Goal: Transaction & Acquisition: Purchase product/service

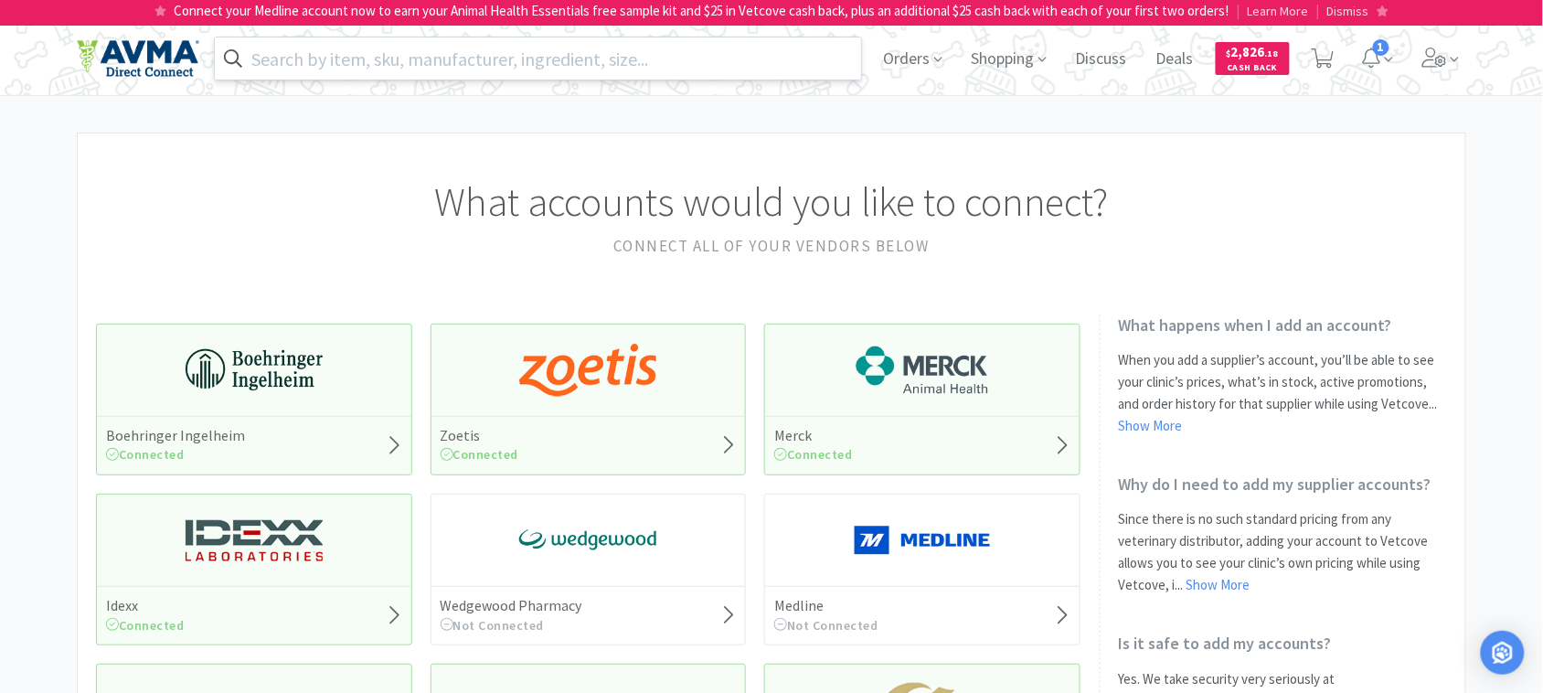
click at [572, 59] on input "text" at bounding box center [538, 58] width 646 height 42
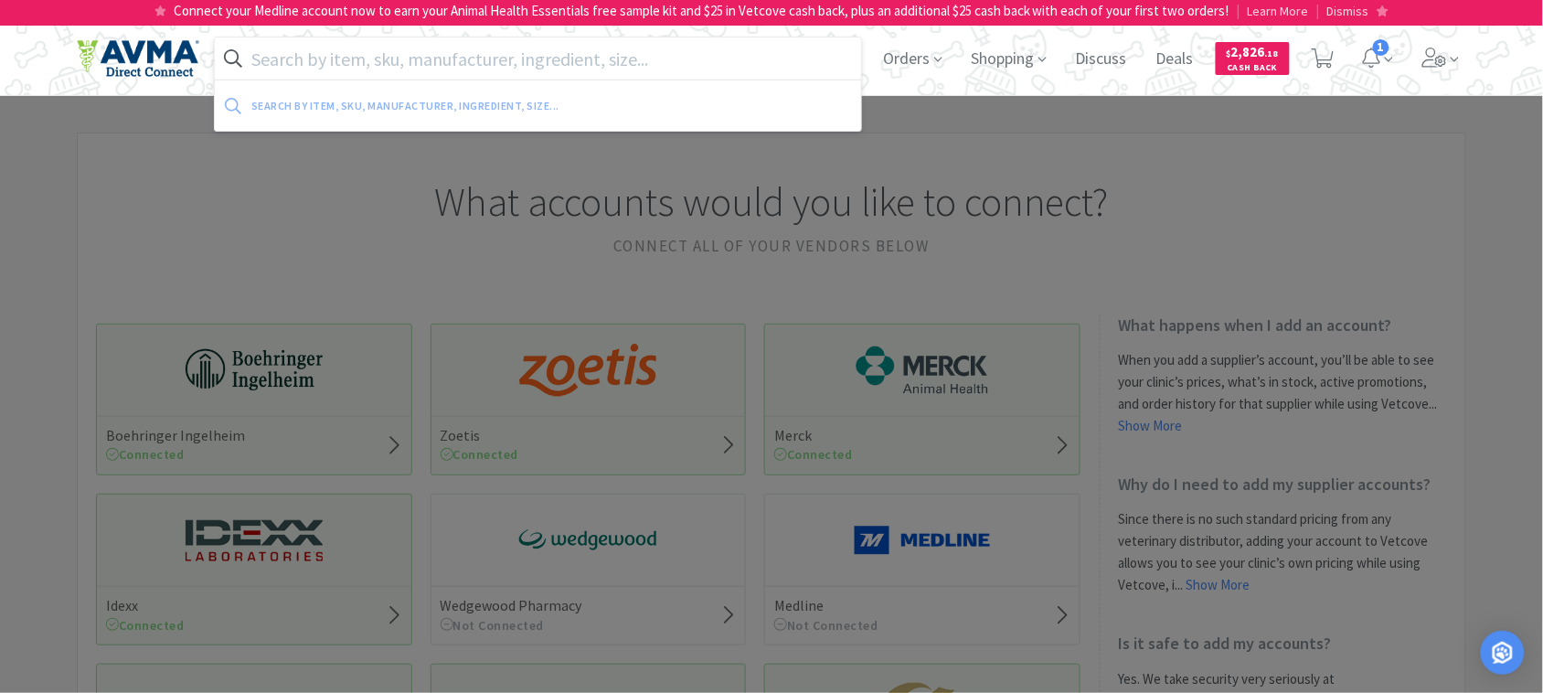
paste input "058596"
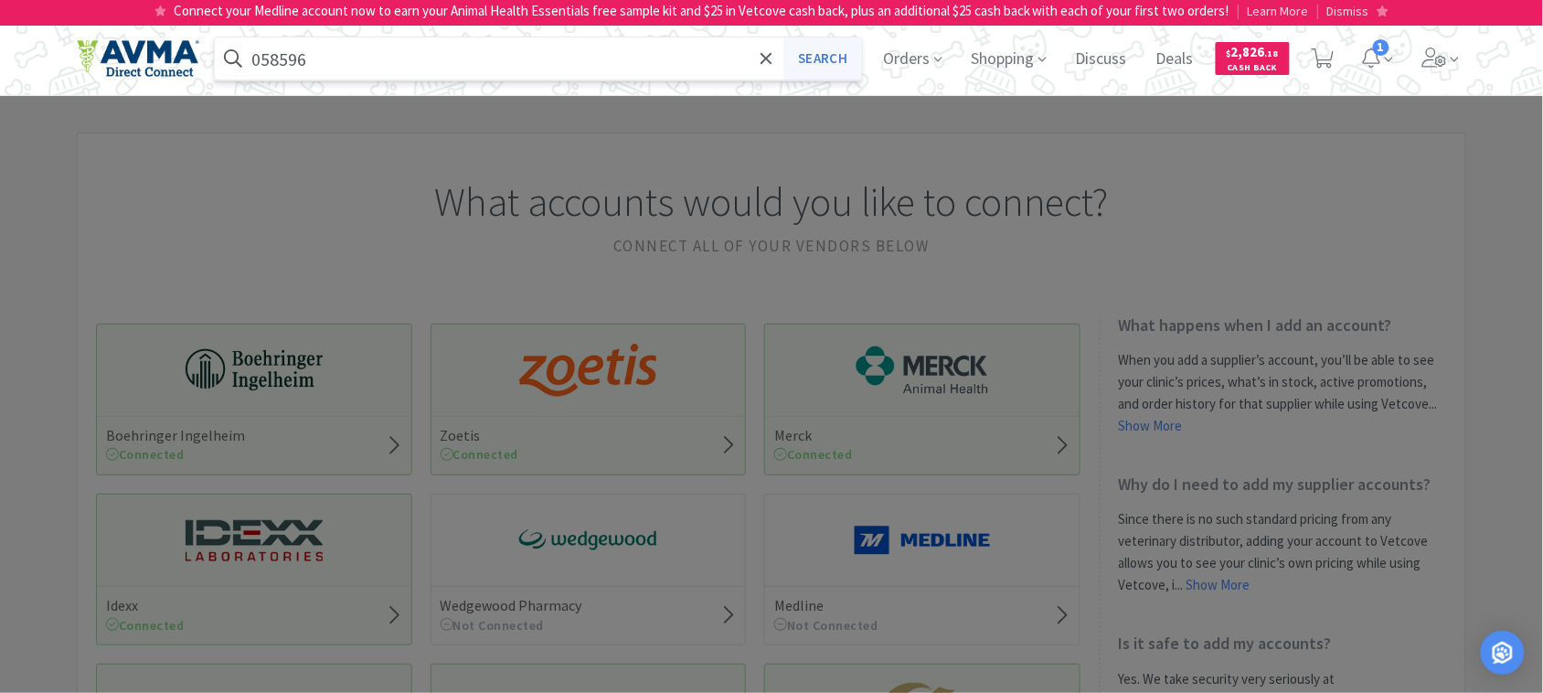
type input "058596"
click at [826, 58] on button "Search" at bounding box center [822, 58] width 76 height 42
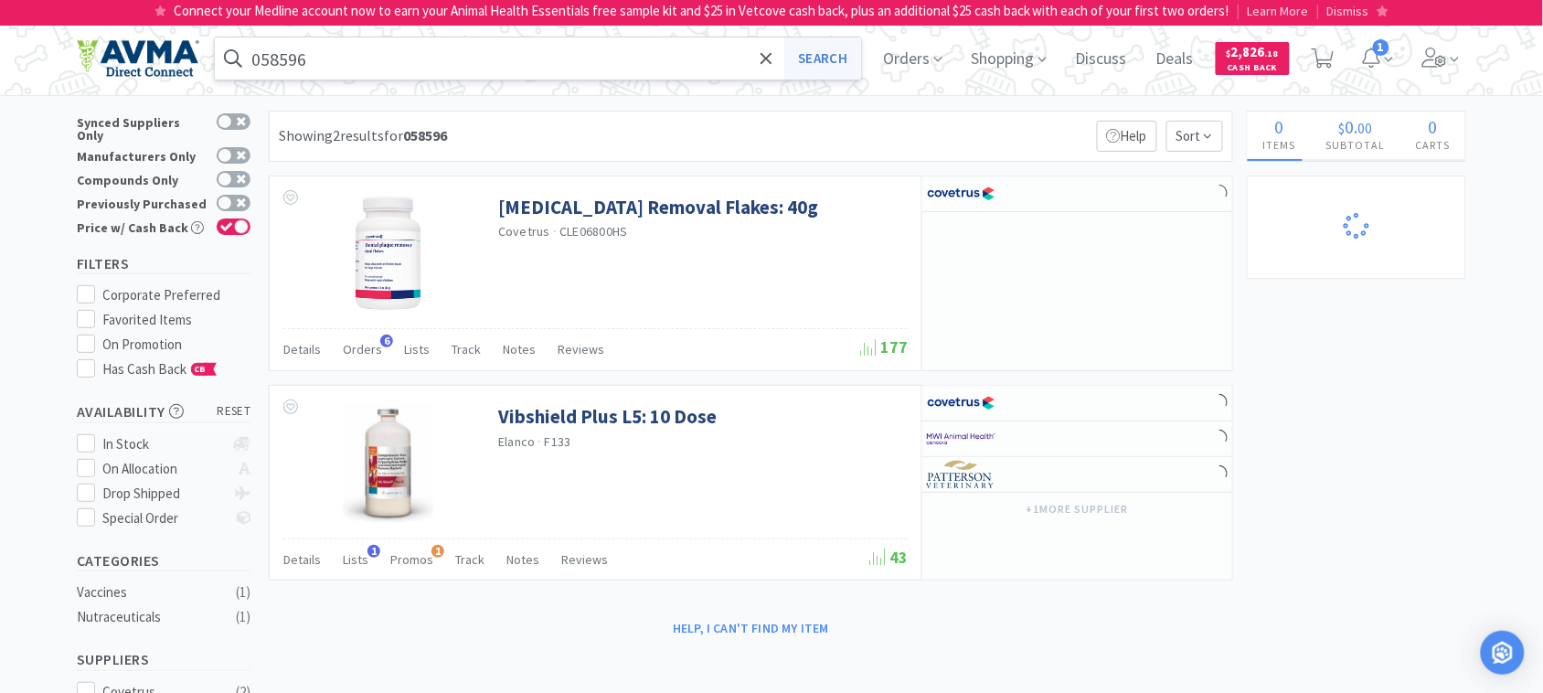
select select "1"
select select "5"
select select "3"
select select "12"
select select "3"
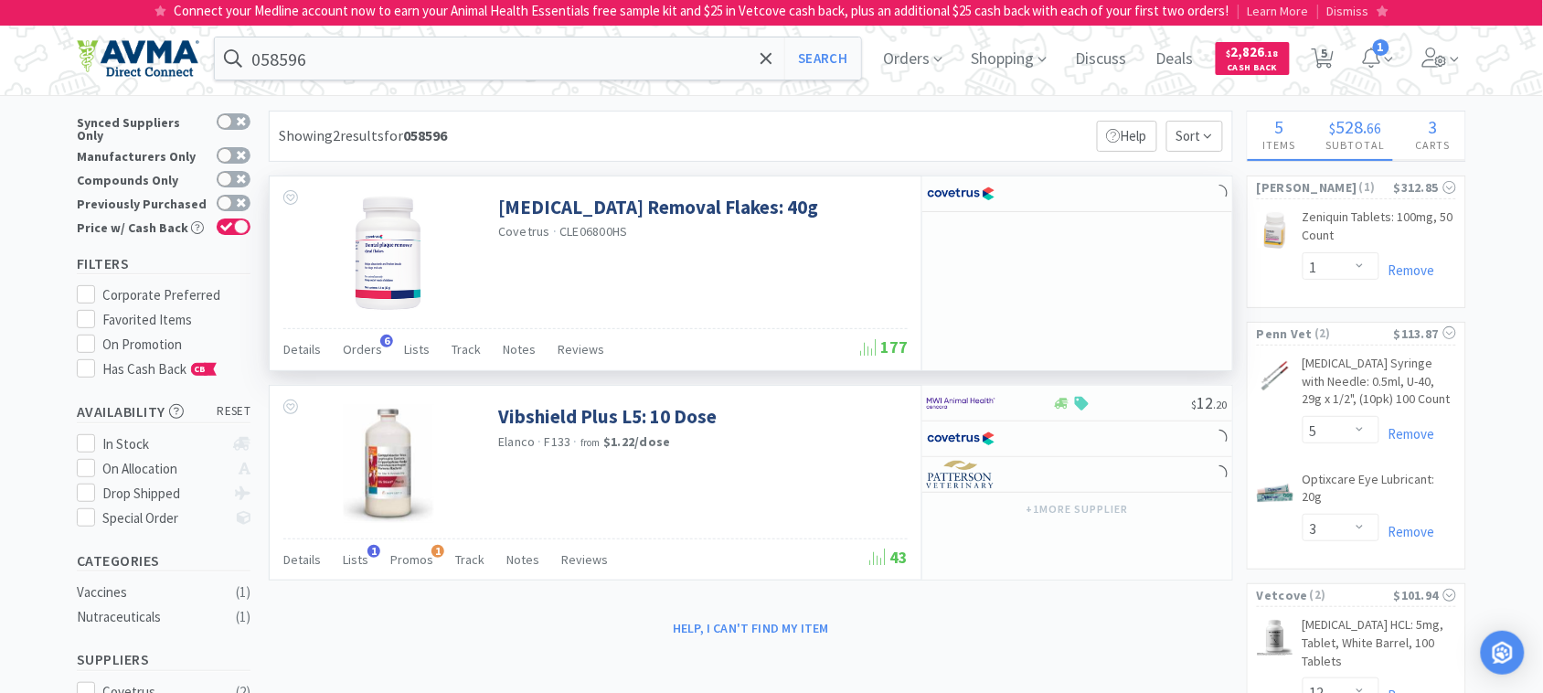
select select "18"
select select "1"
select select "3"
select select "2"
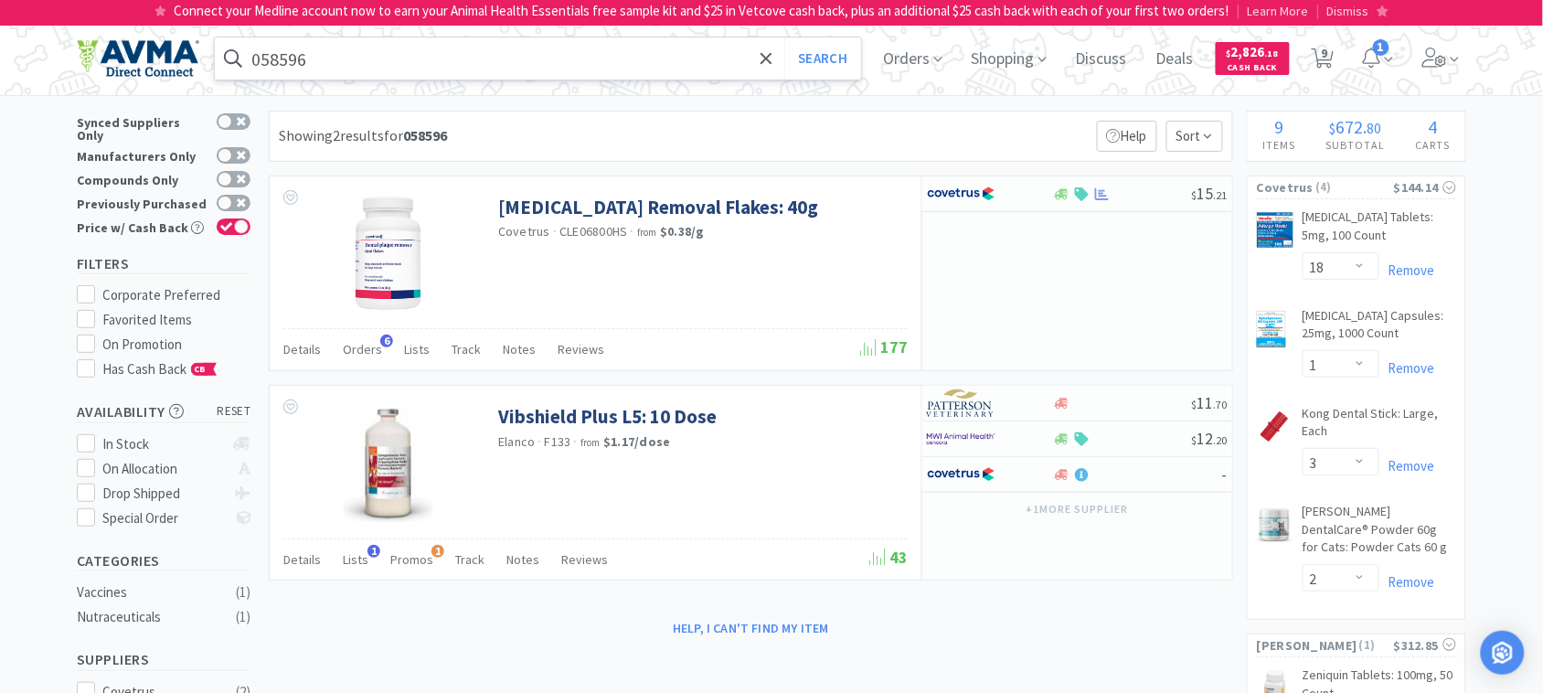
click at [368, 71] on input "058596" at bounding box center [538, 58] width 646 height 42
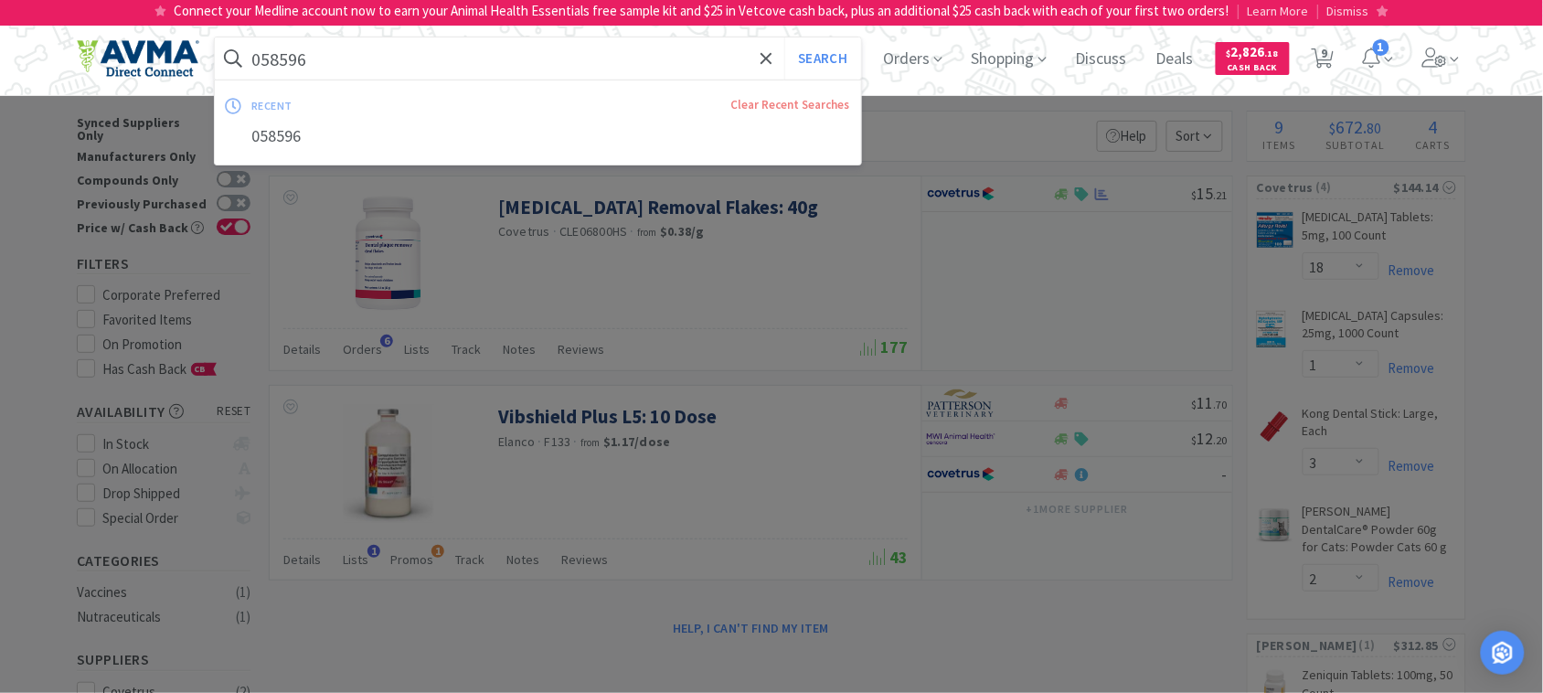
paste input "05612"
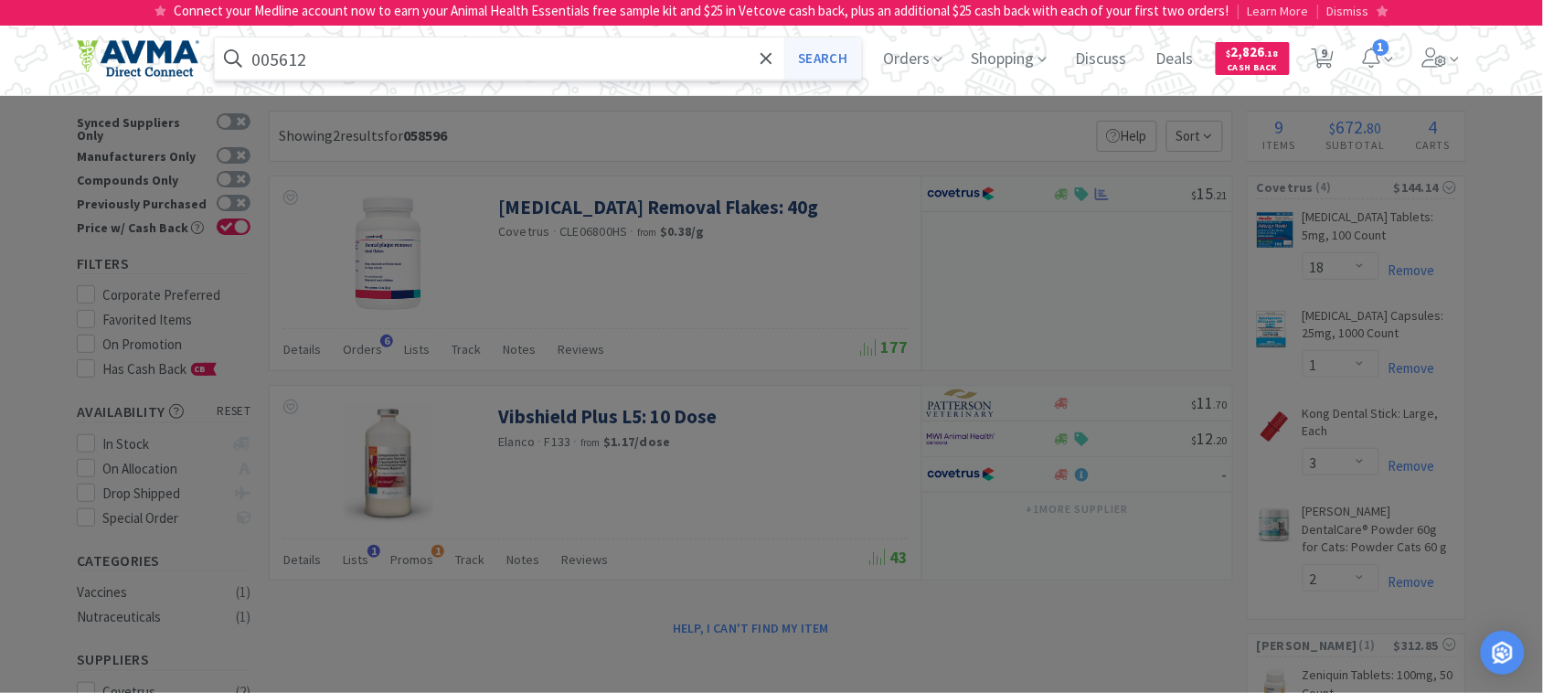
click at [811, 61] on button "Search" at bounding box center [822, 58] width 76 height 42
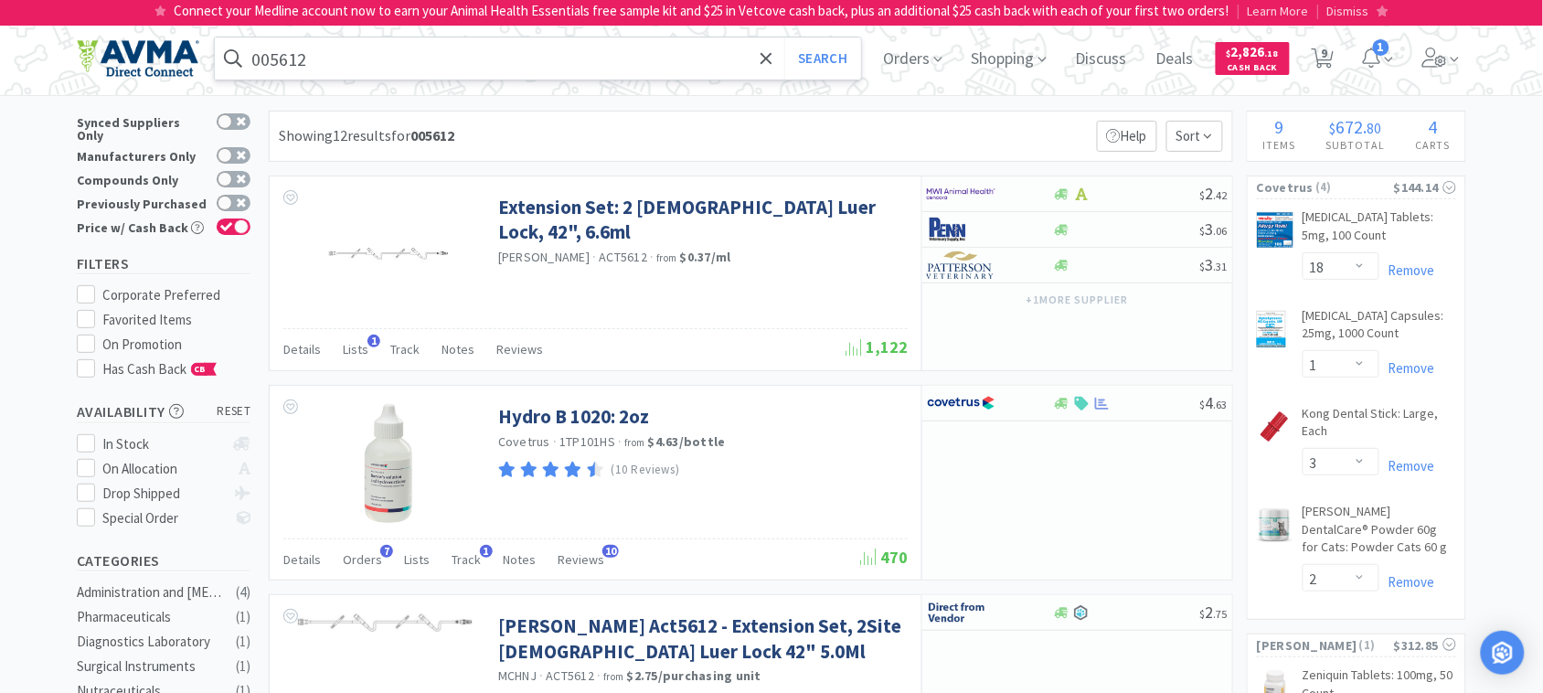
click at [373, 61] on input "005612" at bounding box center [538, 58] width 646 height 42
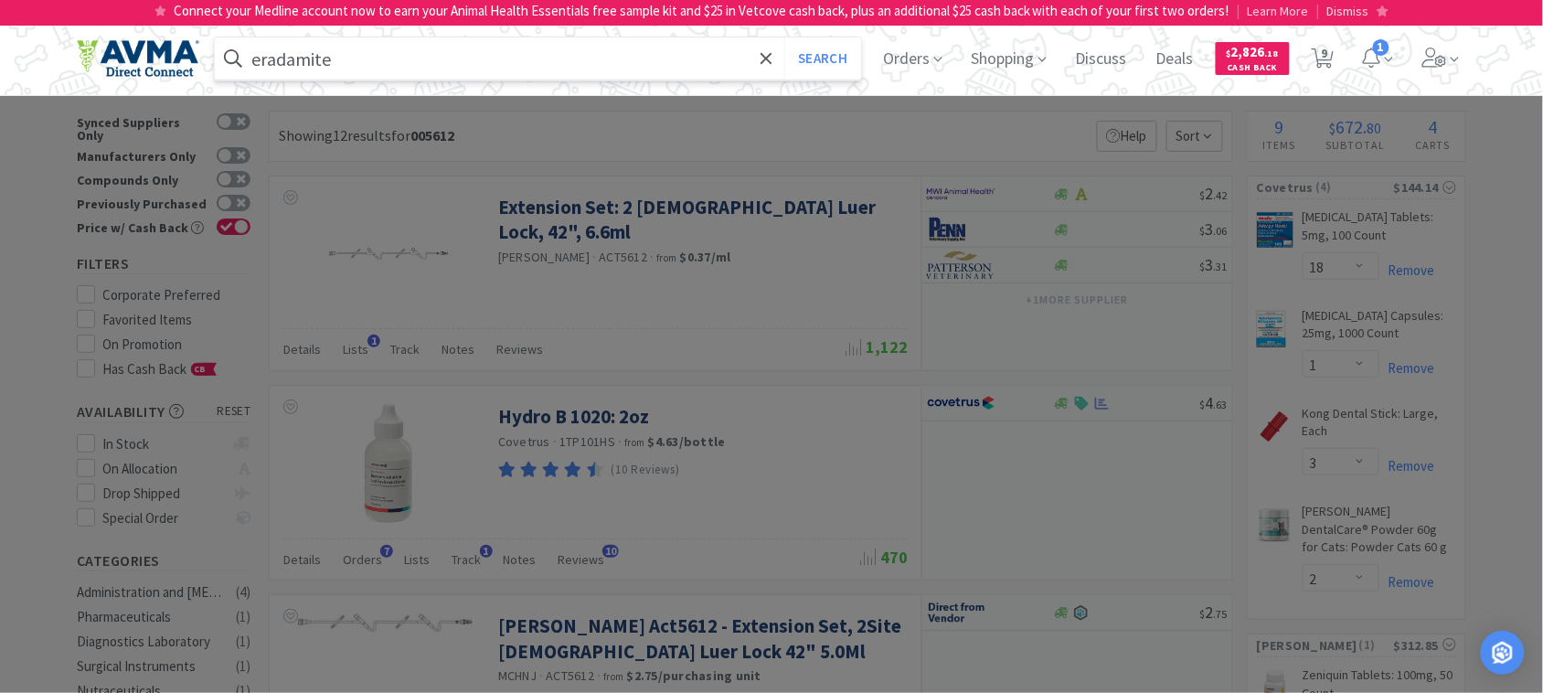
type input "eradamite"
click at [784, 37] on button "Search" at bounding box center [822, 58] width 76 height 42
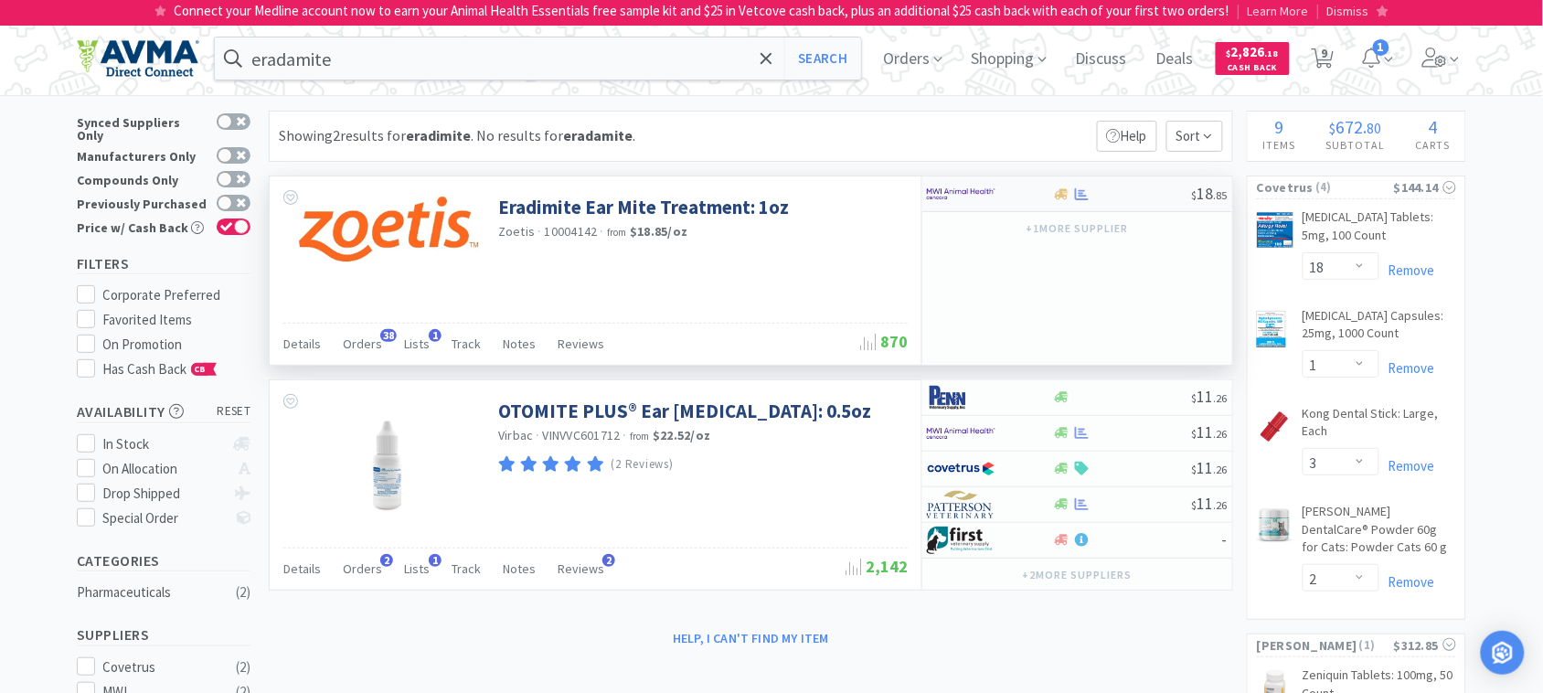
click at [951, 188] on img at bounding box center [961, 193] width 69 height 27
select select "1"
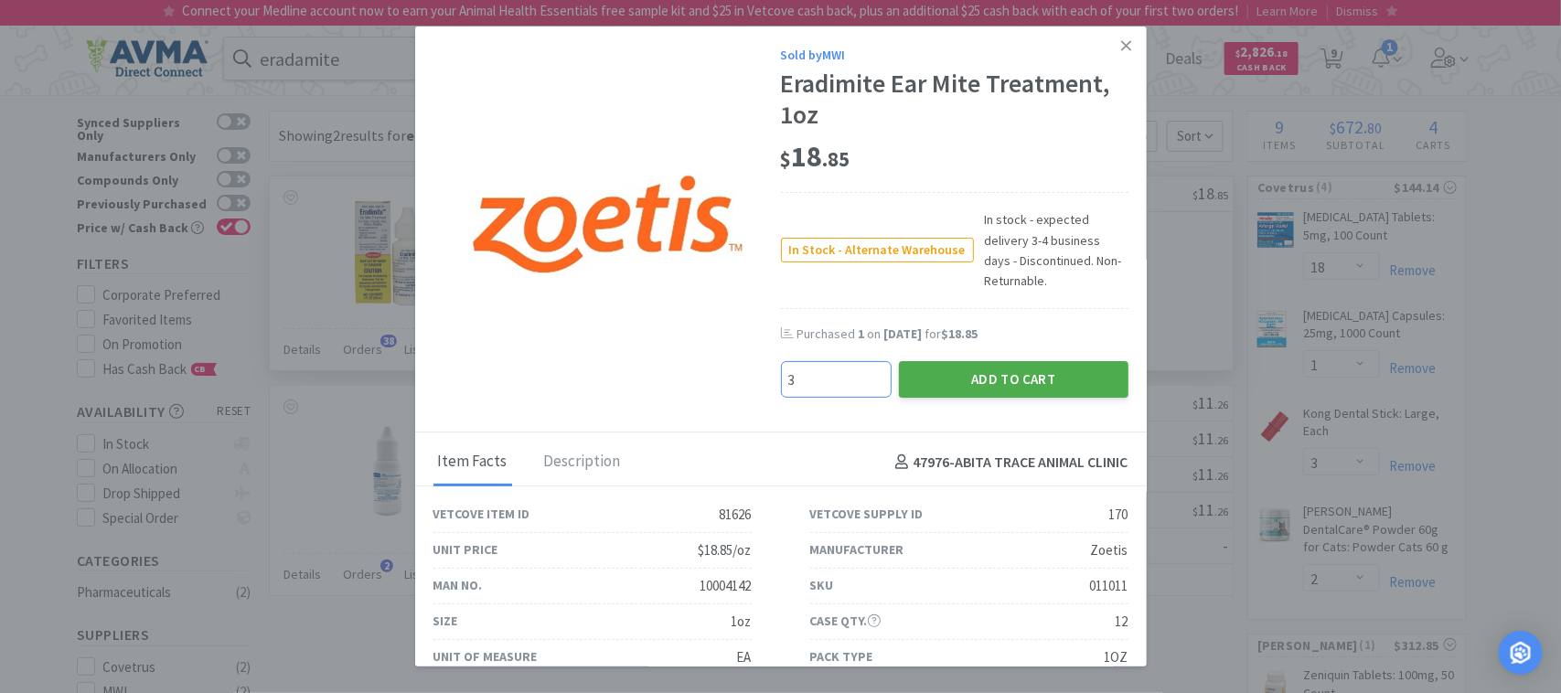
type input "3"
click at [989, 377] on button "Add to Cart" at bounding box center [1013, 379] width 229 height 37
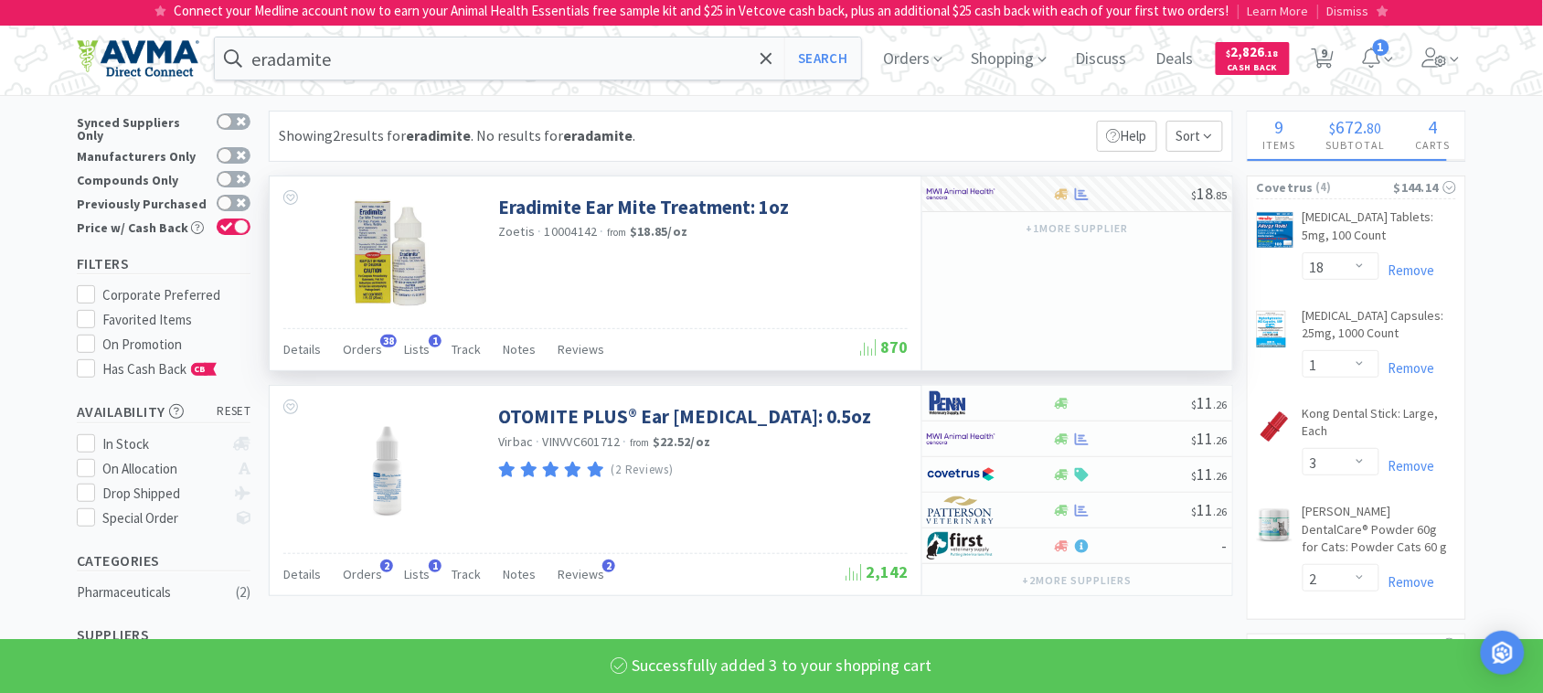
select select "3"
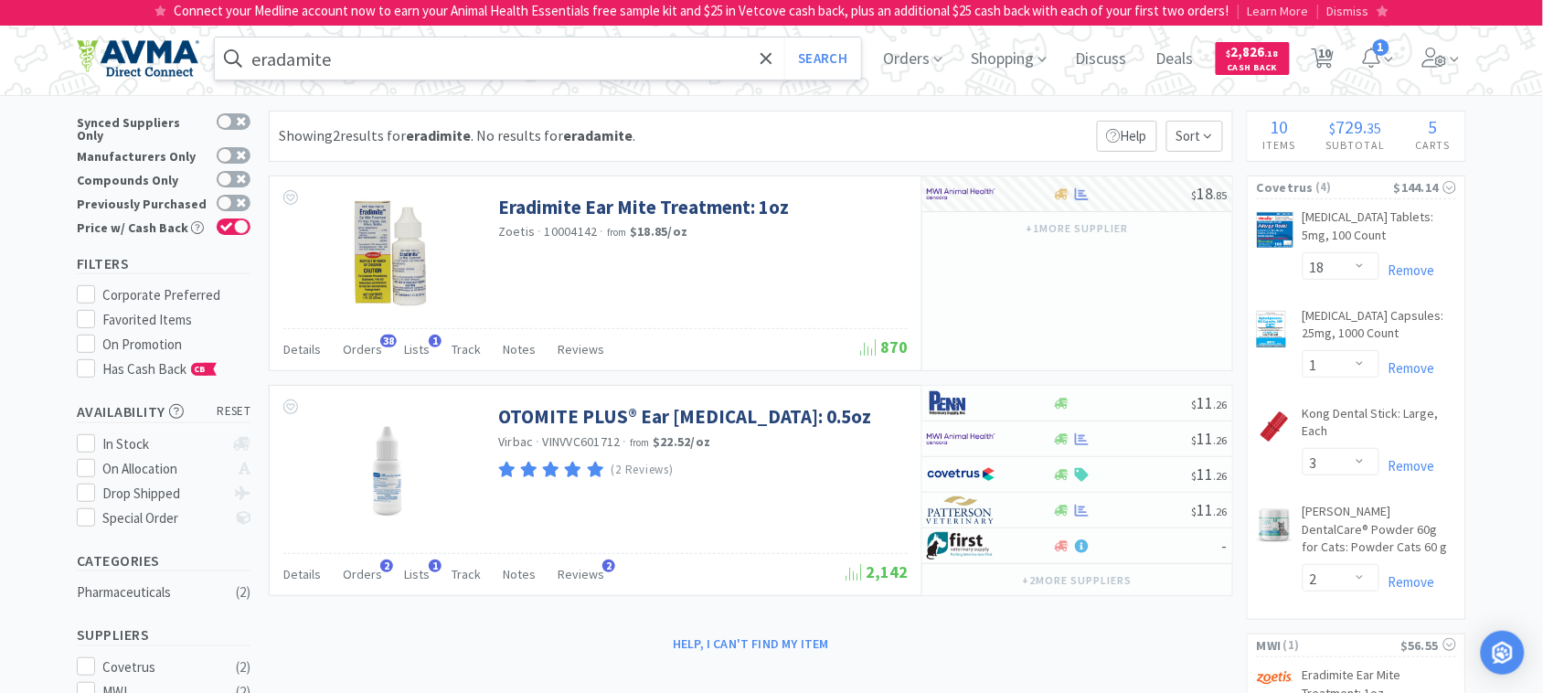
click at [368, 56] on input "eradamite" at bounding box center [538, 58] width 646 height 42
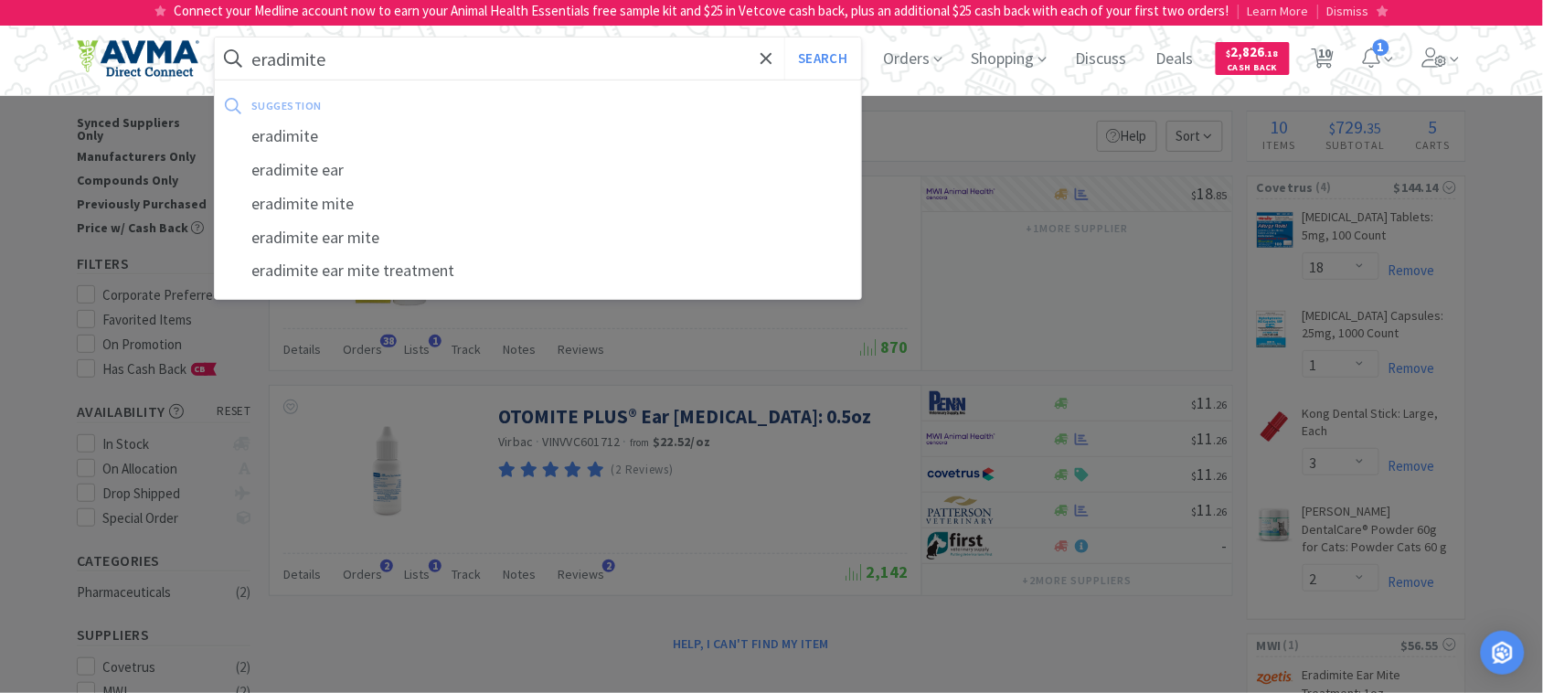
click at [784, 37] on button "Search" at bounding box center [822, 58] width 76 height 42
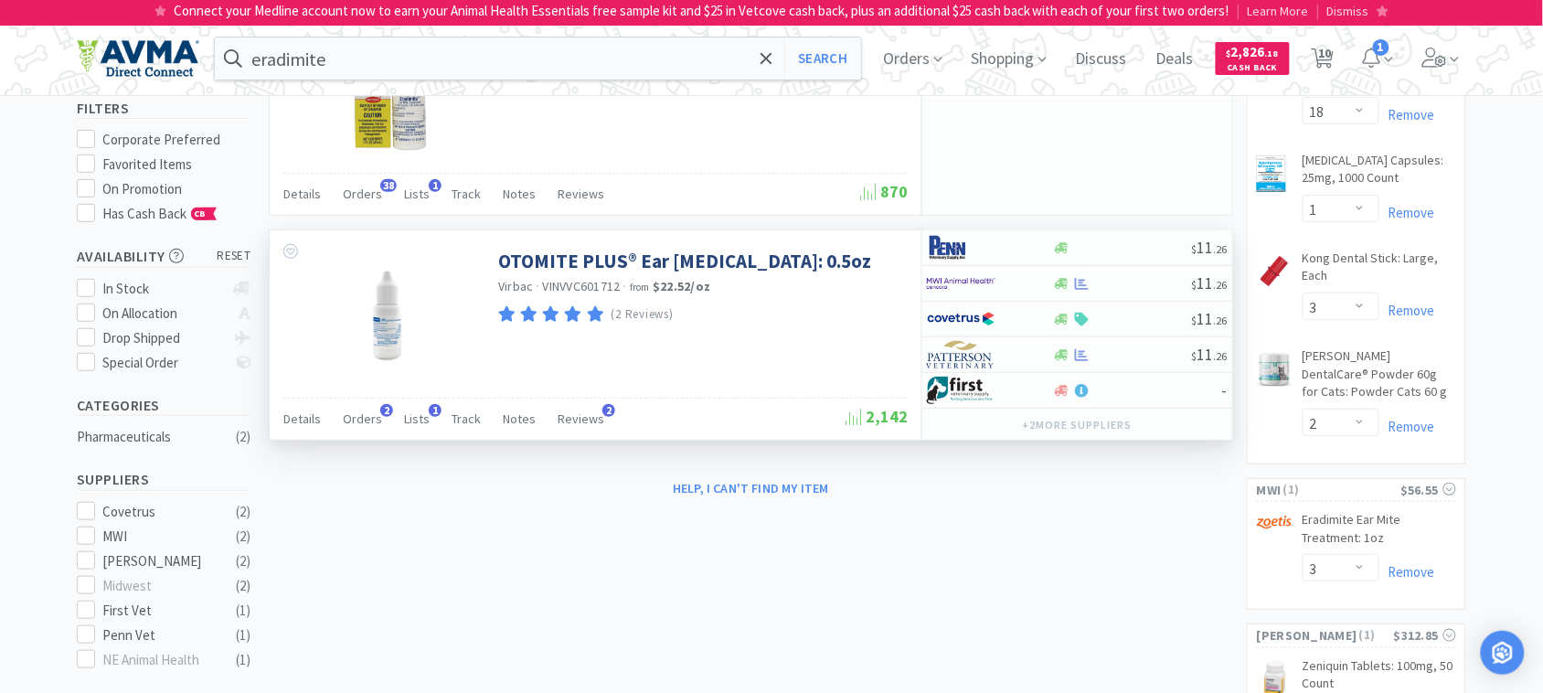
scroll to position [114, 0]
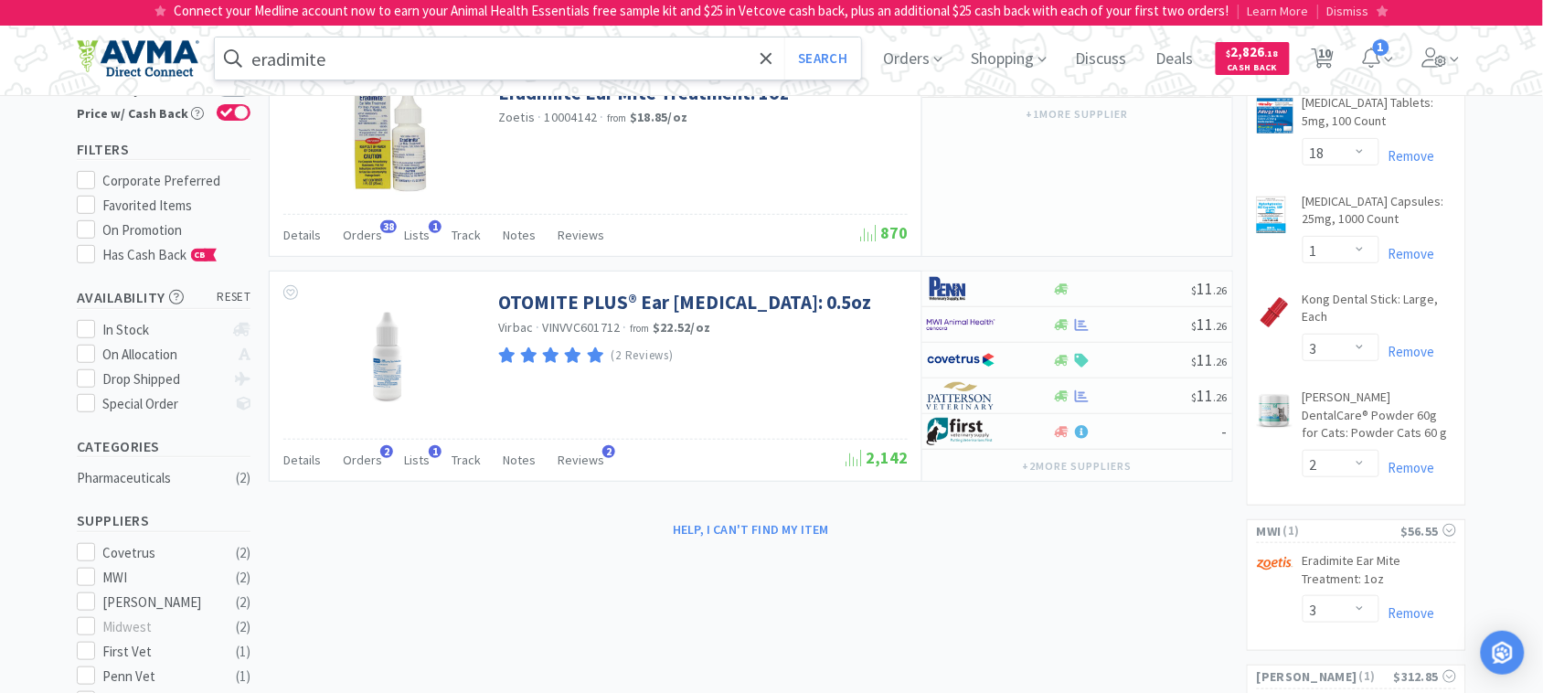
click at [395, 58] on input "eradimite" at bounding box center [538, 58] width 646 height 42
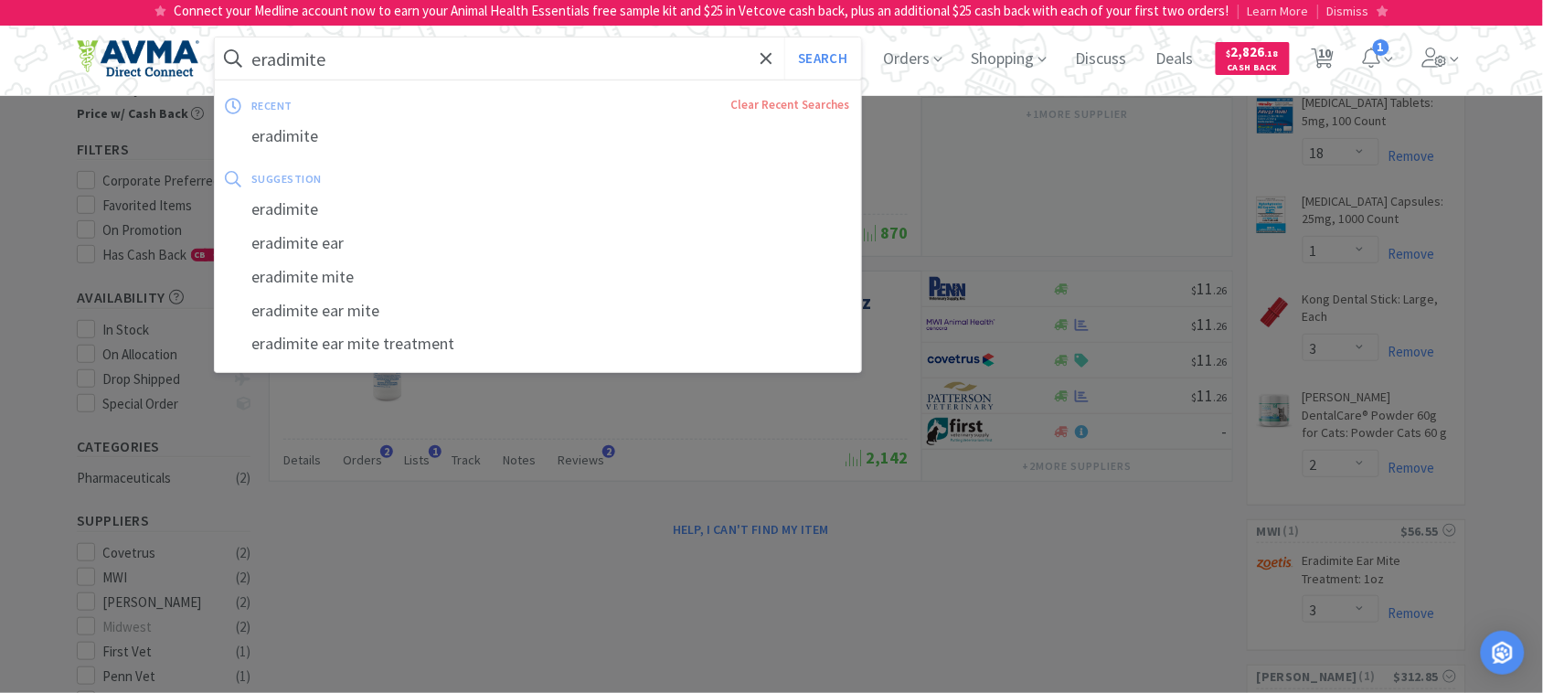
paste input "PVS616"
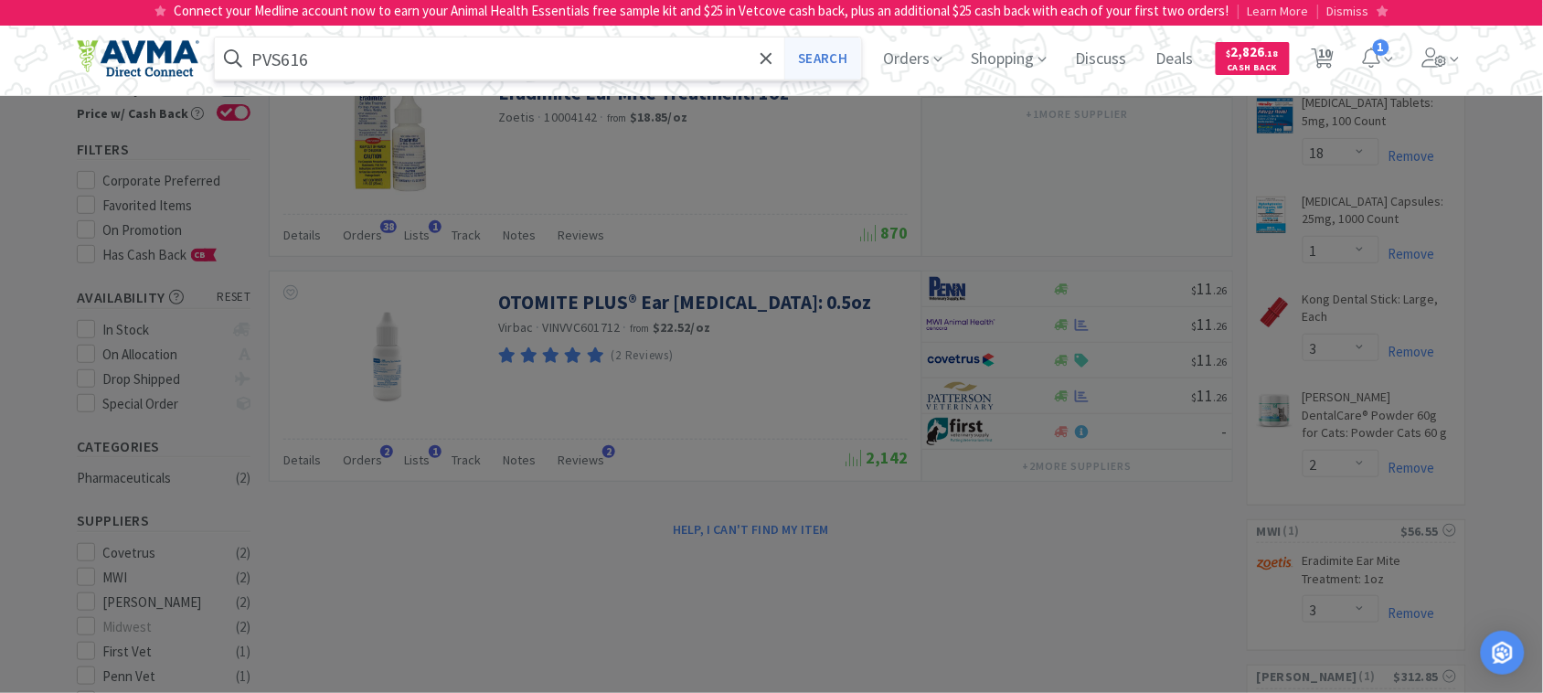
click at [816, 52] on button "Search" at bounding box center [822, 58] width 76 height 42
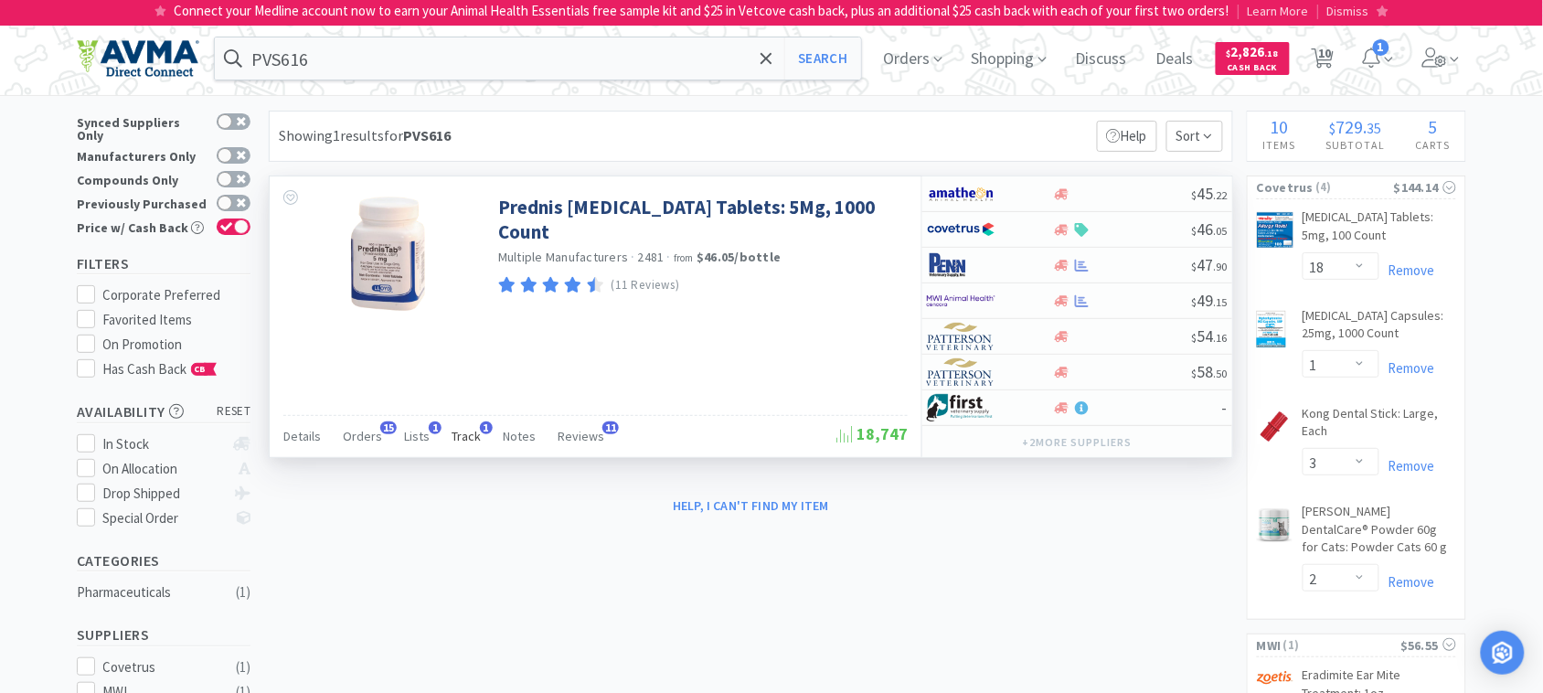
click at [457, 432] on span "Track" at bounding box center [466, 436] width 29 height 16
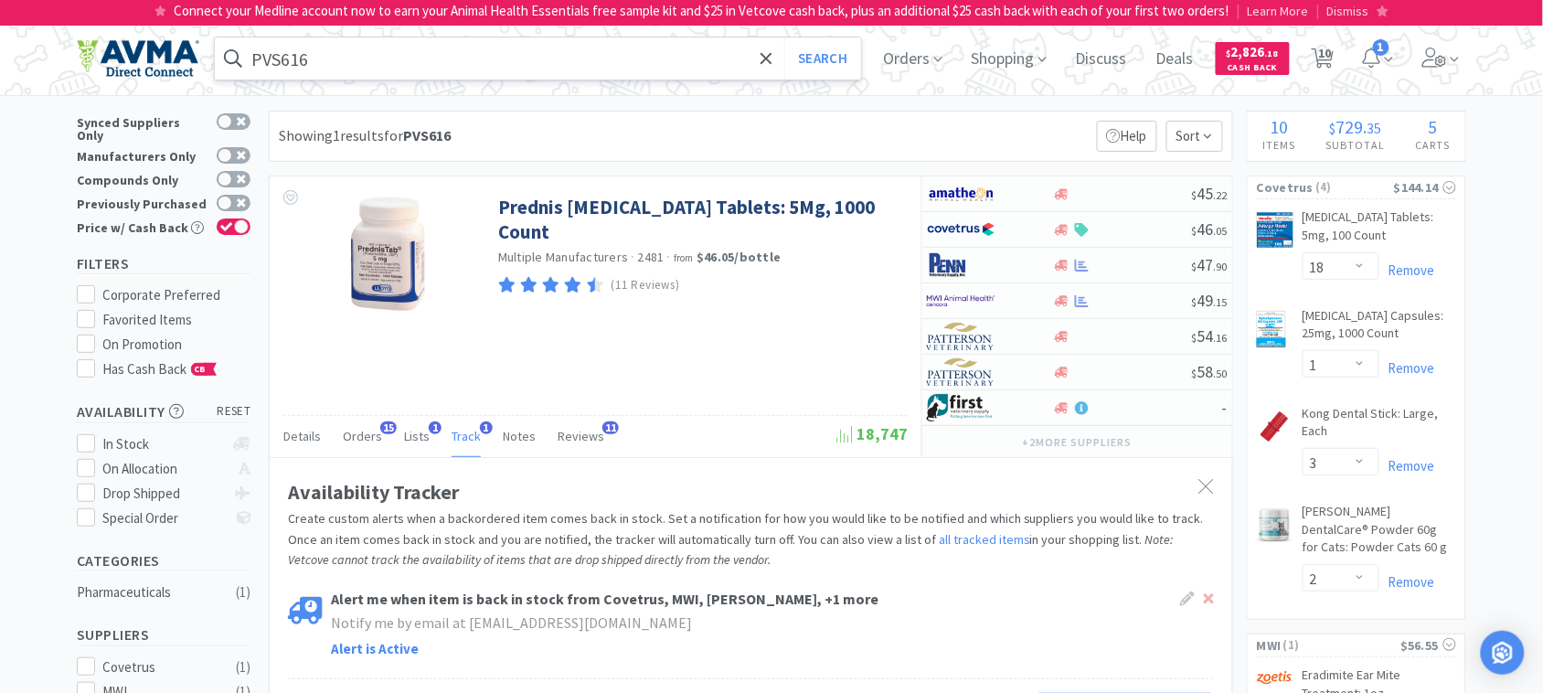
click at [355, 62] on input "PVS616" at bounding box center [538, 58] width 646 height 42
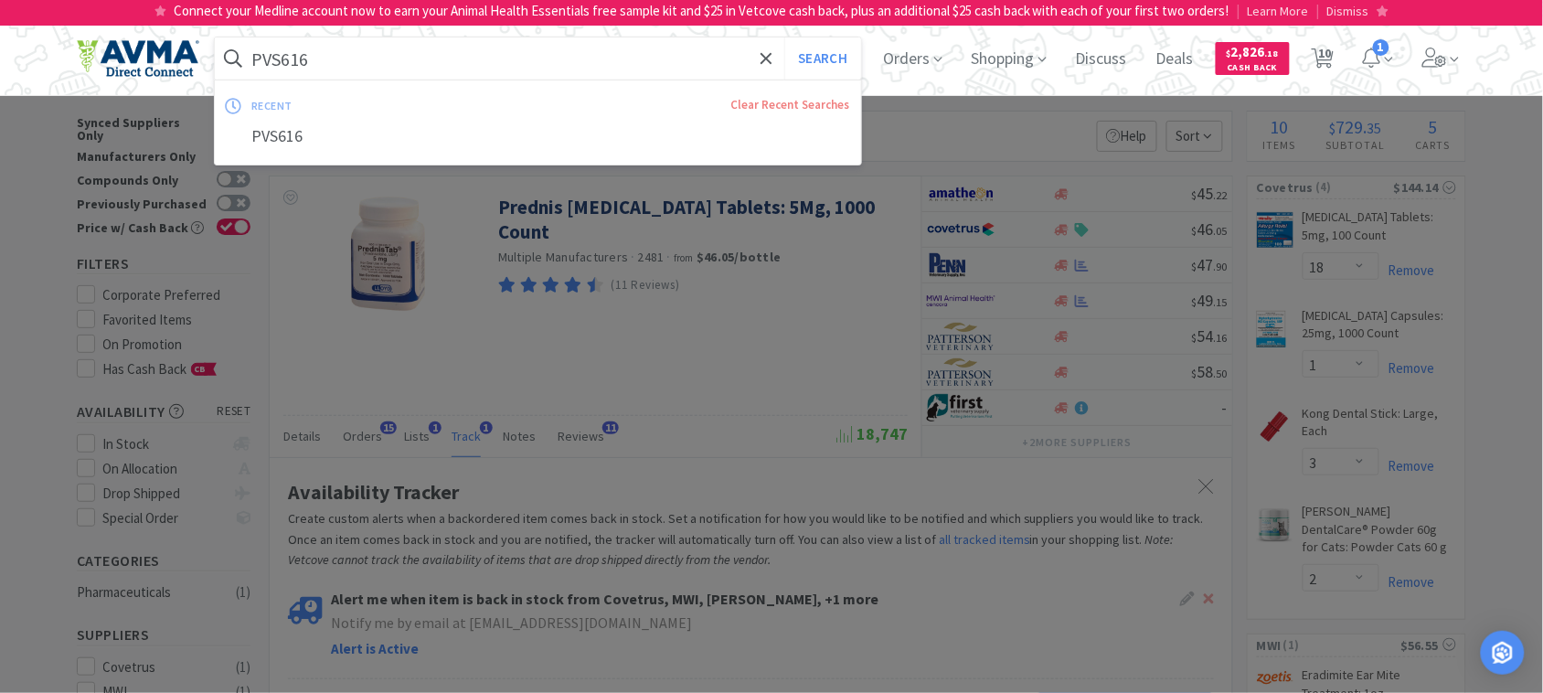
paste input "015861"
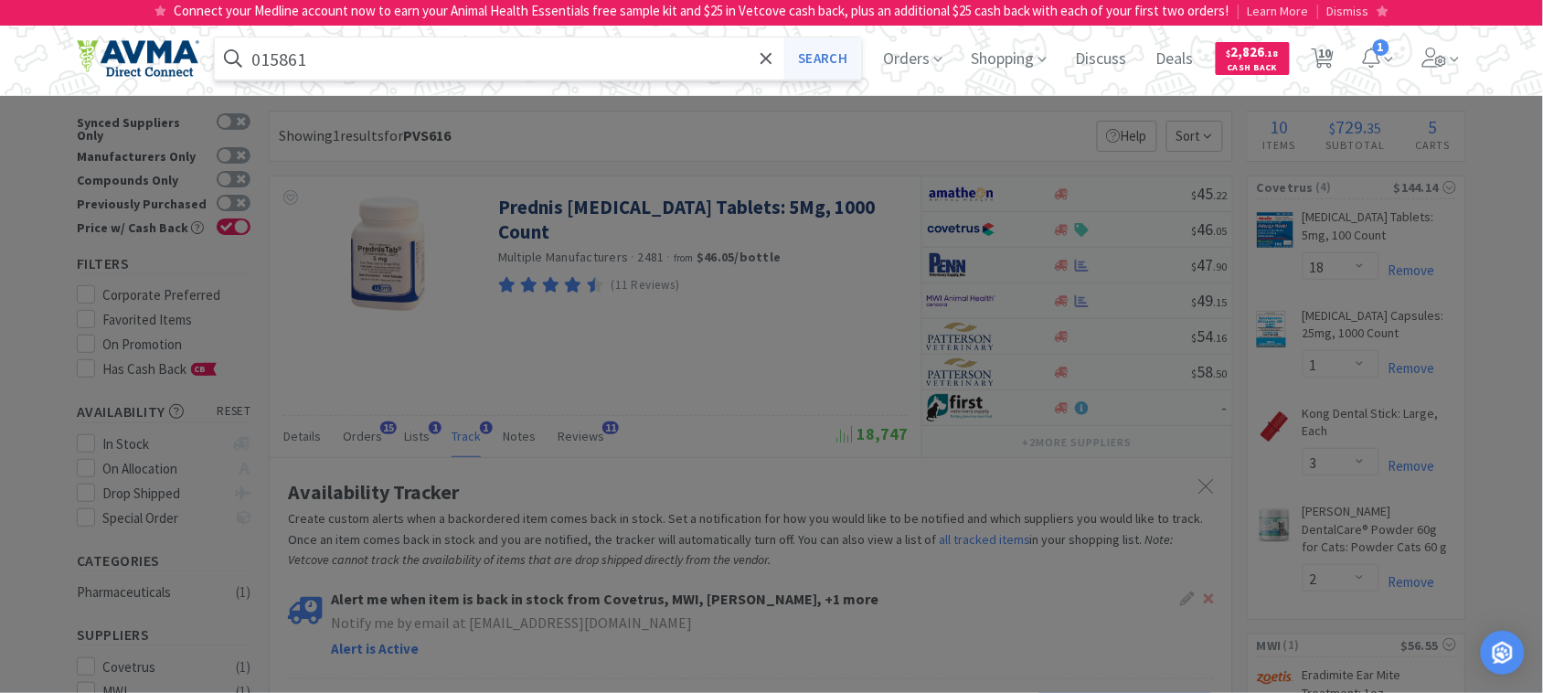
click at [827, 56] on button "Search" at bounding box center [822, 58] width 76 height 42
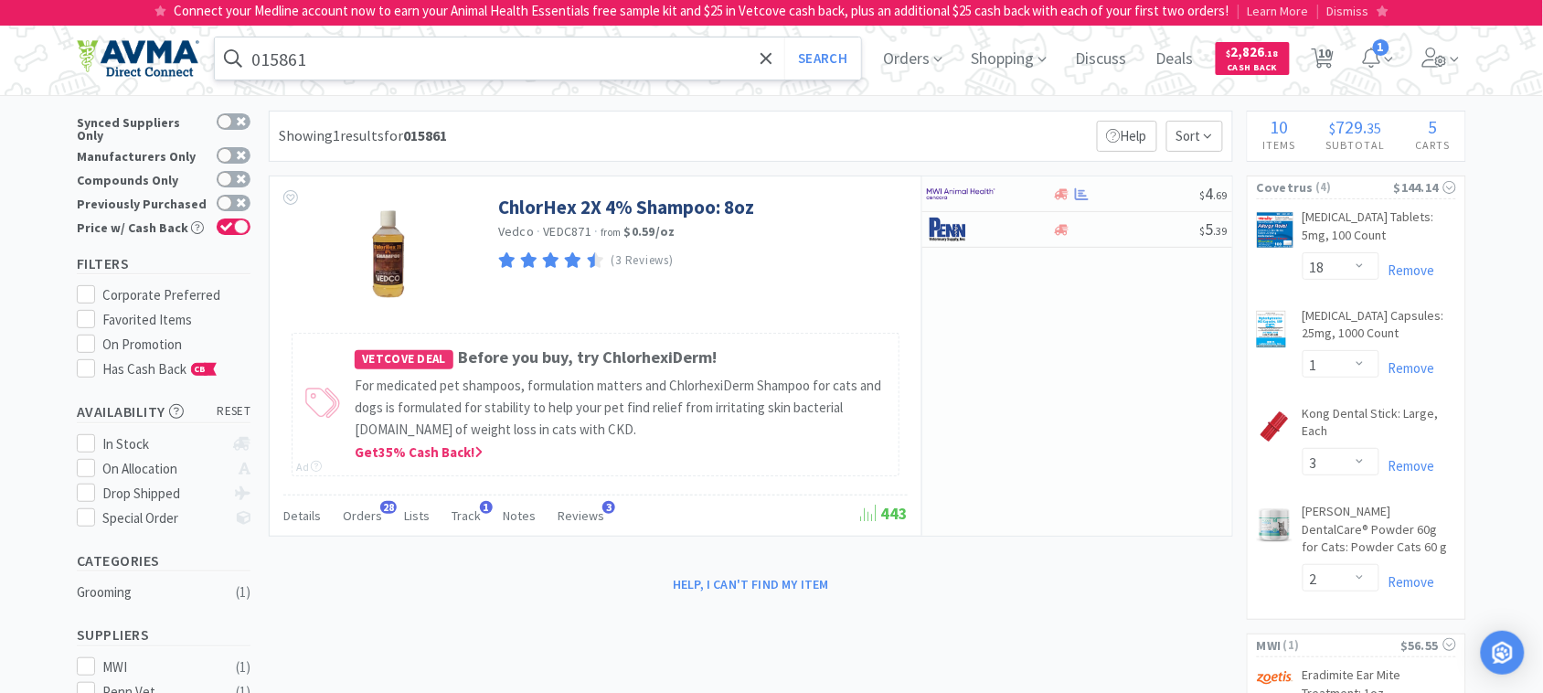
click at [352, 51] on input "015861" at bounding box center [538, 58] width 646 height 42
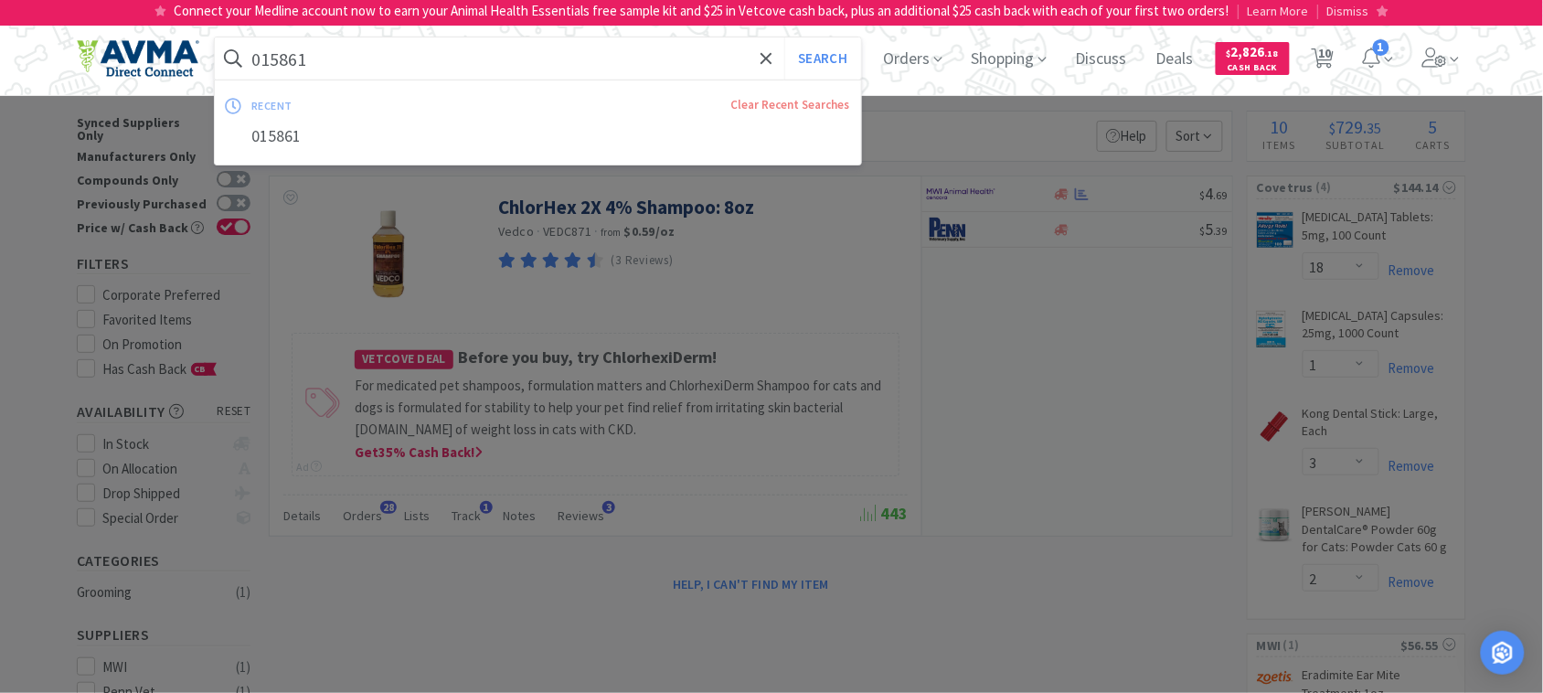
paste input "7102"
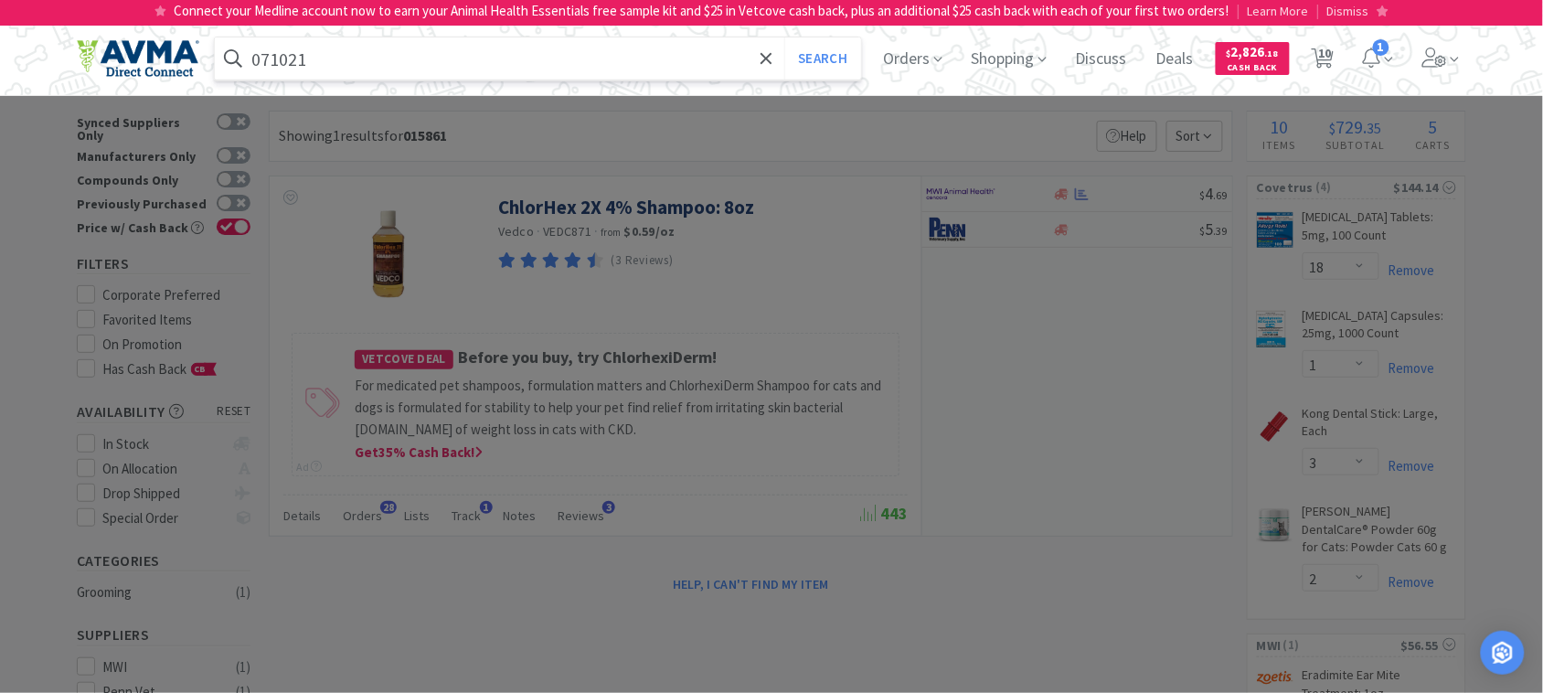
click at [784, 37] on button "Search" at bounding box center [822, 58] width 76 height 42
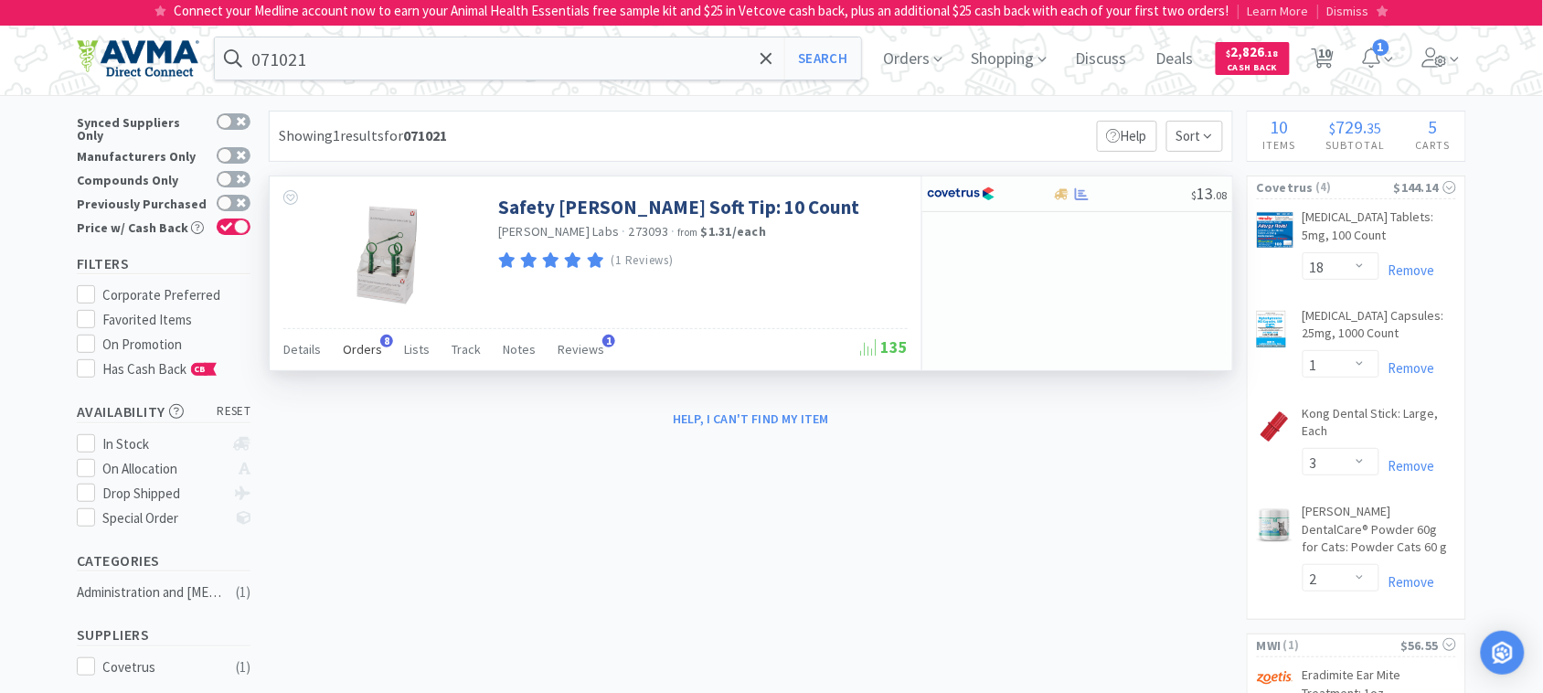
click at [380, 347] on span "8" at bounding box center [386, 341] width 13 height 13
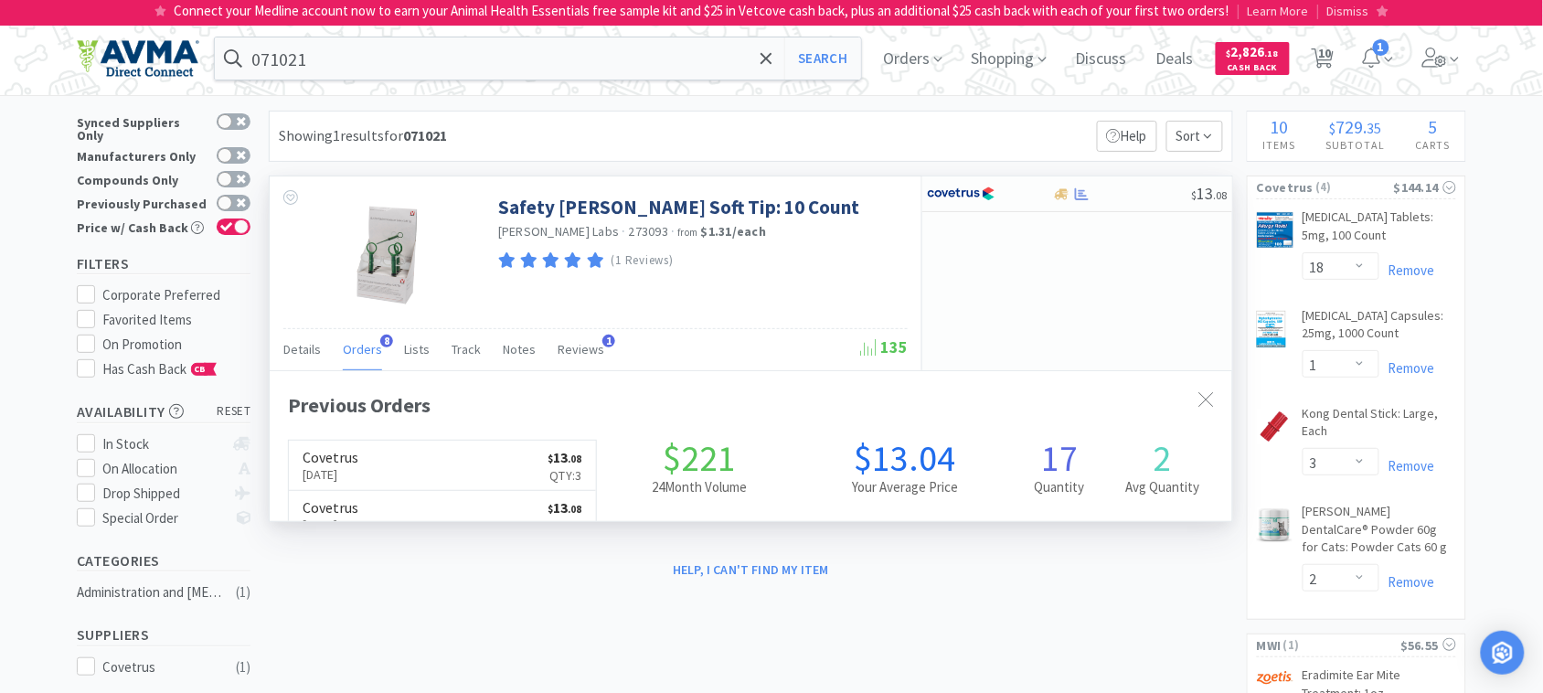
scroll to position [490, 962]
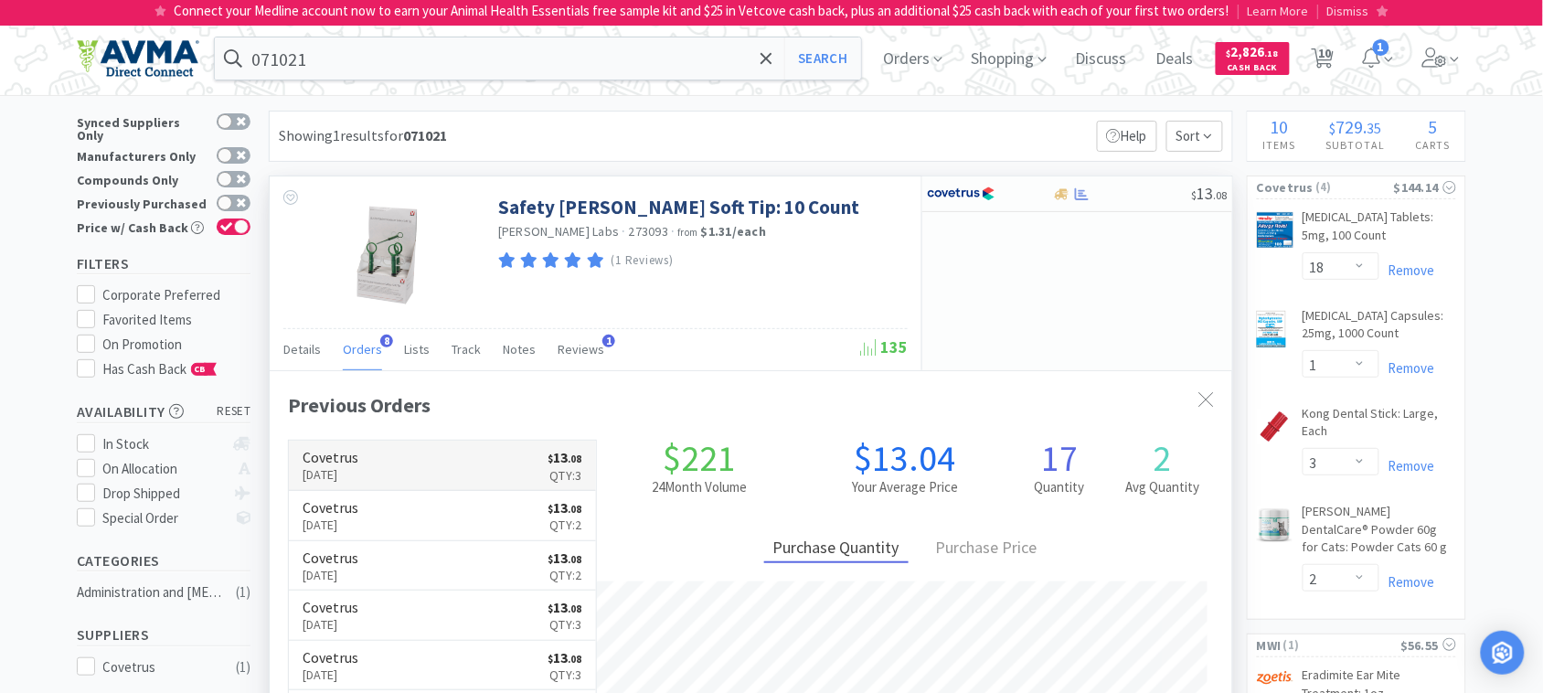
click at [348, 471] on p "[DATE]" at bounding box center [331, 474] width 56 height 20
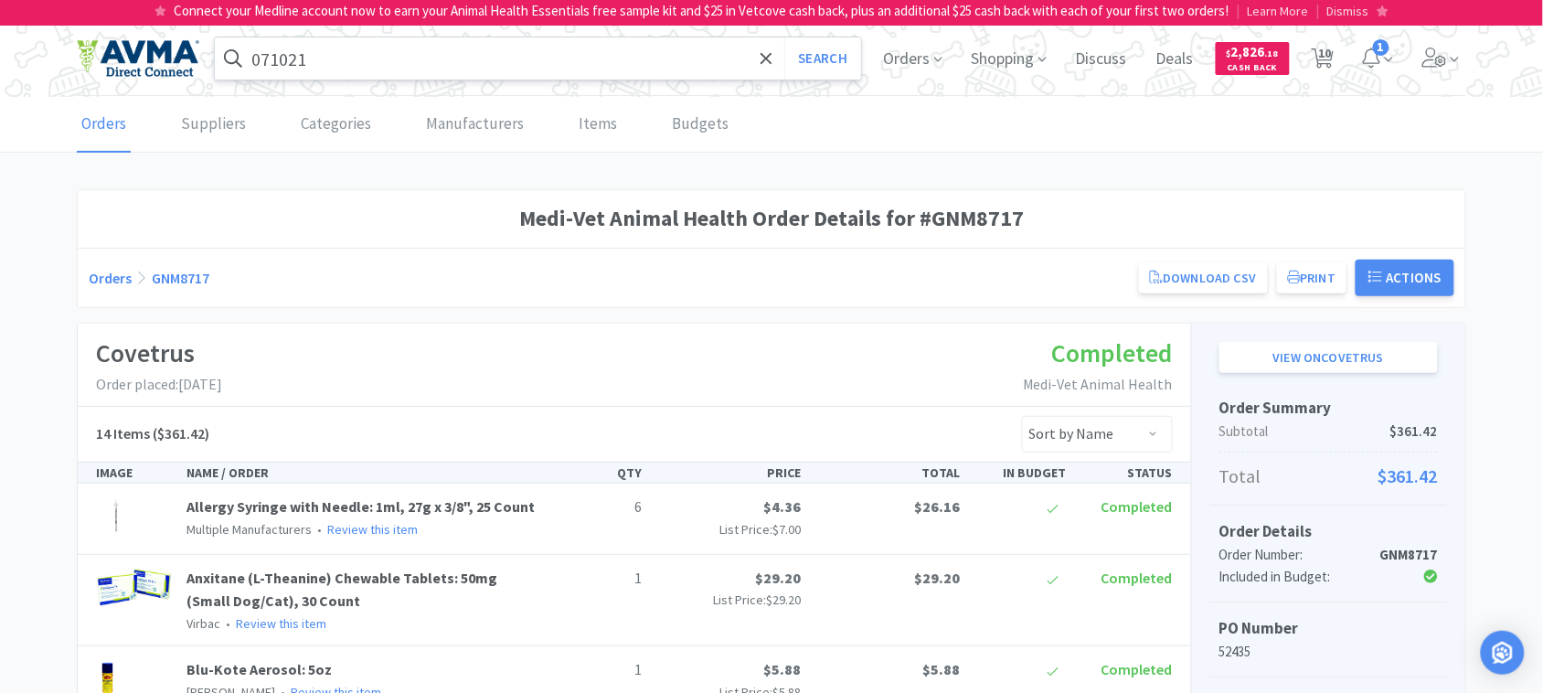
click at [352, 64] on input "071021" at bounding box center [538, 58] width 646 height 42
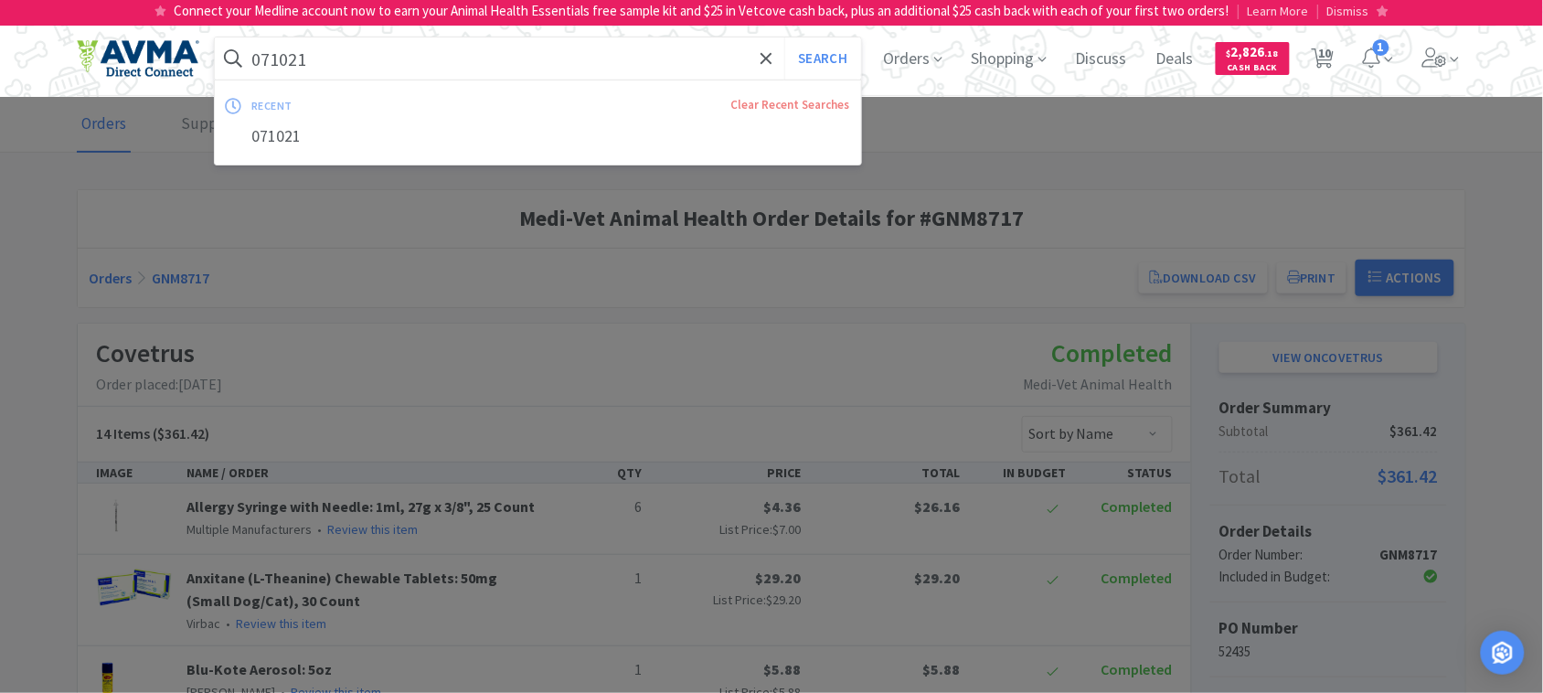
paste input "2374"
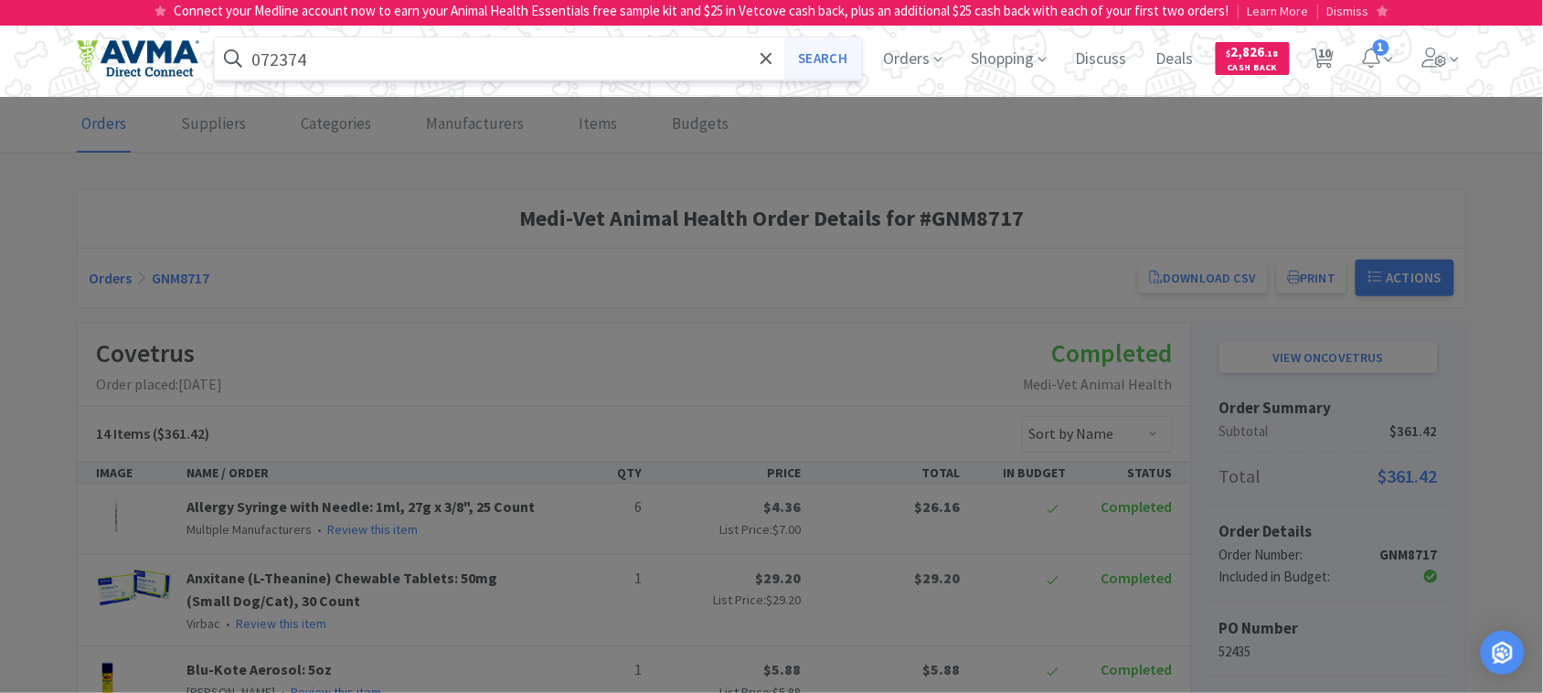
type input "072374"
click at [837, 61] on button "Search" at bounding box center [822, 58] width 76 height 42
select select "18"
select select "1"
select select "3"
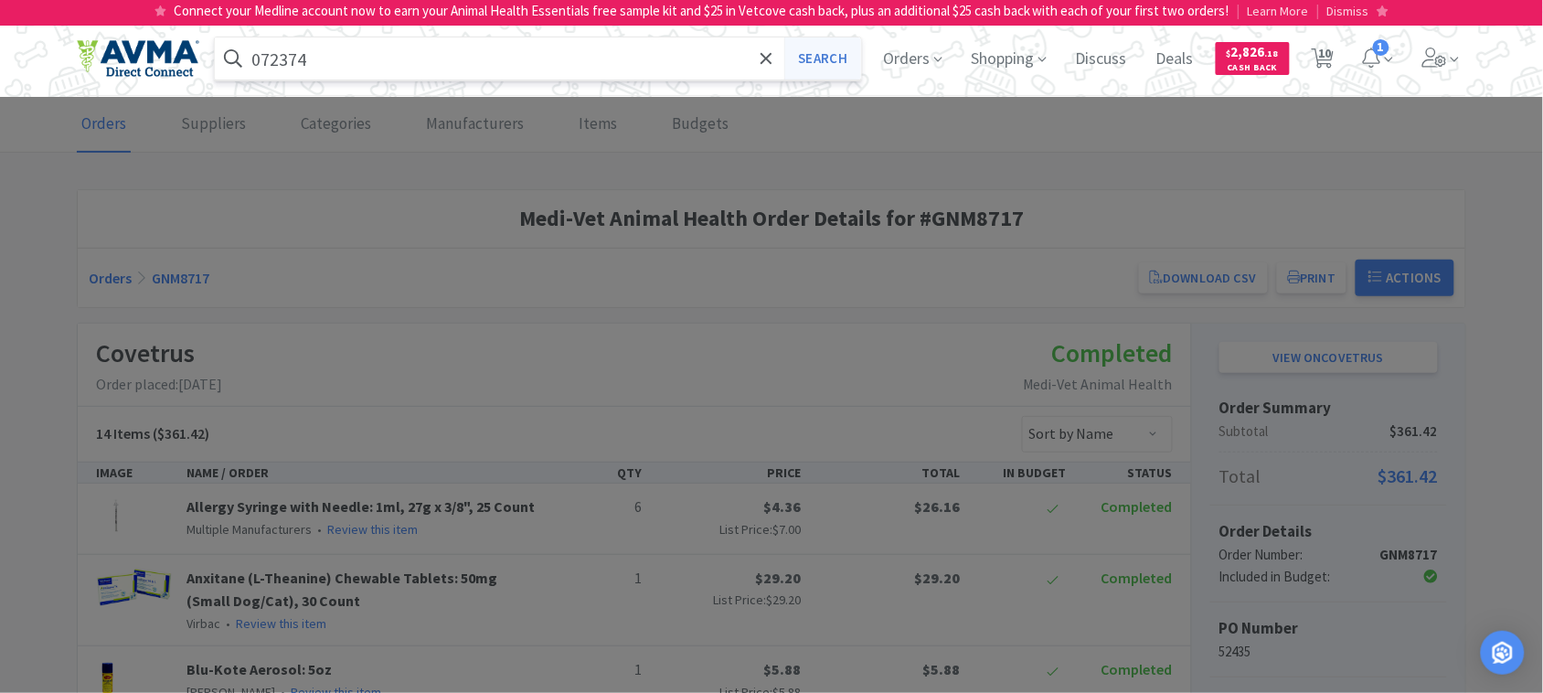
select select "2"
select select "3"
select select "1"
select select "5"
select select "3"
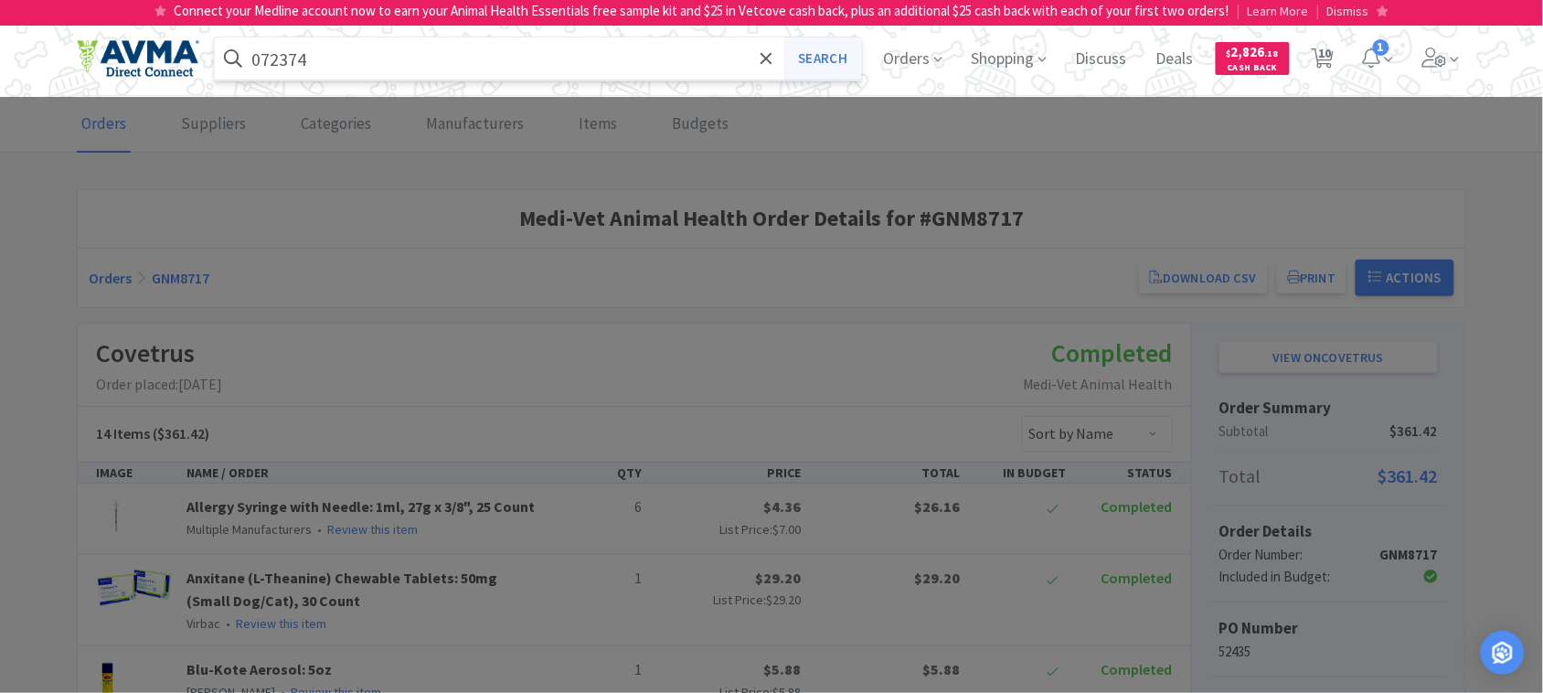
select select "12"
select select "3"
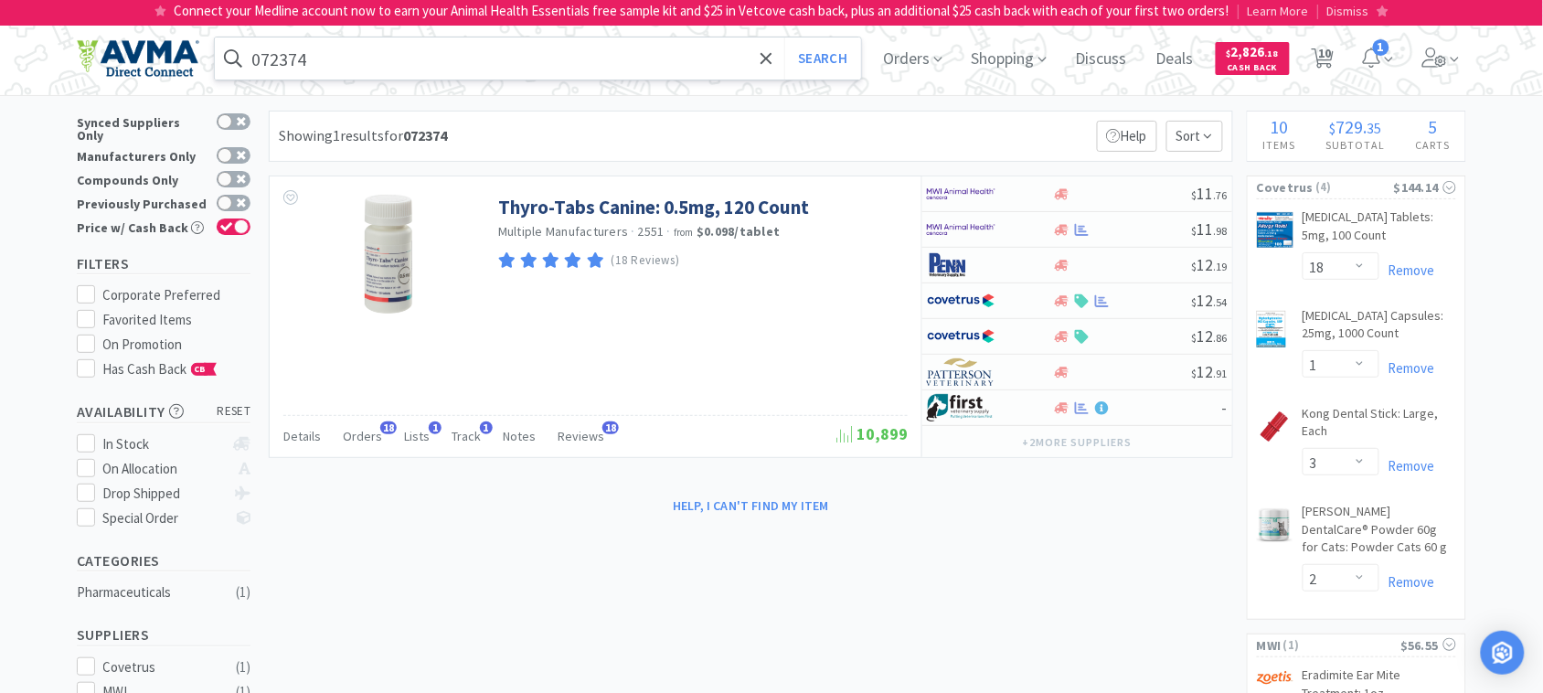
click at [332, 50] on input "072374" at bounding box center [538, 58] width 646 height 42
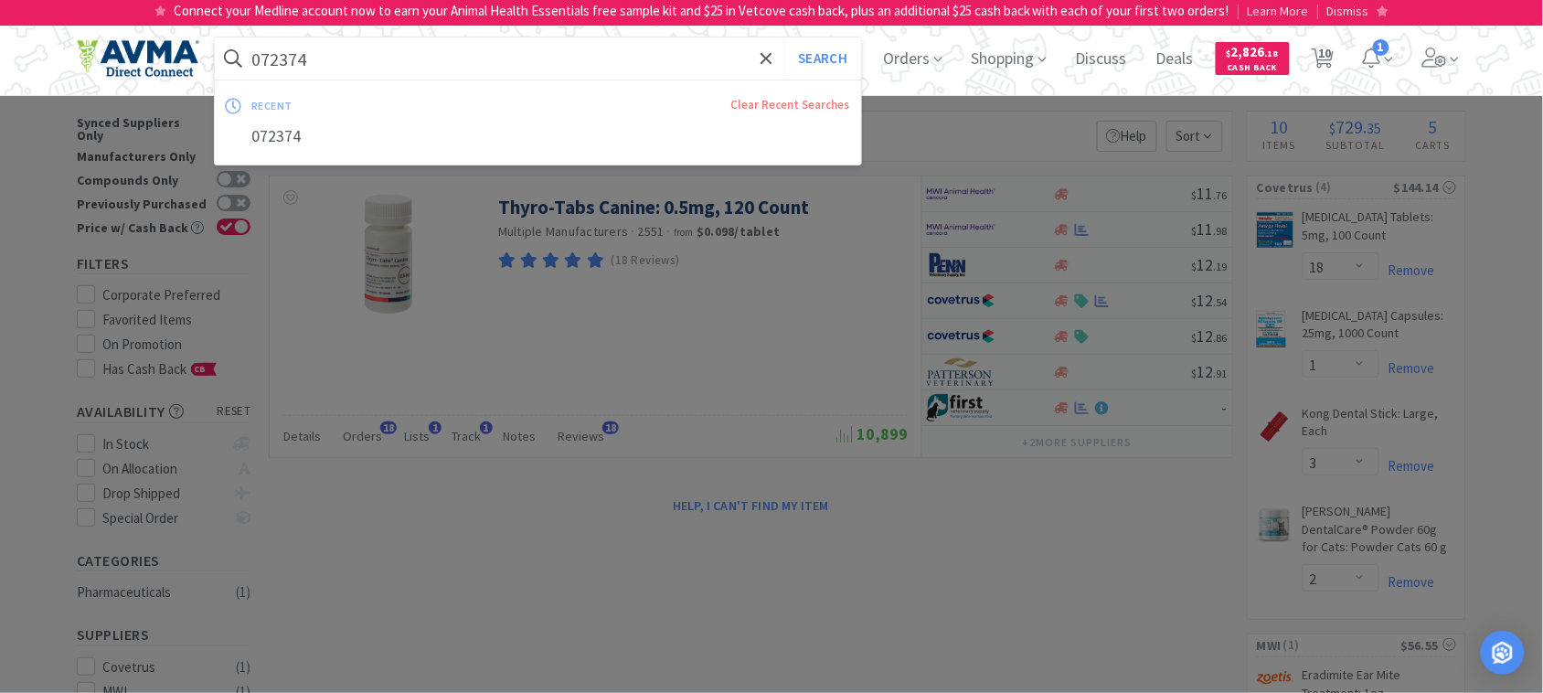
paste input "8881119"
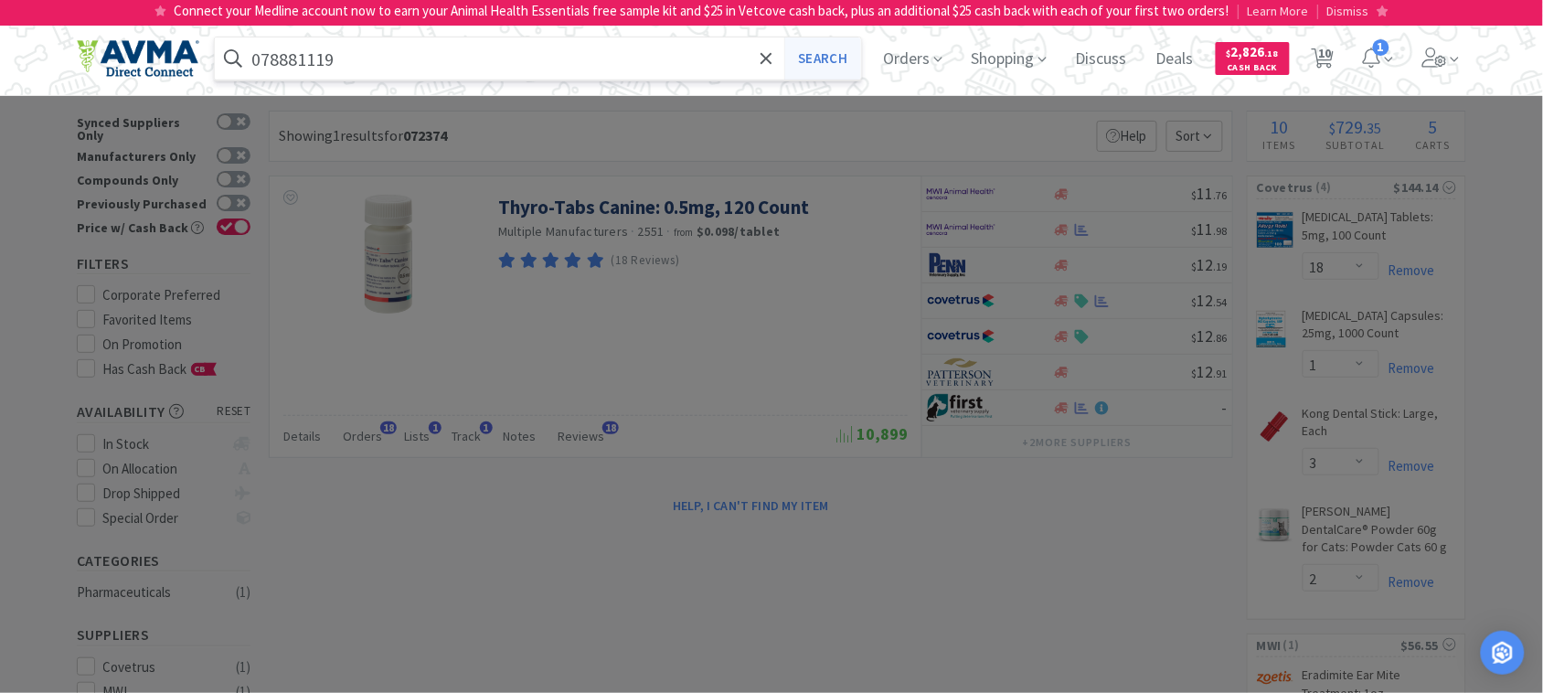
click at [810, 53] on button "Search" at bounding box center [822, 58] width 76 height 42
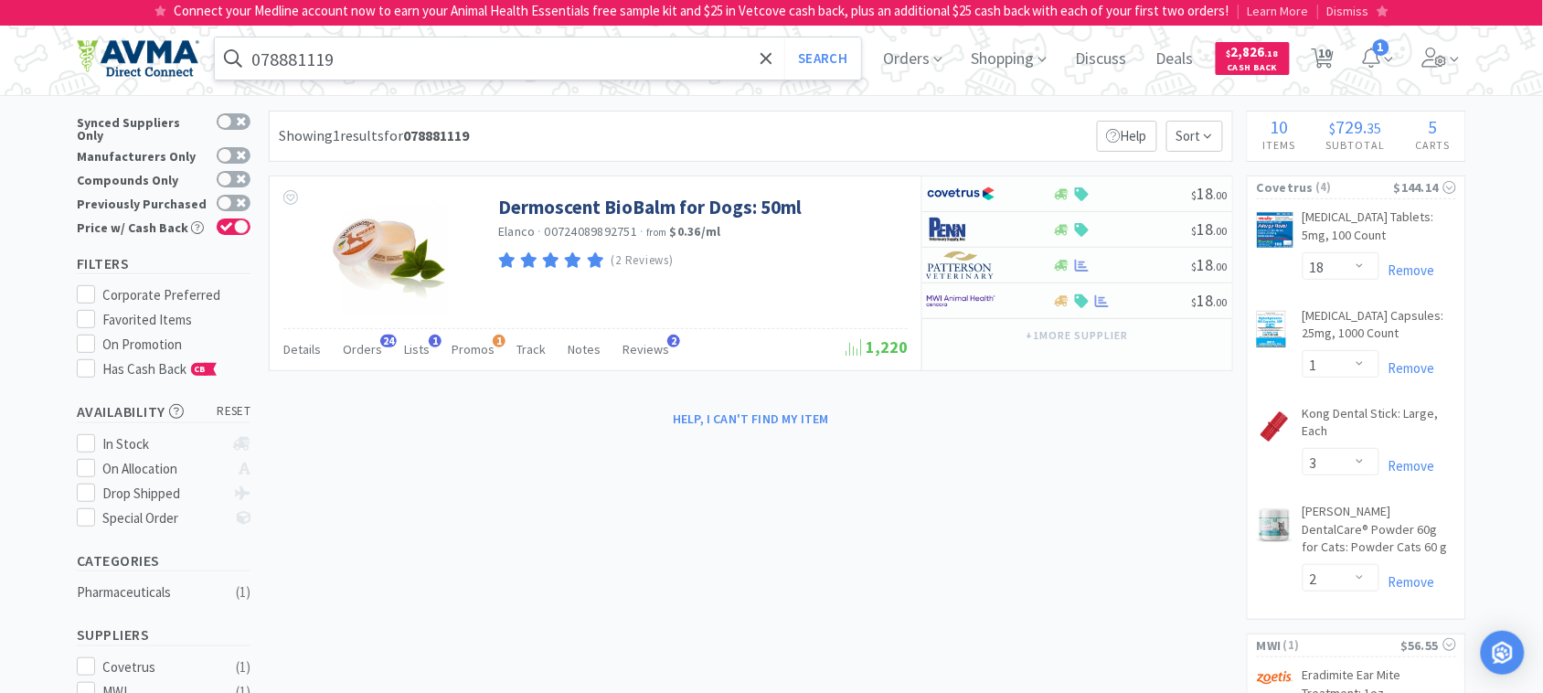
click at [426, 58] on input "078881119" at bounding box center [538, 58] width 646 height 42
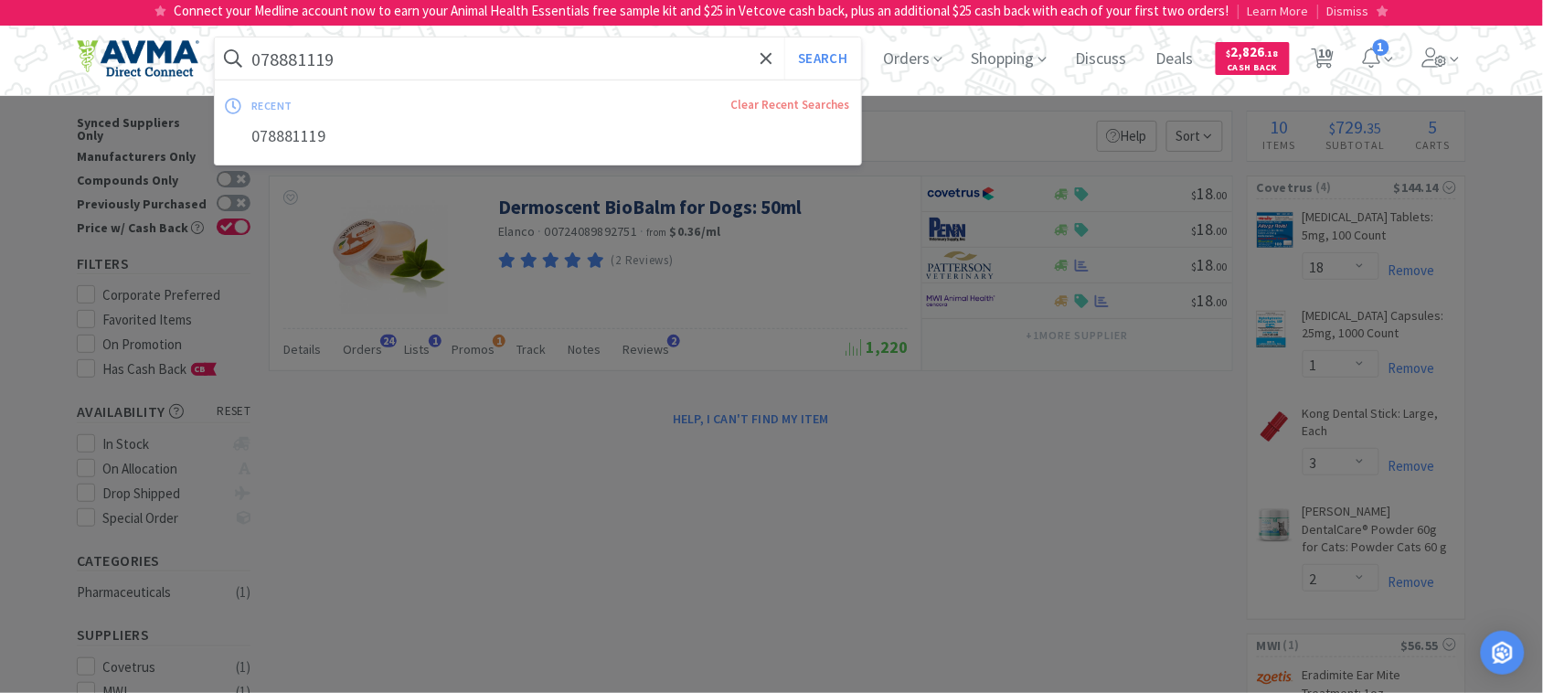
paste input "731022"
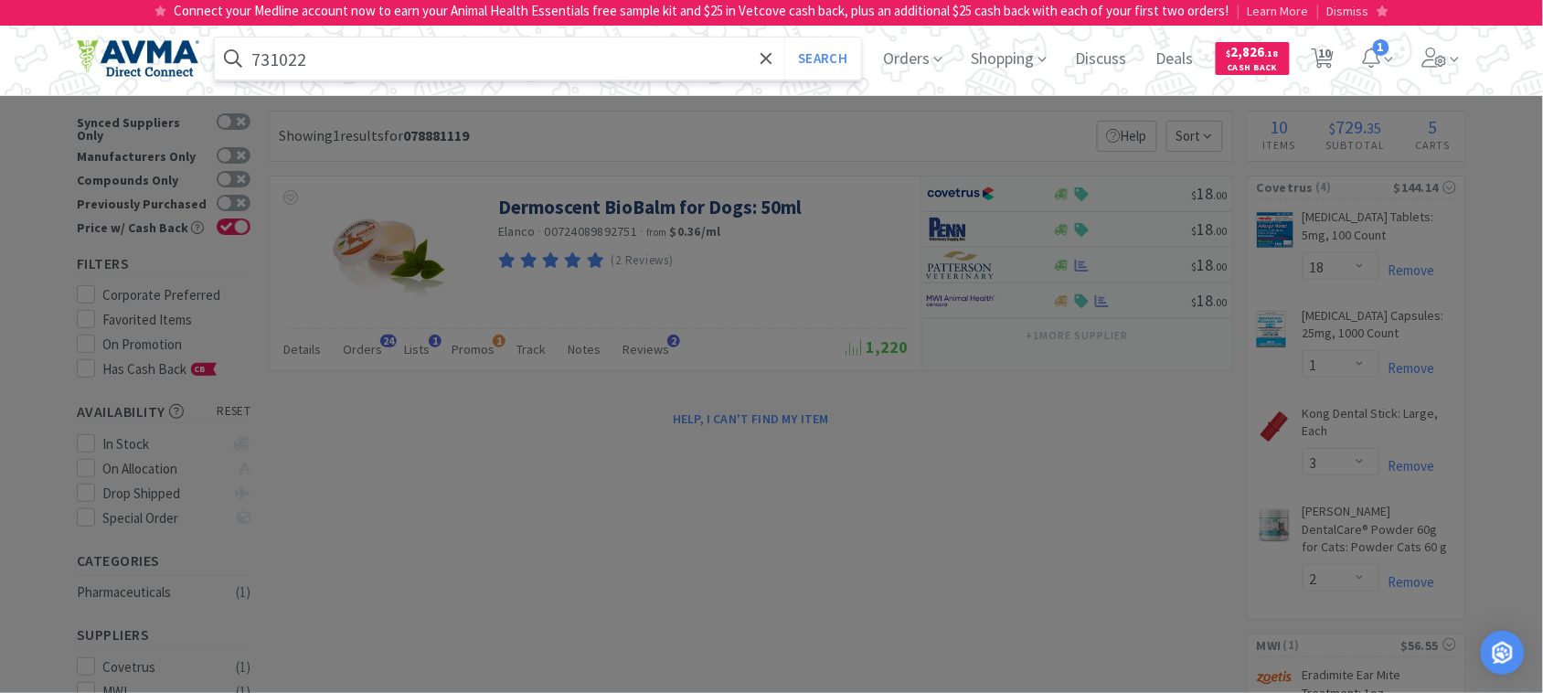
type input "731022"
click at [784, 37] on button "Search" at bounding box center [822, 58] width 76 height 42
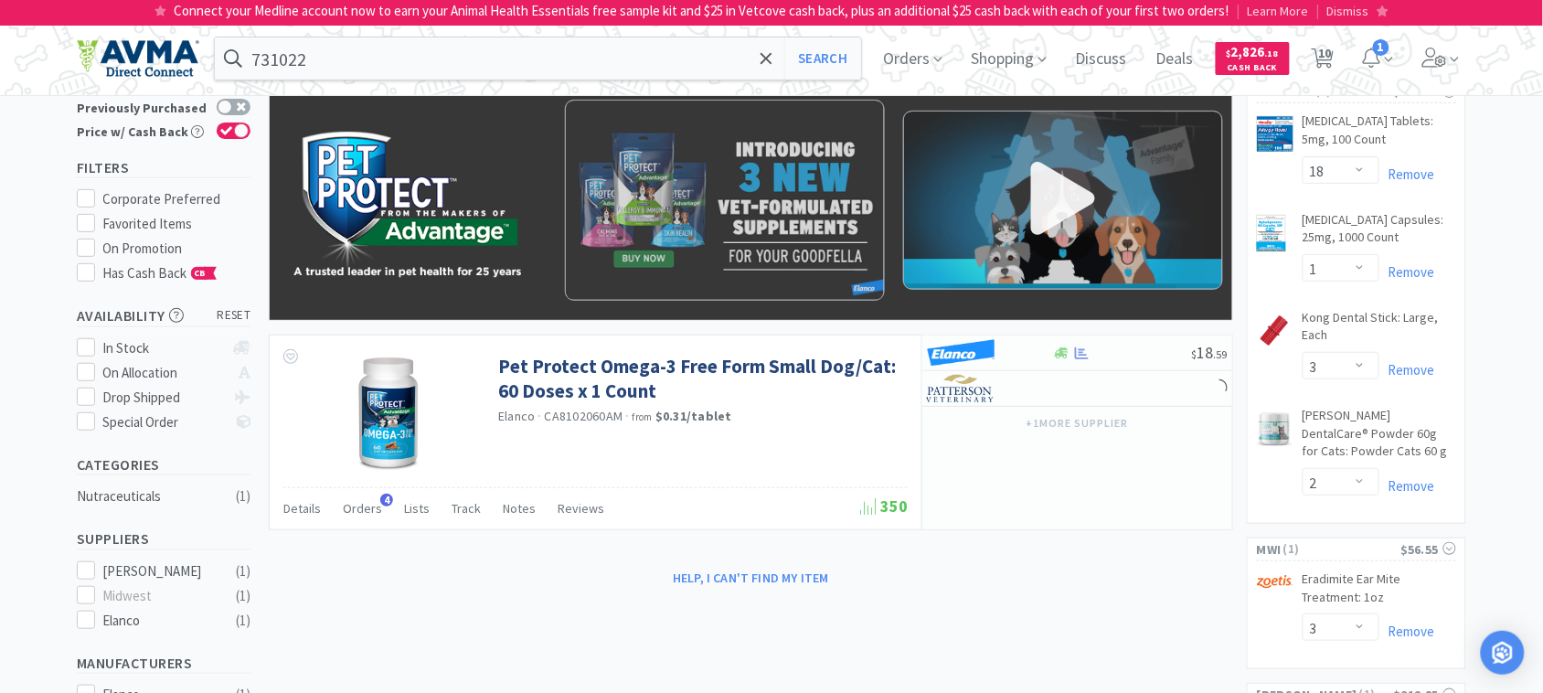
scroll to position [229, 0]
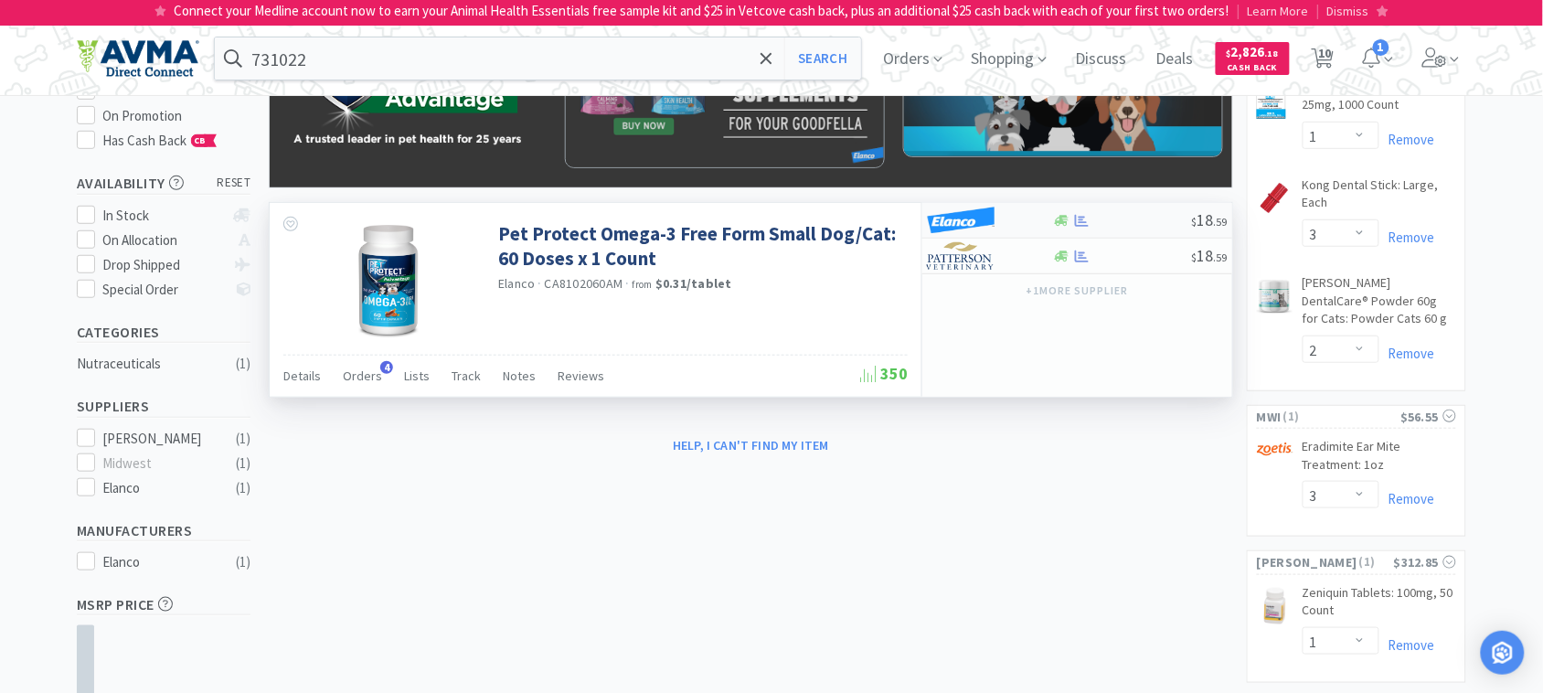
click at [953, 215] on img at bounding box center [961, 220] width 69 height 27
select select "1"
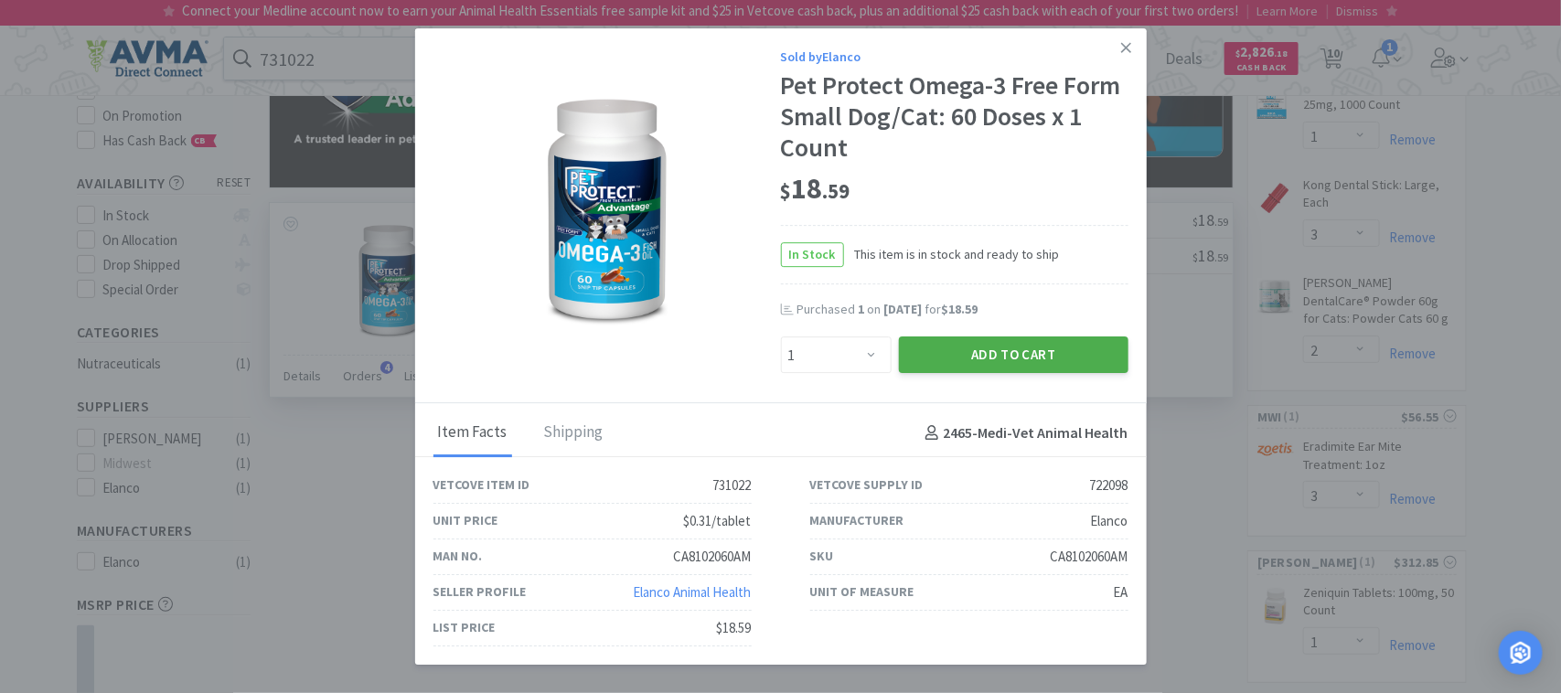
click at [988, 348] on button "Add to Cart" at bounding box center [1013, 355] width 229 height 37
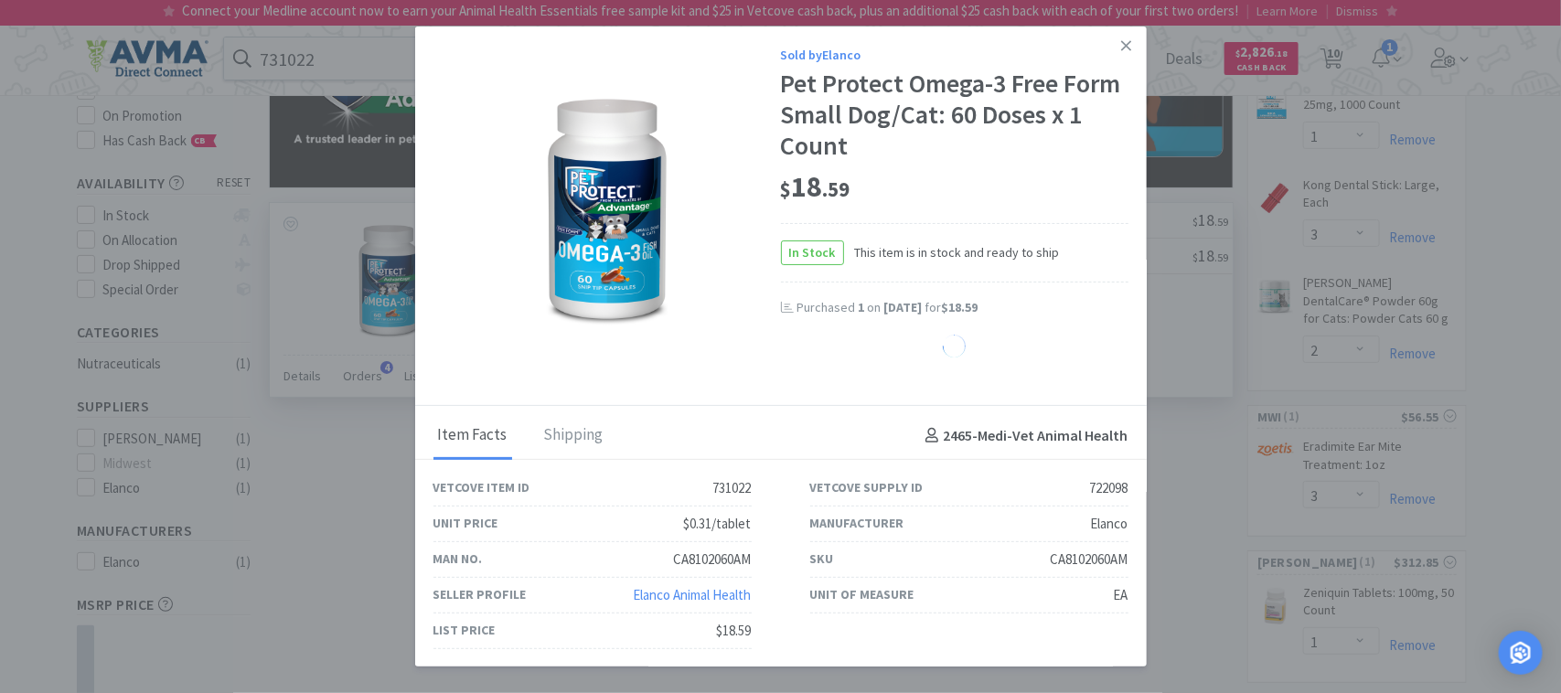
select select "1"
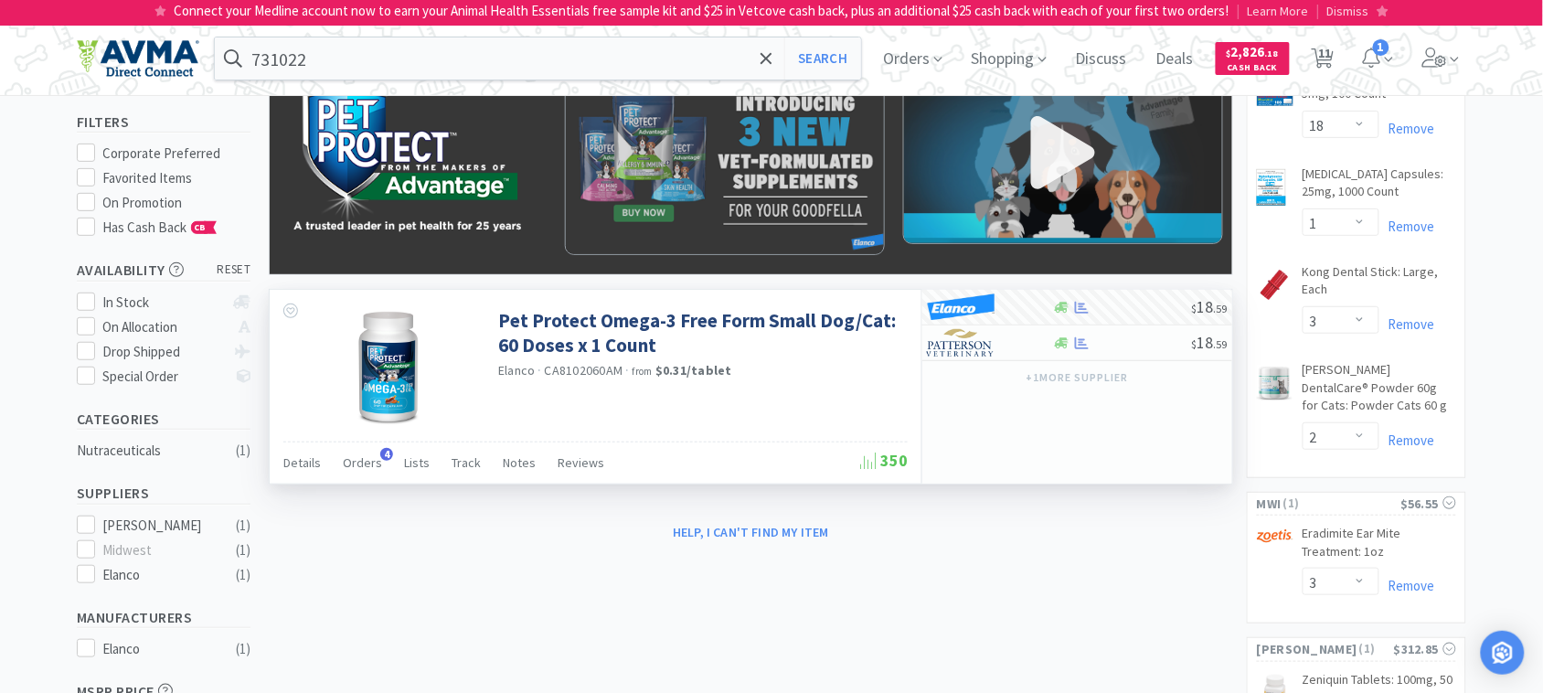
scroll to position [0, 0]
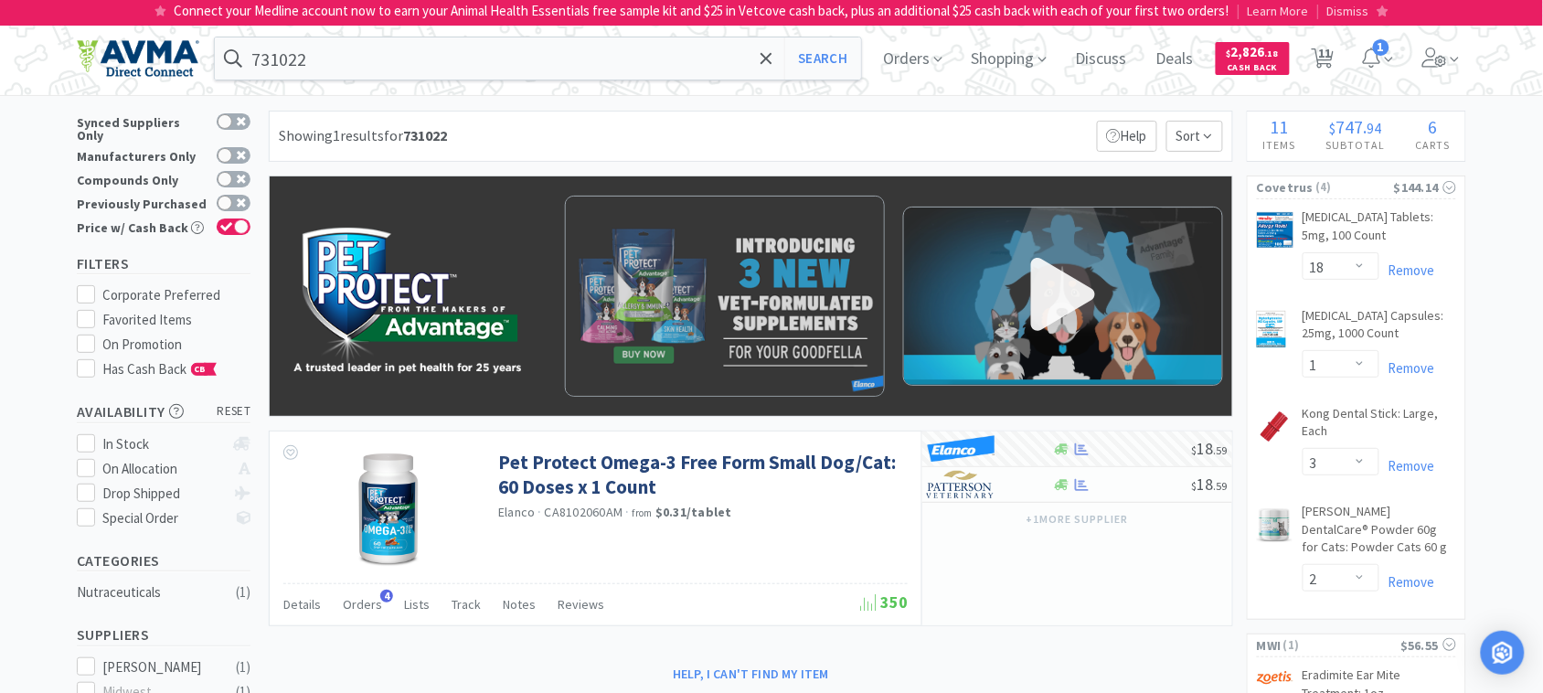
drag, startPoint x: 1335, startPoint y: 55, endPoint x: 1318, endPoint y: 124, distance: 71.4
click at [1331, 55] on span "11" at bounding box center [1324, 52] width 13 height 73
select select "18"
select select "1"
select select "3"
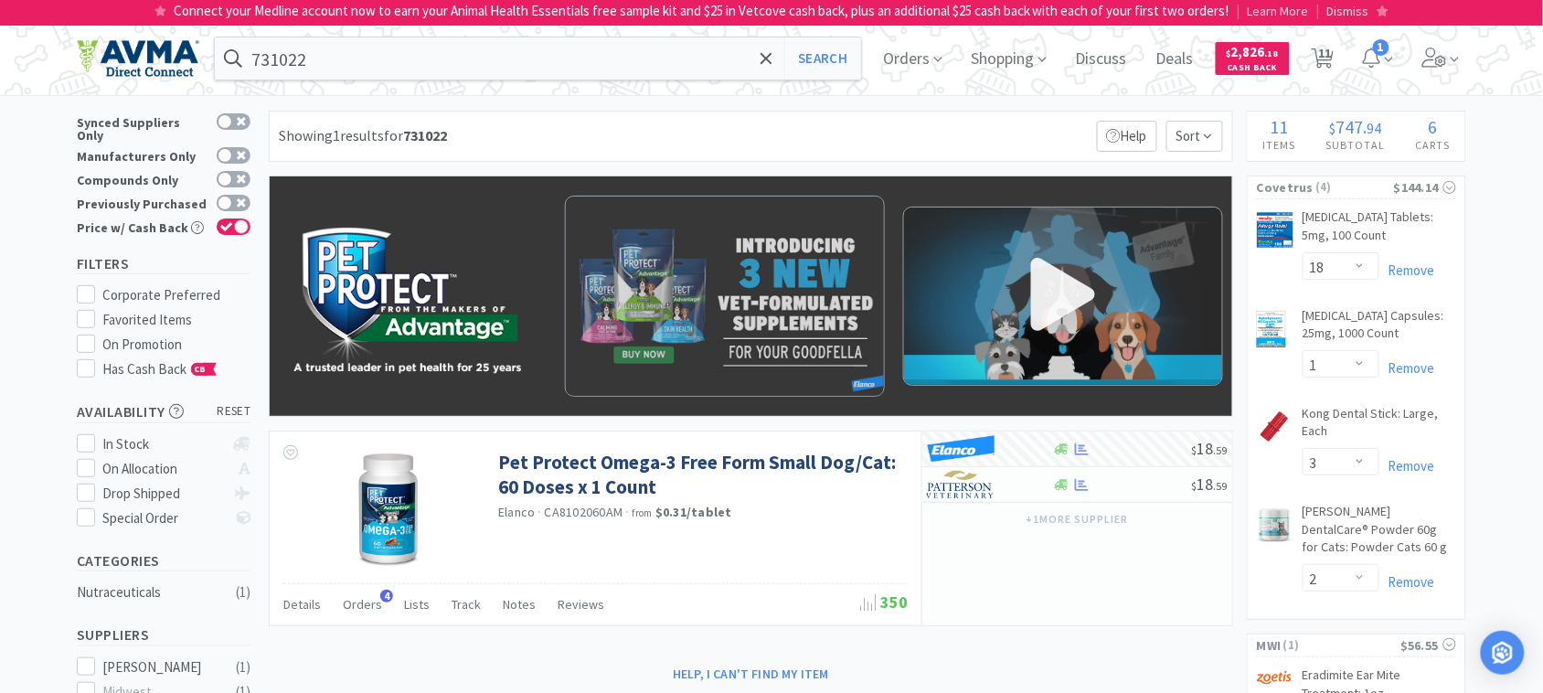
select select "2"
select select "3"
select select "1"
select select "5"
select select "3"
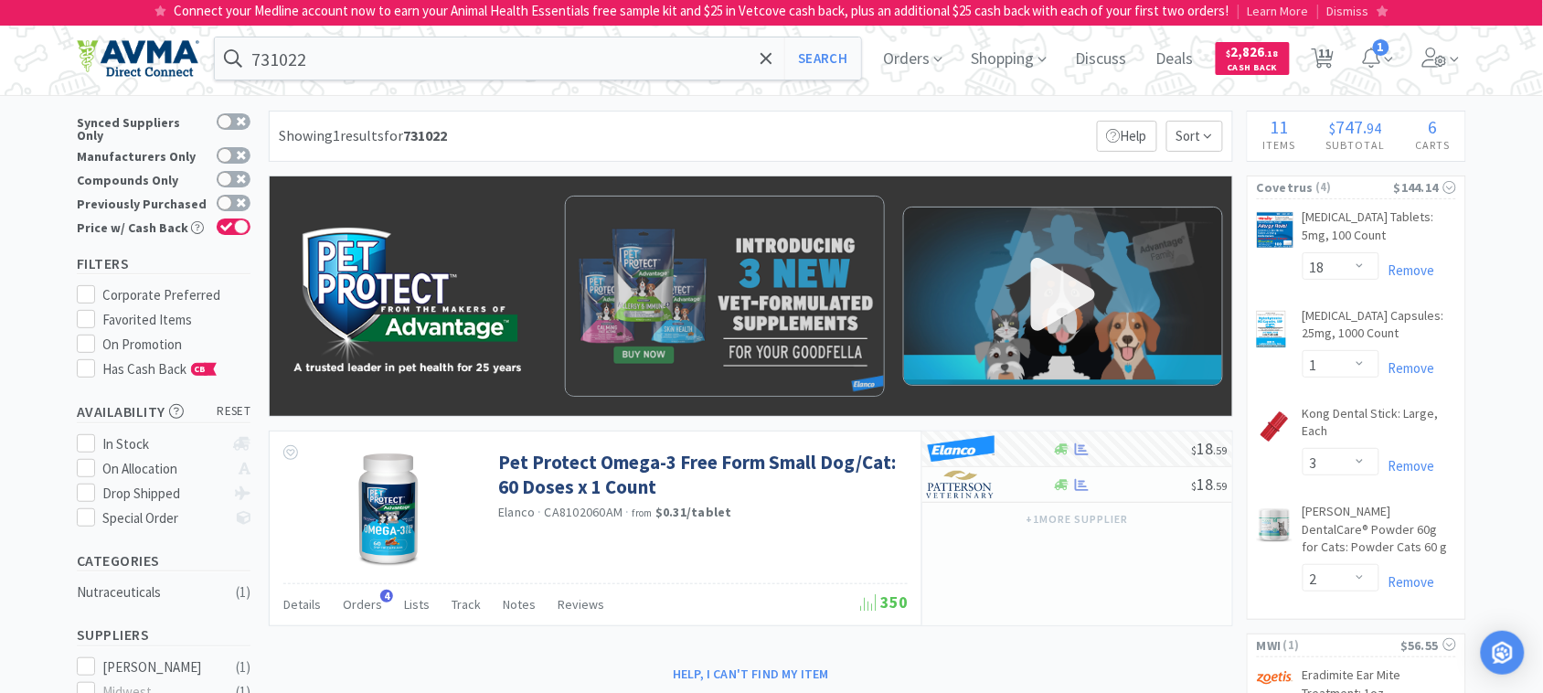
select select "12"
select select "3"
select select "1"
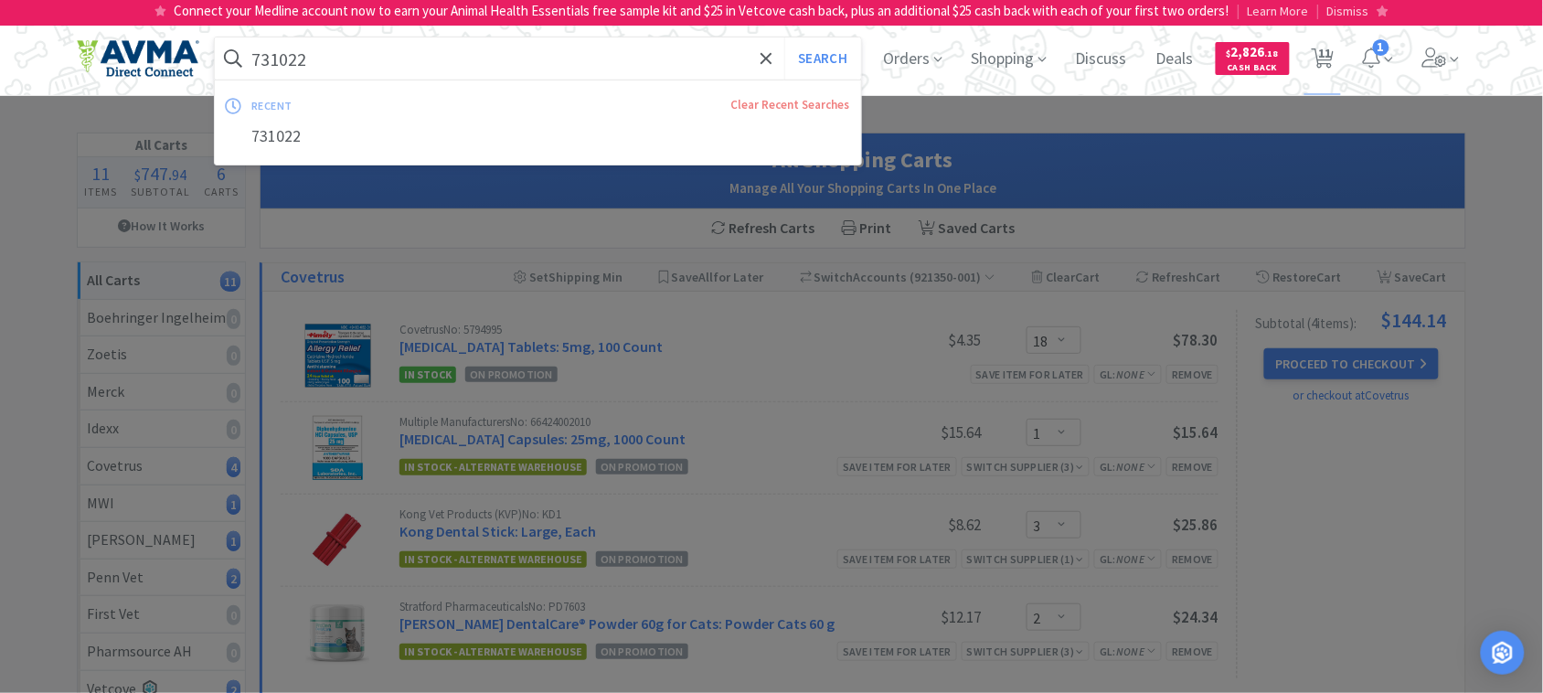
click at [346, 55] on input "731022" at bounding box center [538, 58] width 646 height 42
paste input "021164"
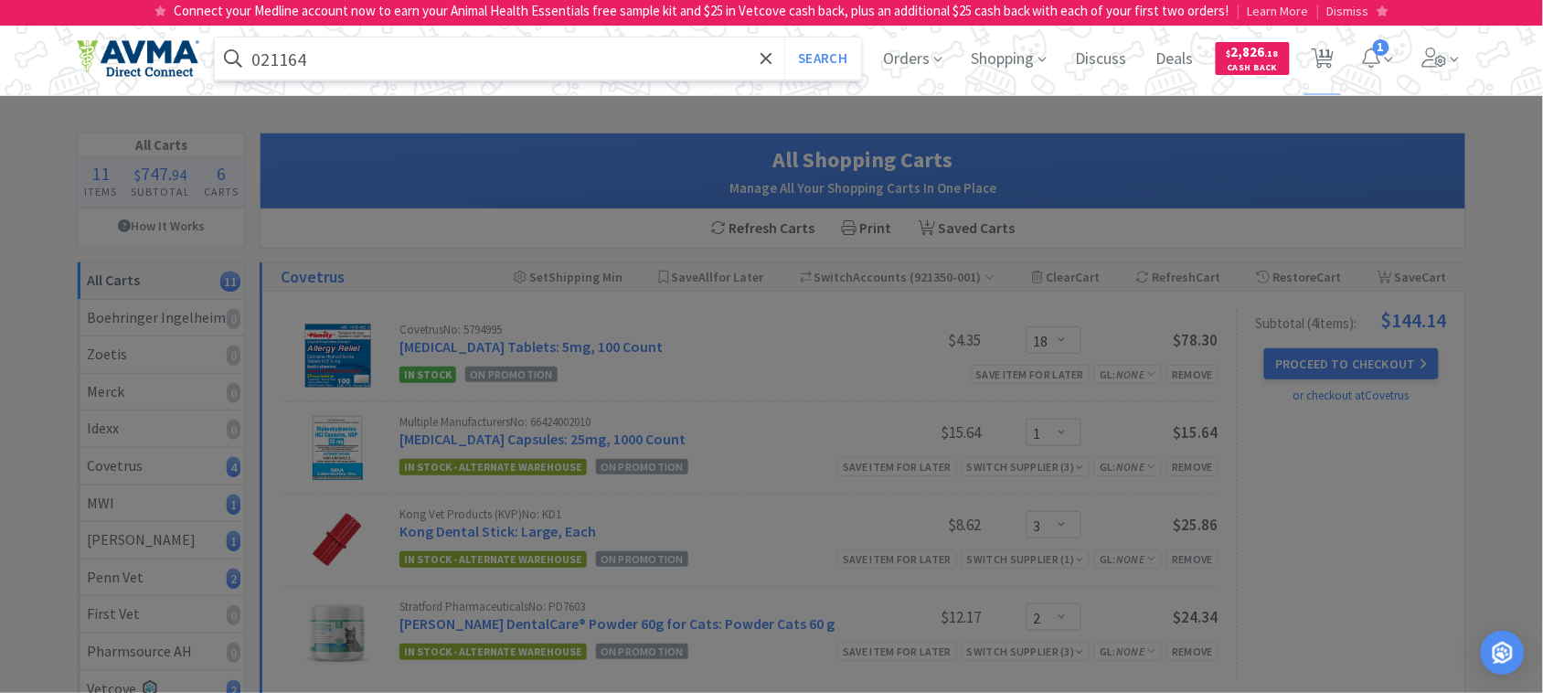
type input "021164"
click at [784, 37] on button "Search" at bounding box center [822, 58] width 76 height 42
select select "18"
select select "1"
select select "3"
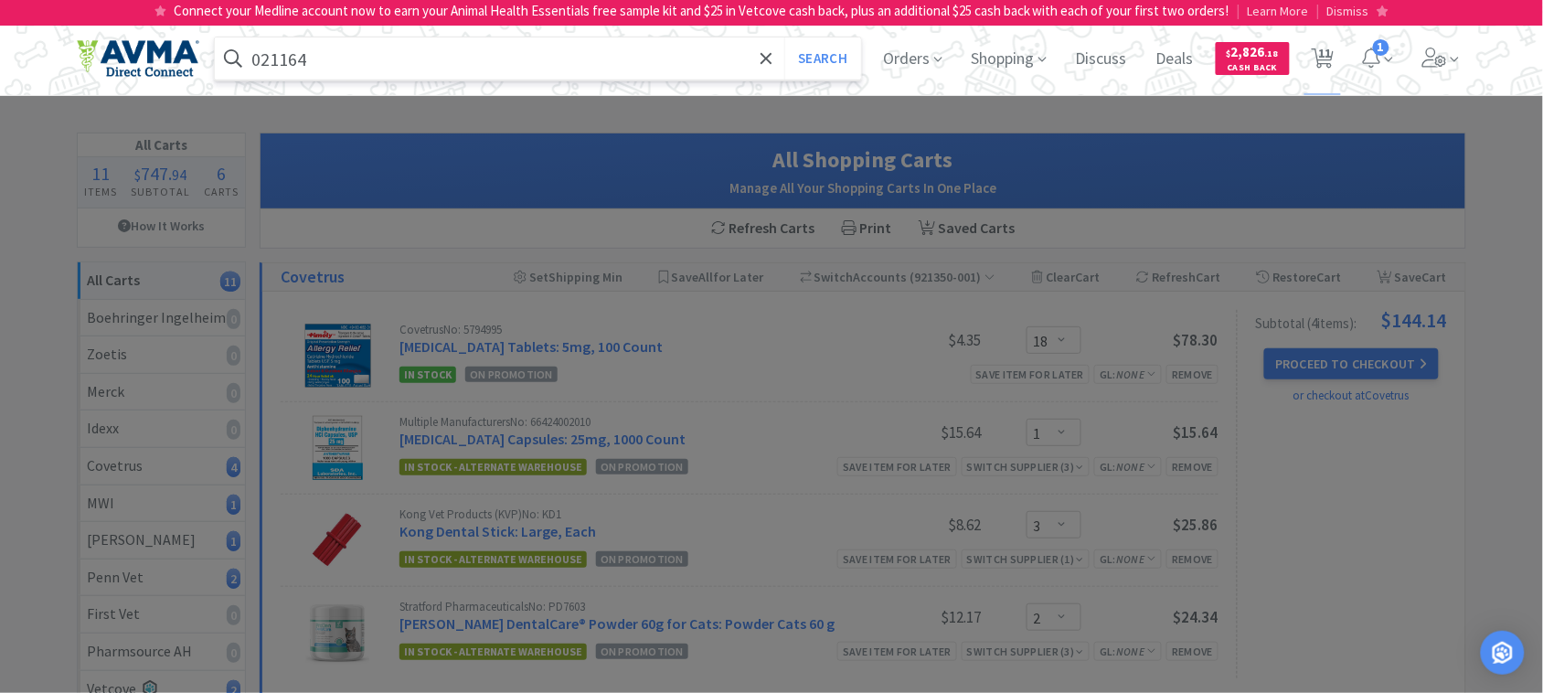
select select "2"
select select "3"
select select "1"
select select "5"
select select "3"
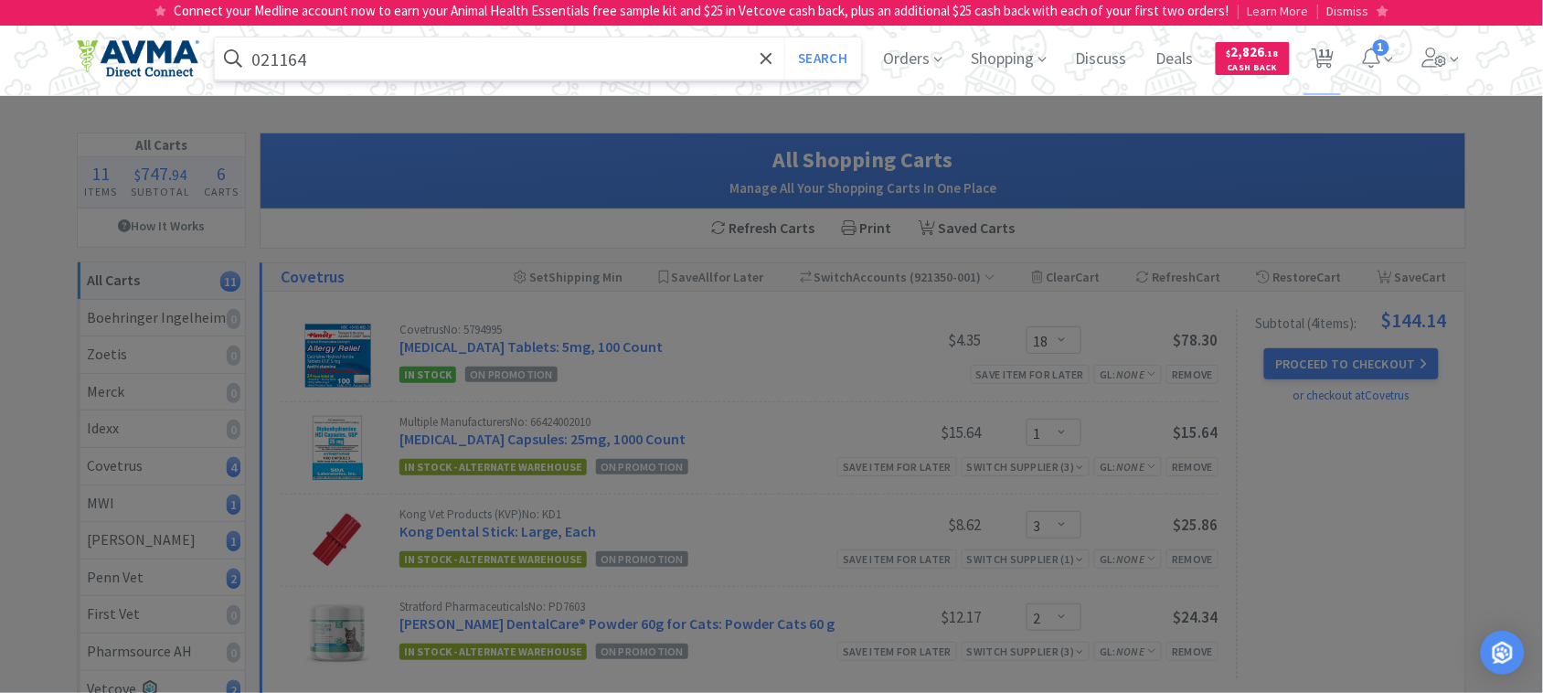
select select "12"
select select "3"
select select "1"
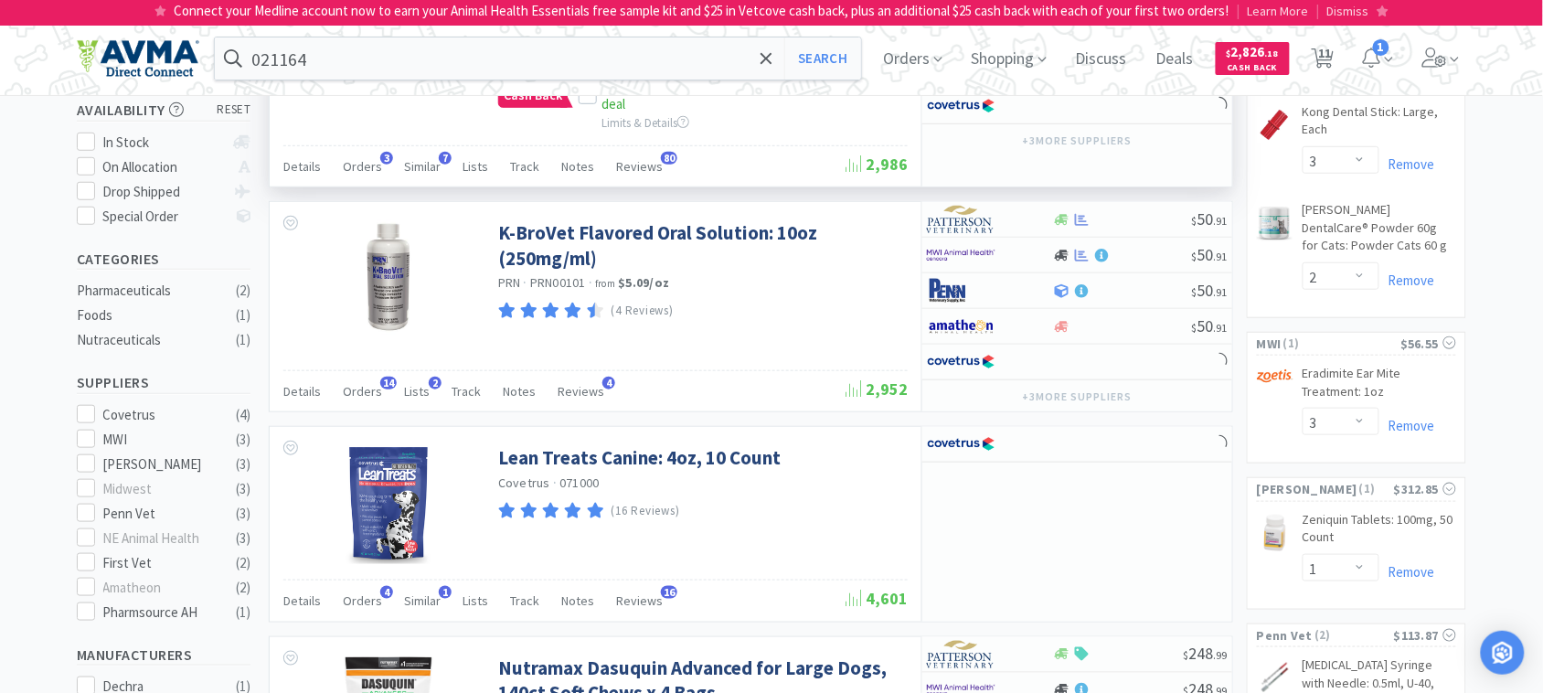
scroll to position [343, 0]
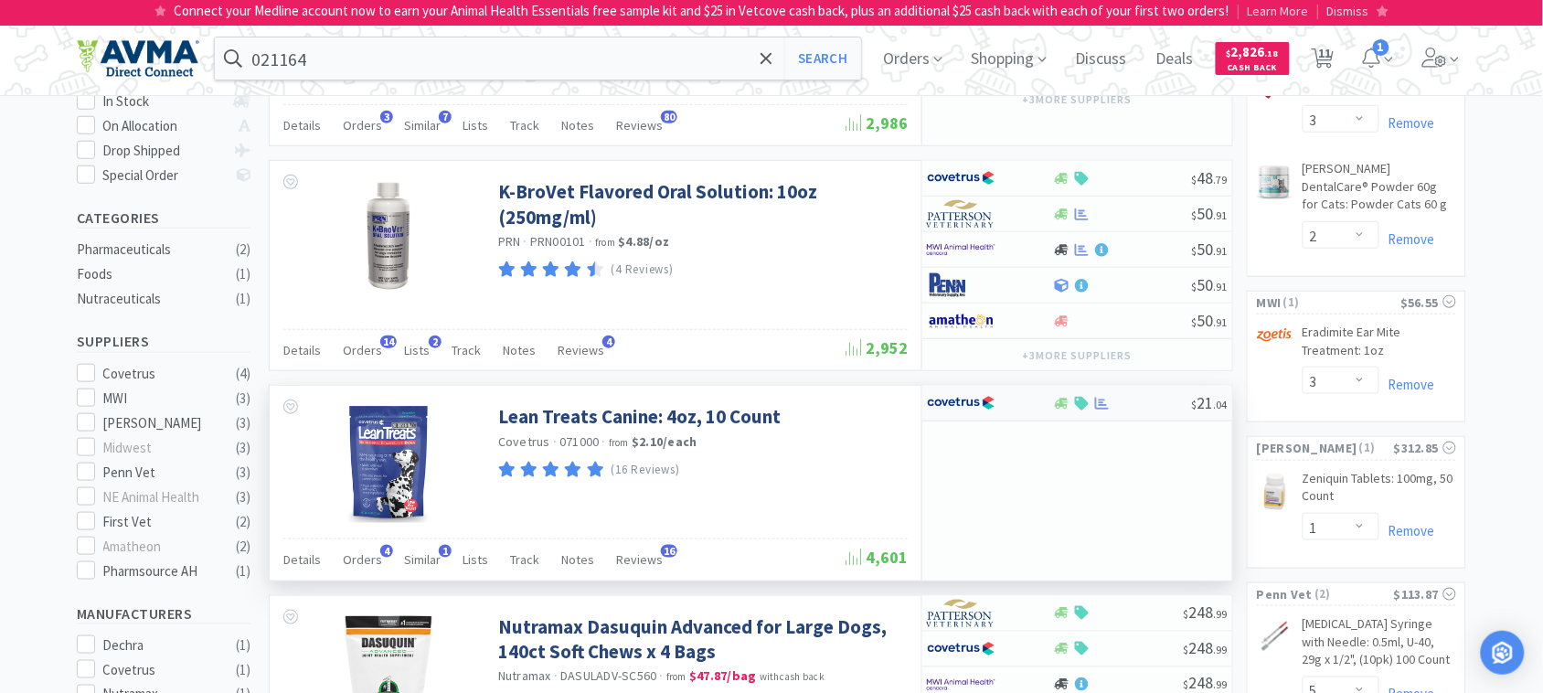
click at [967, 394] on img at bounding box center [961, 402] width 69 height 27
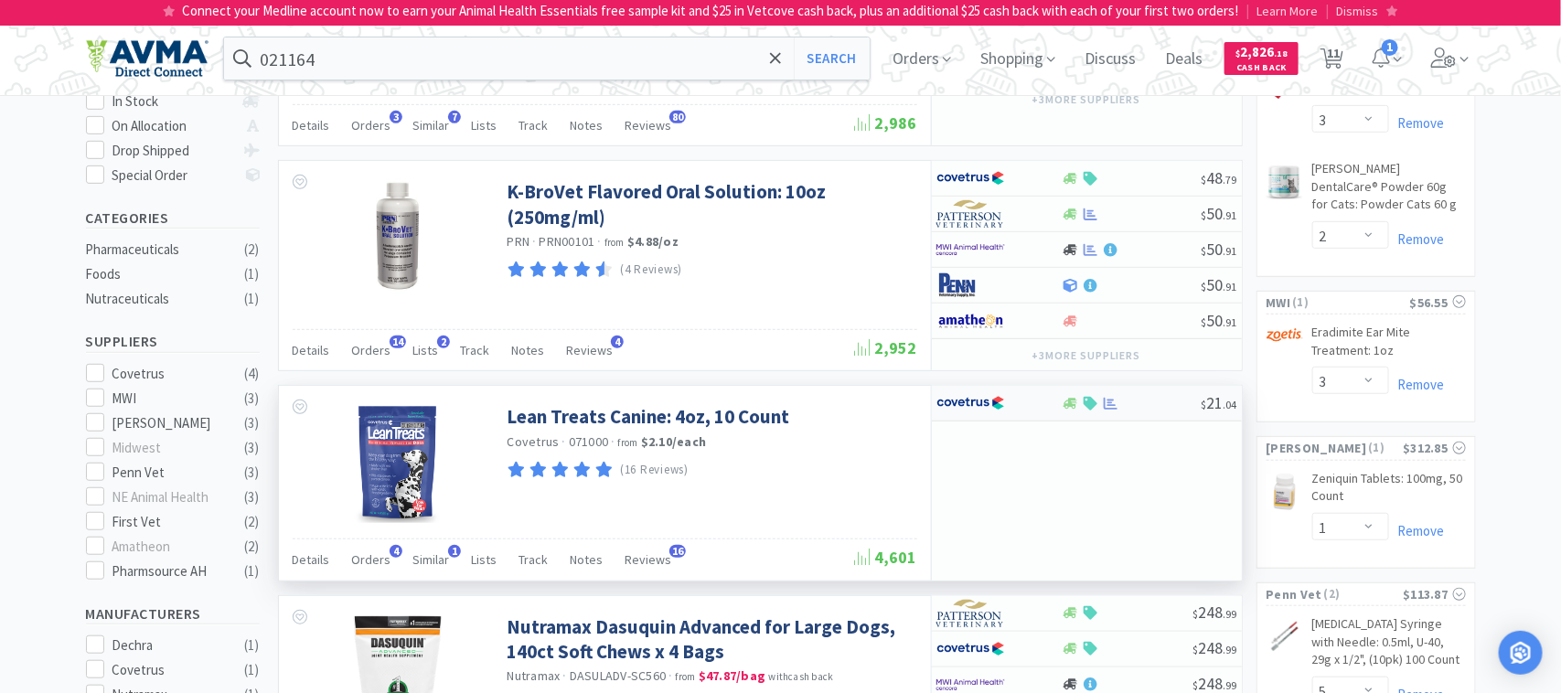
select select "1"
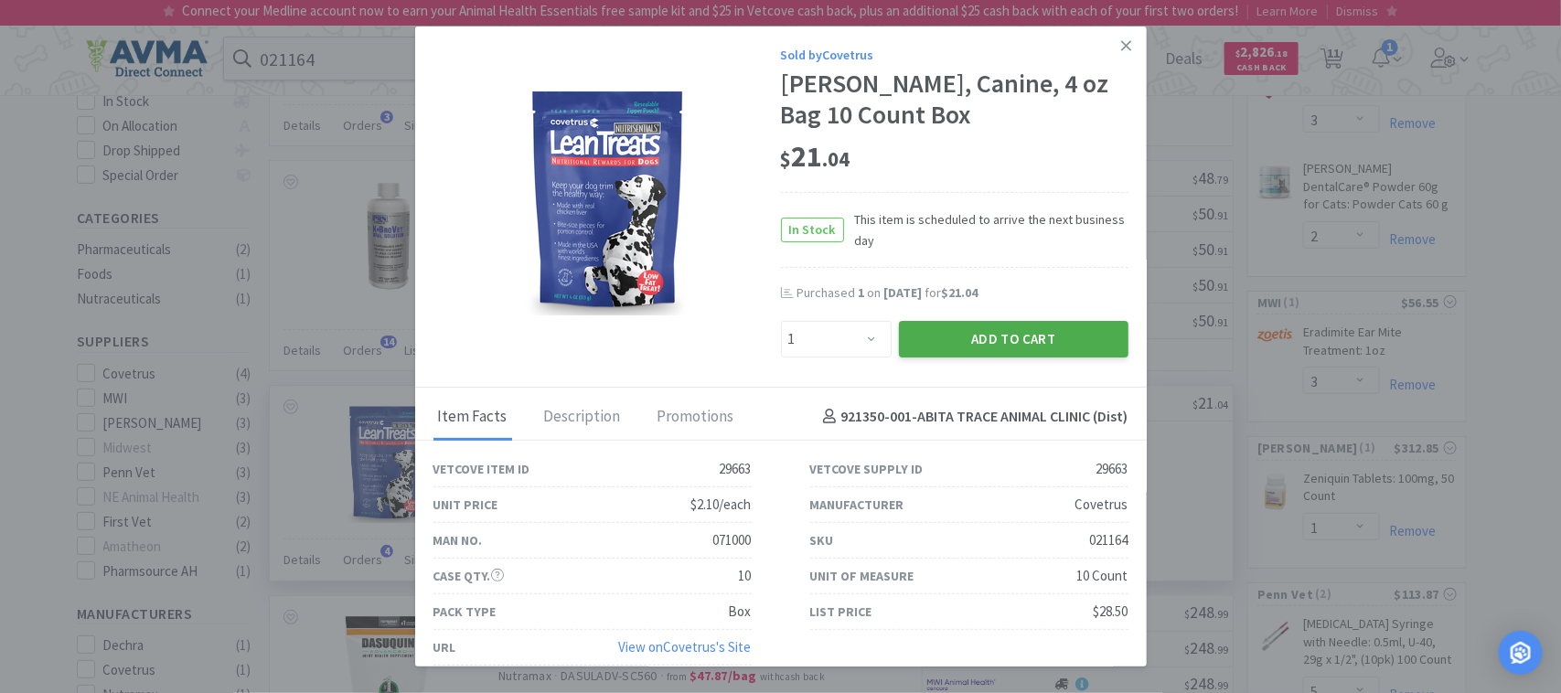
click at [1002, 340] on button "Add to Cart" at bounding box center [1013, 339] width 229 height 37
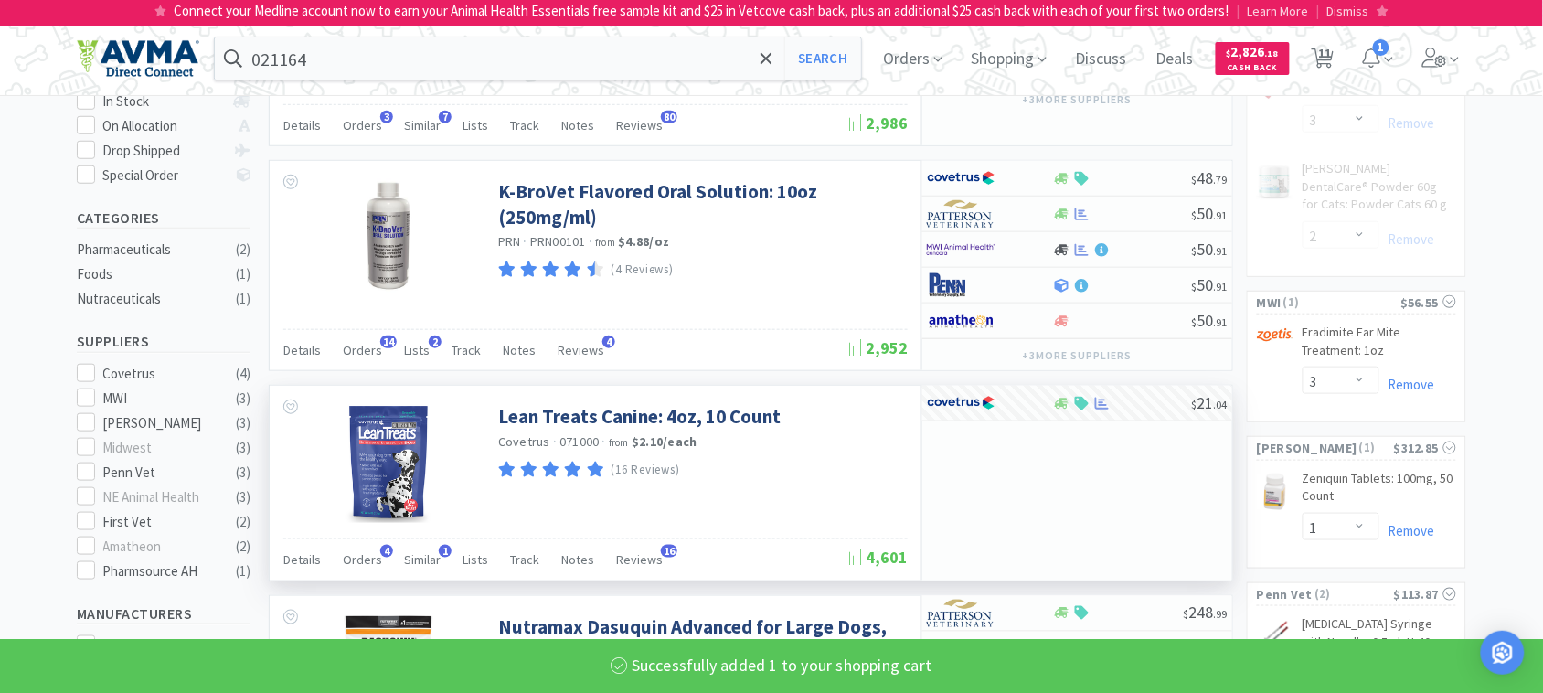
select select "1"
select select "2"
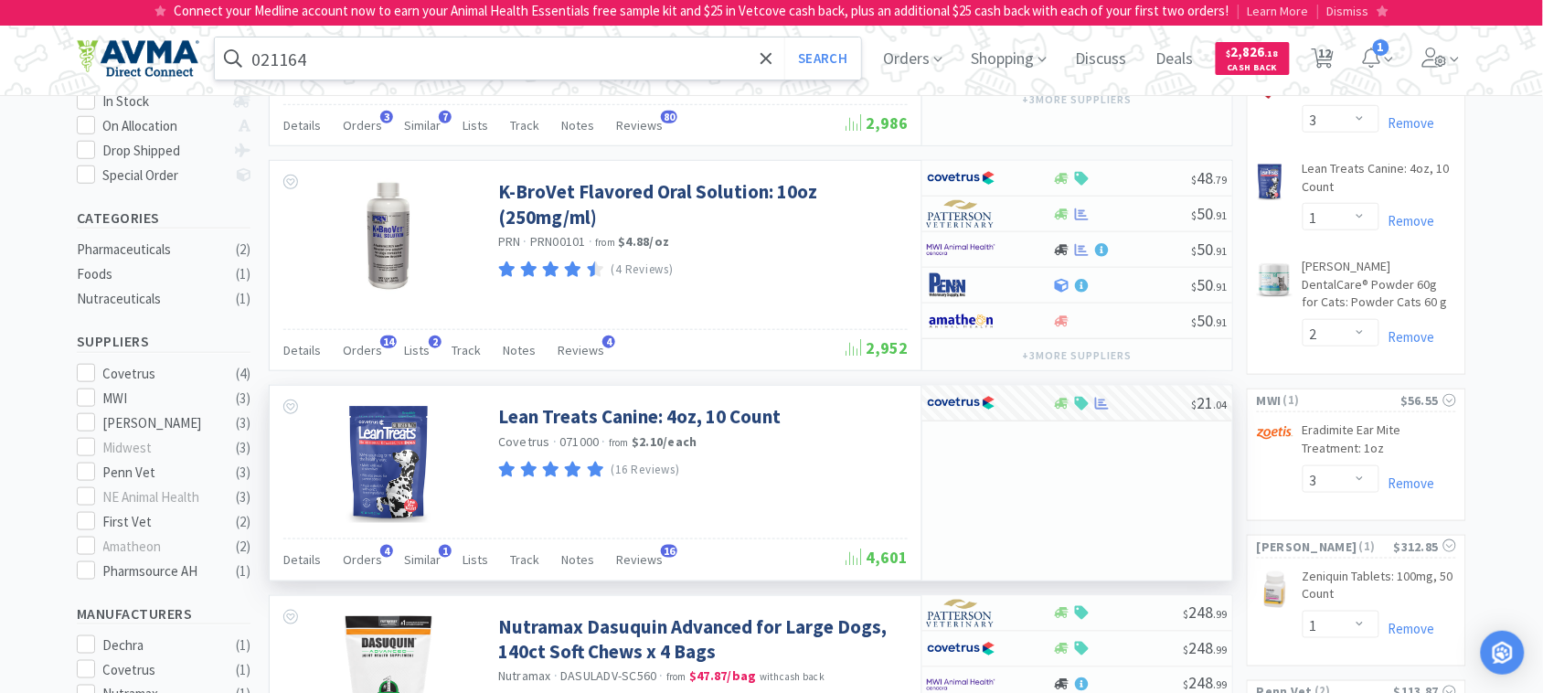
click at [293, 52] on input "021164" at bounding box center [538, 58] width 646 height 42
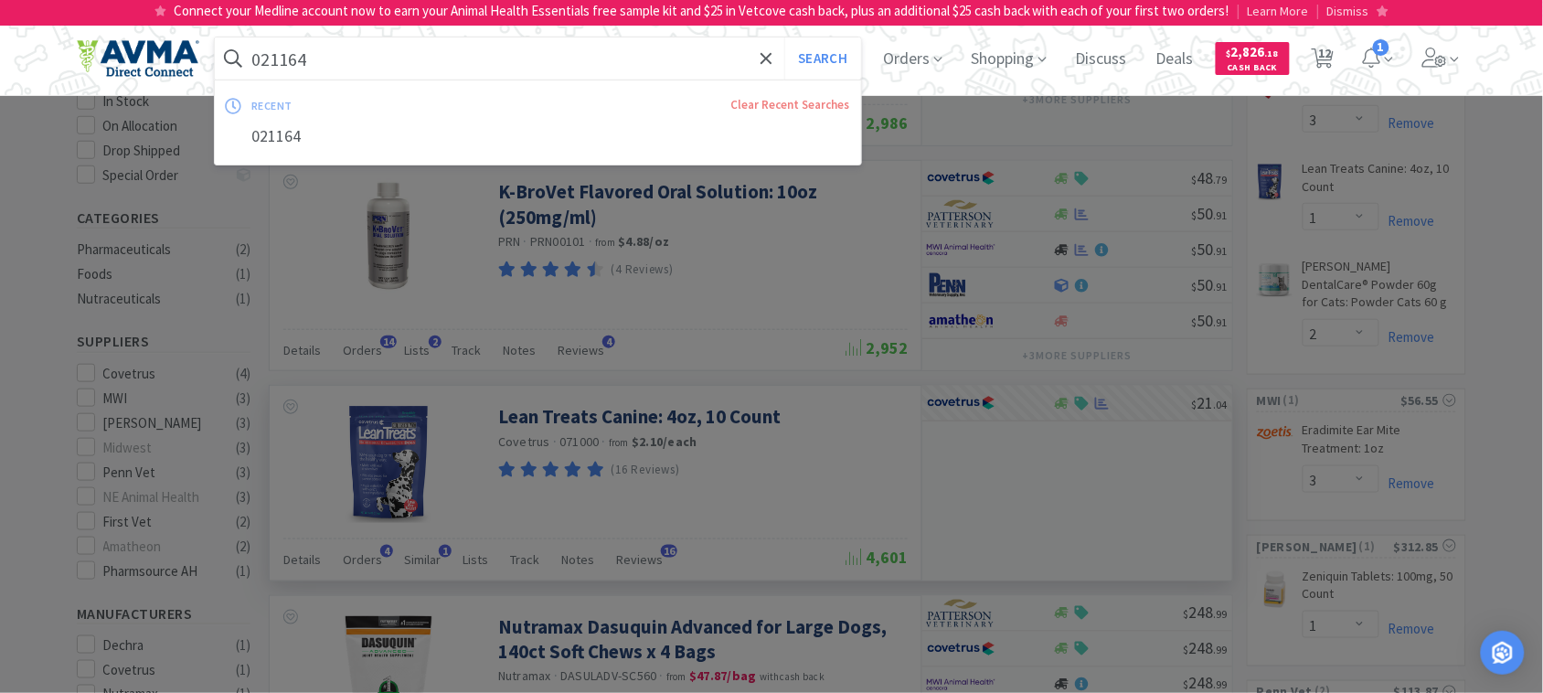
paste input "83024"
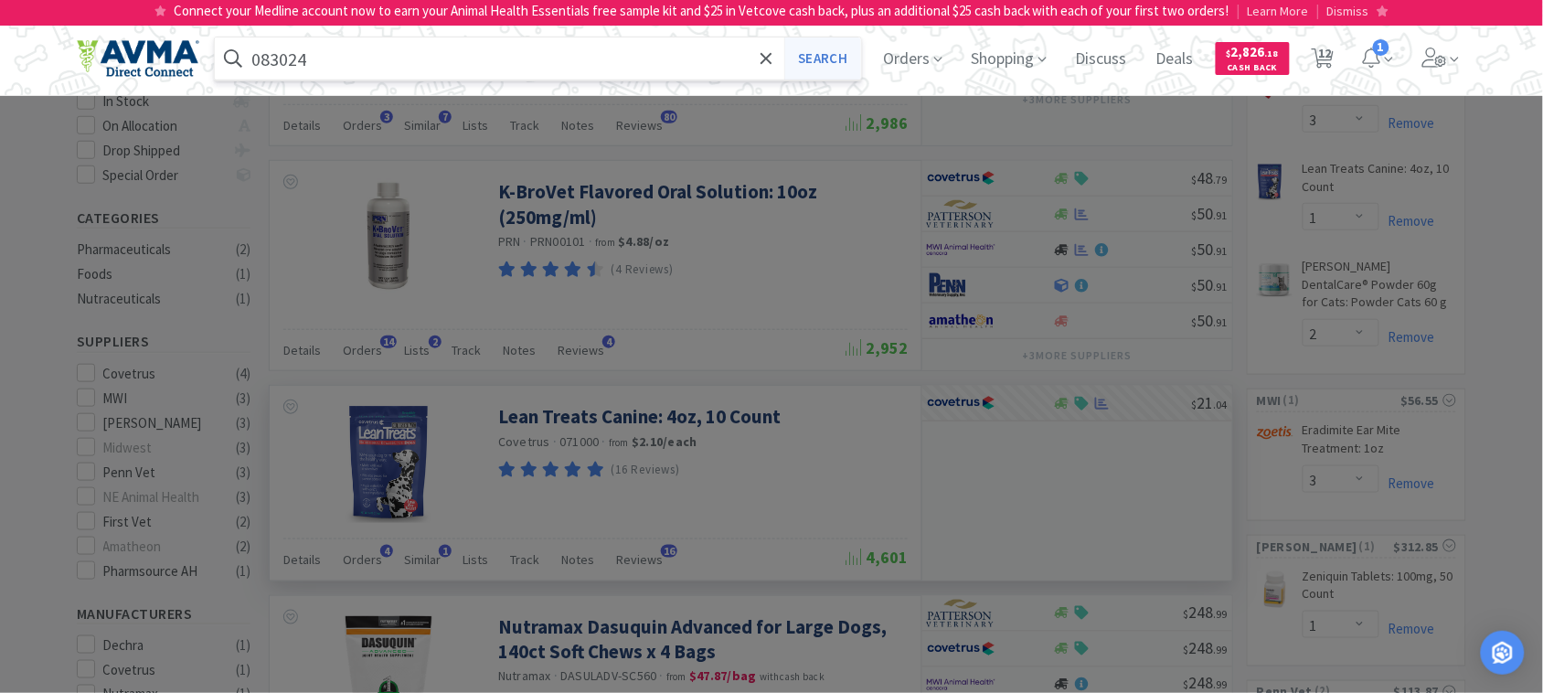
type input "083024"
click at [824, 60] on button "Search" at bounding box center [822, 58] width 76 height 42
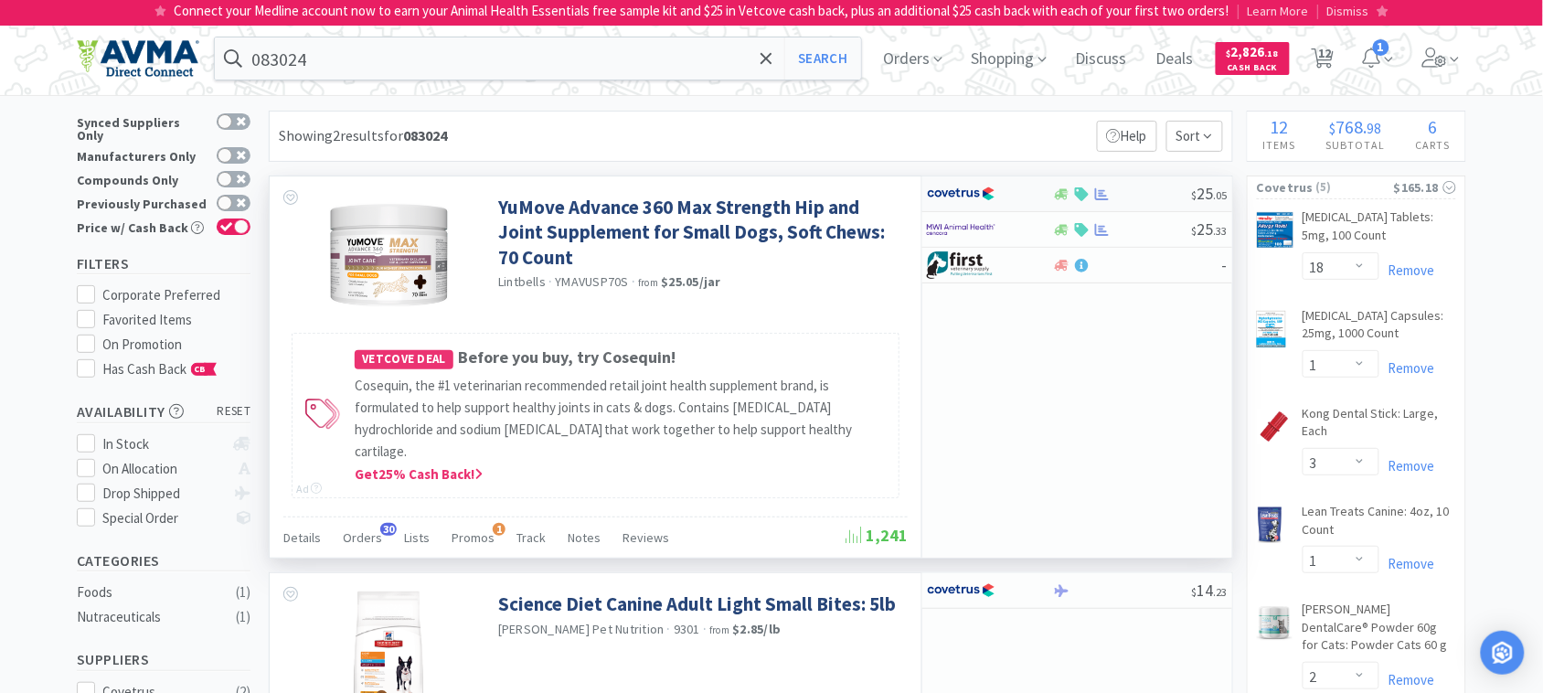
click at [963, 194] on img at bounding box center [961, 193] width 69 height 27
select select "1"
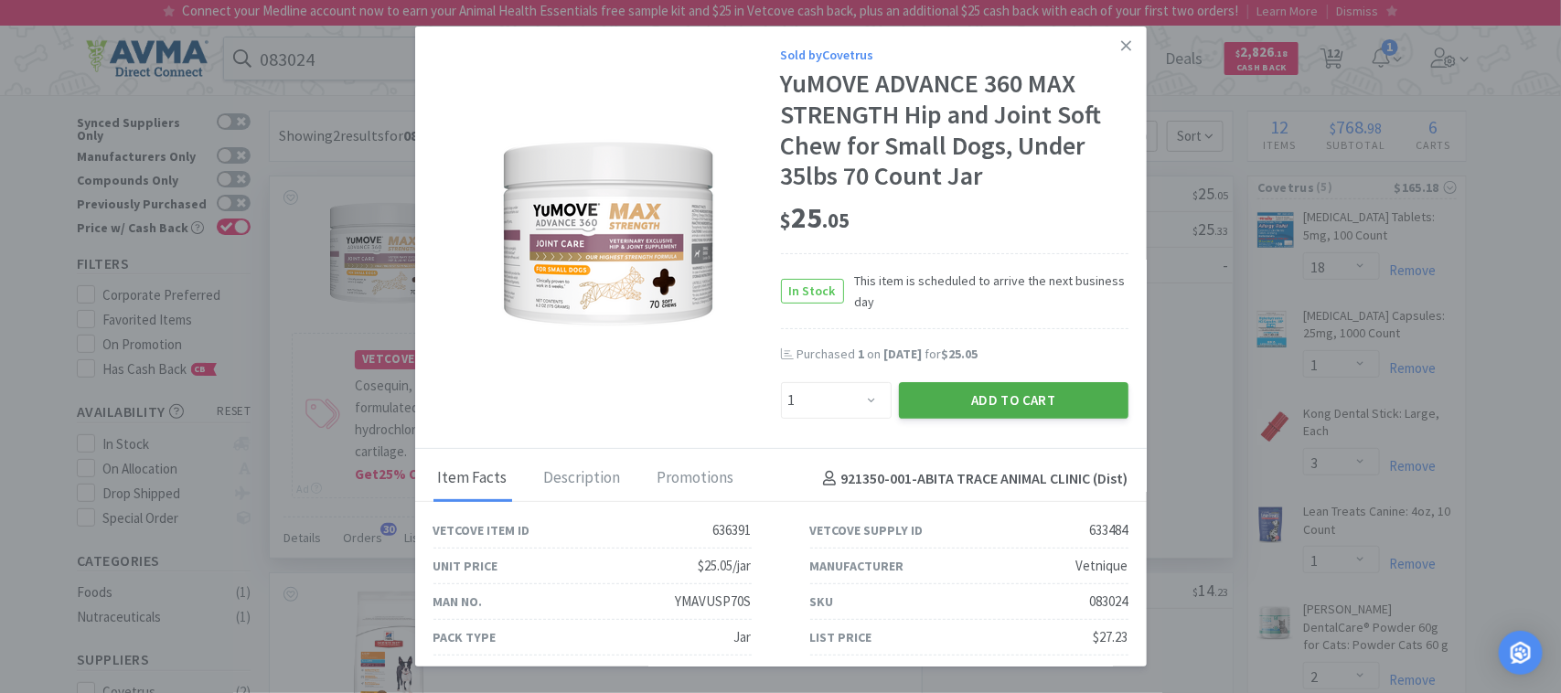
click at [955, 399] on button "Add to Cart" at bounding box center [1013, 400] width 229 height 37
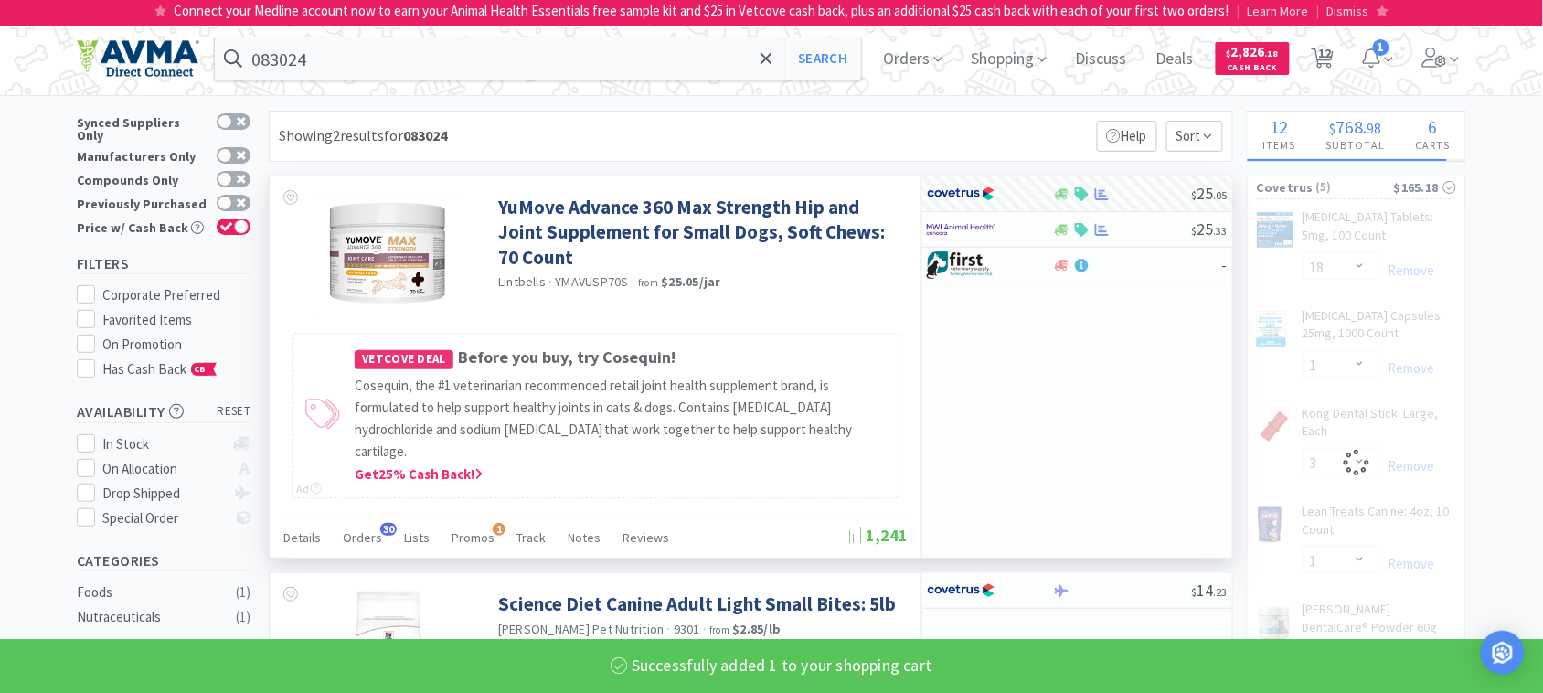
select select "1"
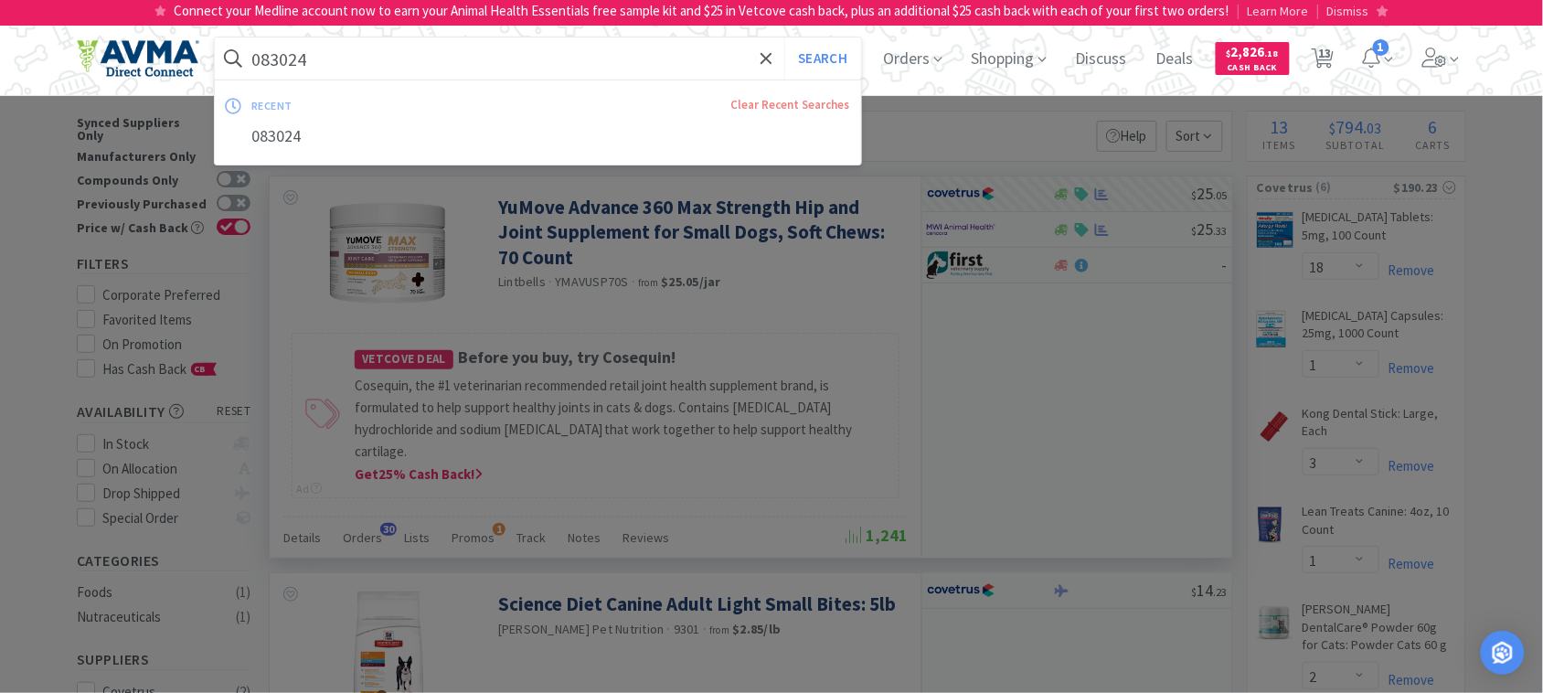
click at [304, 62] on input "083024" at bounding box center [538, 58] width 646 height 42
paste input "72770"
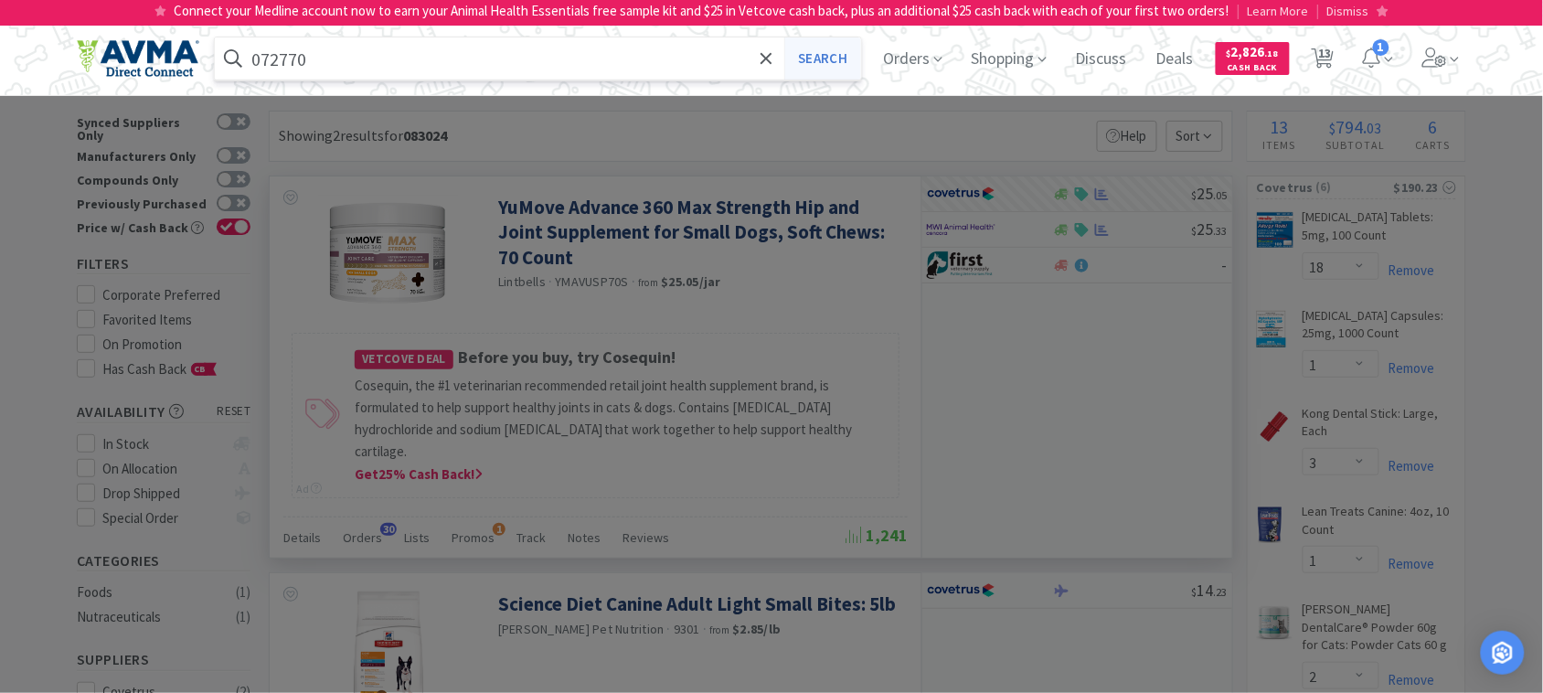
type input "072770"
click at [816, 64] on button "Search" at bounding box center [822, 58] width 76 height 42
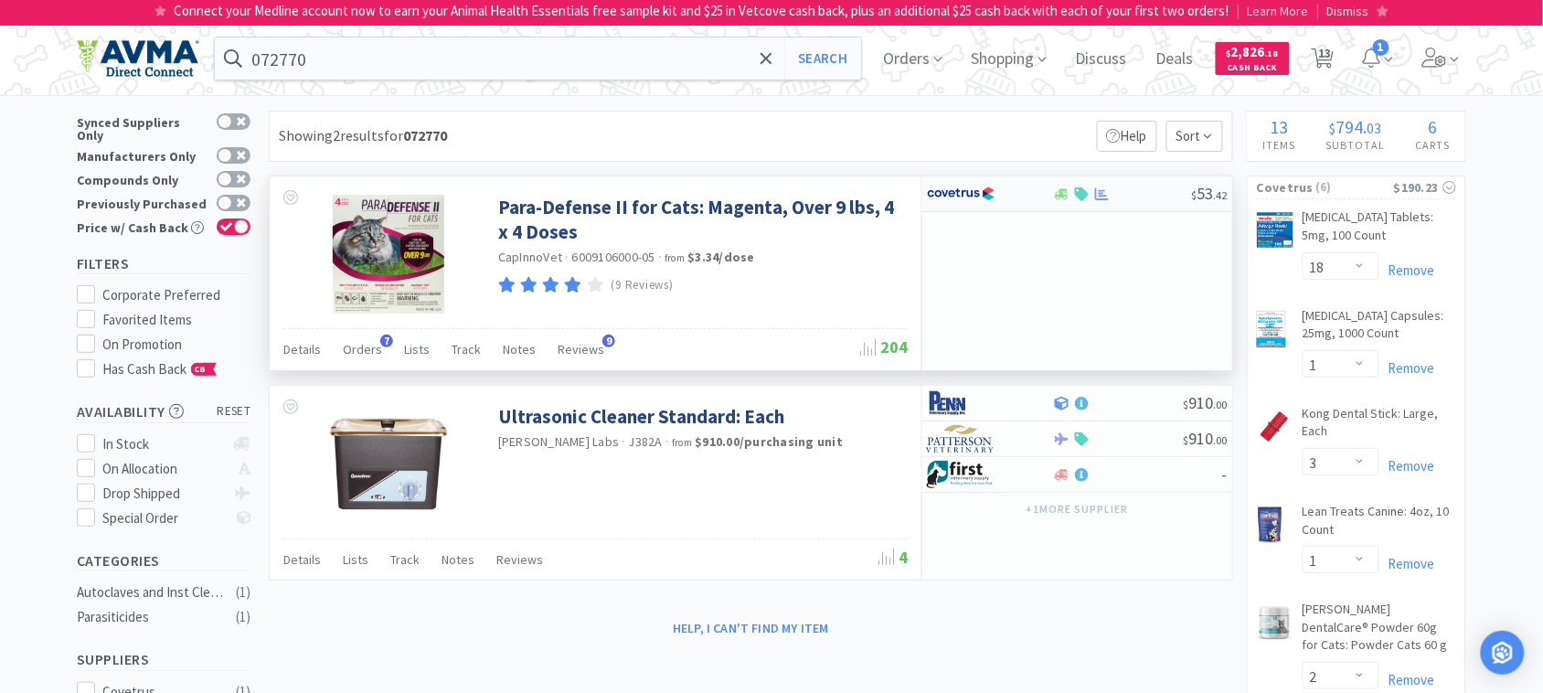
click at [956, 192] on img at bounding box center [961, 193] width 69 height 27
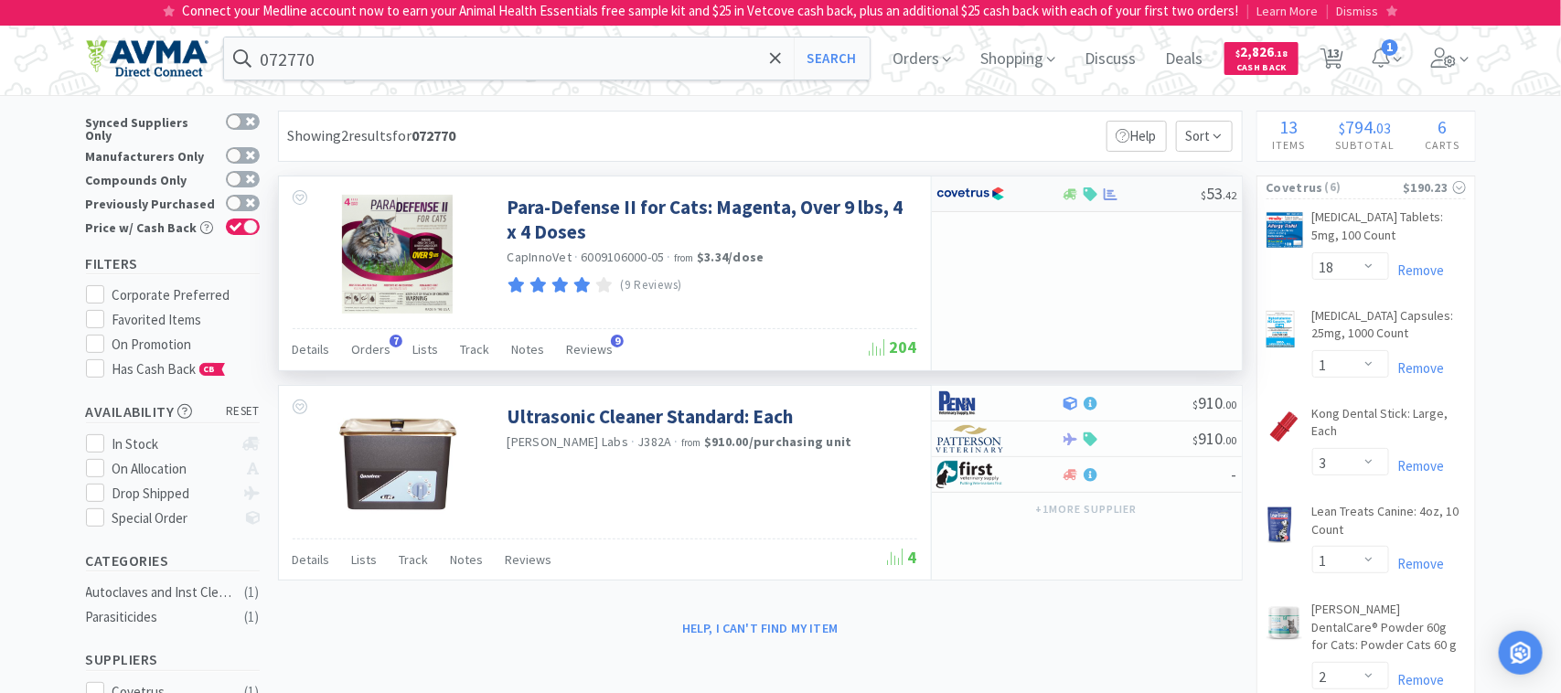
select select "1"
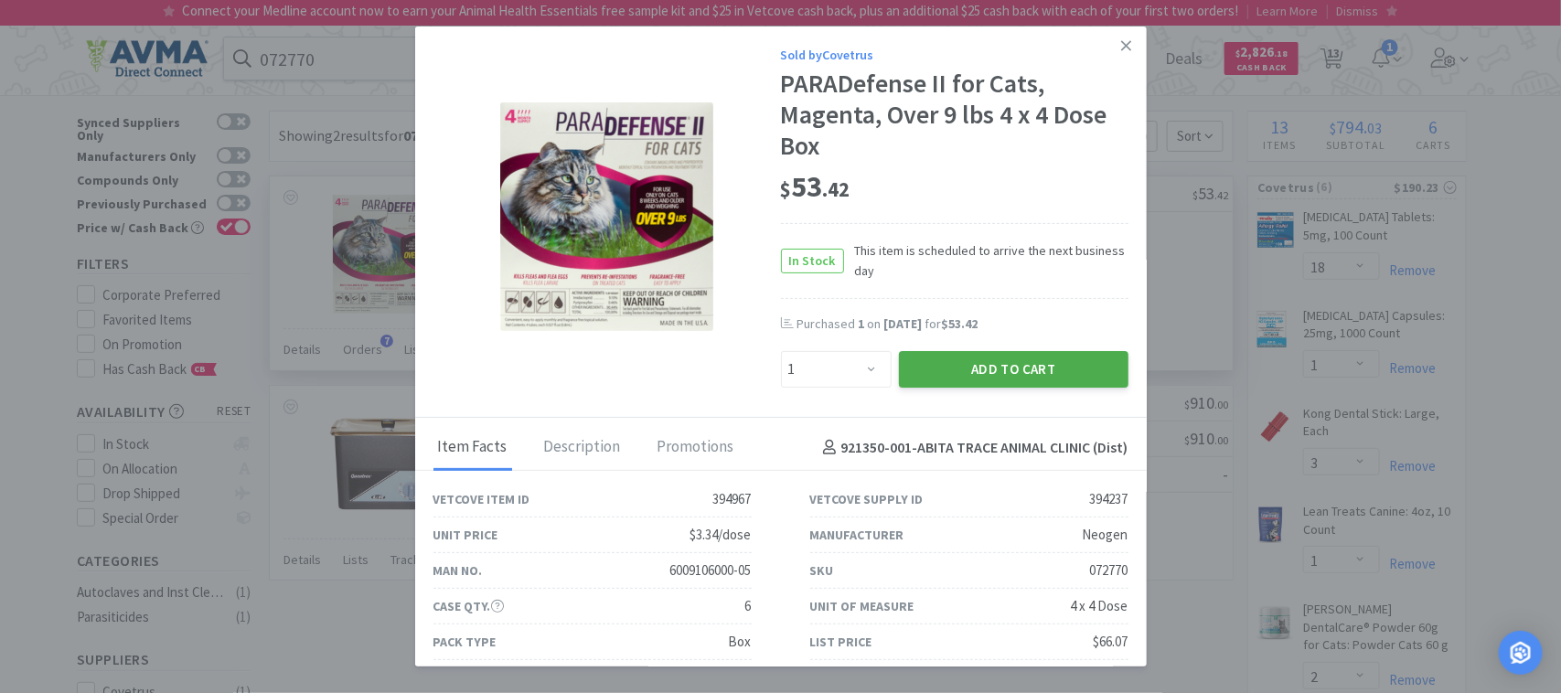
click at [989, 366] on button "Add to Cart" at bounding box center [1013, 369] width 229 height 37
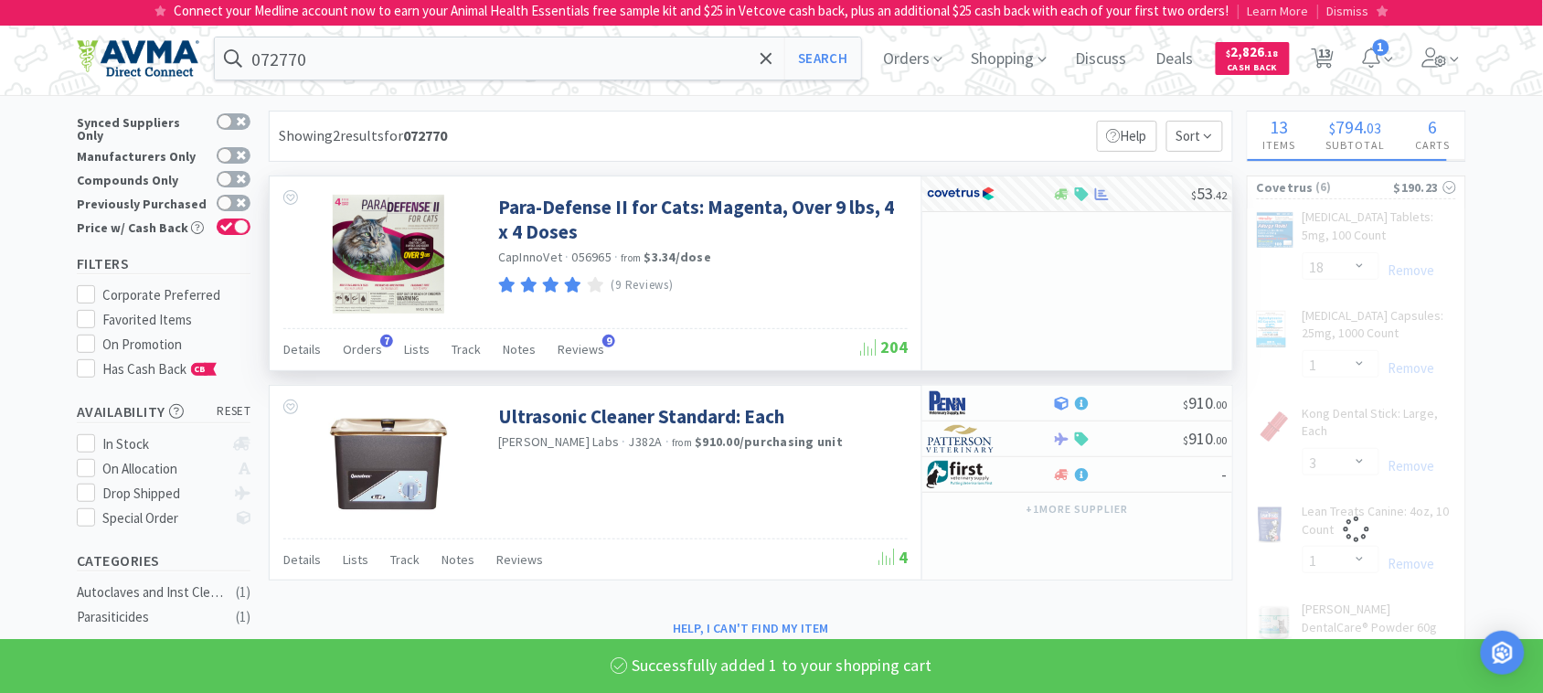
select select "1"
select select "2"
select select "1"
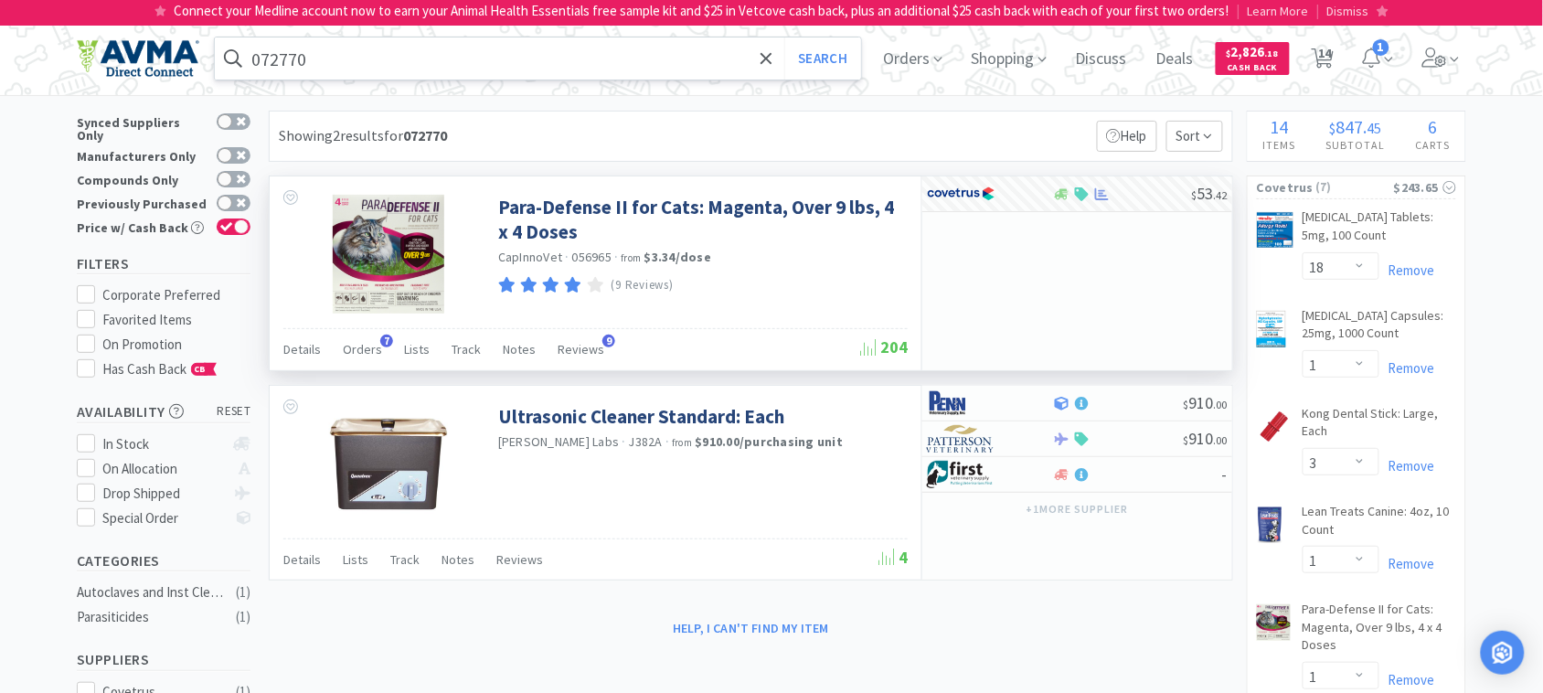
click at [321, 55] on input "072770" at bounding box center [538, 58] width 646 height 42
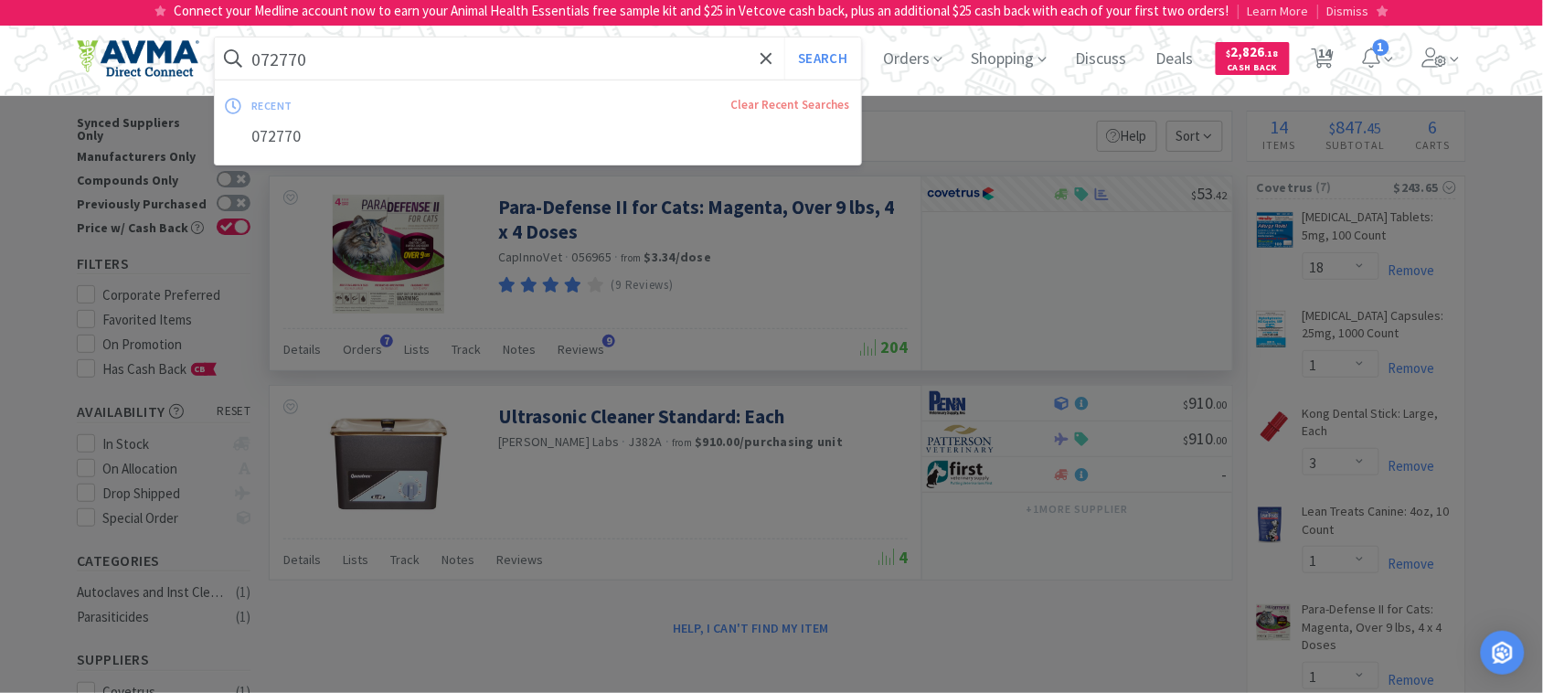
paste input "3107"
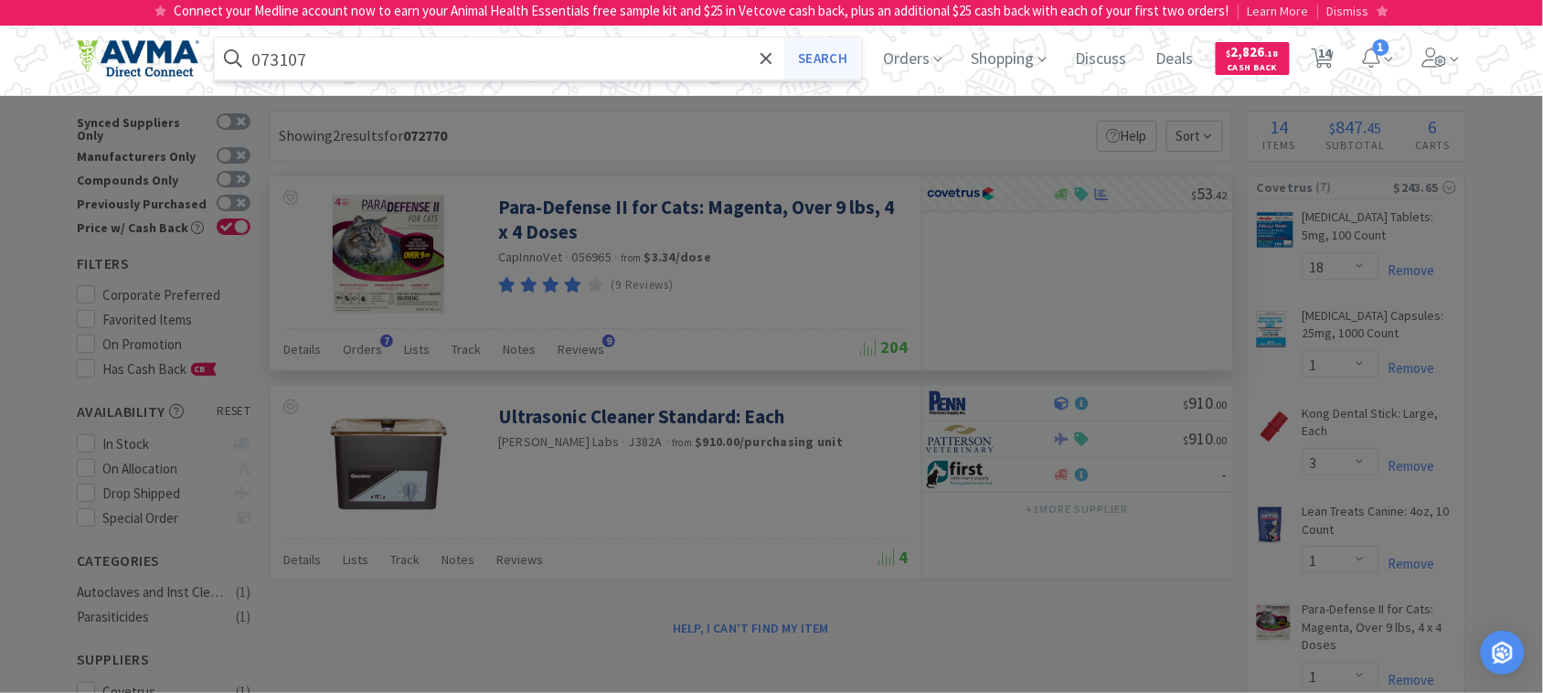
type input "073107"
click at [809, 60] on button "Search" at bounding box center [822, 58] width 76 height 42
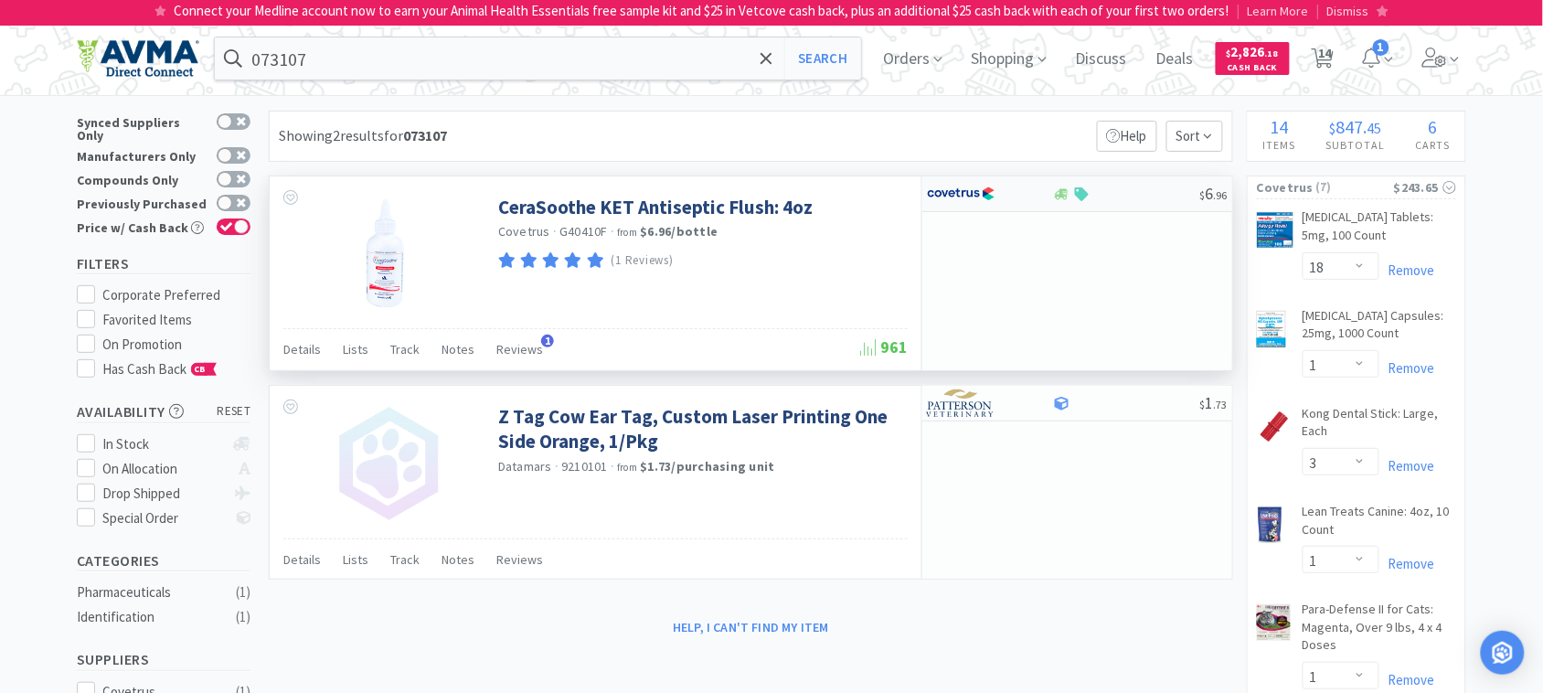
click at [957, 194] on img at bounding box center [961, 193] width 69 height 27
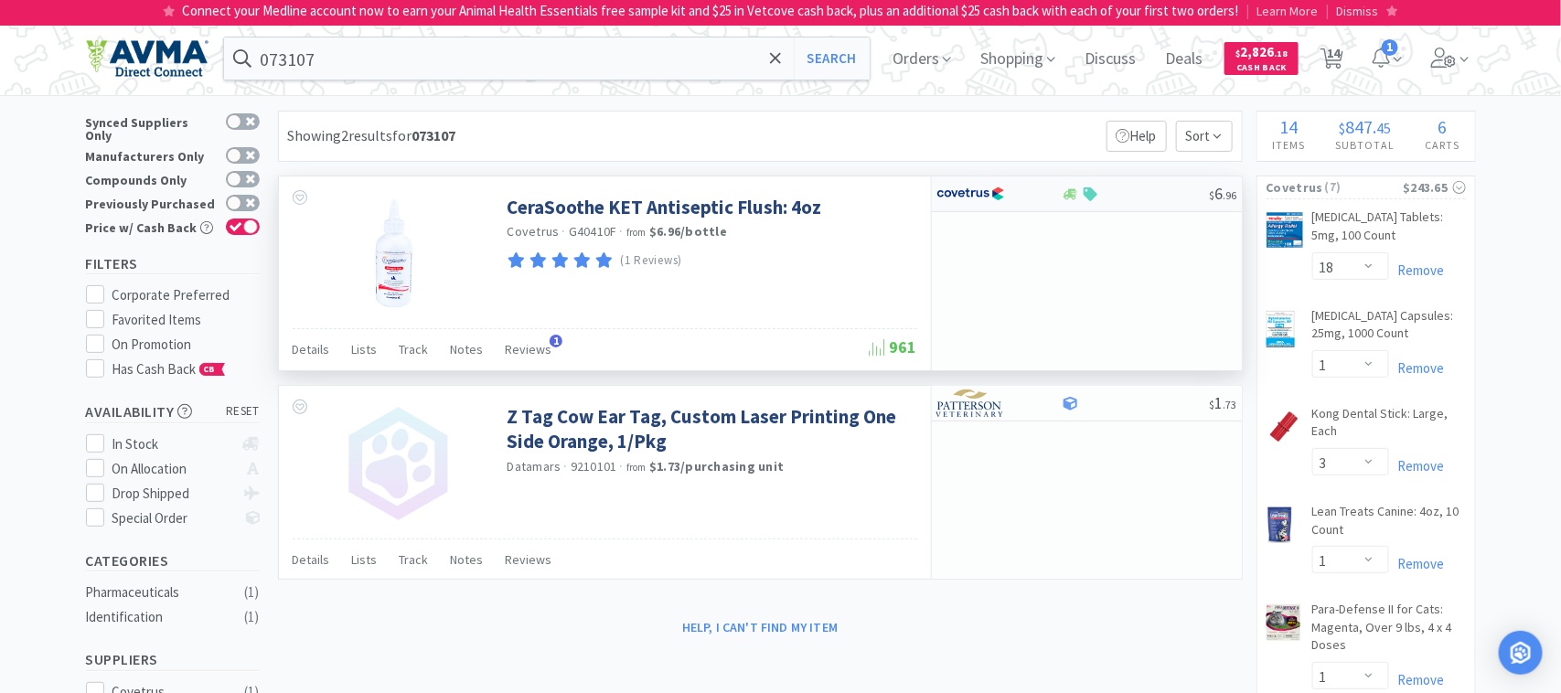
select select "1"
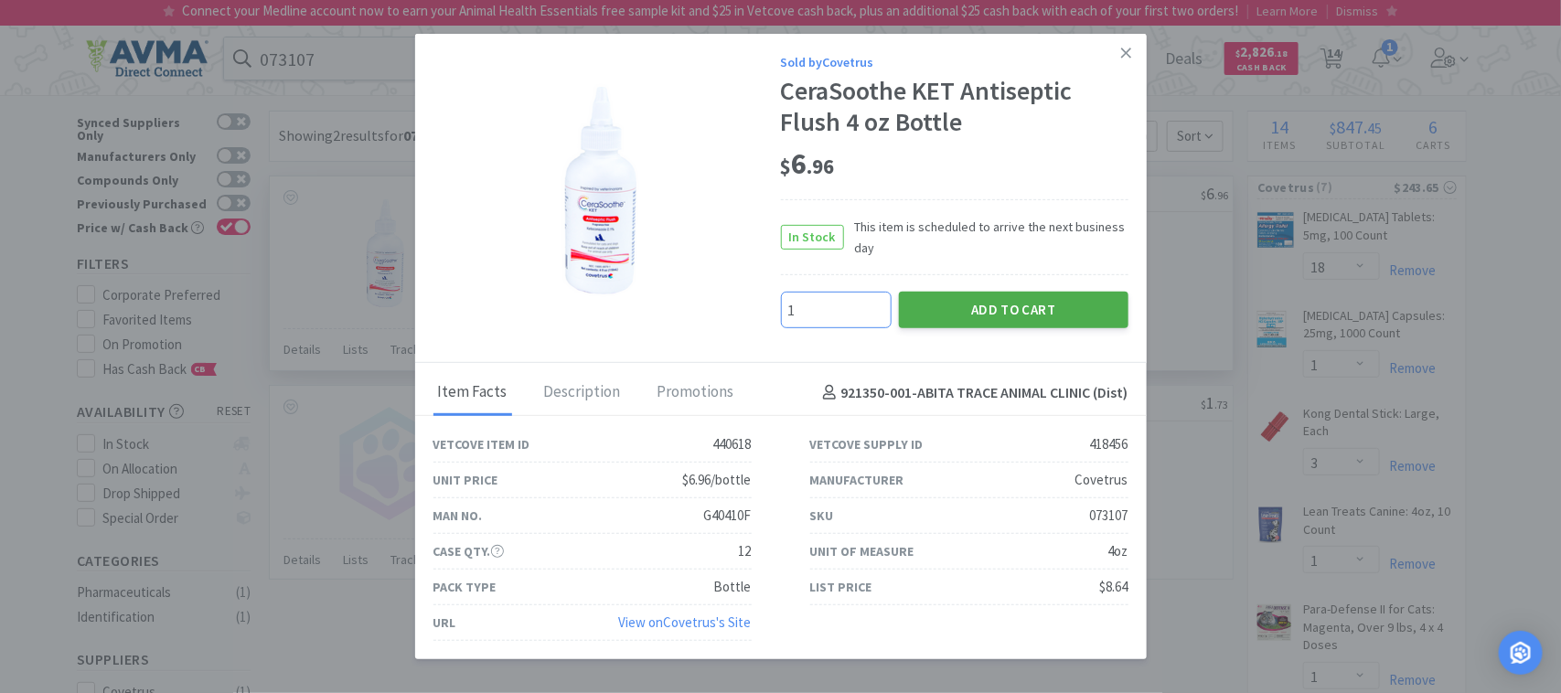
type input "1"
click at [1019, 300] on button "Add to Cart" at bounding box center [1013, 310] width 229 height 37
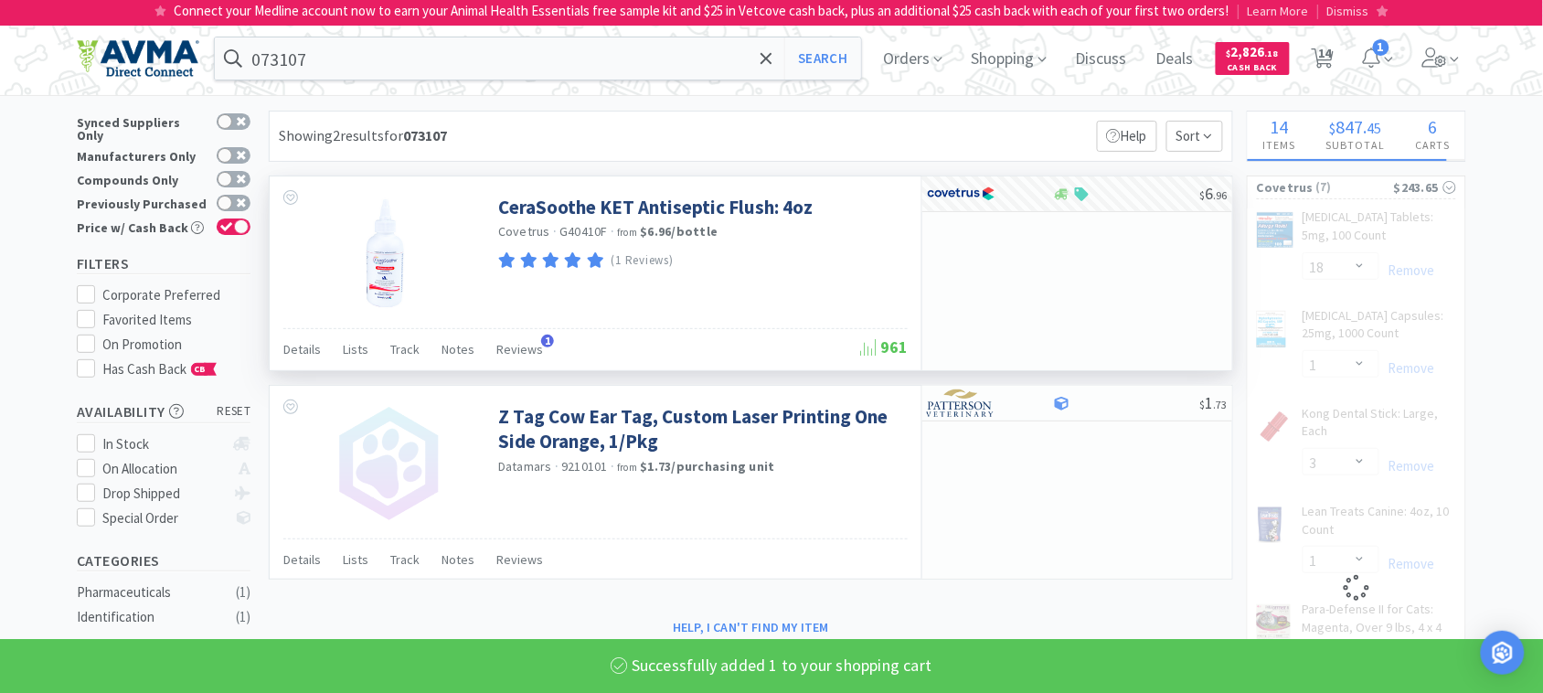
select select "1"
select select "18"
select select "1"
select select "3"
select select "1"
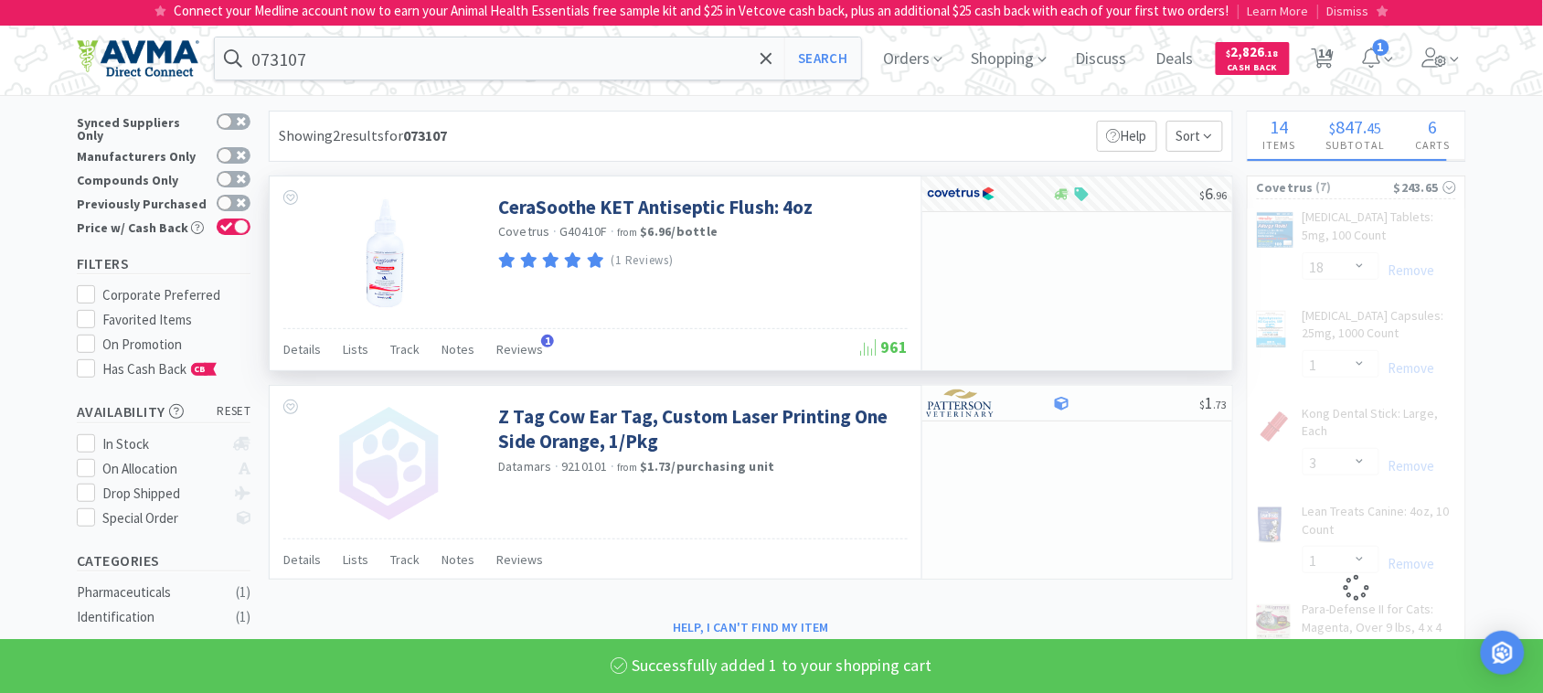
select select "2"
select select "1"
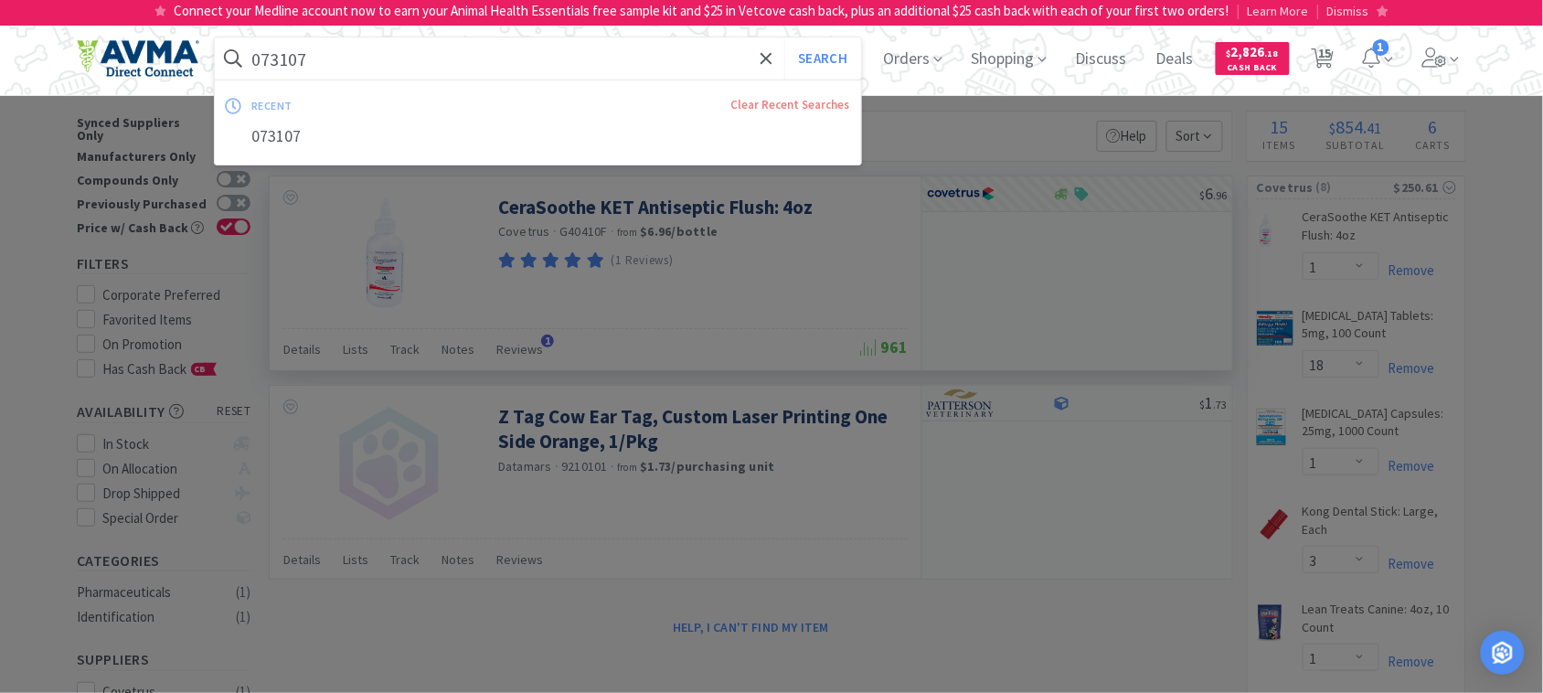
click at [358, 66] on input "073107" at bounding box center [538, 58] width 646 height 42
paste input "58596"
type input "058596"
click at [818, 59] on button "Search" at bounding box center [822, 58] width 76 height 42
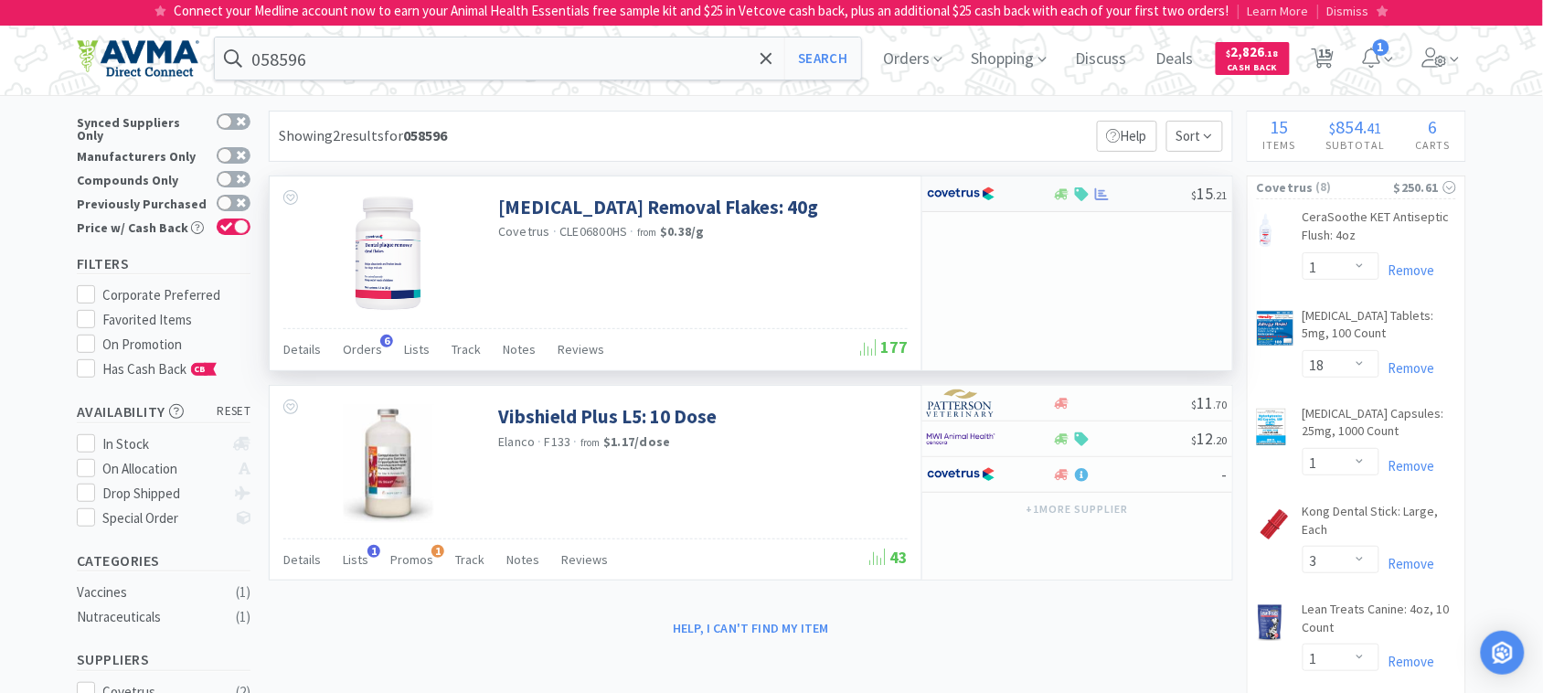
click at [949, 193] on img at bounding box center [961, 193] width 69 height 27
select select "1"
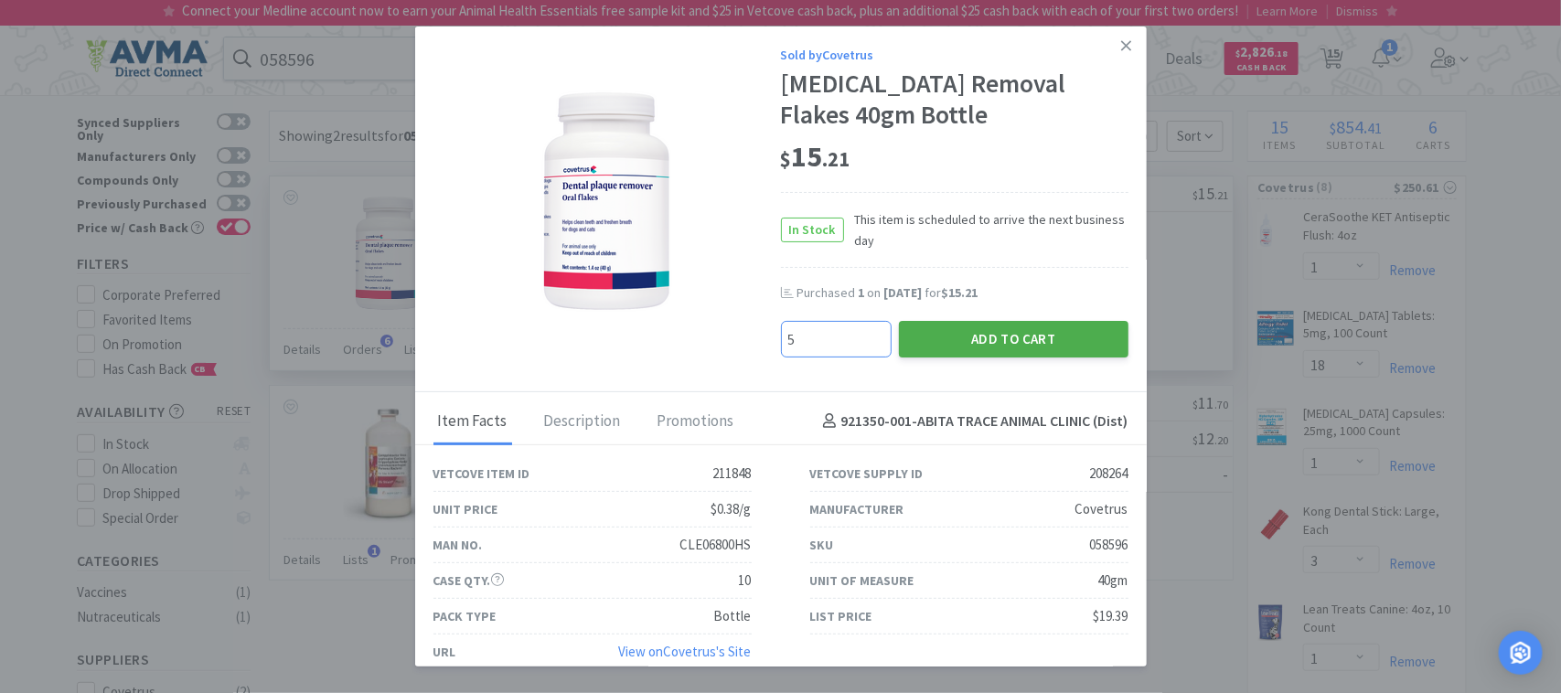
type input "5"
click at [998, 336] on button "Add to Cart" at bounding box center [1013, 339] width 229 height 37
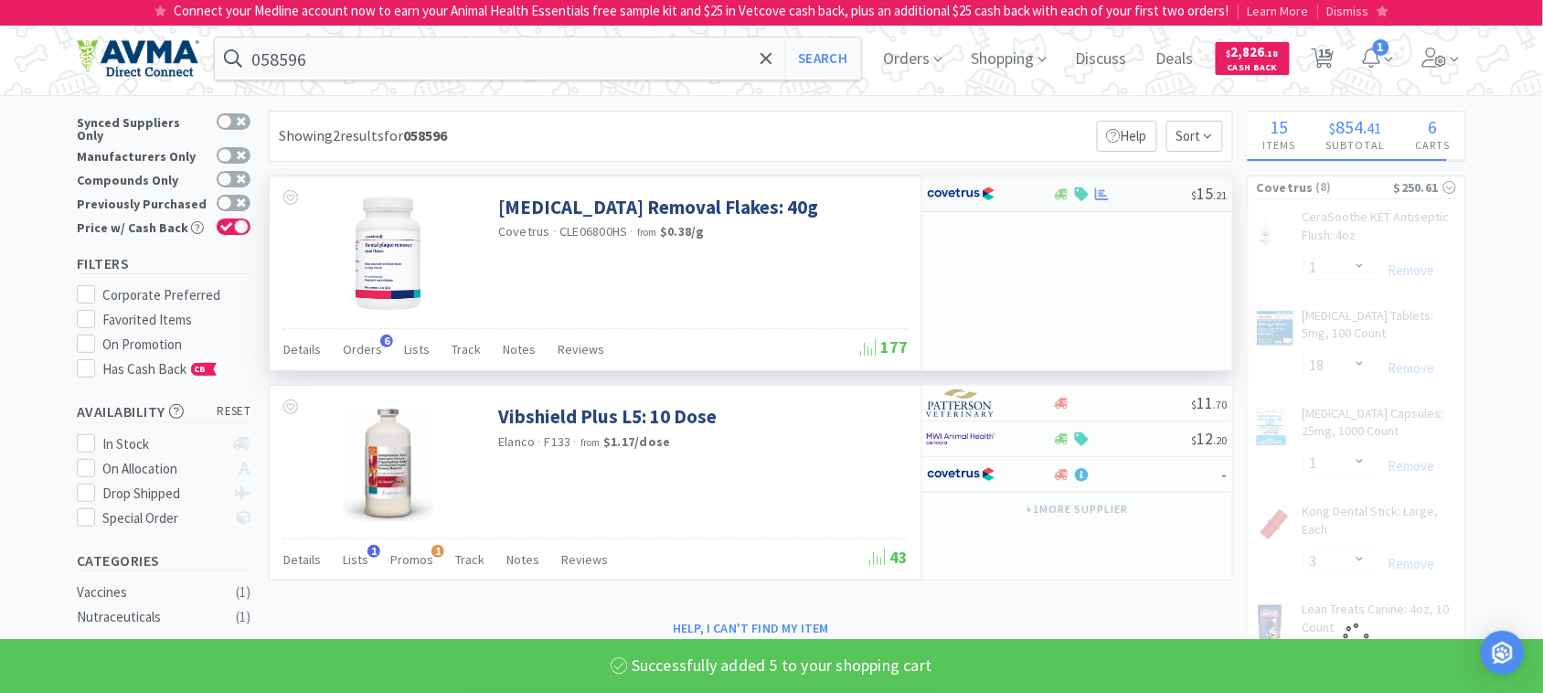
select select "5"
select select "1"
select select "3"
select select "1"
select select "2"
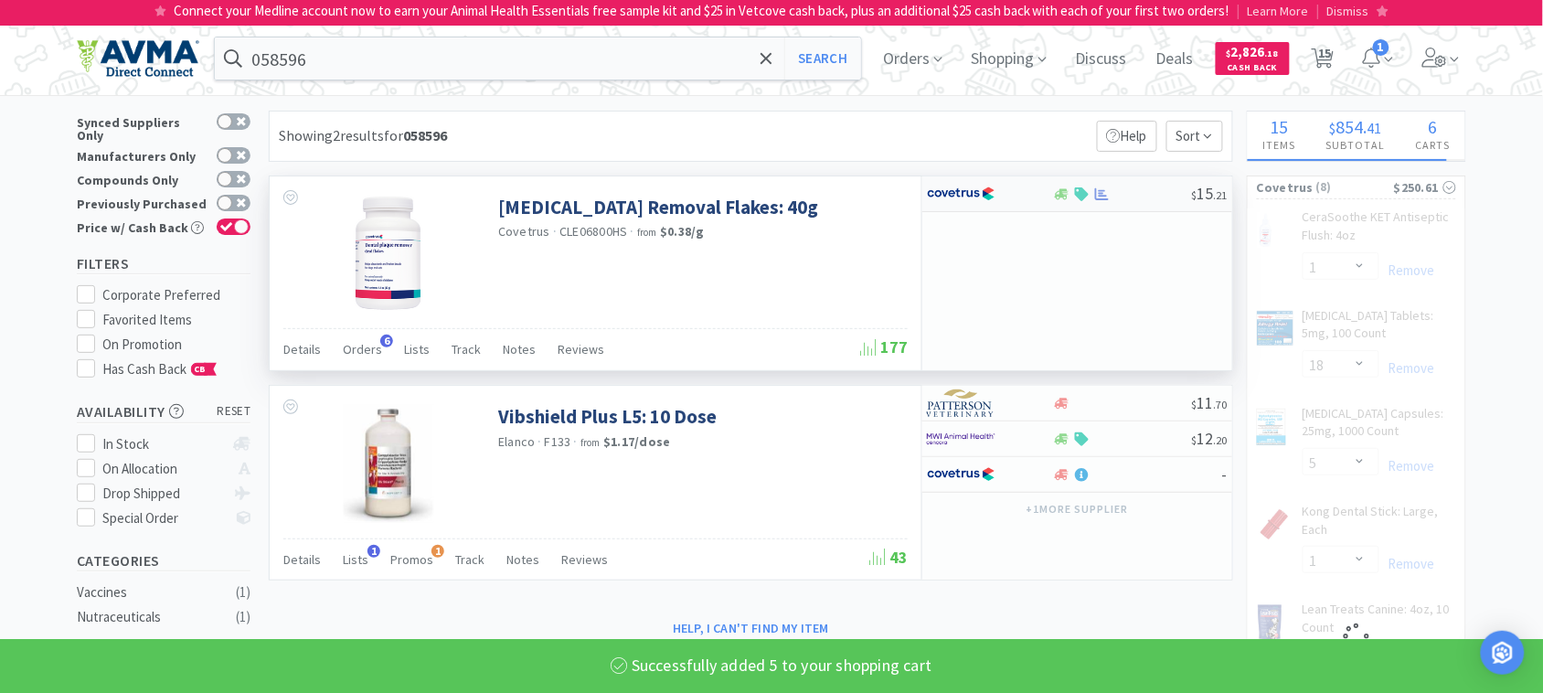
select select "1"
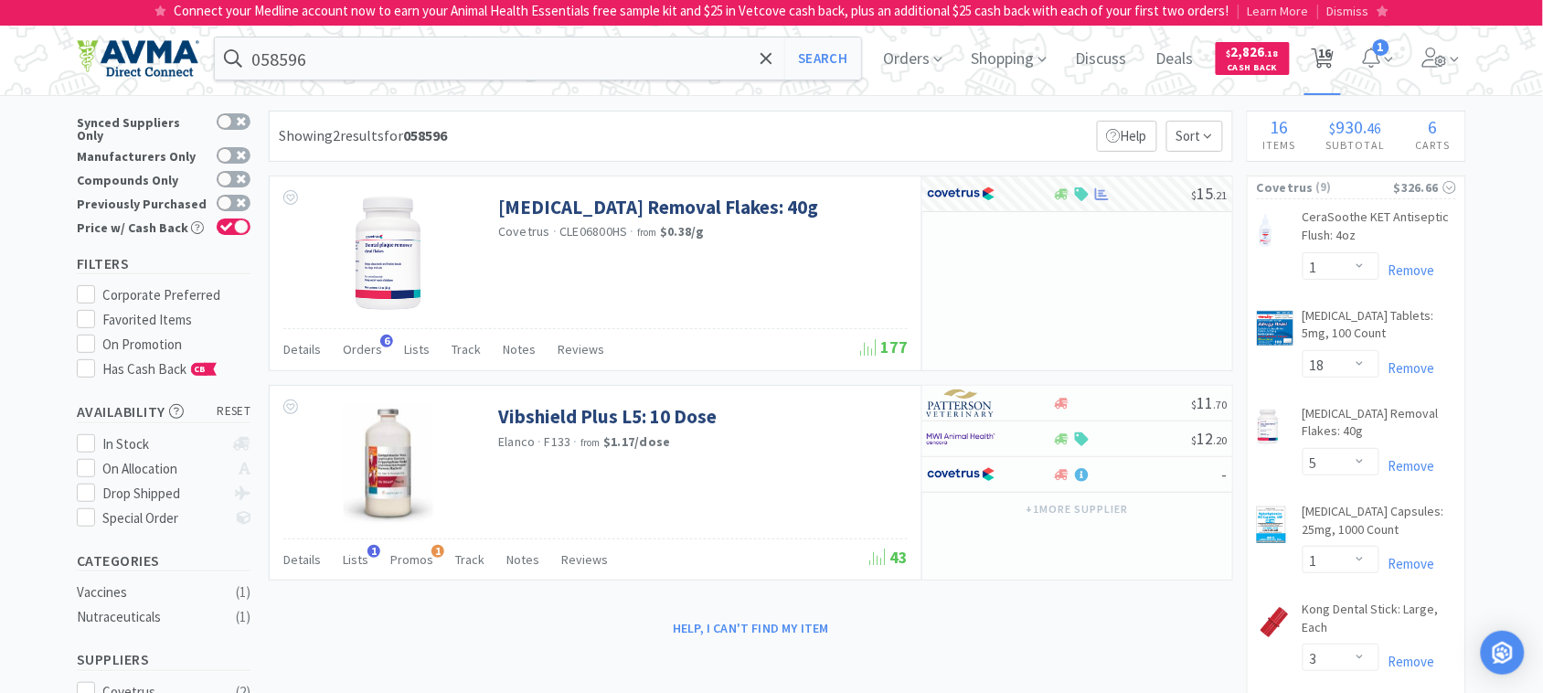
click at [1331, 55] on span "16" at bounding box center [1324, 52] width 13 height 73
select select "1"
select select "18"
select select "5"
select select "1"
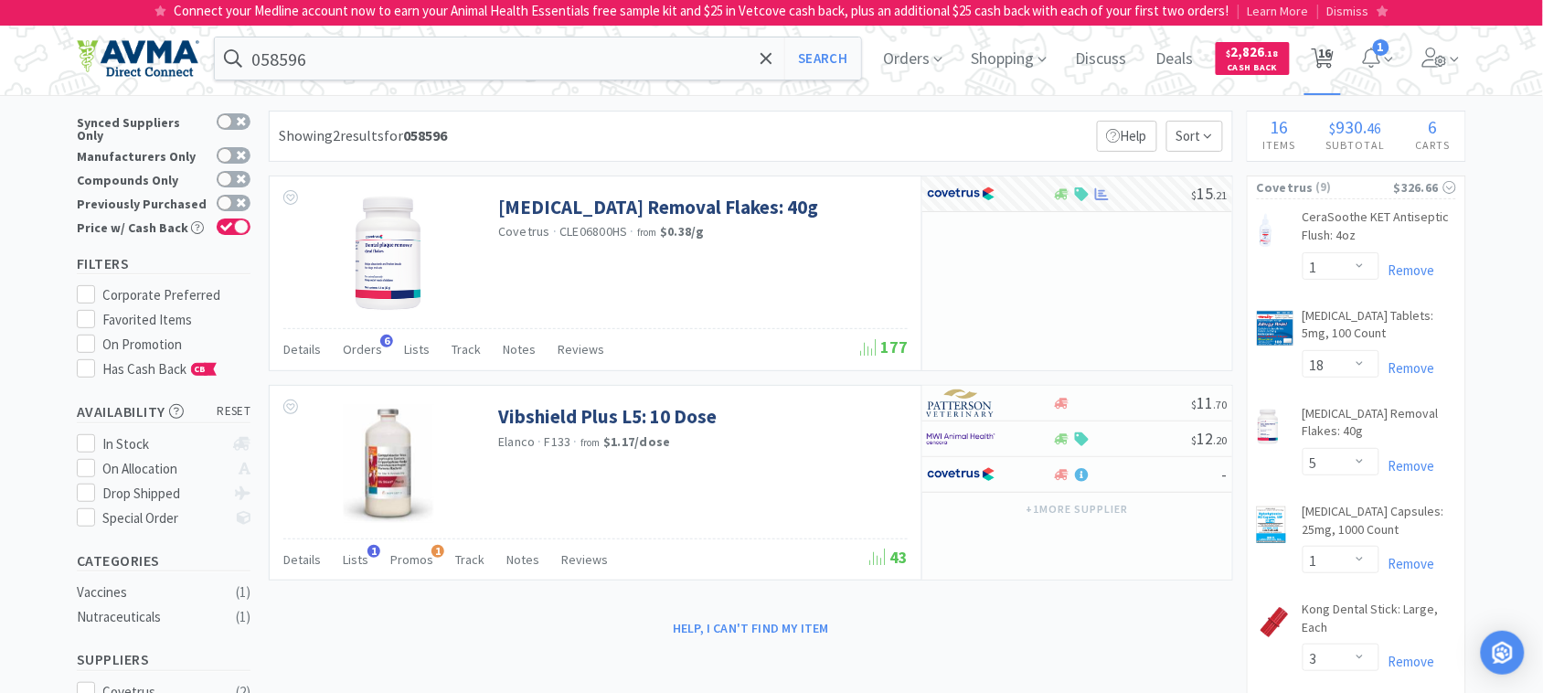
select select "3"
select select "1"
select select "2"
select select "1"
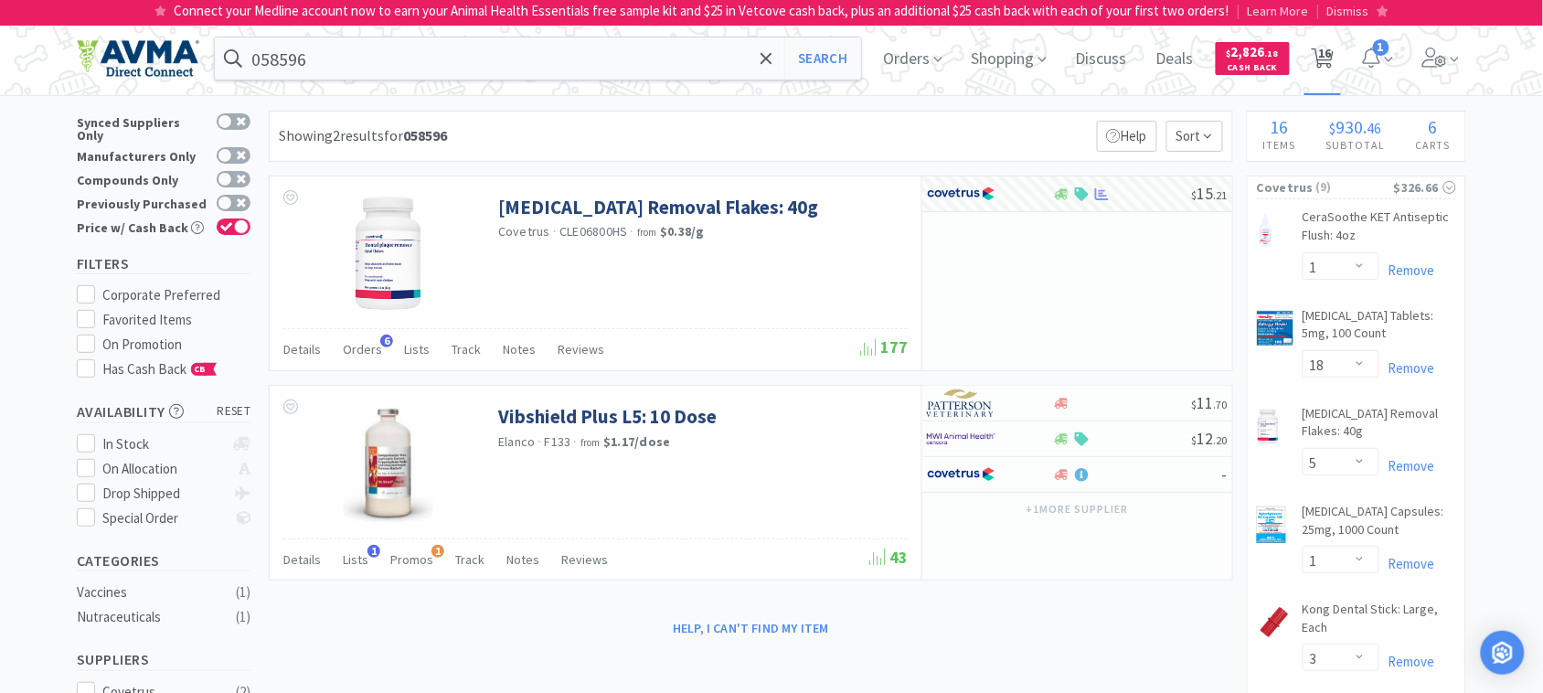
select select "3"
select select "1"
select select "5"
select select "3"
select select "12"
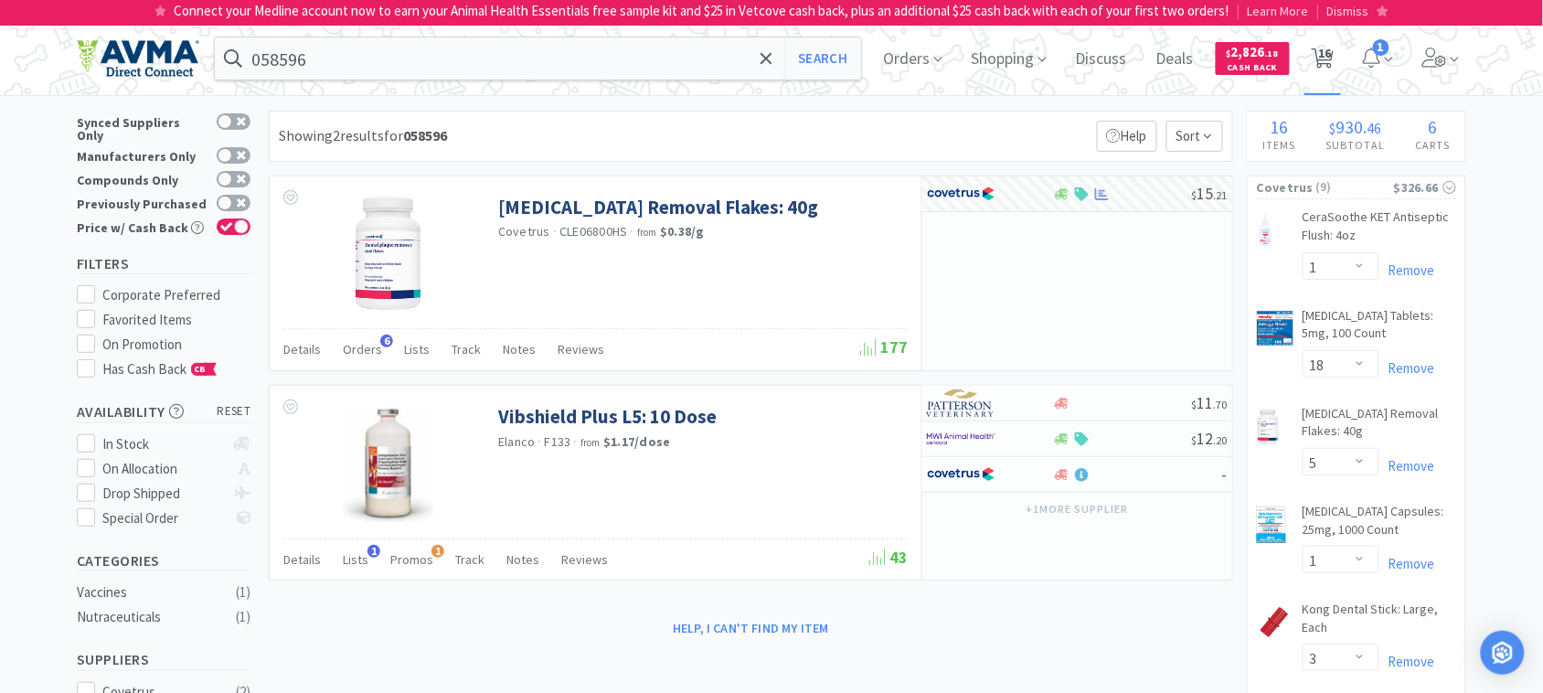
select select "3"
select select "1"
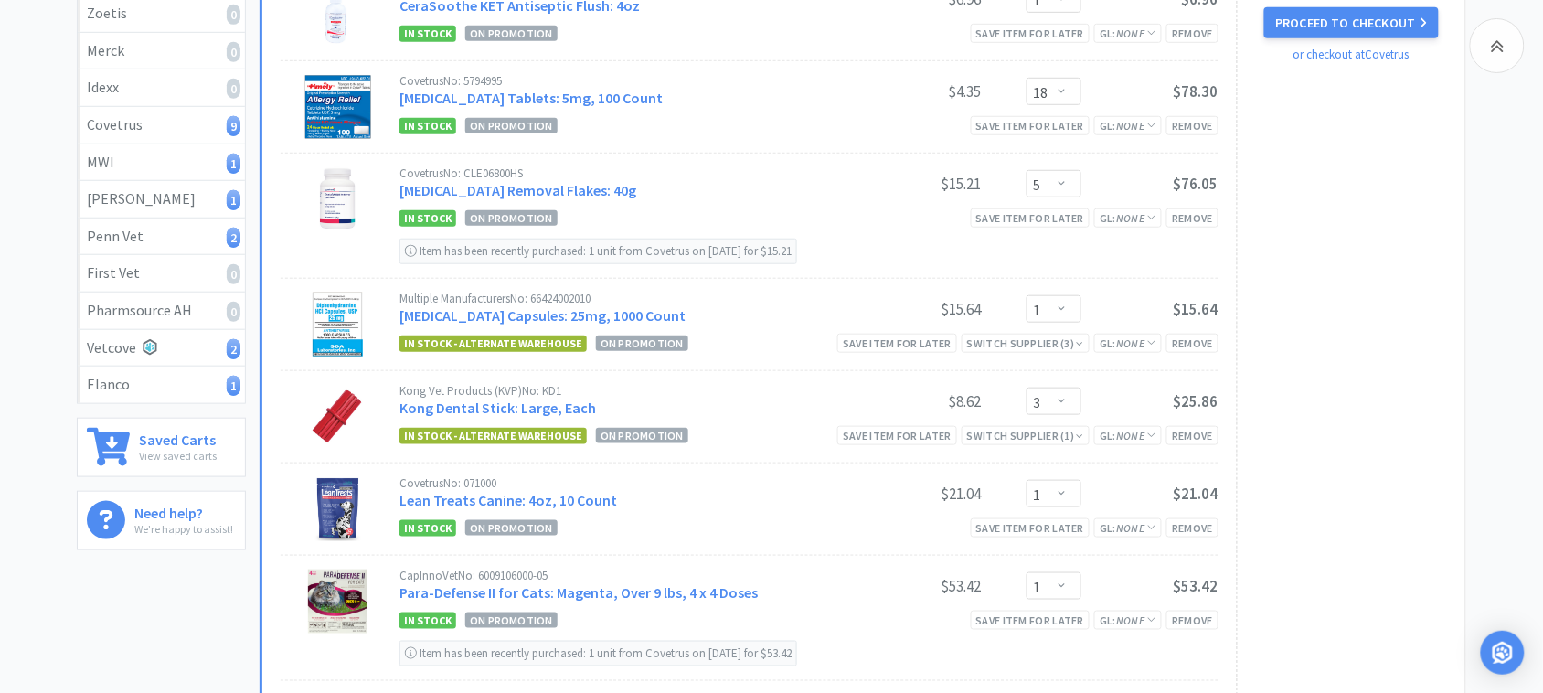
scroll to position [343, 0]
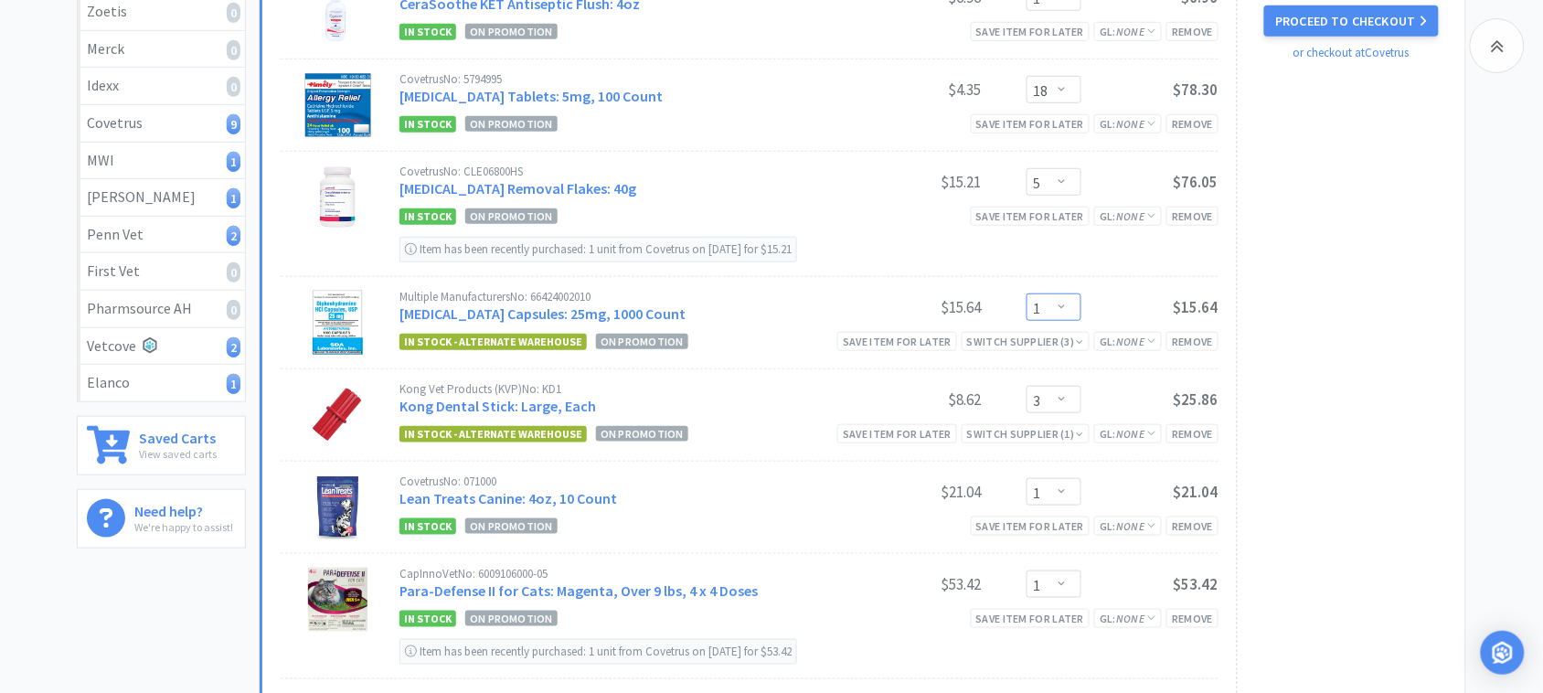
click at [1062, 312] on select "Enter Quantity 1 2 3 4 5 6 7 8 9 10 11 12 13 14 15 16 17 18 19 20 Enter Quantity" at bounding box center [1054, 306] width 55 height 27
click at [1027, 298] on select "Enter Quantity 1 2 3 4 5 6 7 8 9 10 11 12 13 14 15 16 17 18 19 20 Enter Quantity" at bounding box center [1054, 306] width 55 height 27
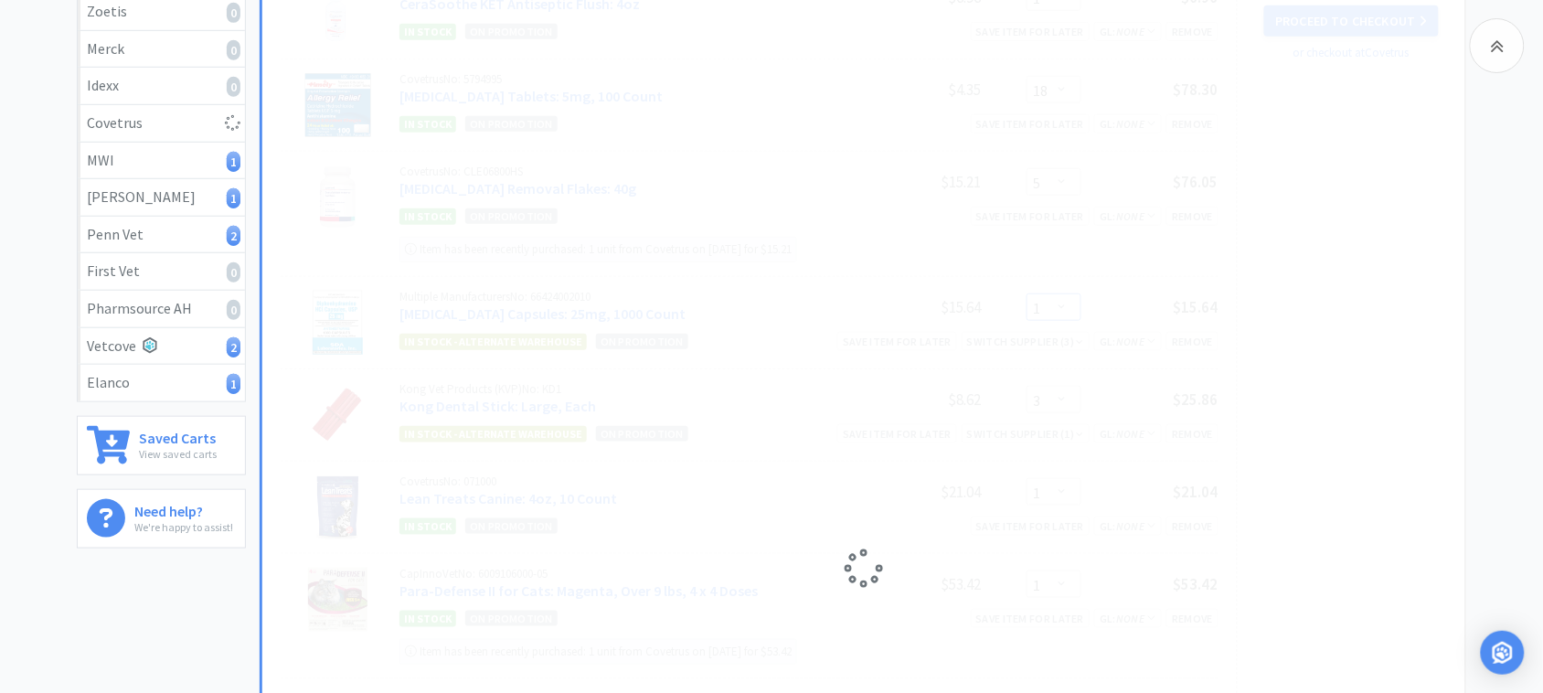
select select "2"
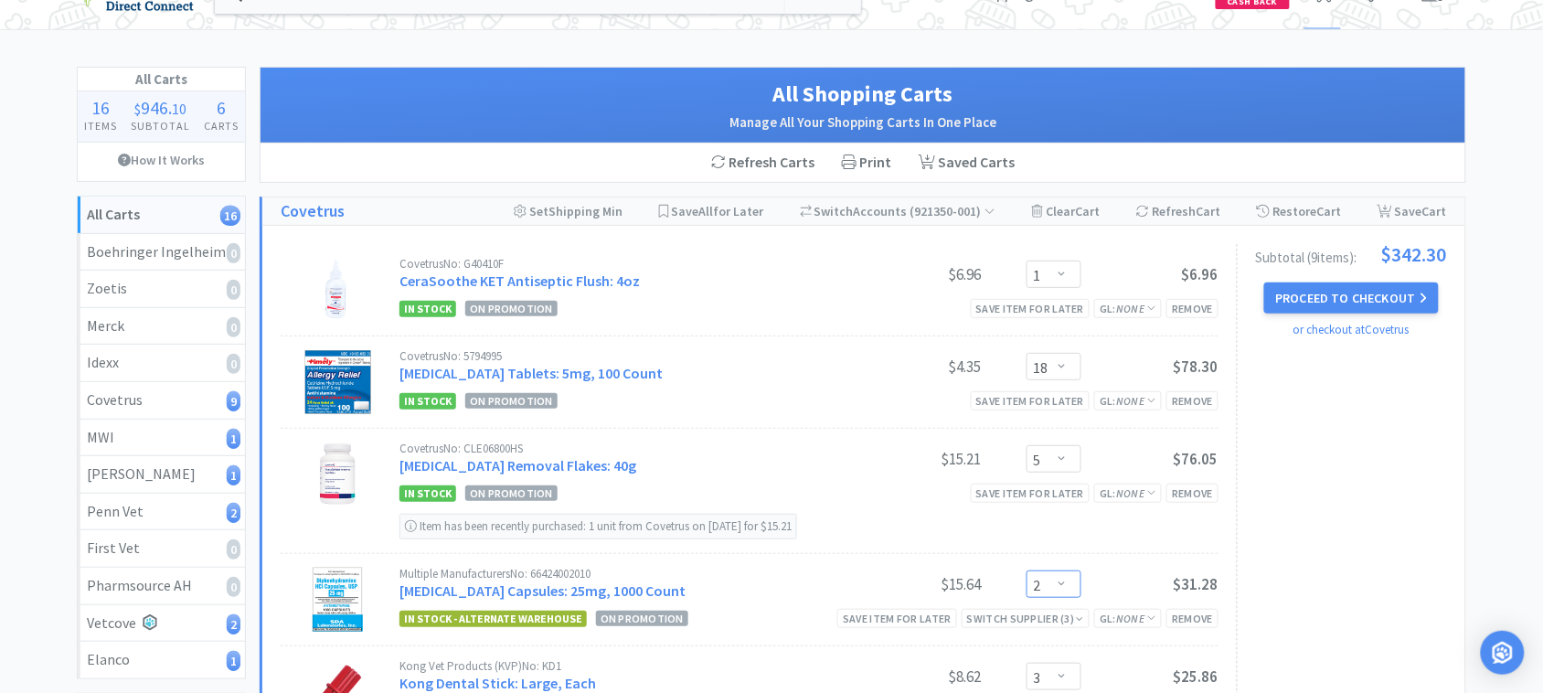
scroll to position [0, 0]
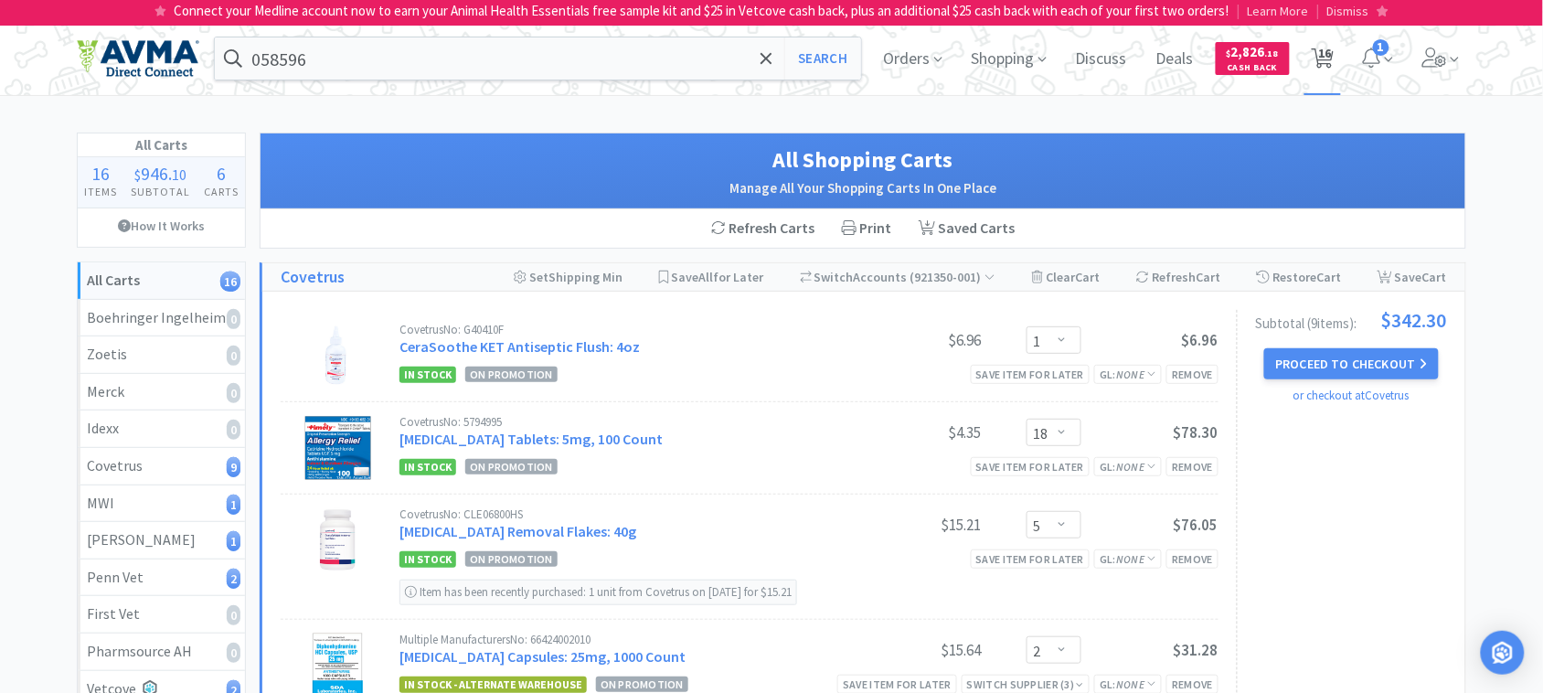
click at [1328, 55] on span "16" at bounding box center [1324, 52] width 13 height 73
click at [1318, 53] on span "16" at bounding box center [1324, 52] width 13 height 73
click at [463, 65] on input "058596" at bounding box center [538, 58] width 646 height 42
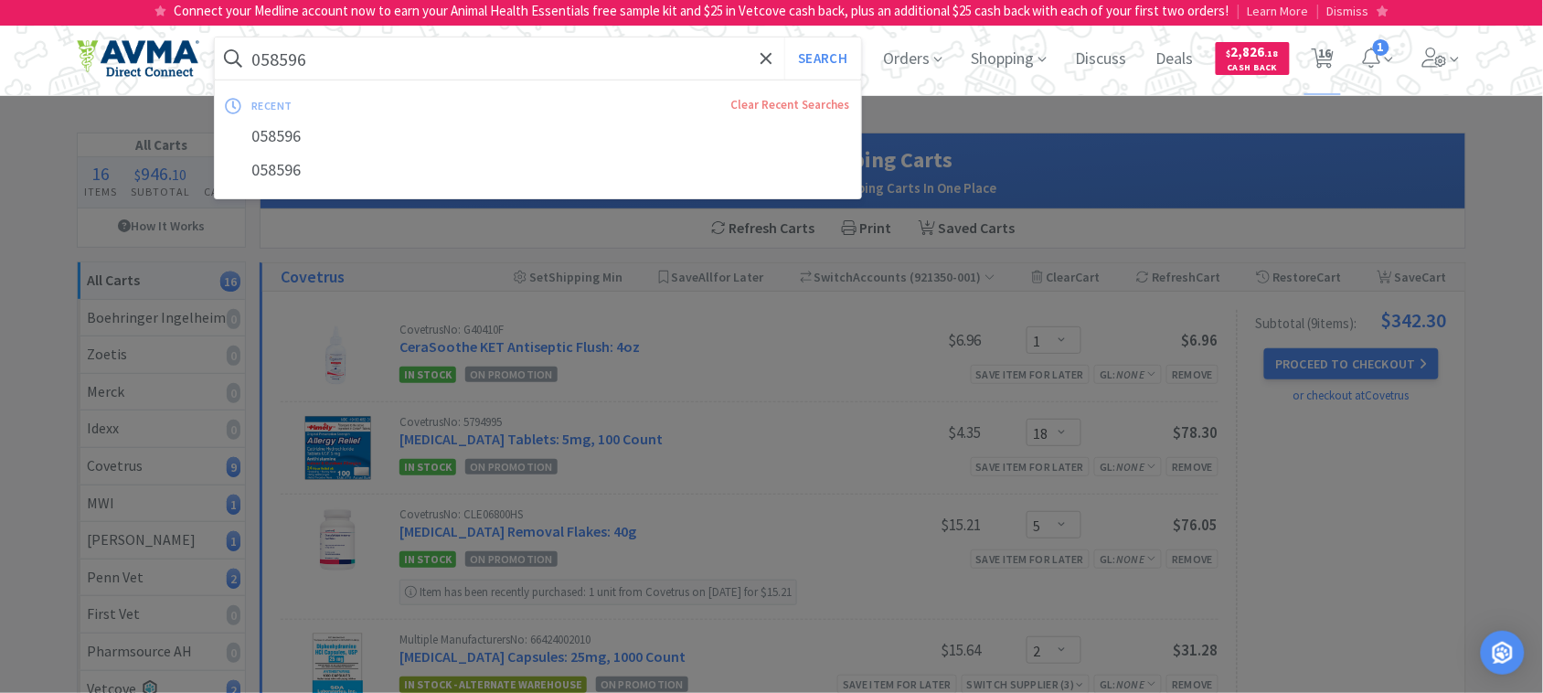
paste input "78946874"
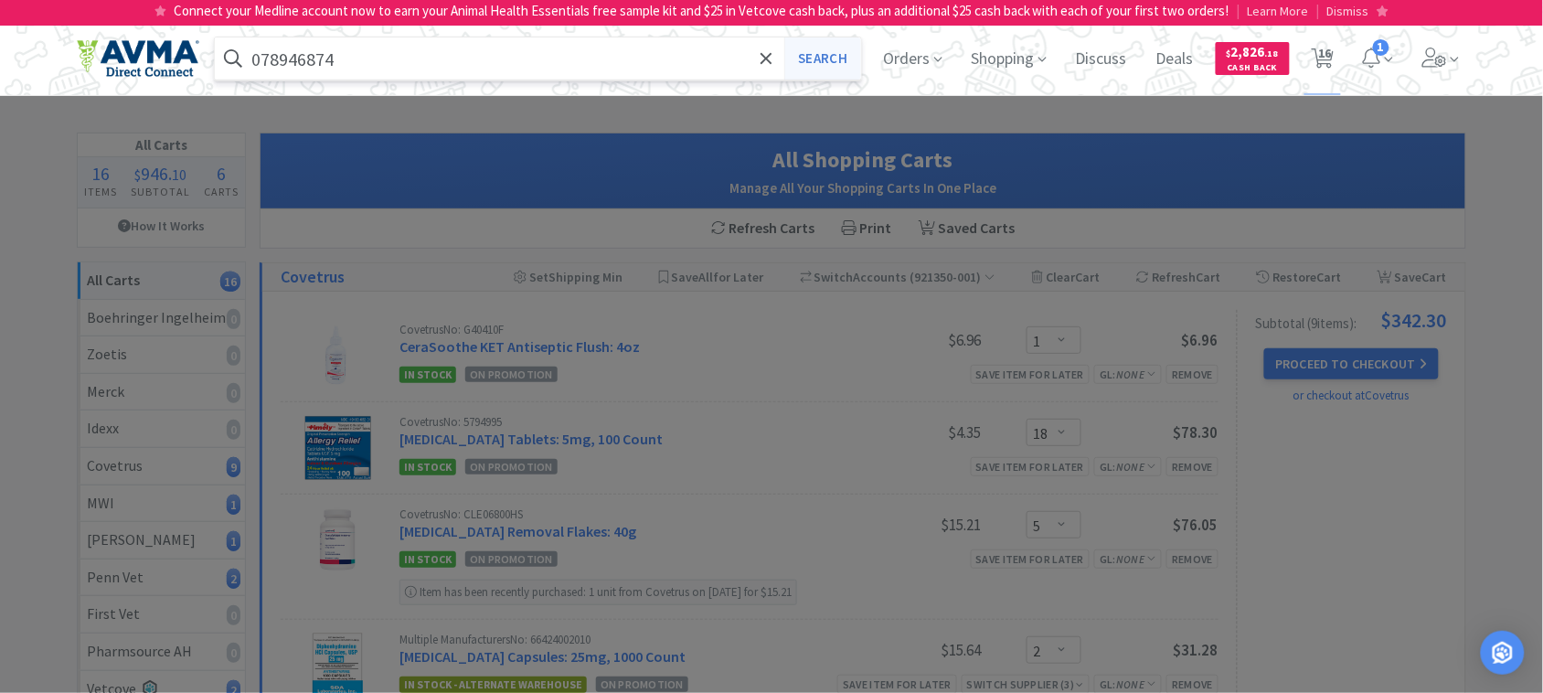
type input "078946874"
click at [818, 61] on button "Search" at bounding box center [822, 58] width 76 height 42
select select "1"
select select "18"
select select "5"
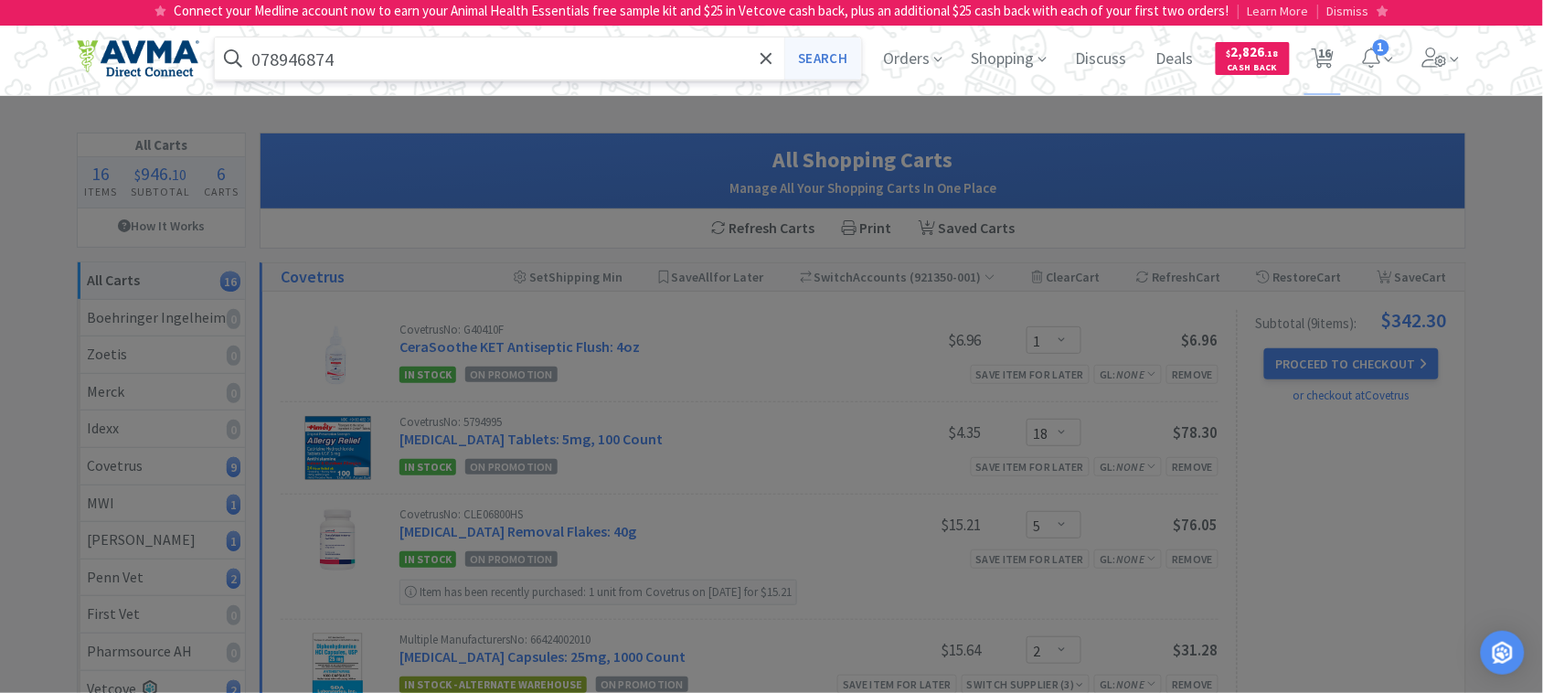
select select "2"
select select "3"
select select "1"
select select "2"
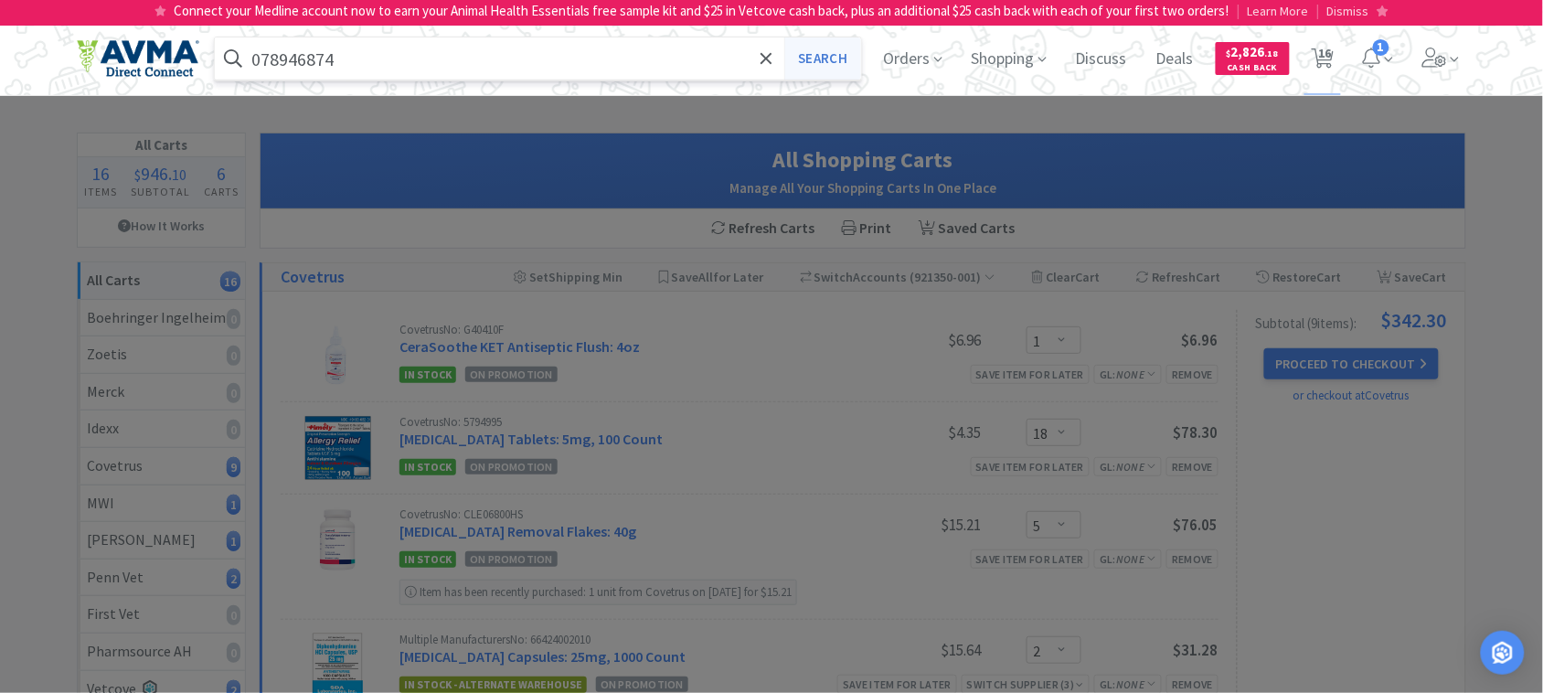
select select "1"
select select "3"
select select "1"
select select "5"
select select "3"
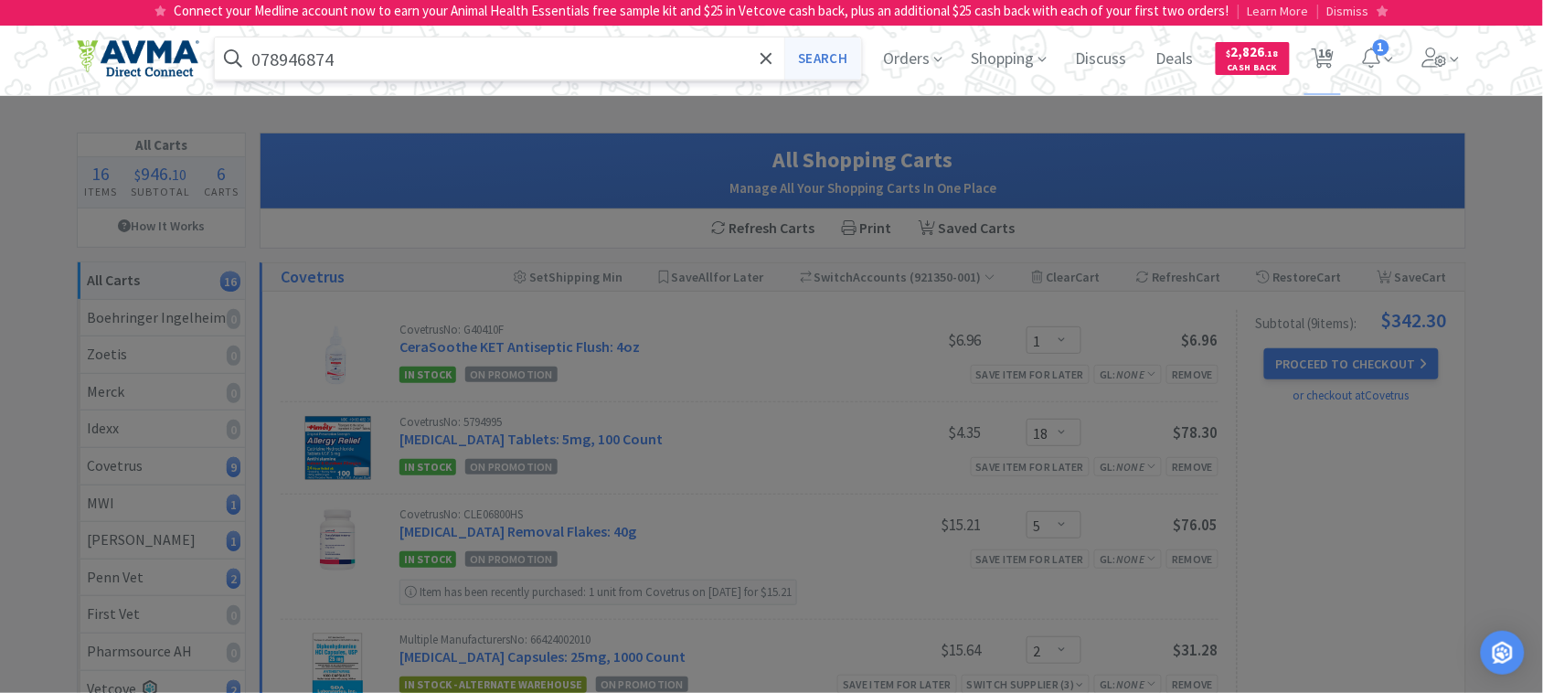
select select "12"
select select "3"
select select "1"
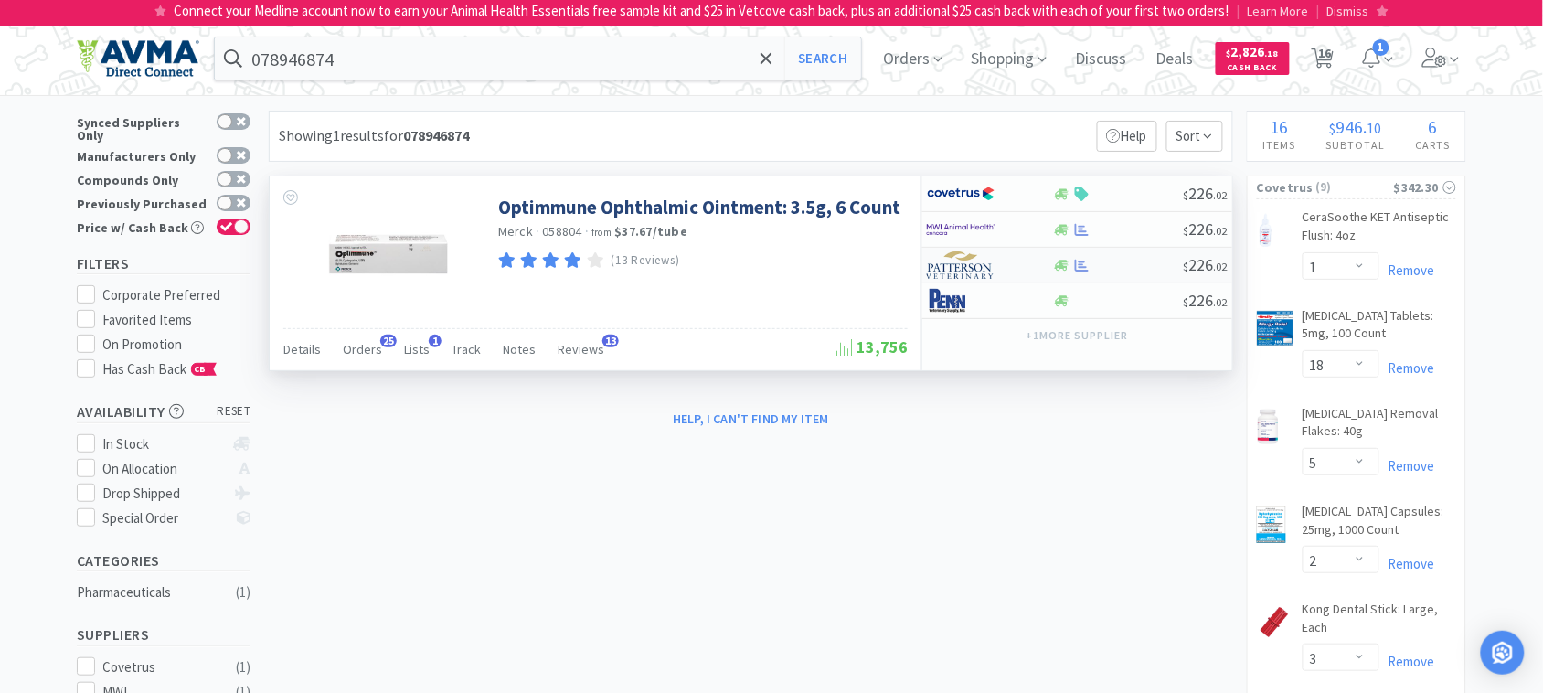
click at [967, 272] on img at bounding box center [961, 264] width 69 height 27
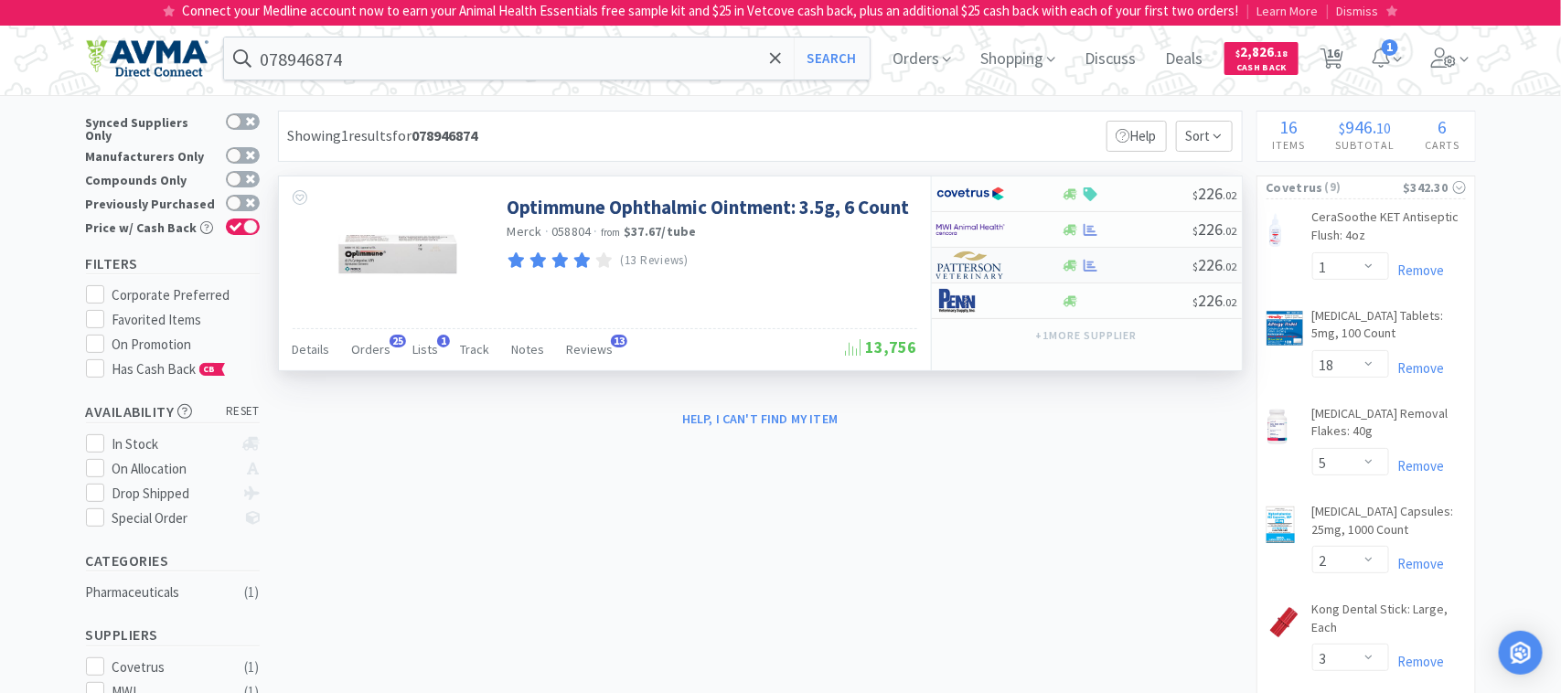
select select "1"
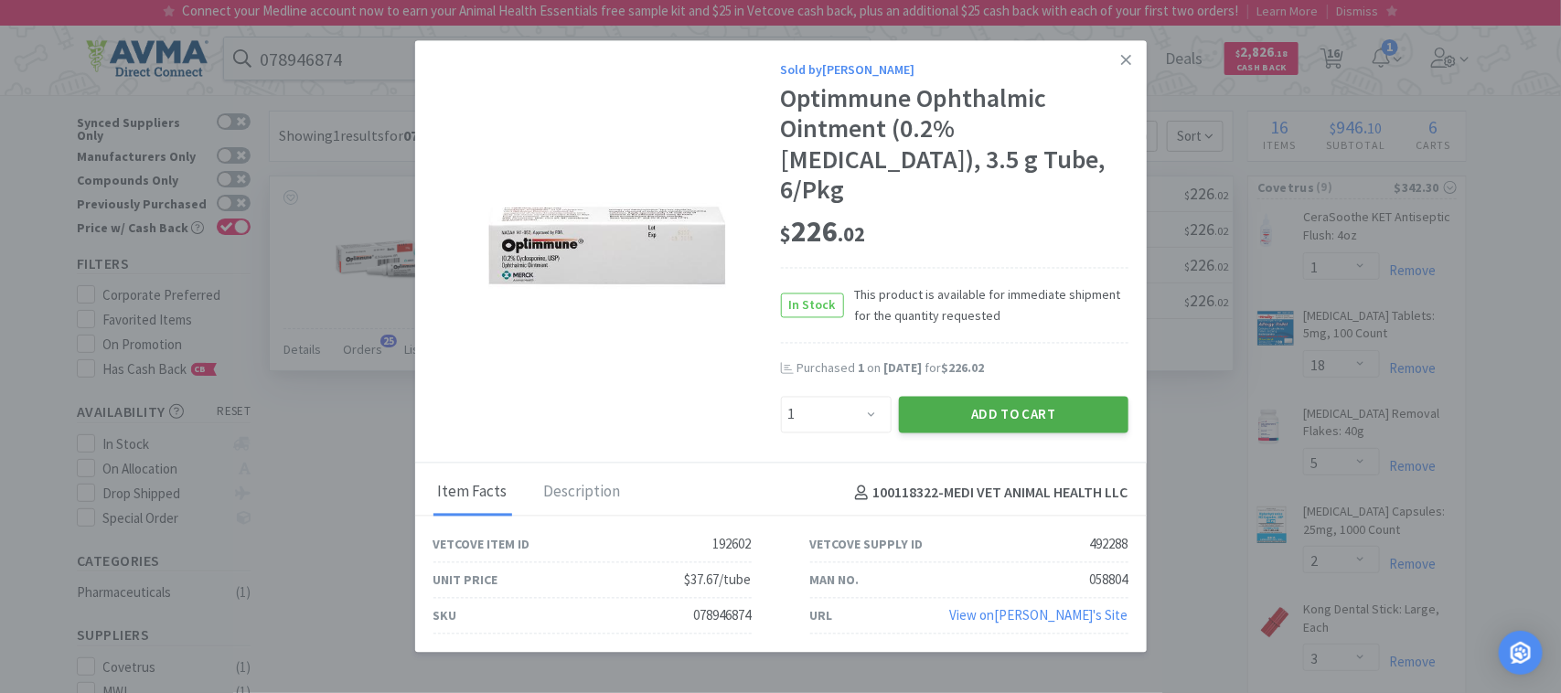
click at [1045, 396] on button "Add to Cart" at bounding box center [1013, 414] width 229 height 37
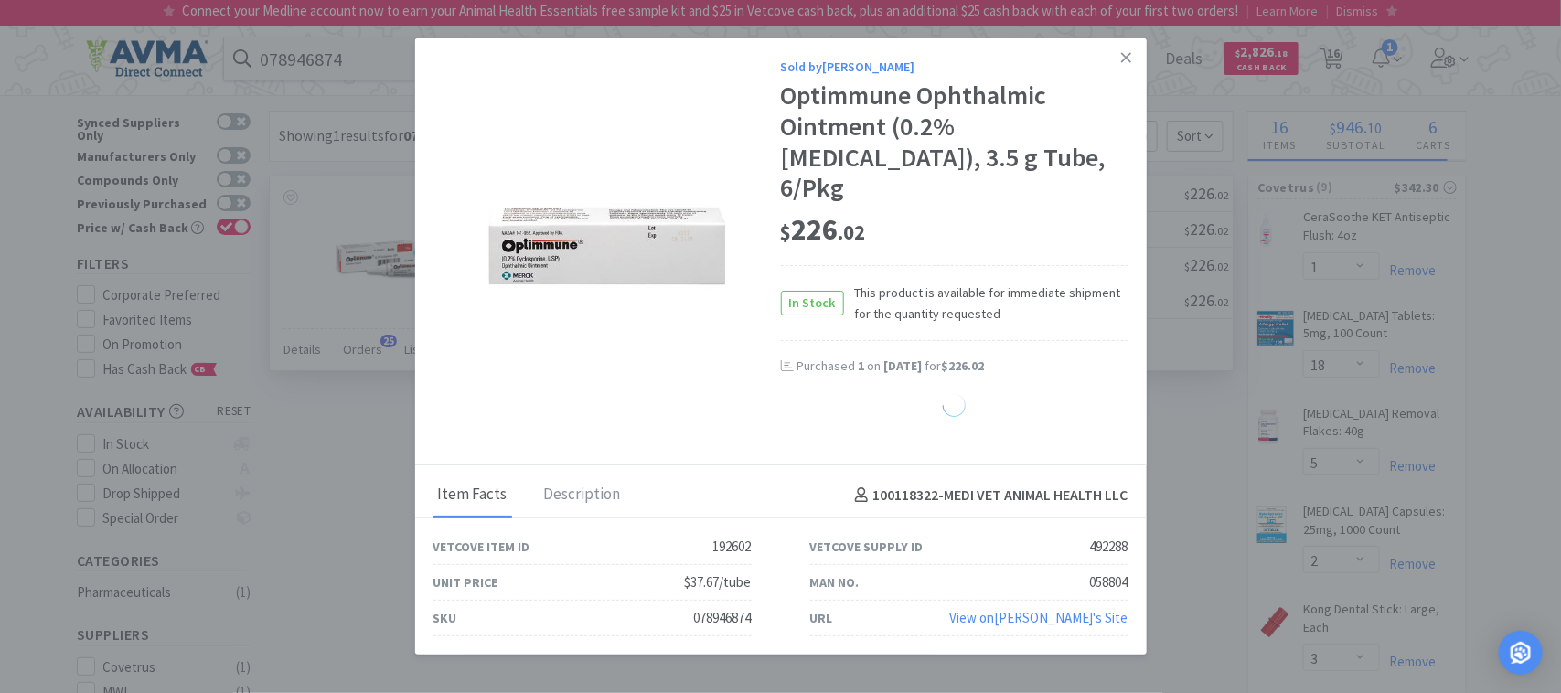
select select "1"
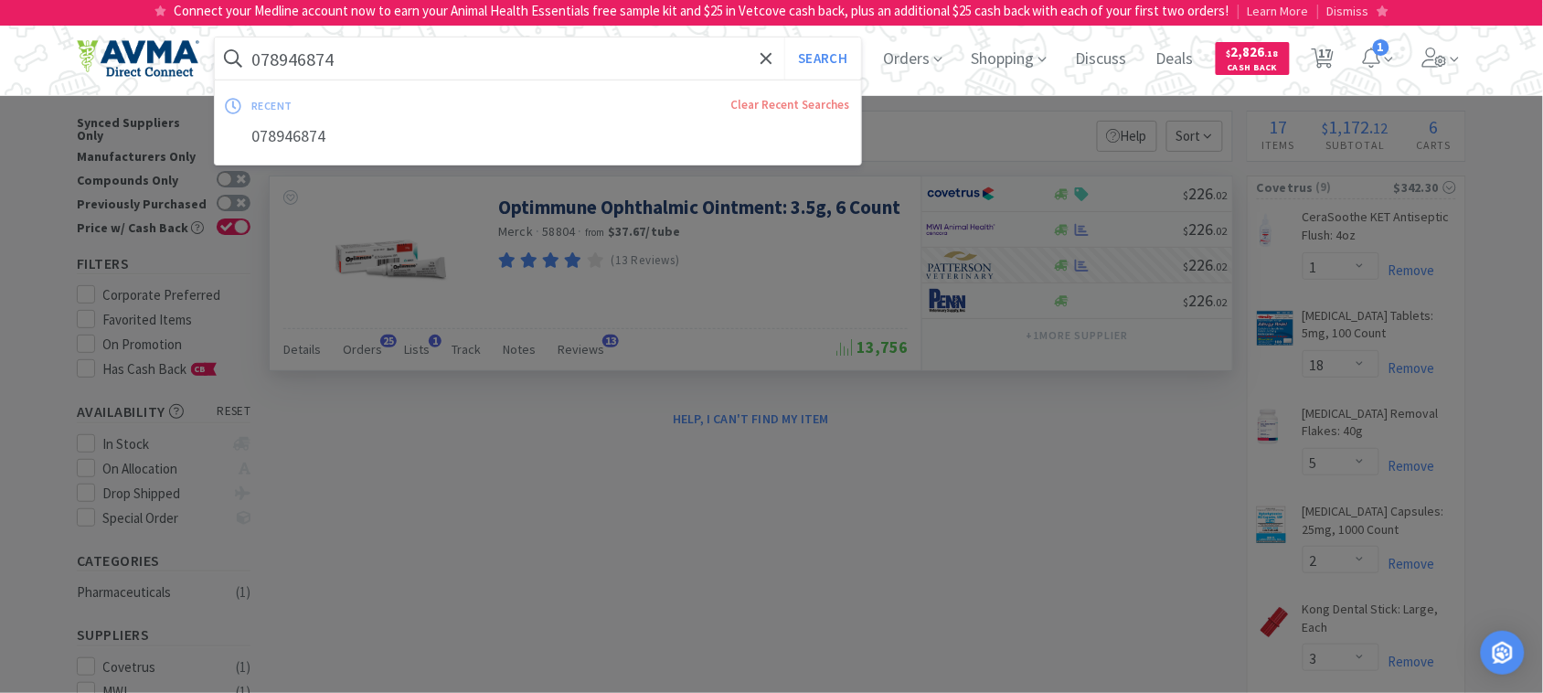
click at [352, 55] on input "078946874" at bounding box center [538, 58] width 646 height 42
paste input "057486"
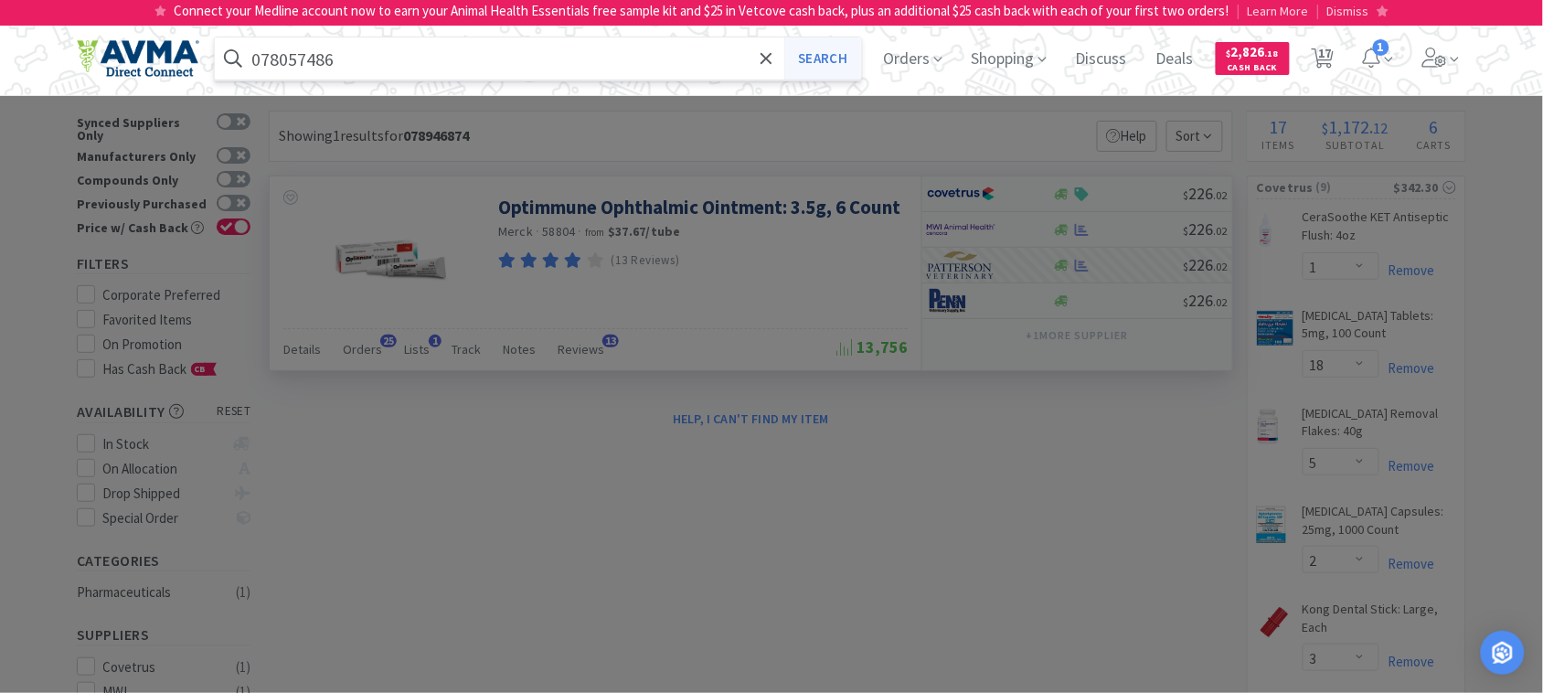
type input "078057486"
click at [805, 57] on button "Search" at bounding box center [822, 58] width 76 height 42
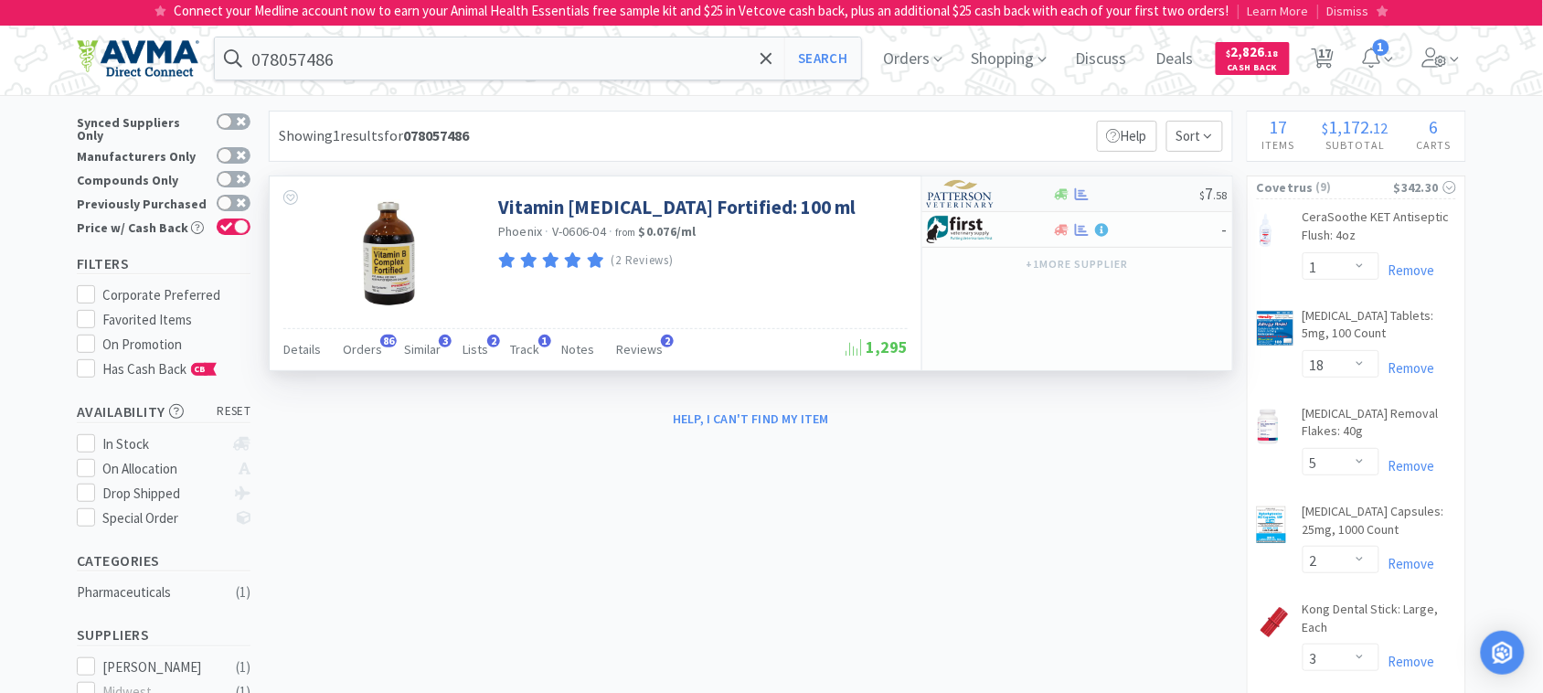
click at [952, 195] on img at bounding box center [961, 193] width 69 height 27
select select "1"
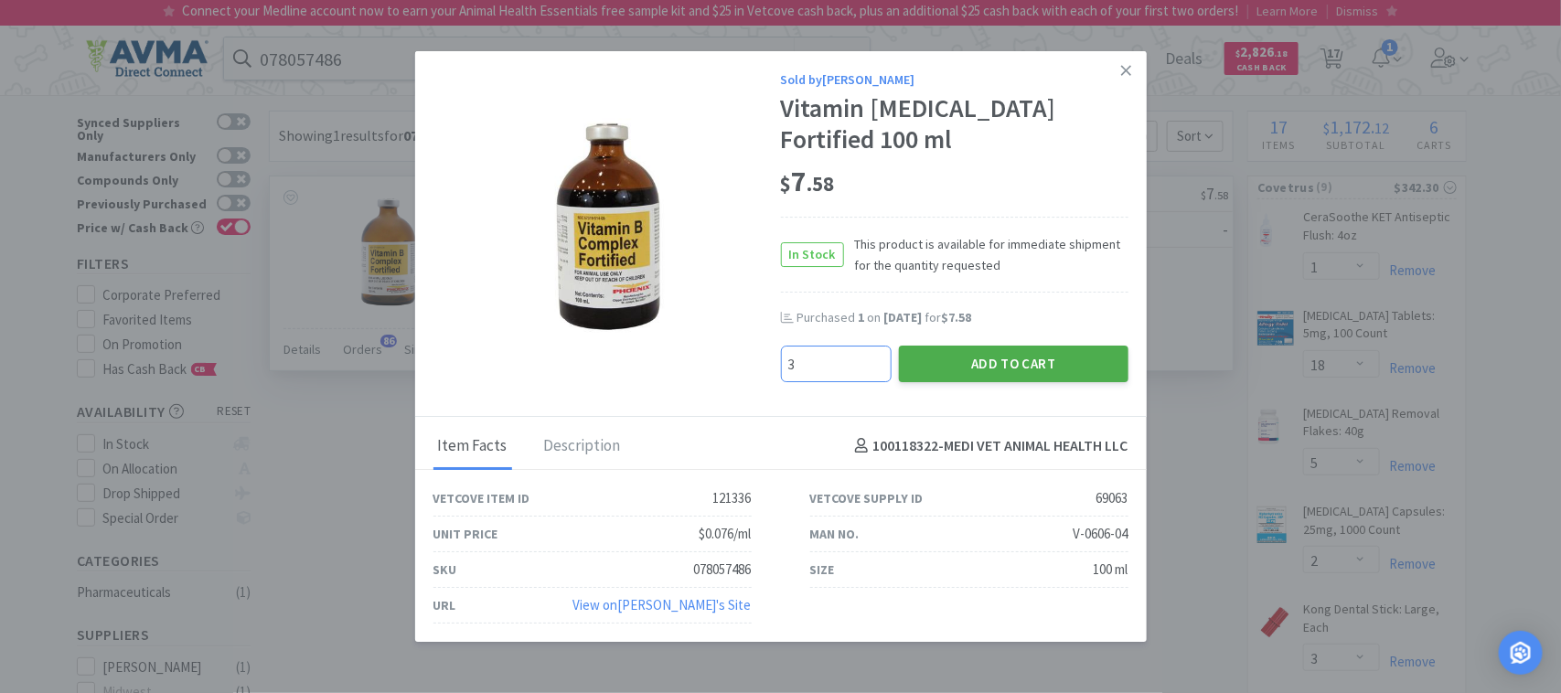
type input "3"
click at [1022, 361] on button "Add to Cart" at bounding box center [1013, 364] width 229 height 37
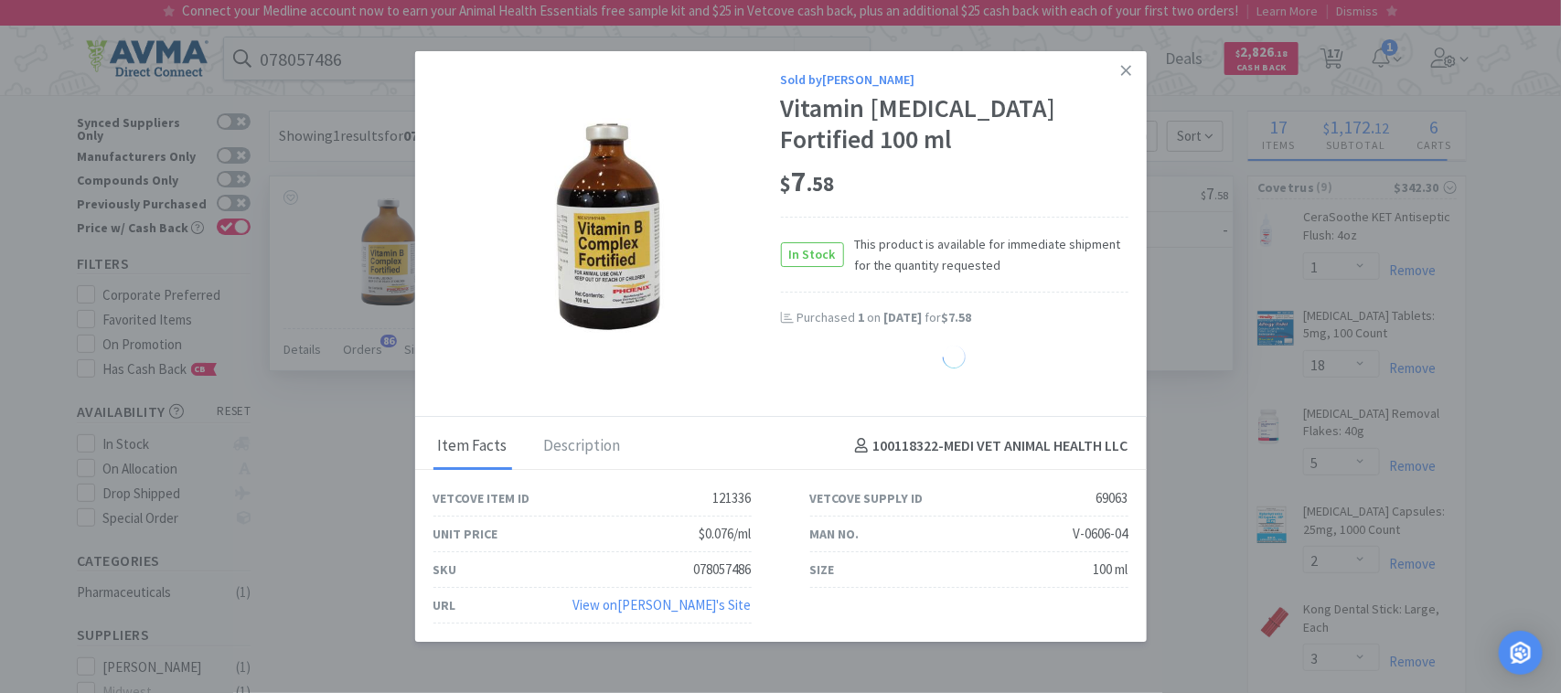
select select "3"
select select "1"
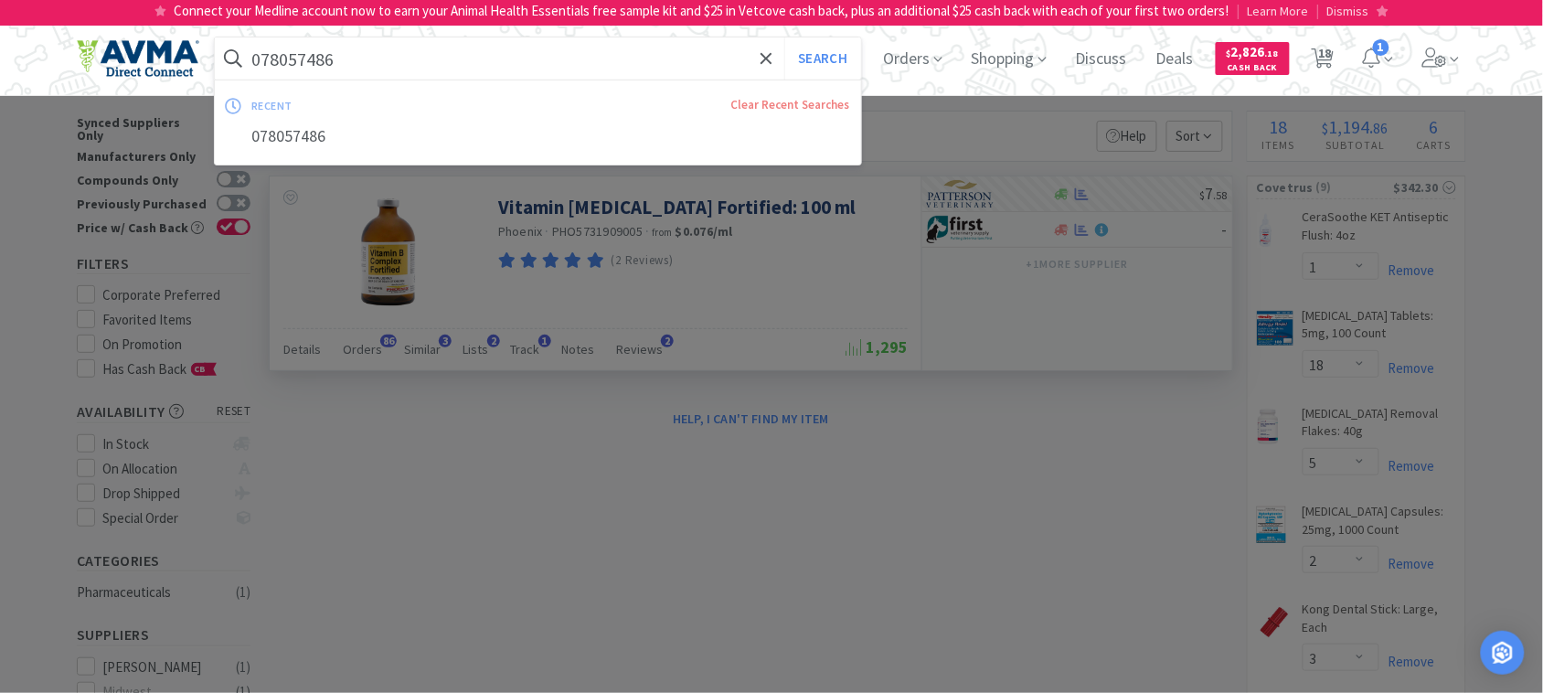
click at [297, 56] on input "078057486" at bounding box center [538, 58] width 646 height 42
paste input "929493"
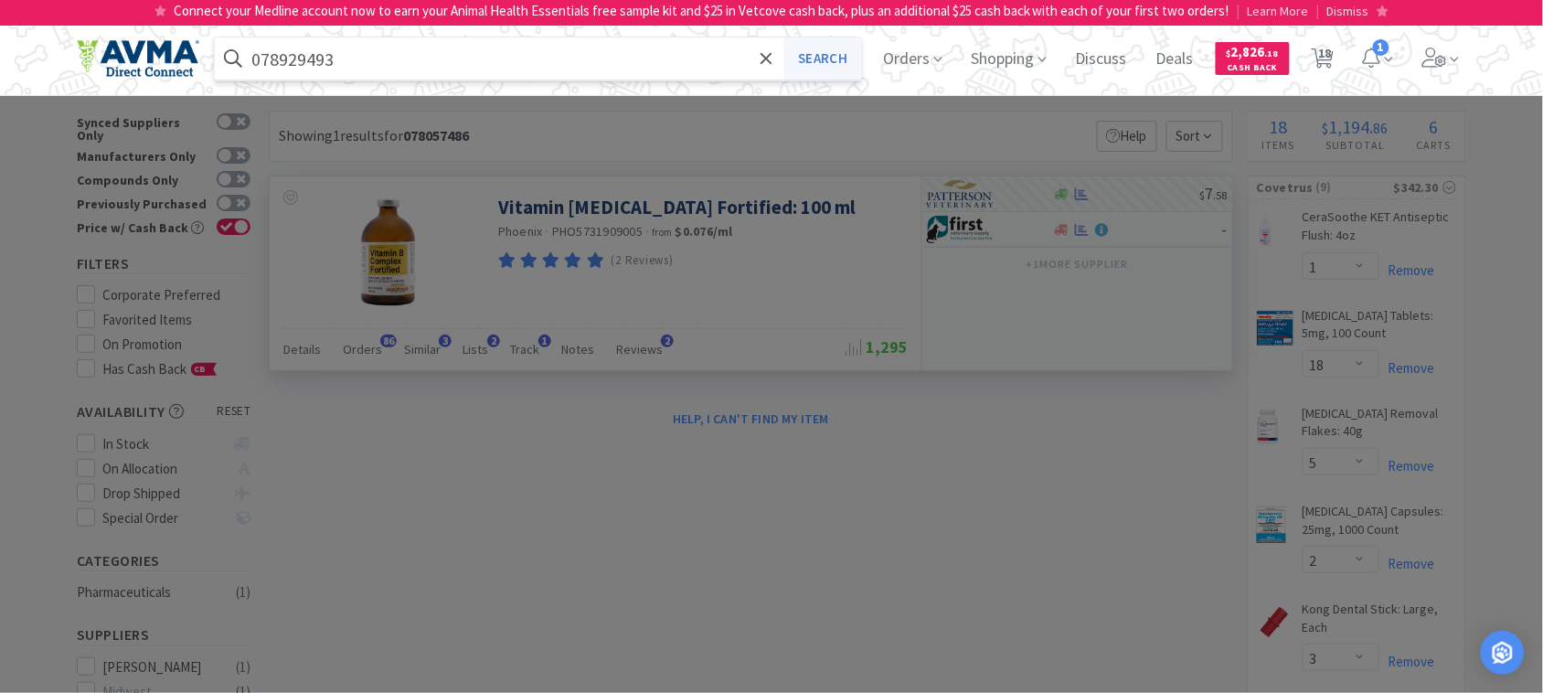
type input "078929493"
click at [823, 61] on button "Search" at bounding box center [822, 58] width 76 height 42
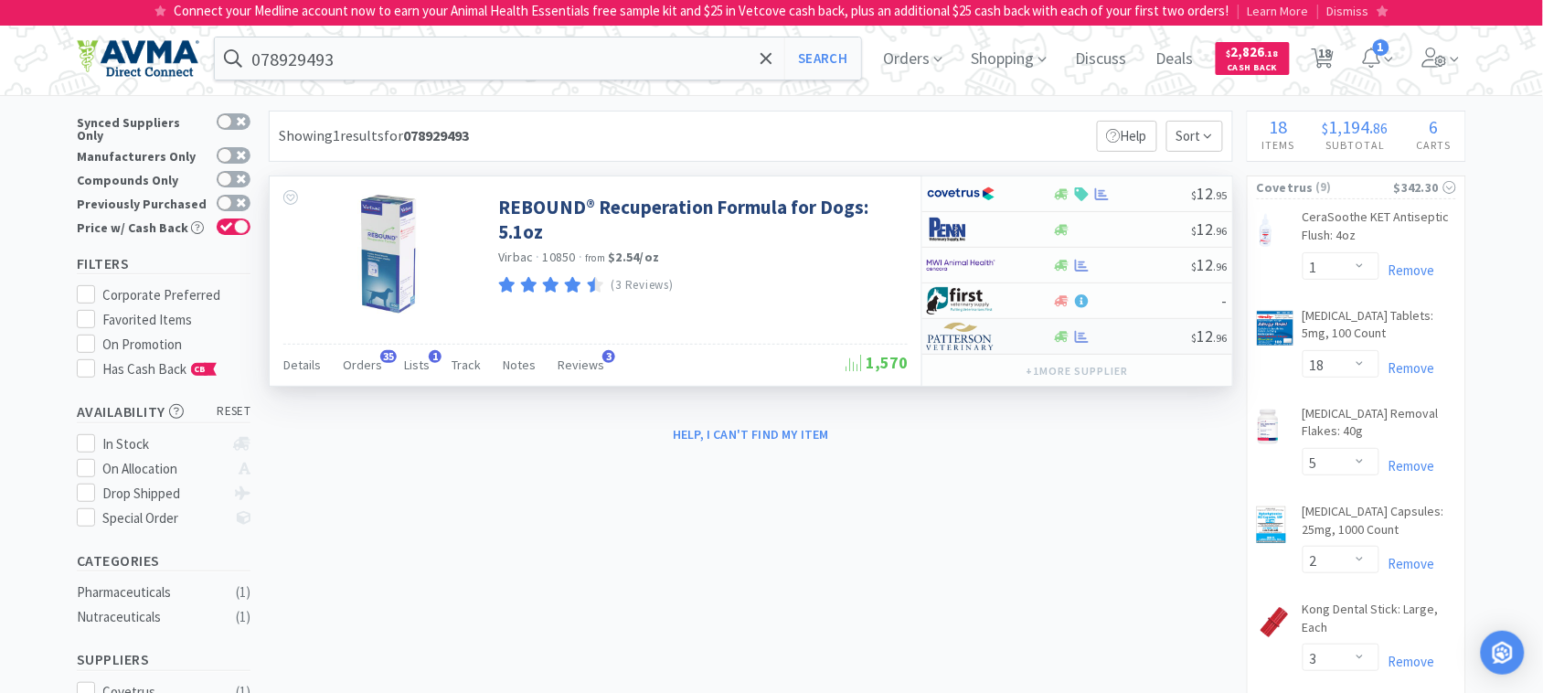
click at [956, 343] on img at bounding box center [961, 336] width 69 height 27
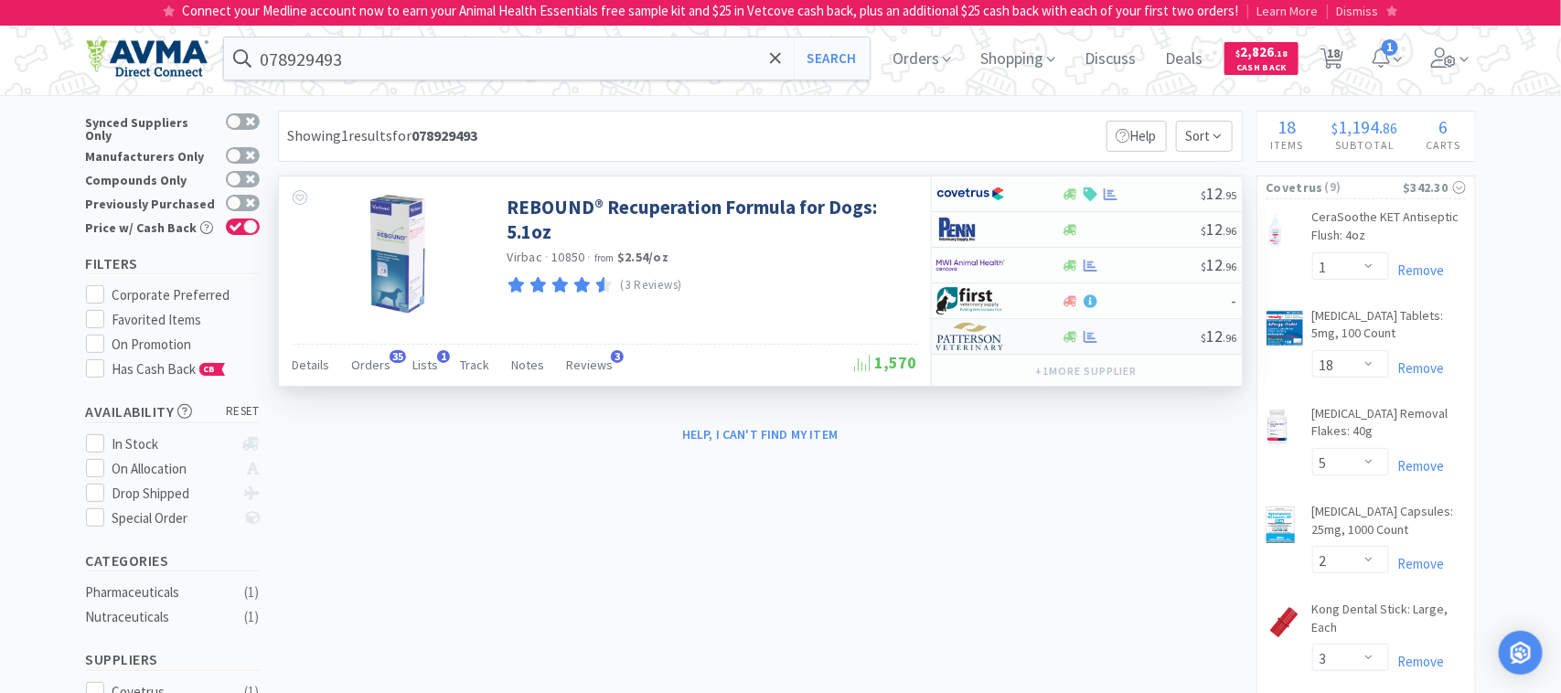
select select "1"
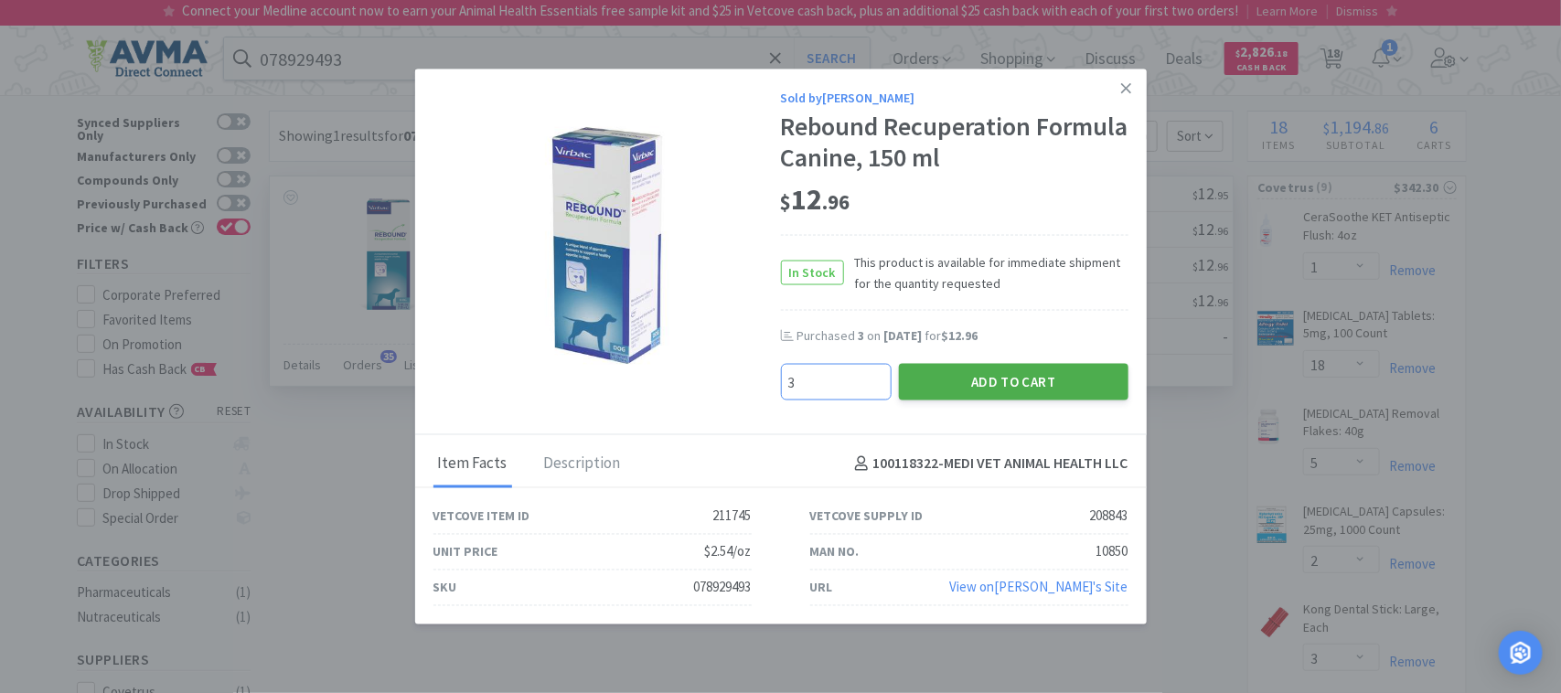
type input "3"
click at [1010, 385] on button "Add to Cart" at bounding box center [1013, 381] width 229 height 37
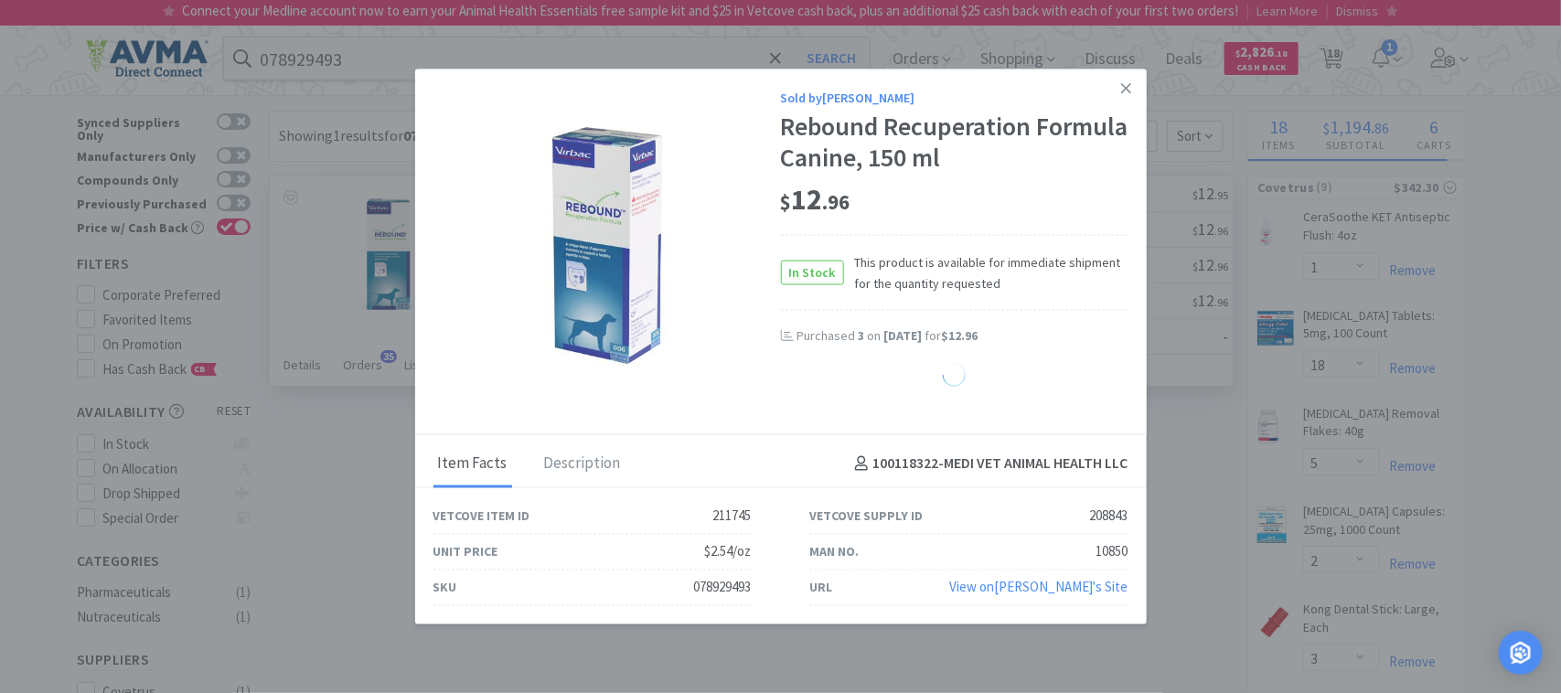
select select "3"
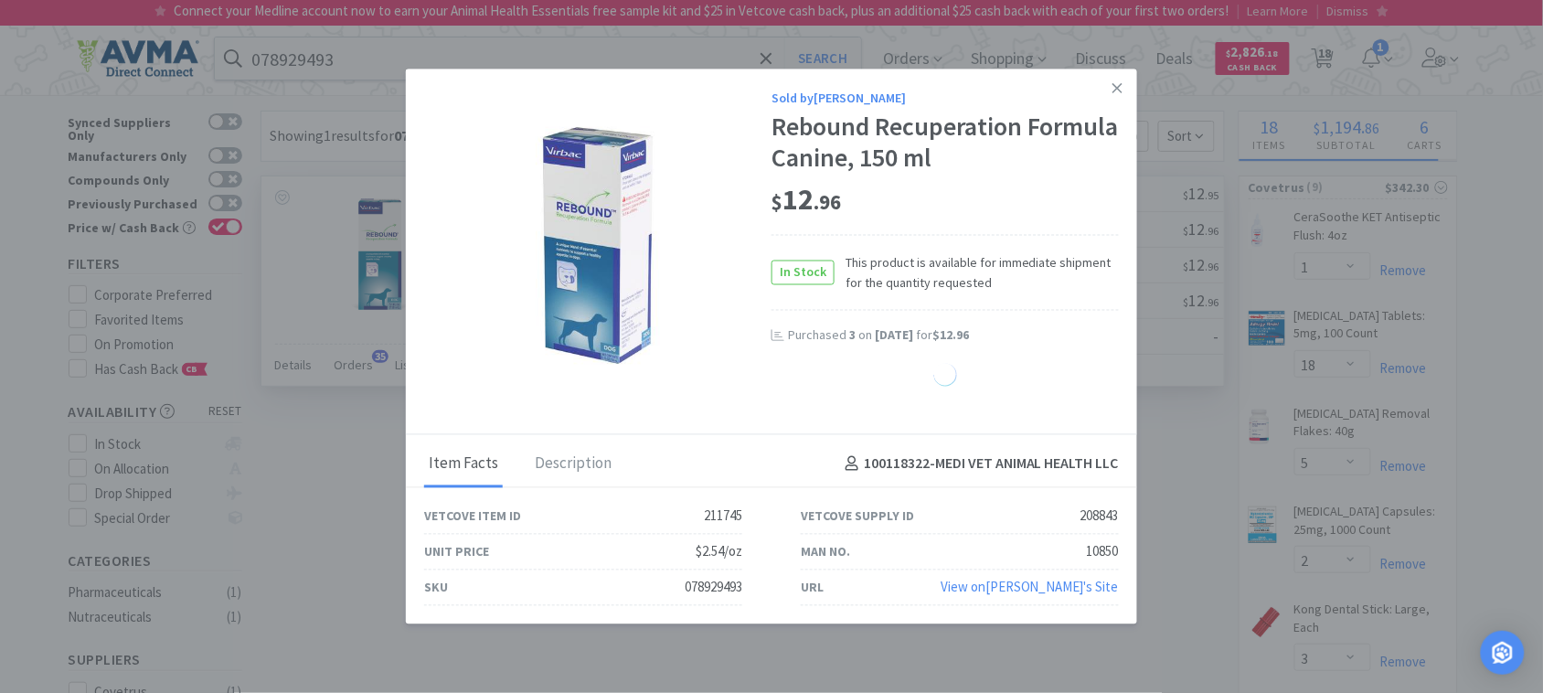
select select "1"
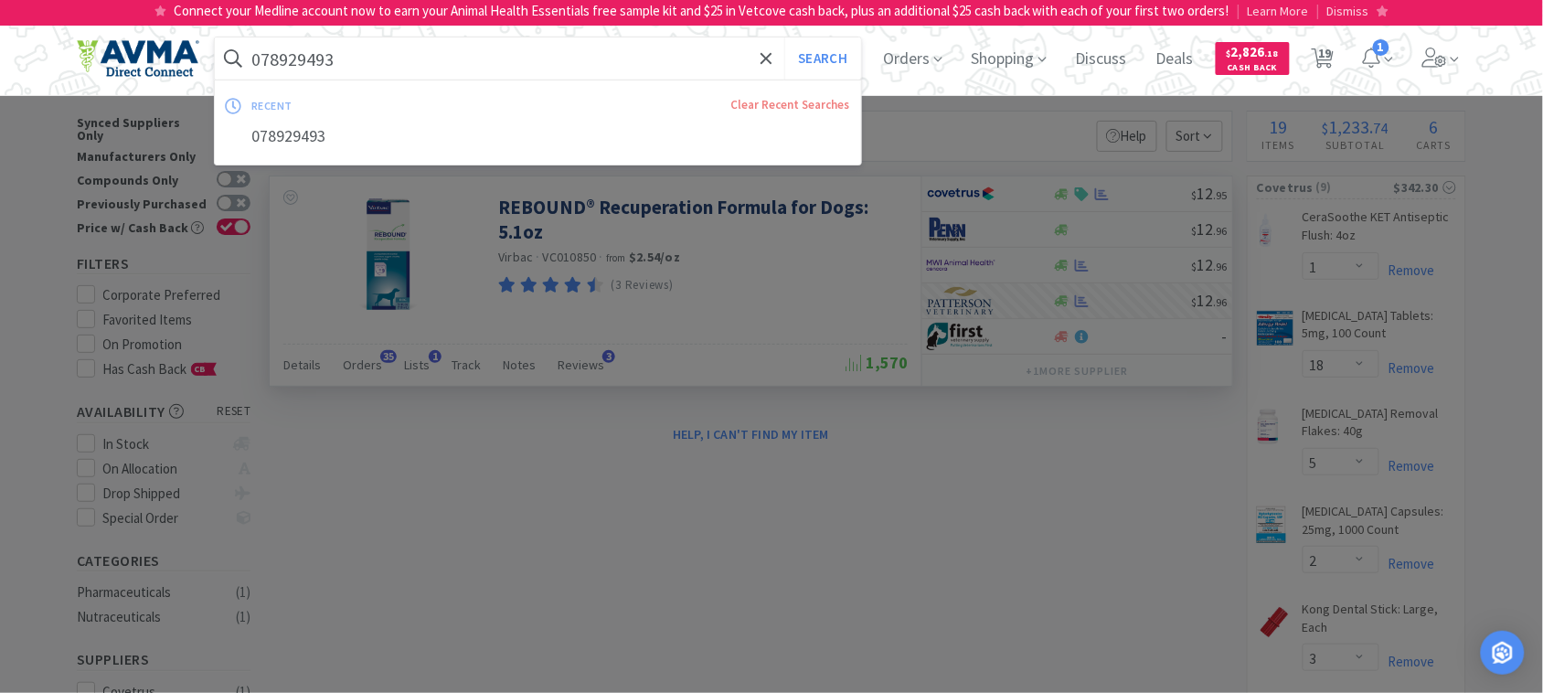
click at [271, 53] on input "078929493" at bounding box center [538, 58] width 646 height 42
paste input "037157"
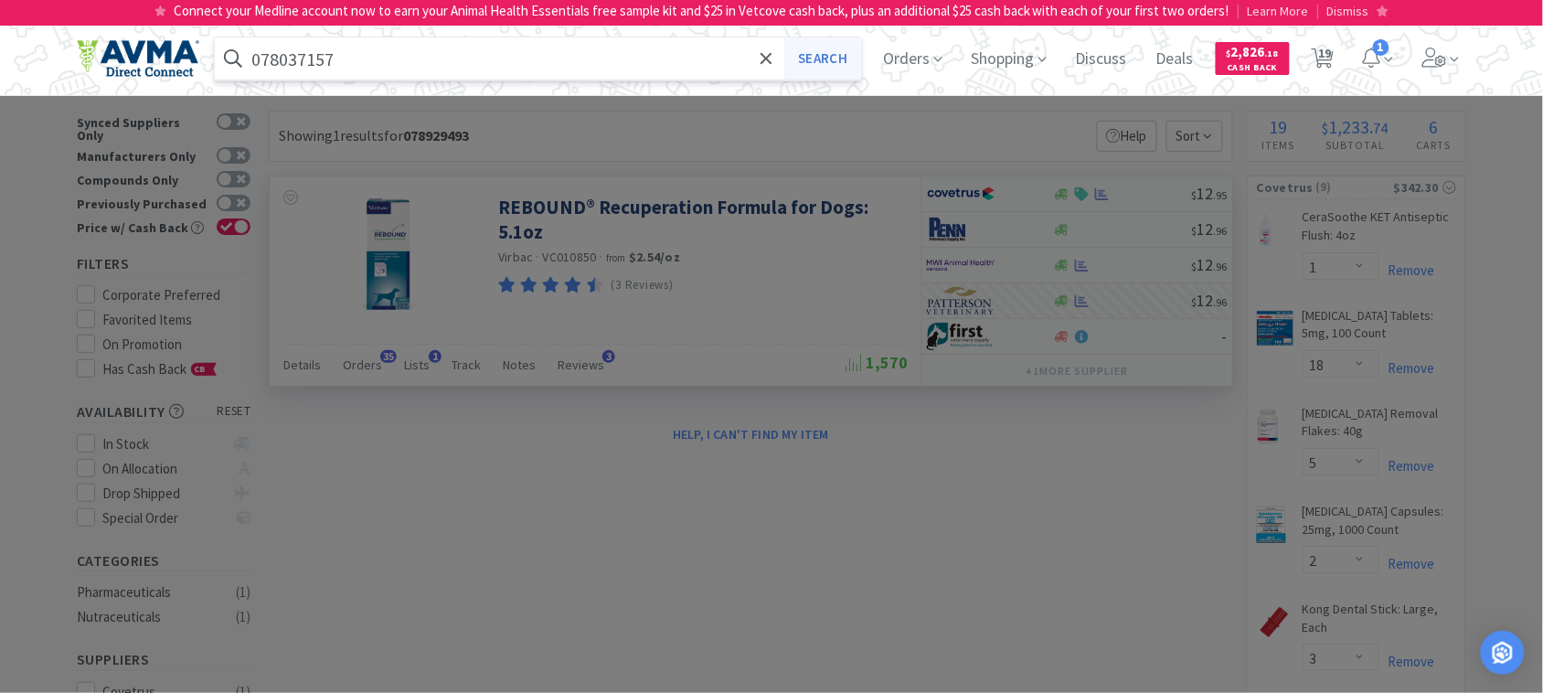
click at [823, 56] on button "Search" at bounding box center [822, 58] width 76 height 42
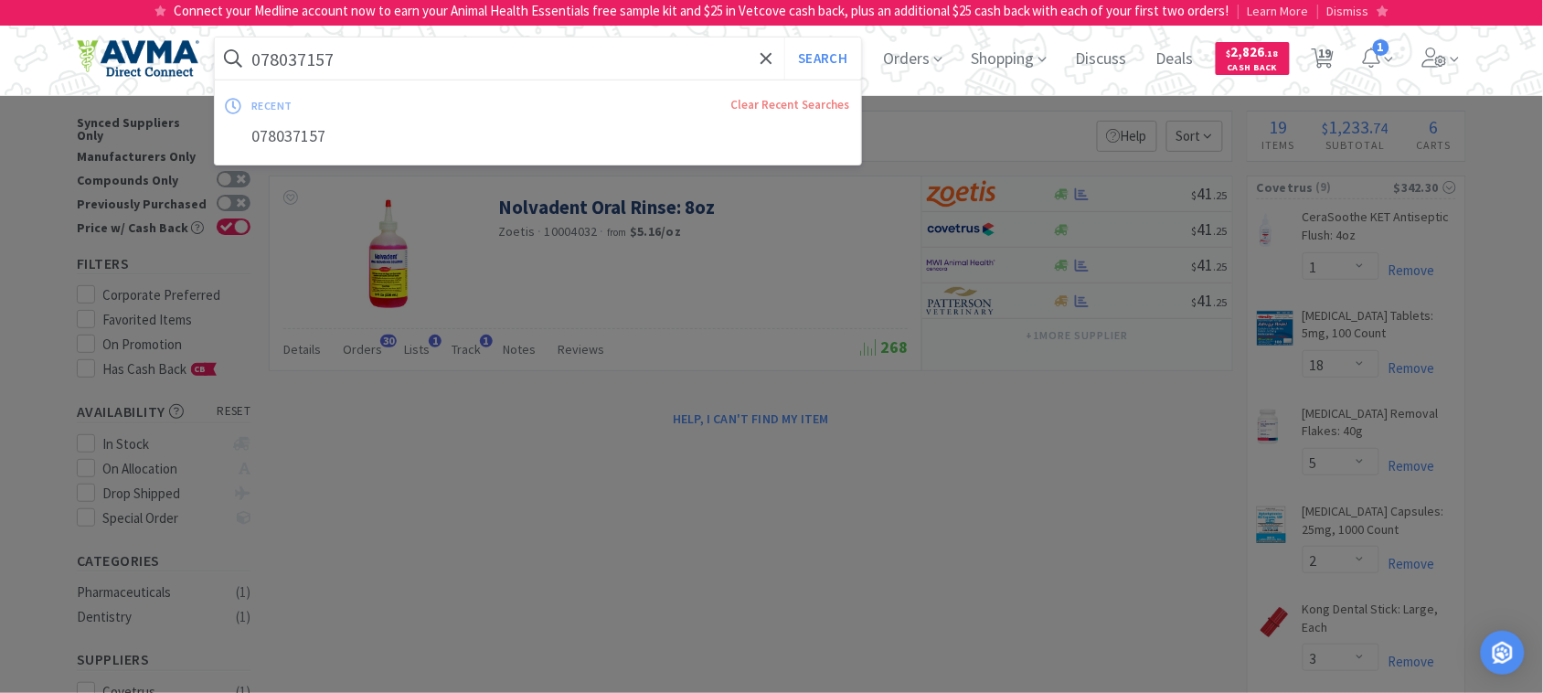
click at [338, 50] on input "078037157" at bounding box center [538, 58] width 646 height 42
paste input "13316"
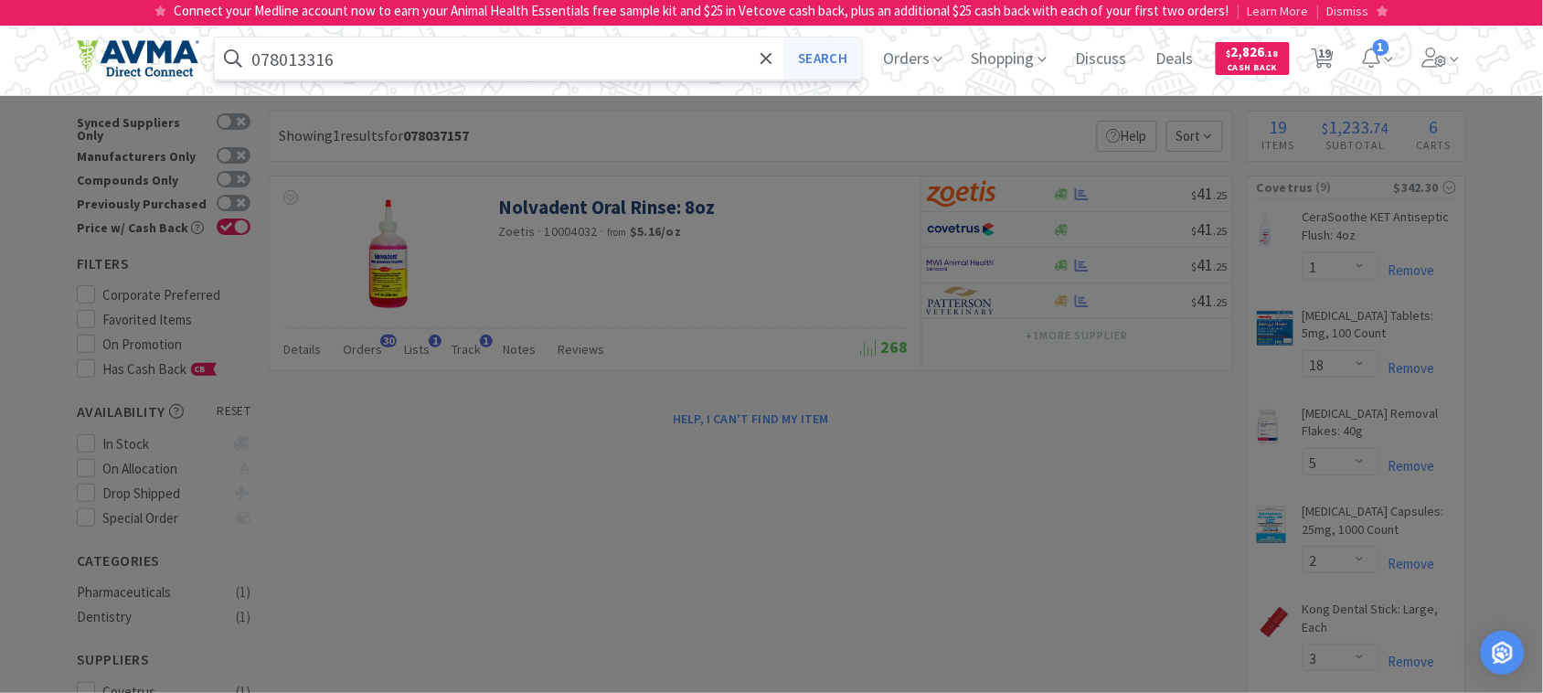
type input "078013316"
click at [833, 53] on button "Search" at bounding box center [822, 58] width 76 height 42
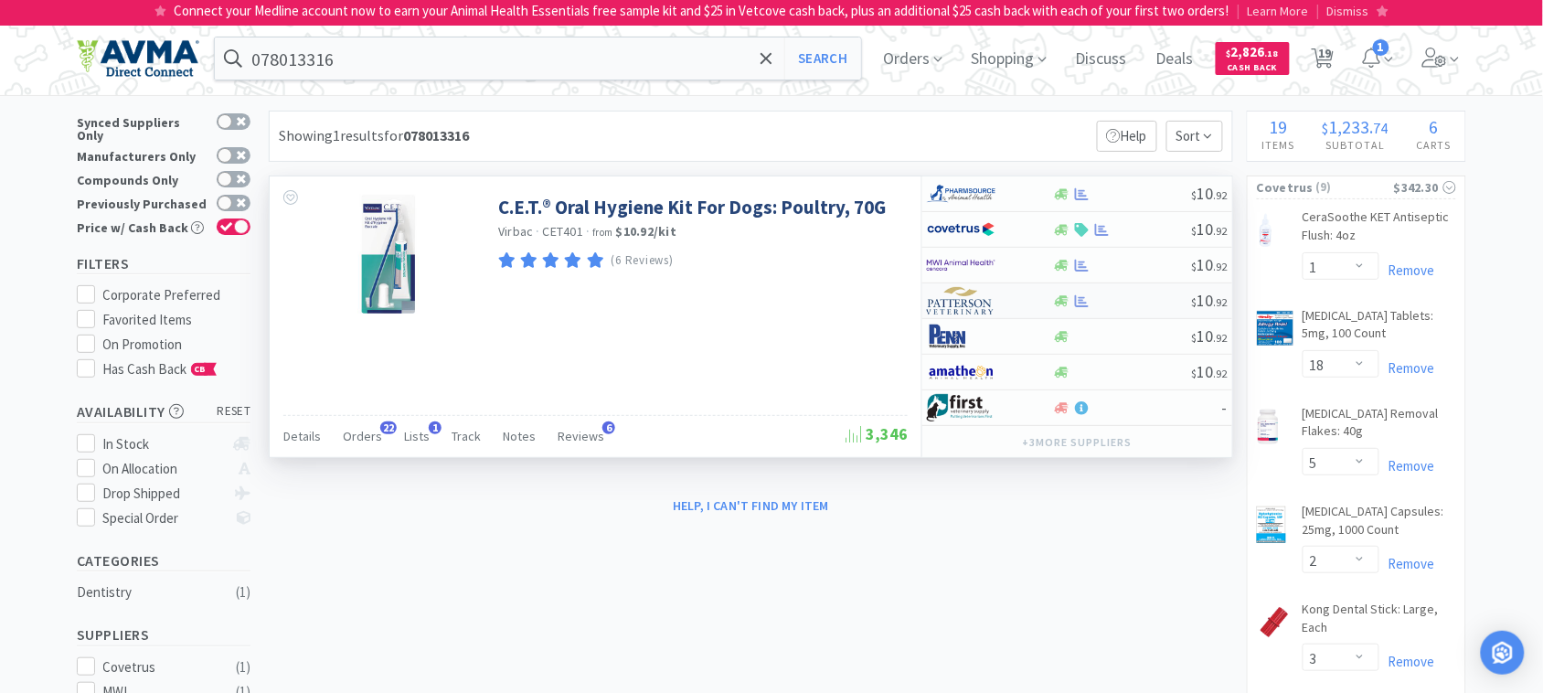
click at [967, 302] on img at bounding box center [961, 300] width 69 height 27
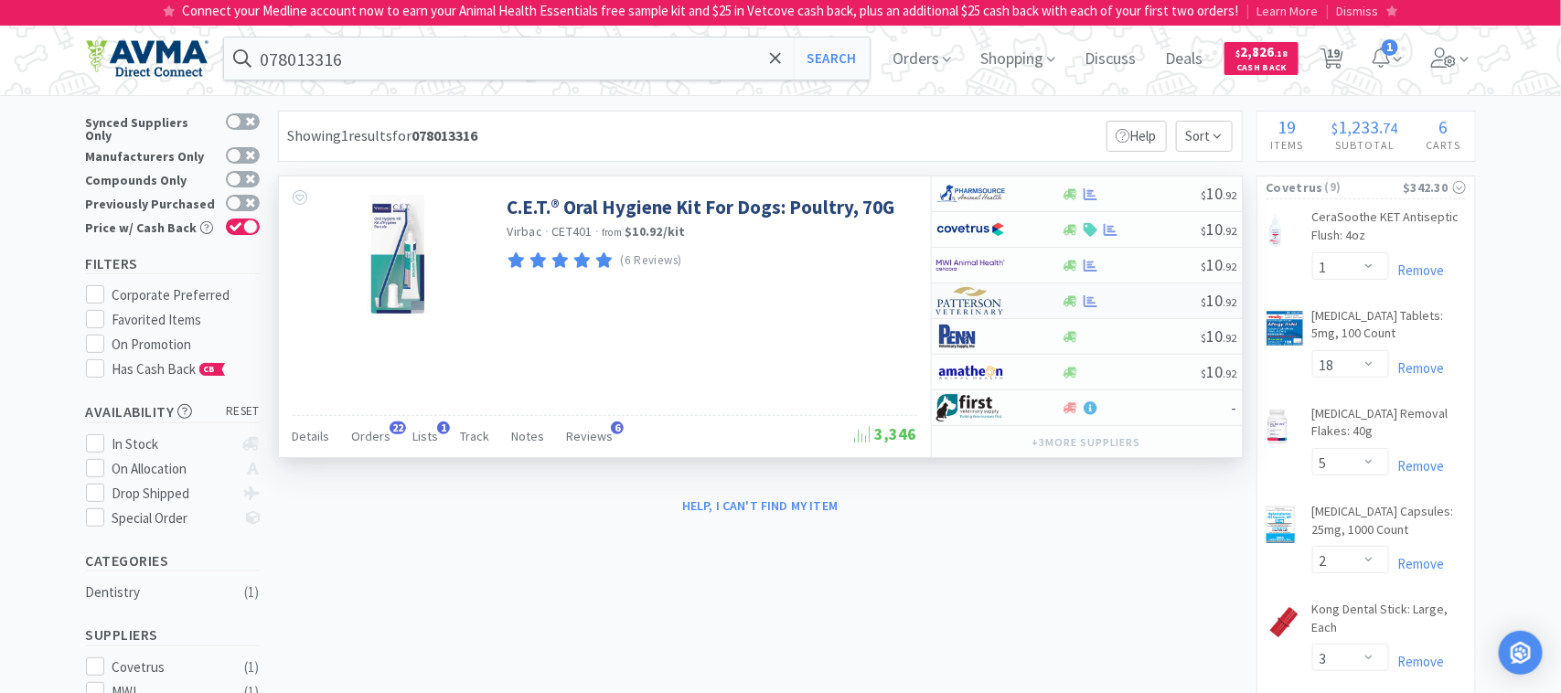
select select "1"
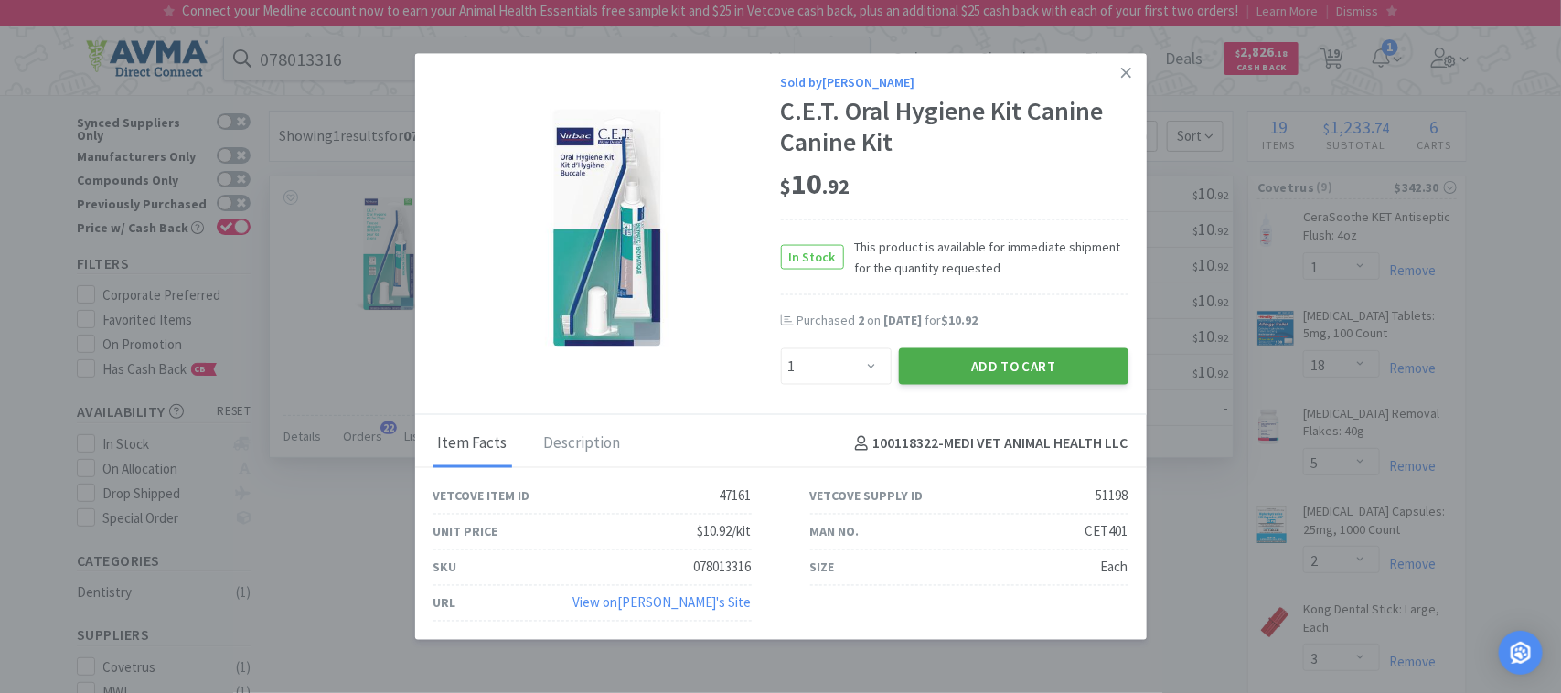
click at [1004, 361] on button "Add to Cart" at bounding box center [1013, 365] width 229 height 37
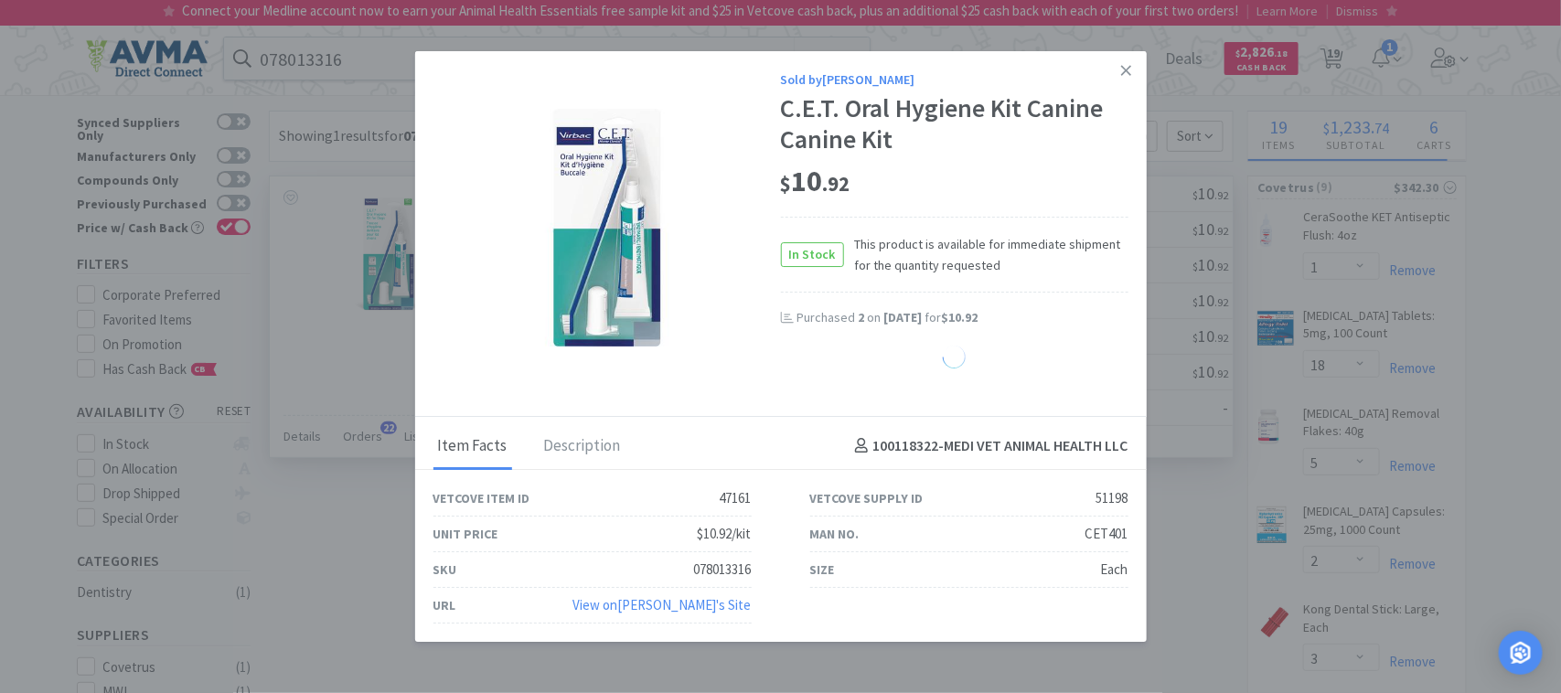
select select "1"
select select "3"
select select "1"
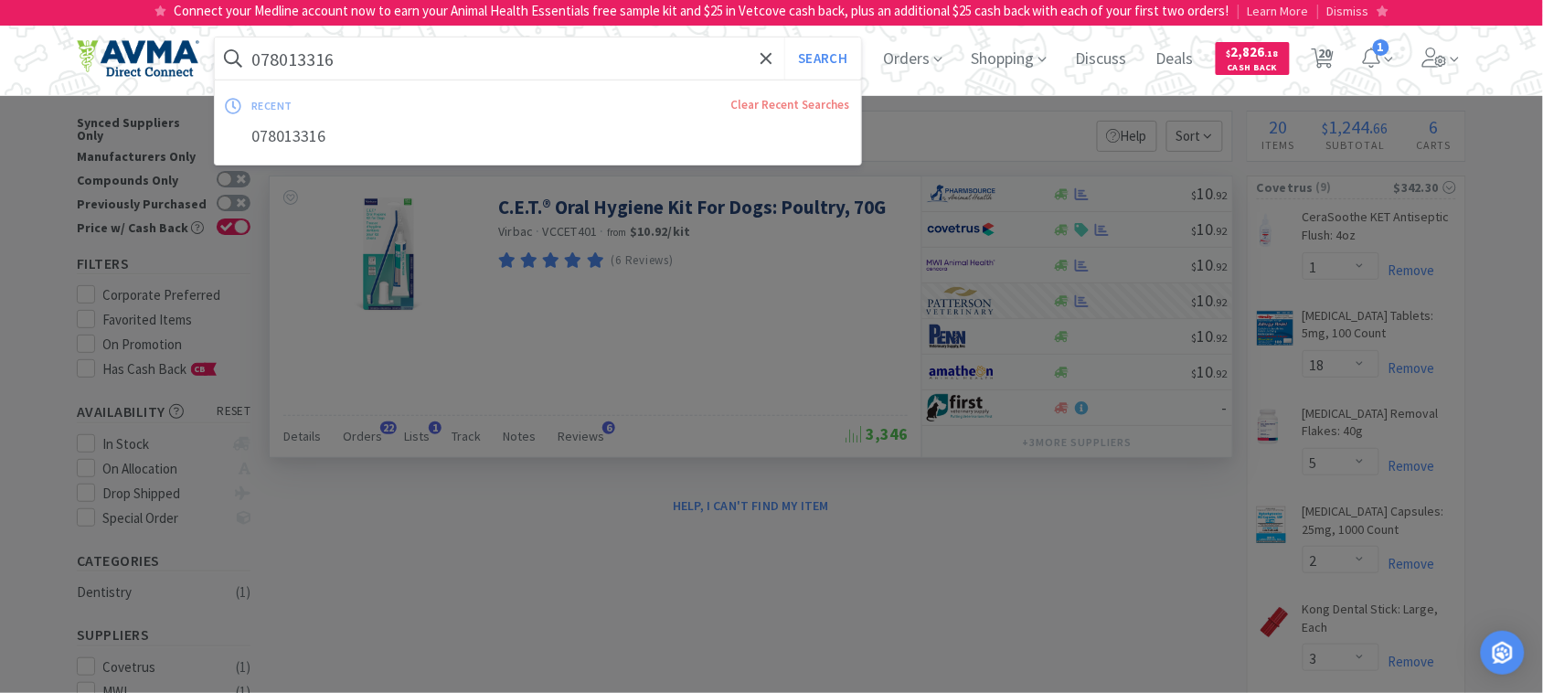
click at [386, 60] on input "078013316" at bounding box center [538, 58] width 646 height 42
paste input "050"
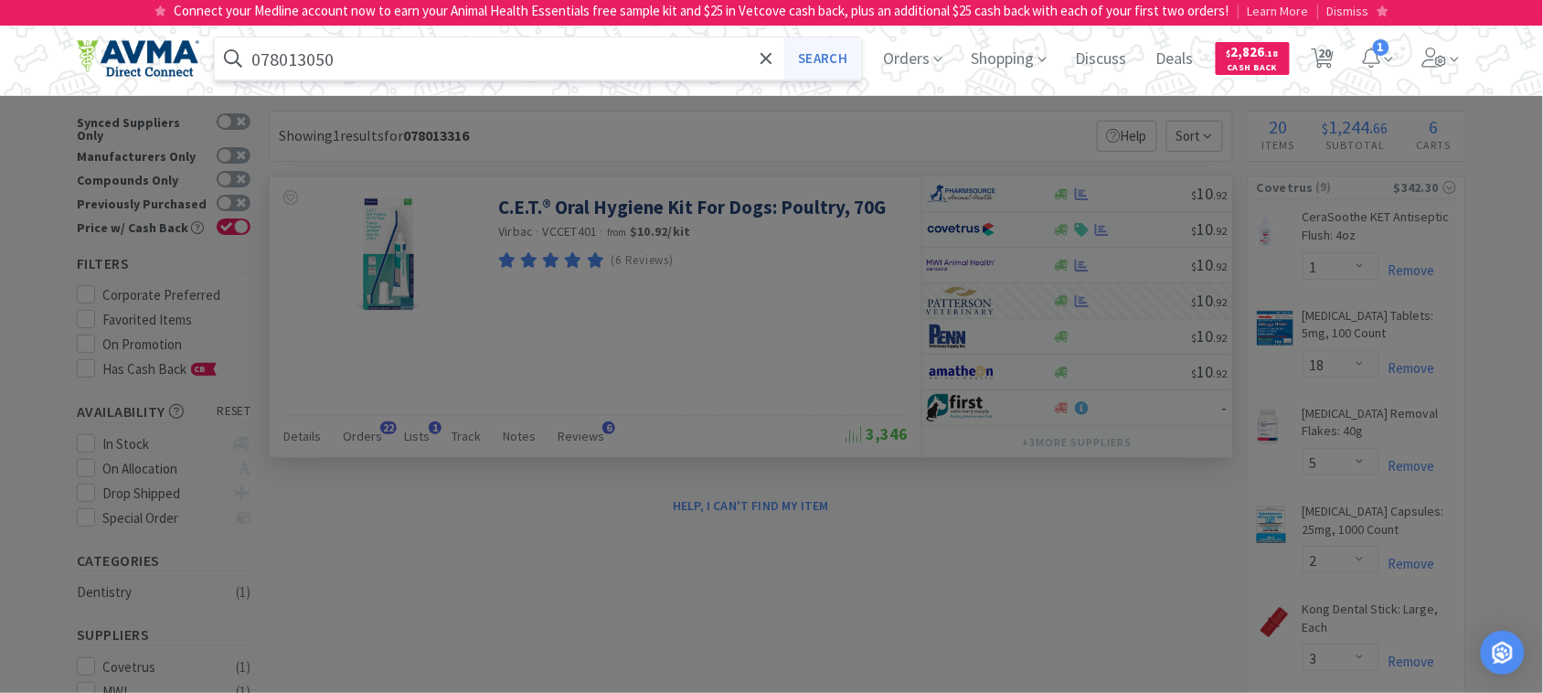
type input "078013050"
click at [832, 67] on button "Search" at bounding box center [822, 58] width 76 height 42
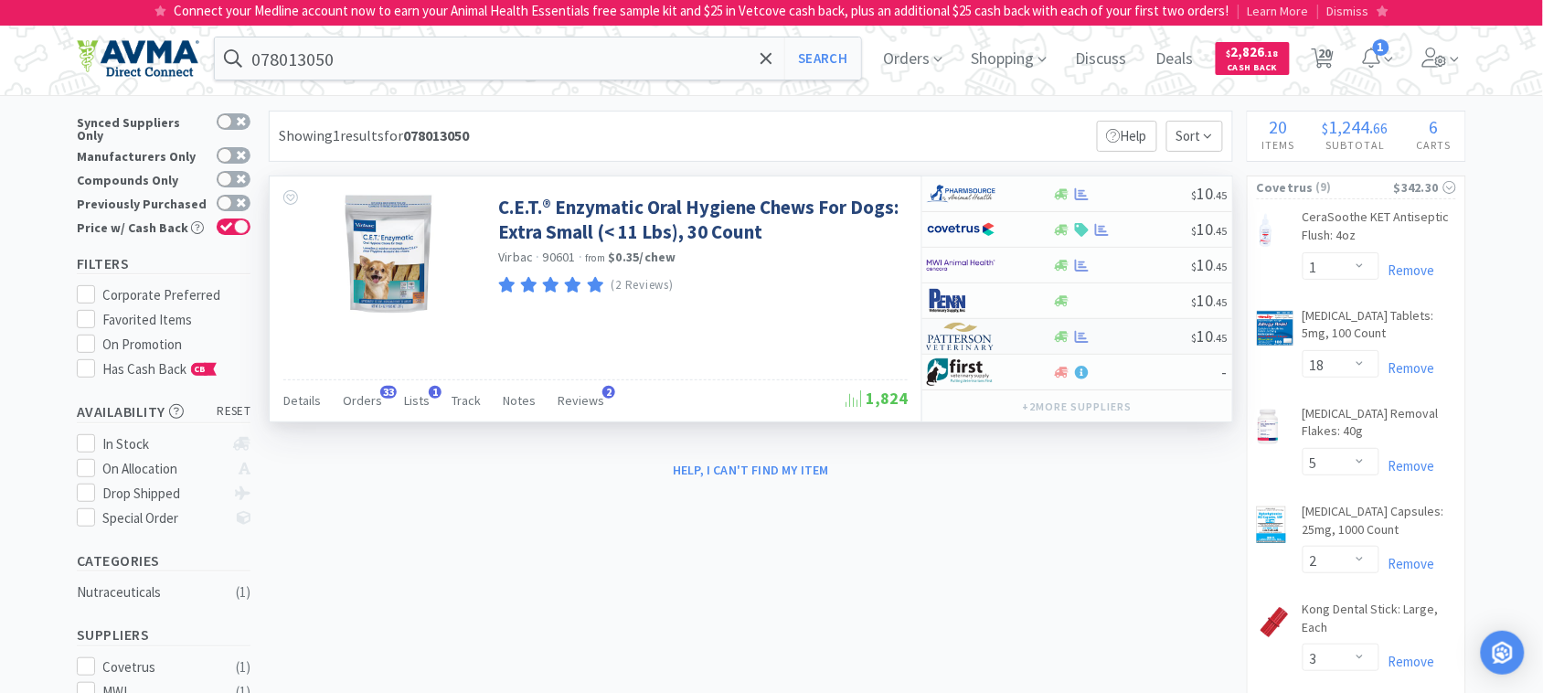
click at [965, 334] on img at bounding box center [961, 336] width 69 height 27
select select "1"
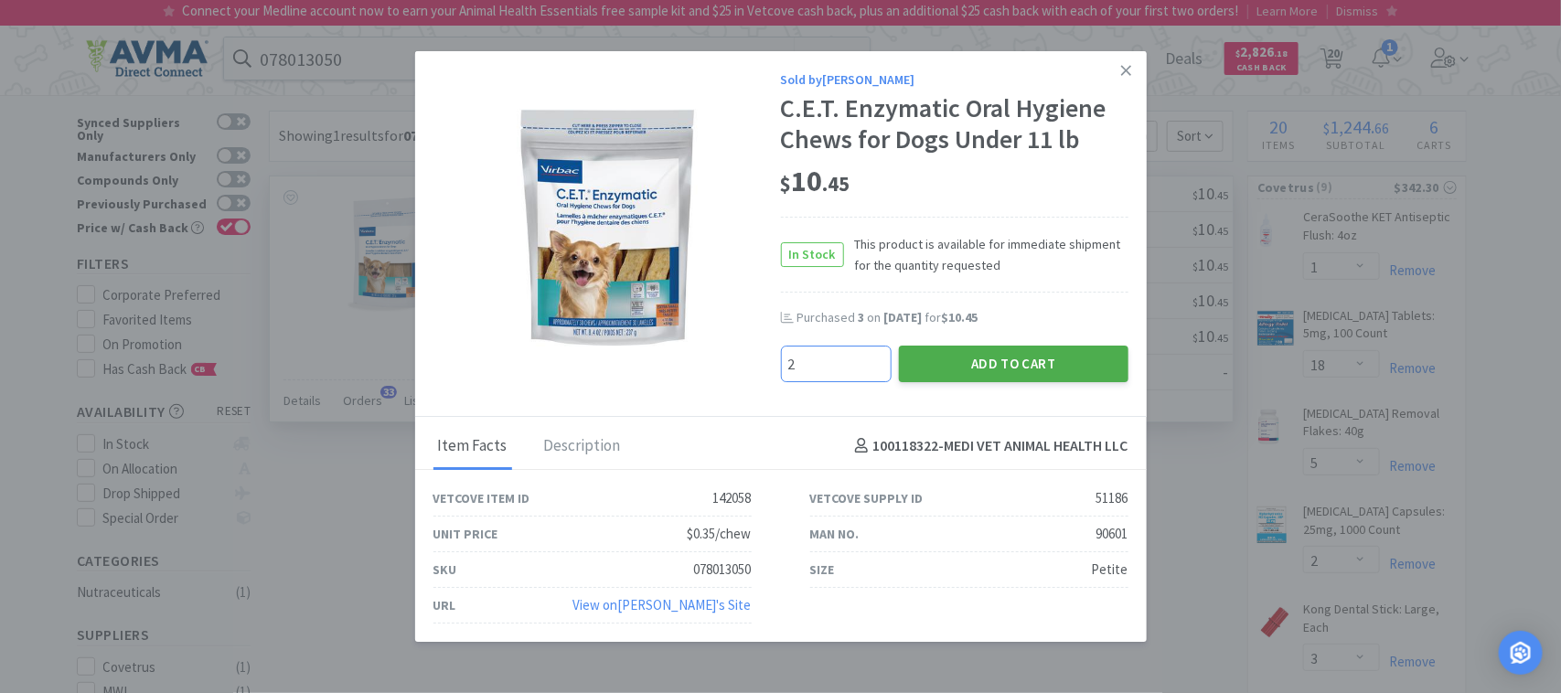
type input "2"
click at [1071, 361] on button "Add to Cart" at bounding box center [1013, 364] width 229 height 37
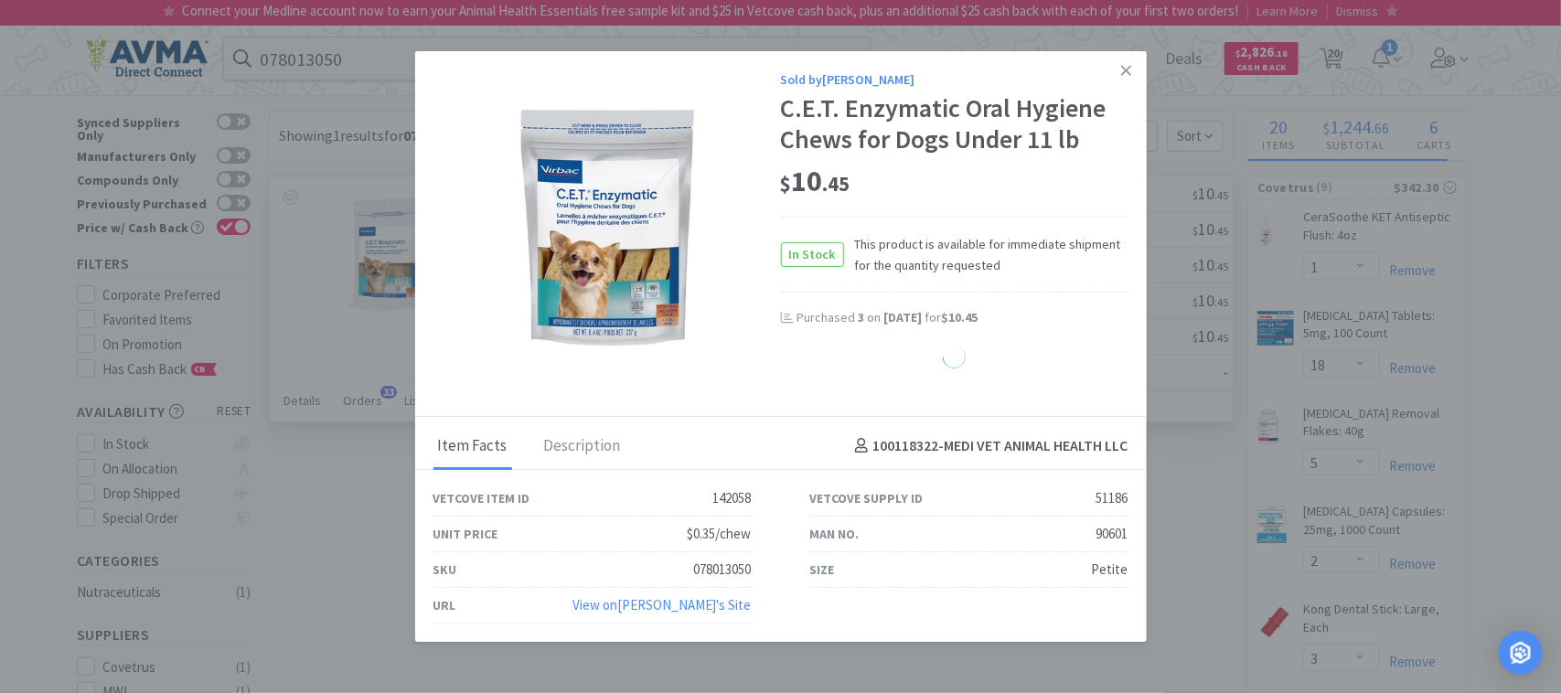
select select "2"
select select "1"
select select "3"
select select "1"
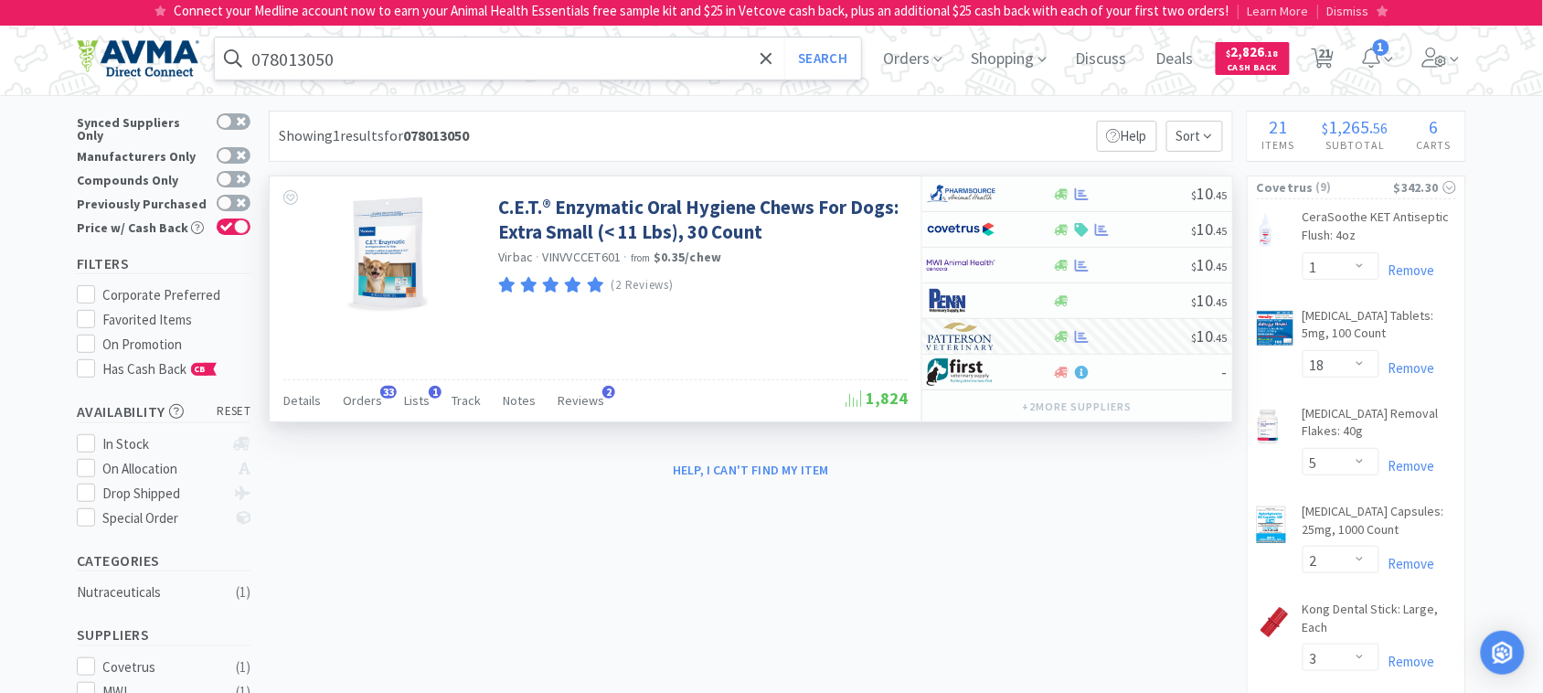
click at [285, 55] on input "078013050" at bounding box center [538, 58] width 646 height 42
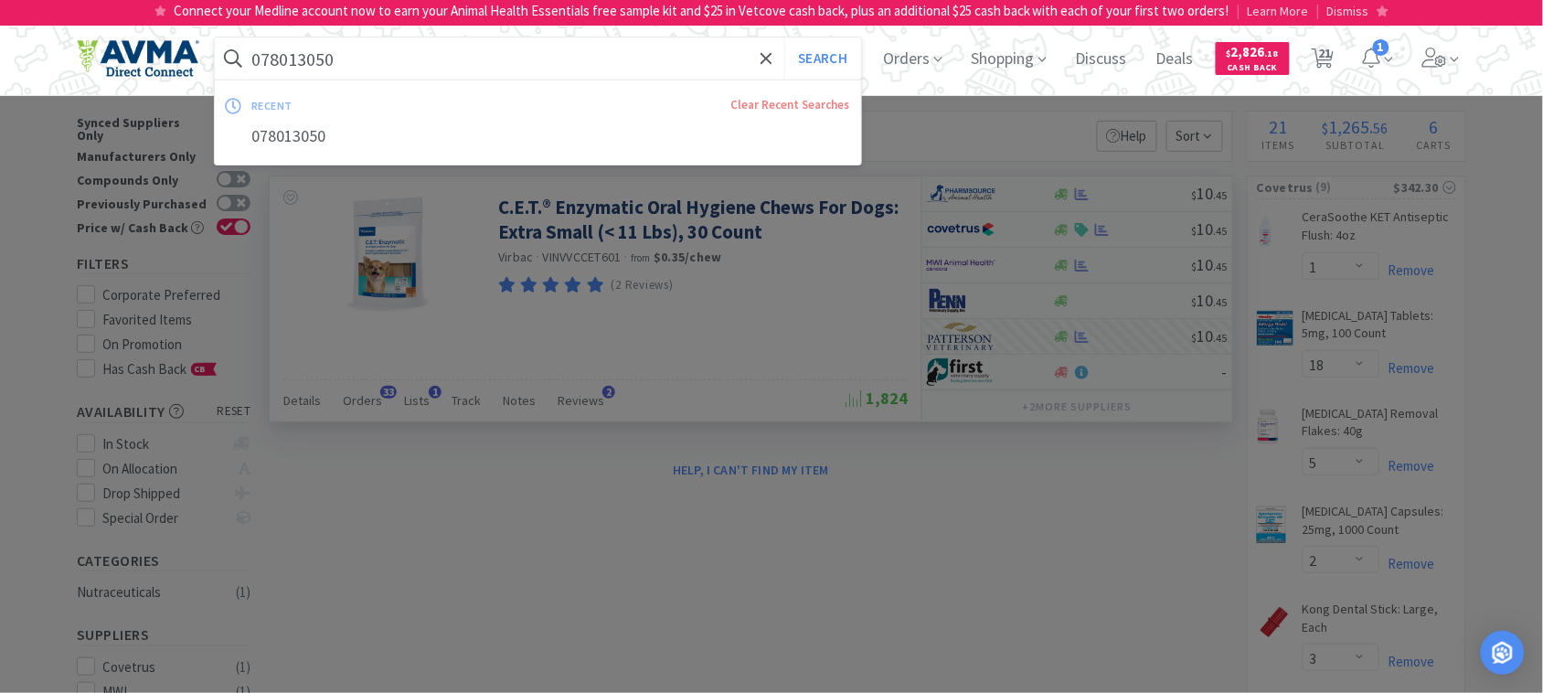
paste input "936088"
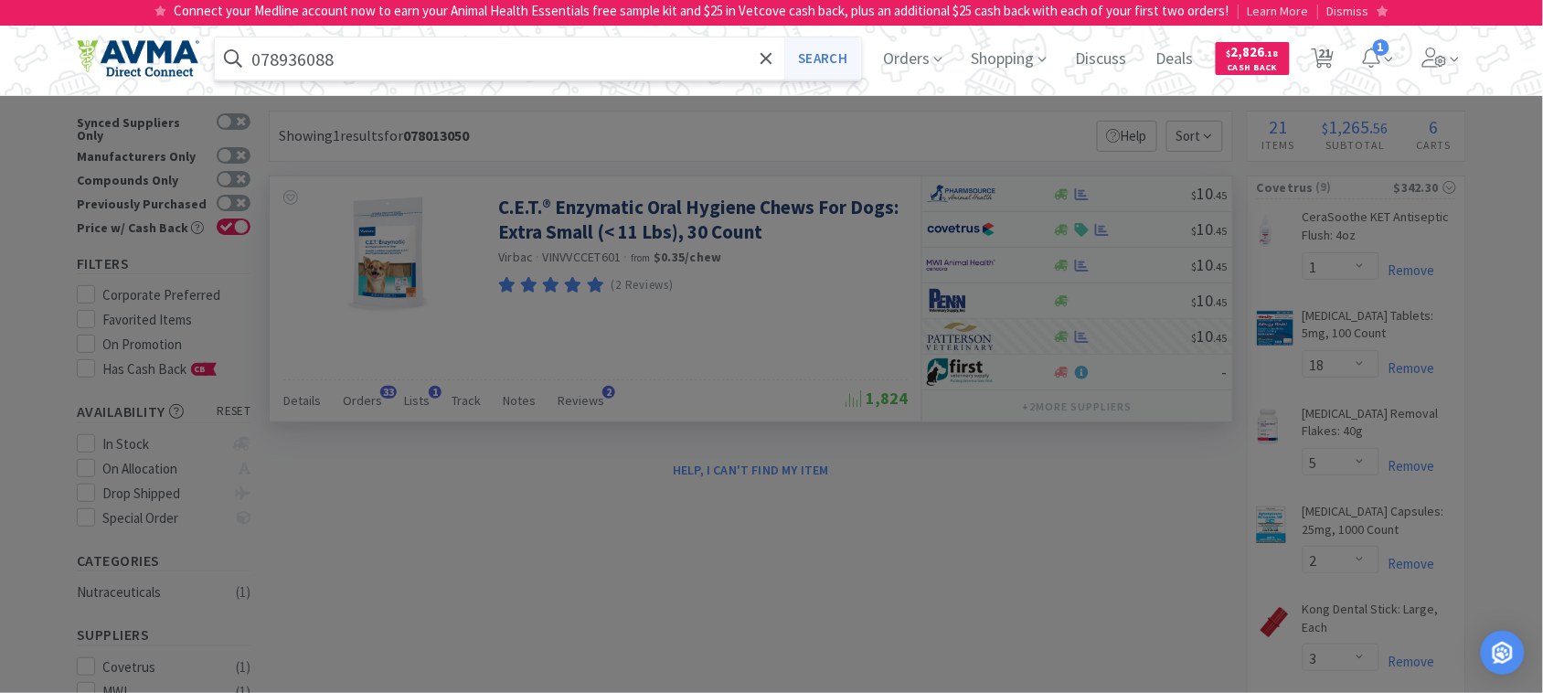
type input "078936088"
click at [830, 56] on button "Search" at bounding box center [822, 58] width 76 height 42
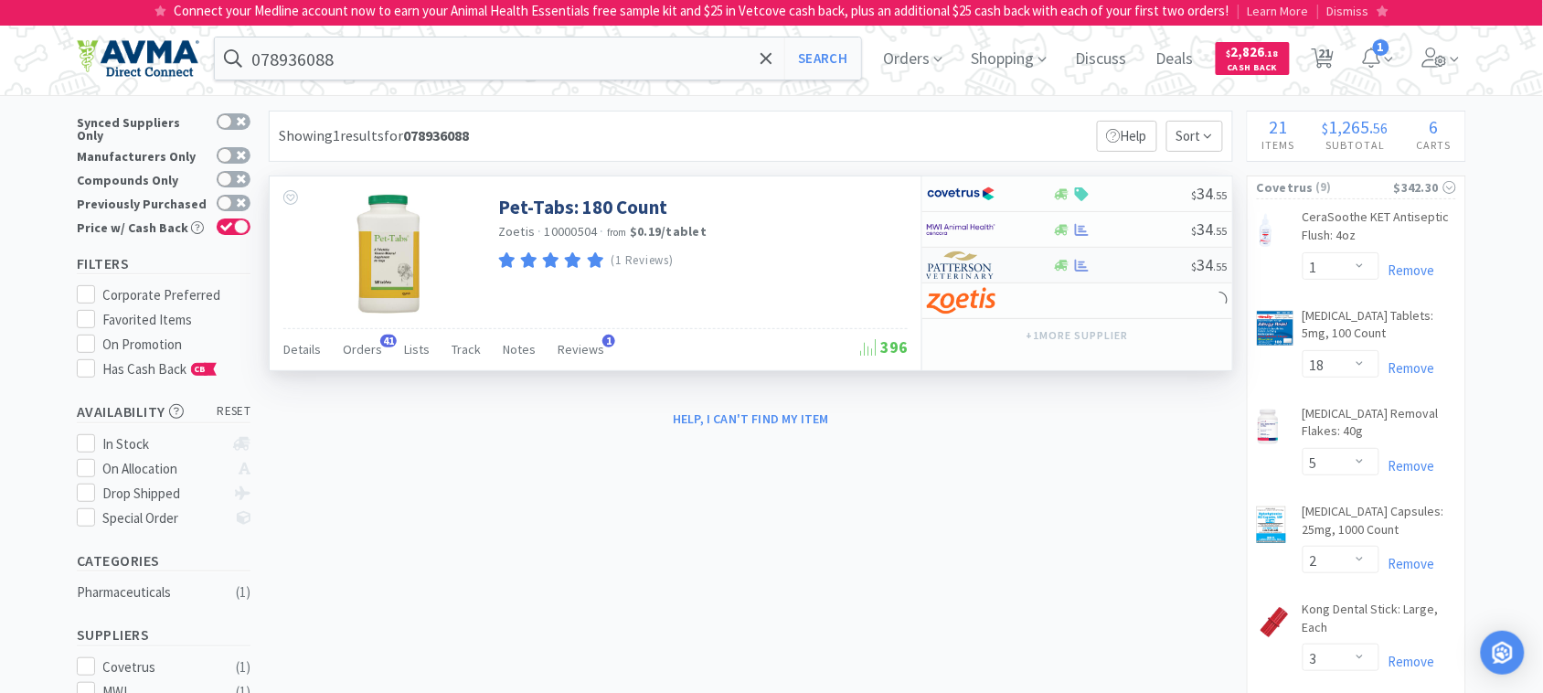
click at [947, 263] on img at bounding box center [961, 264] width 69 height 27
select select "1"
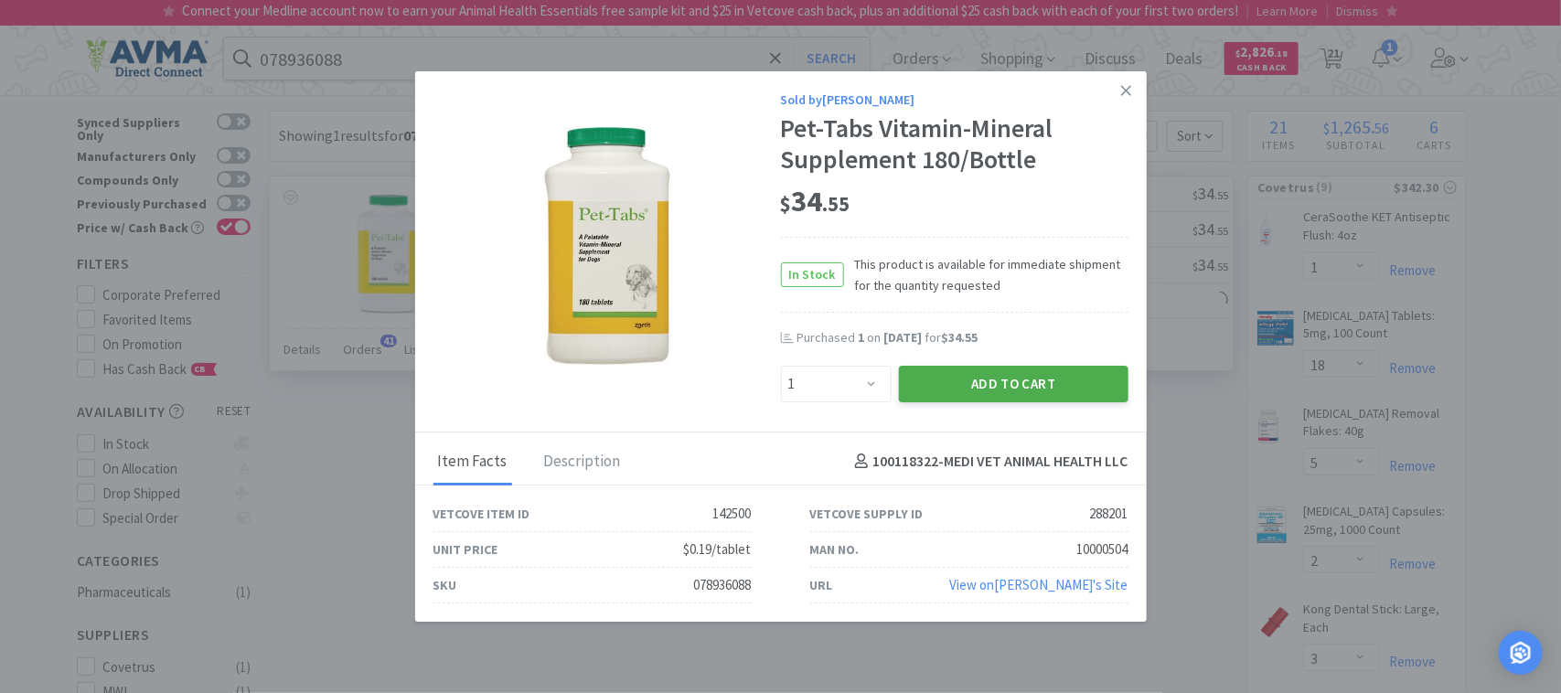
click at [978, 366] on button "Add to Cart" at bounding box center [1013, 384] width 229 height 37
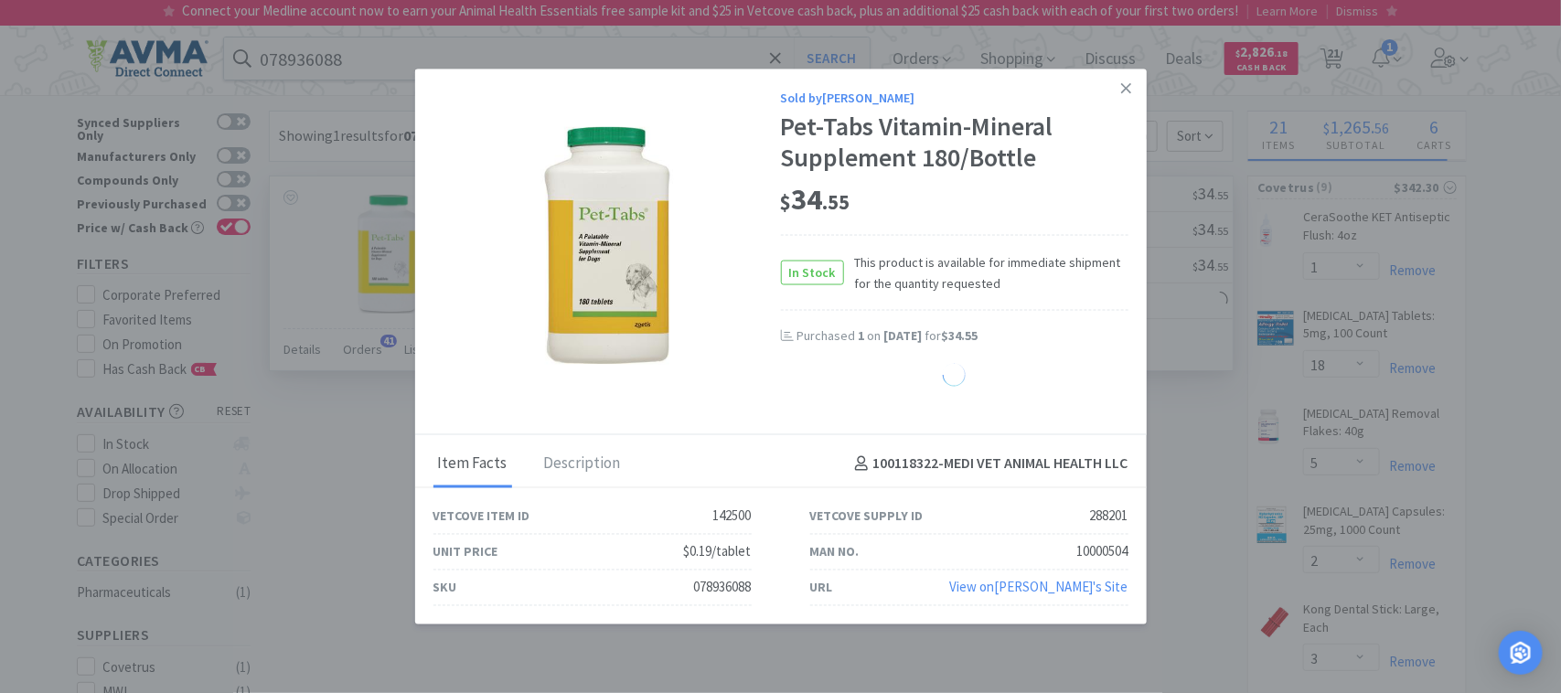
select select "1"
select select "3"
select select "1"
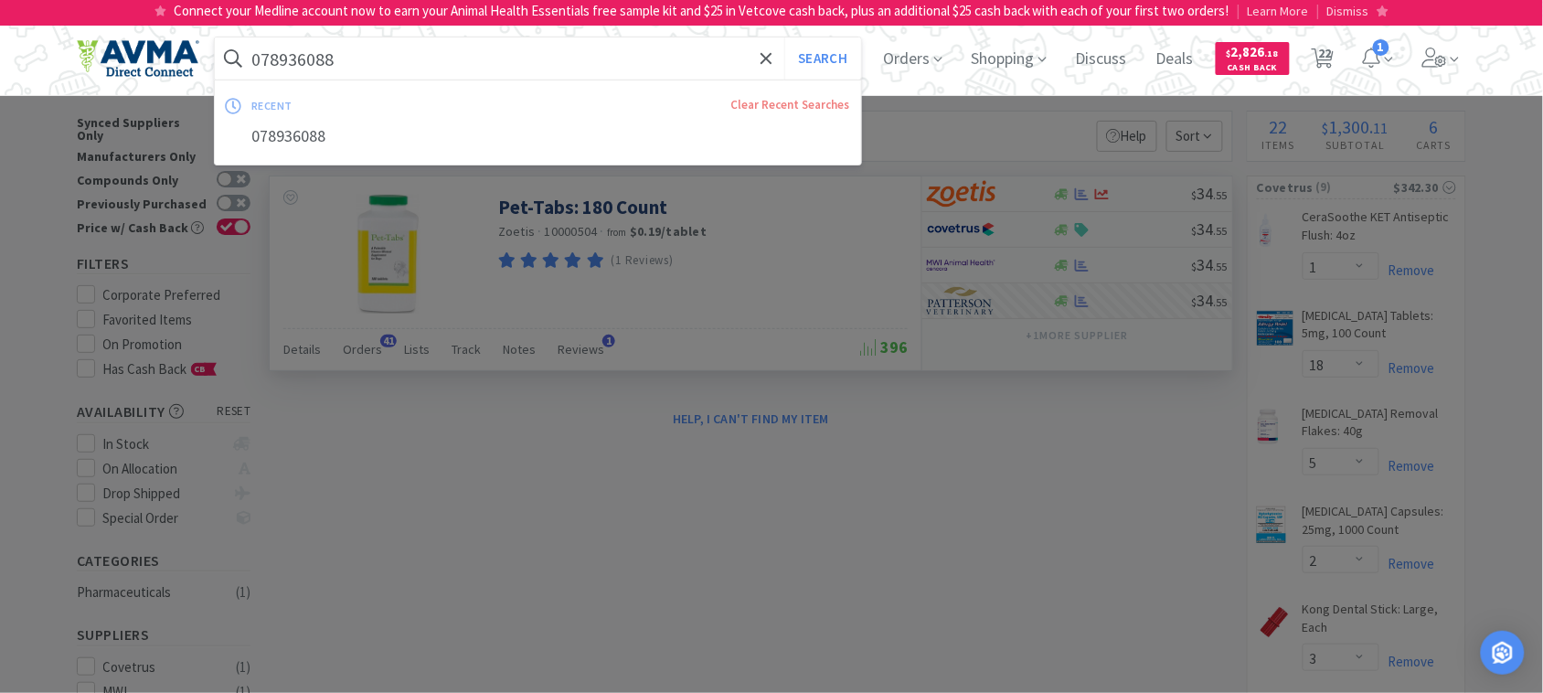
click at [400, 61] on input "078936088" at bounding box center [538, 58] width 646 height 42
paste input "40041"
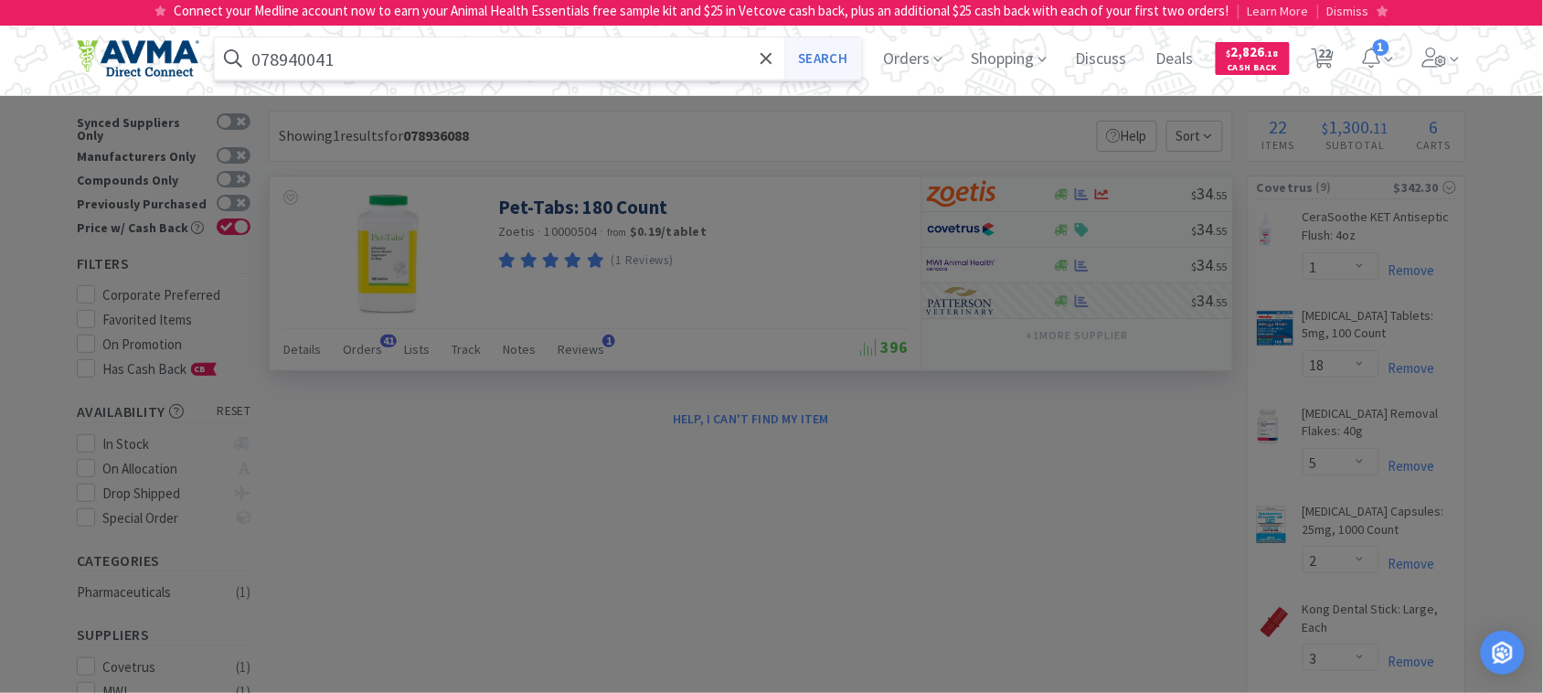
type input "078940041"
click at [815, 59] on button "Search" at bounding box center [822, 58] width 76 height 42
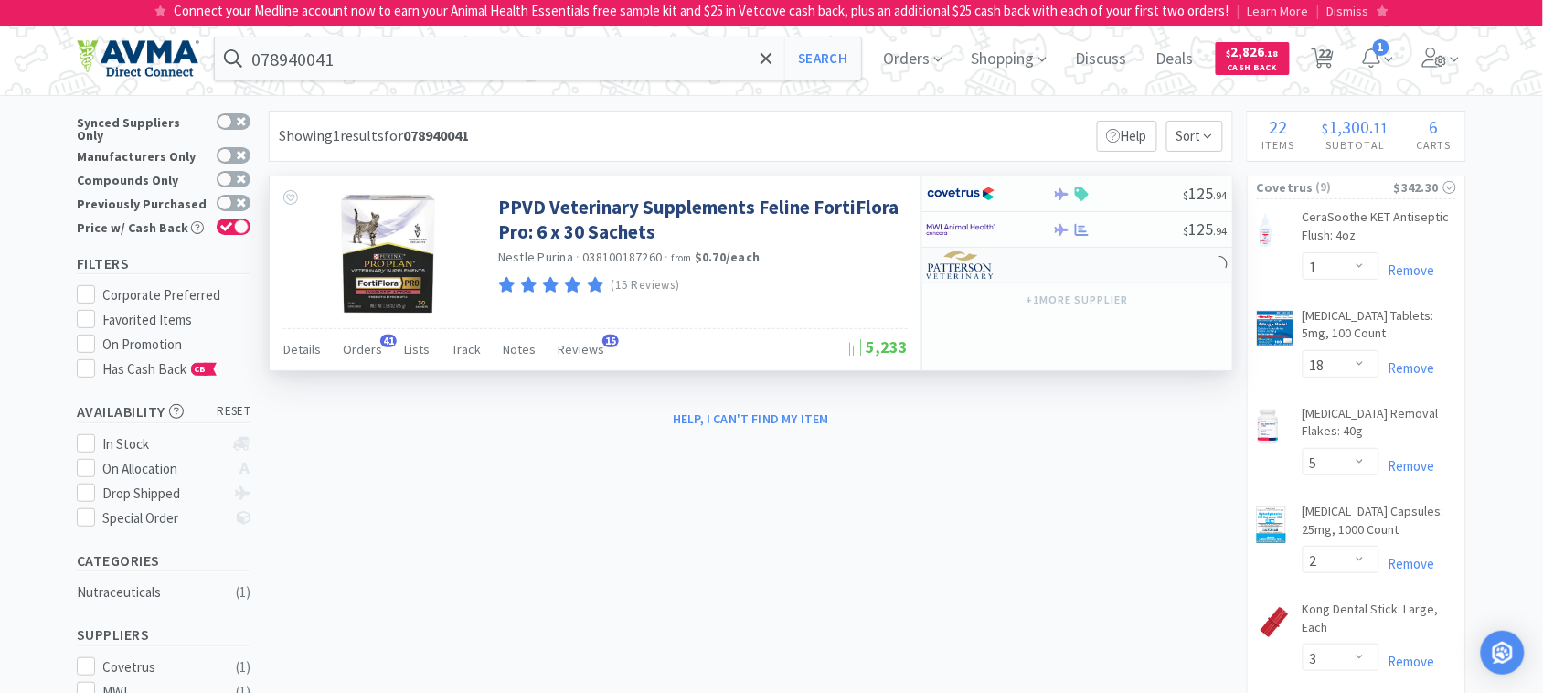
click at [970, 272] on img at bounding box center [961, 264] width 69 height 27
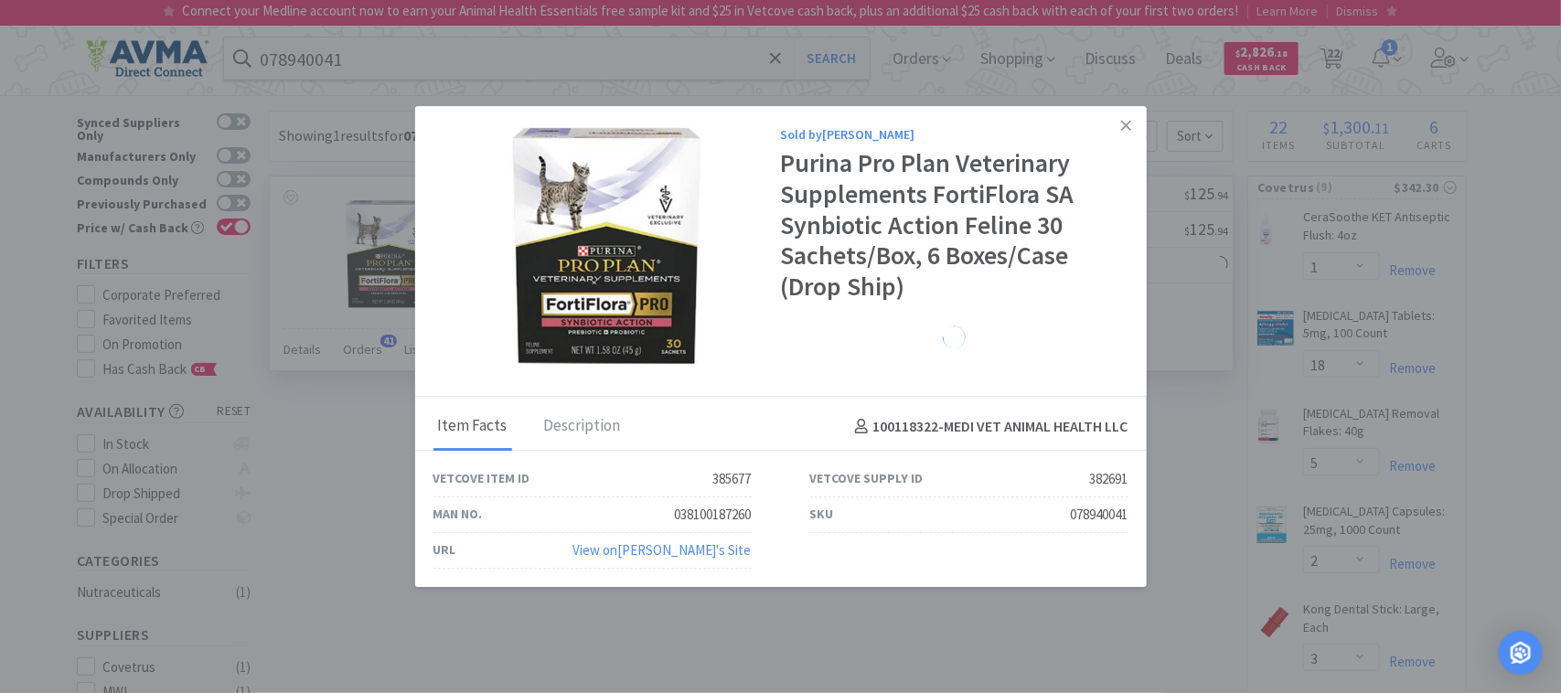
select select "1"
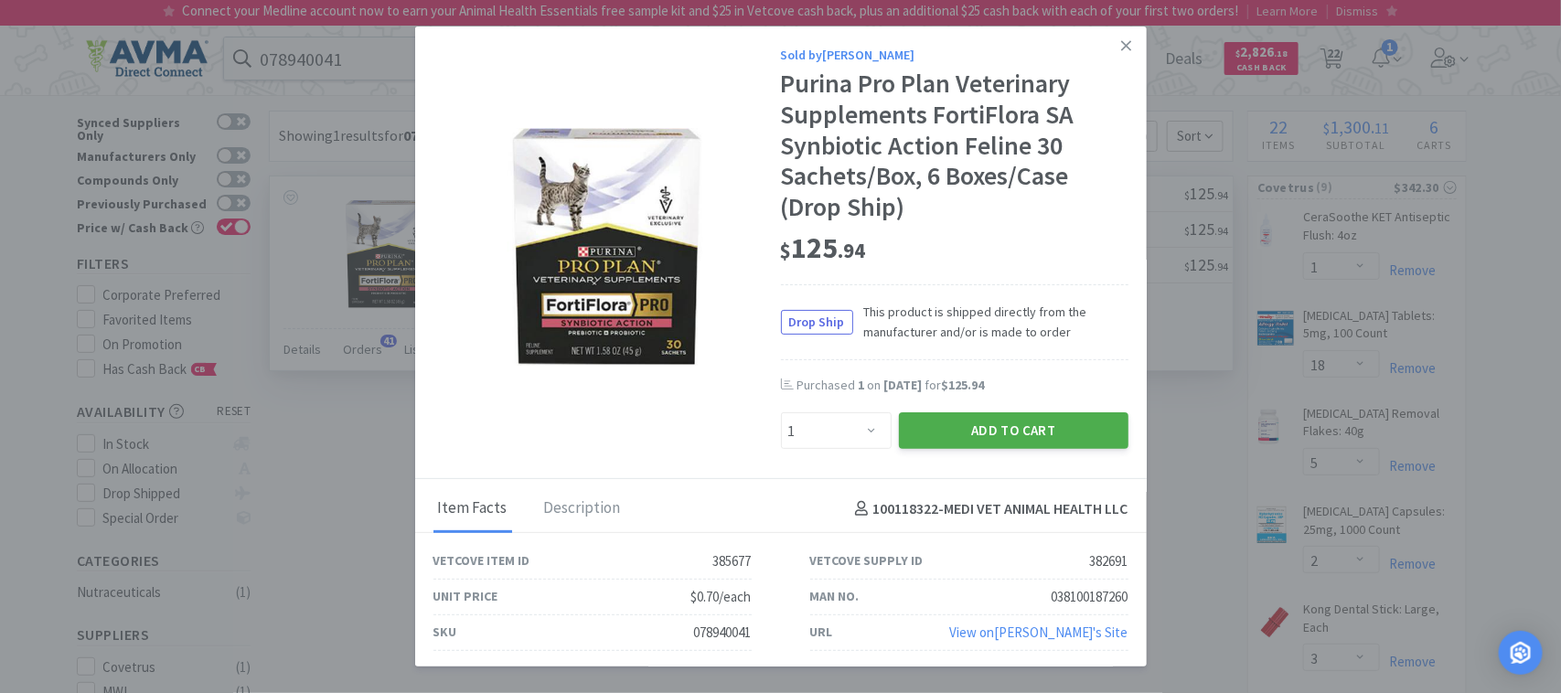
click at [1017, 437] on button "Add to Cart" at bounding box center [1013, 430] width 229 height 37
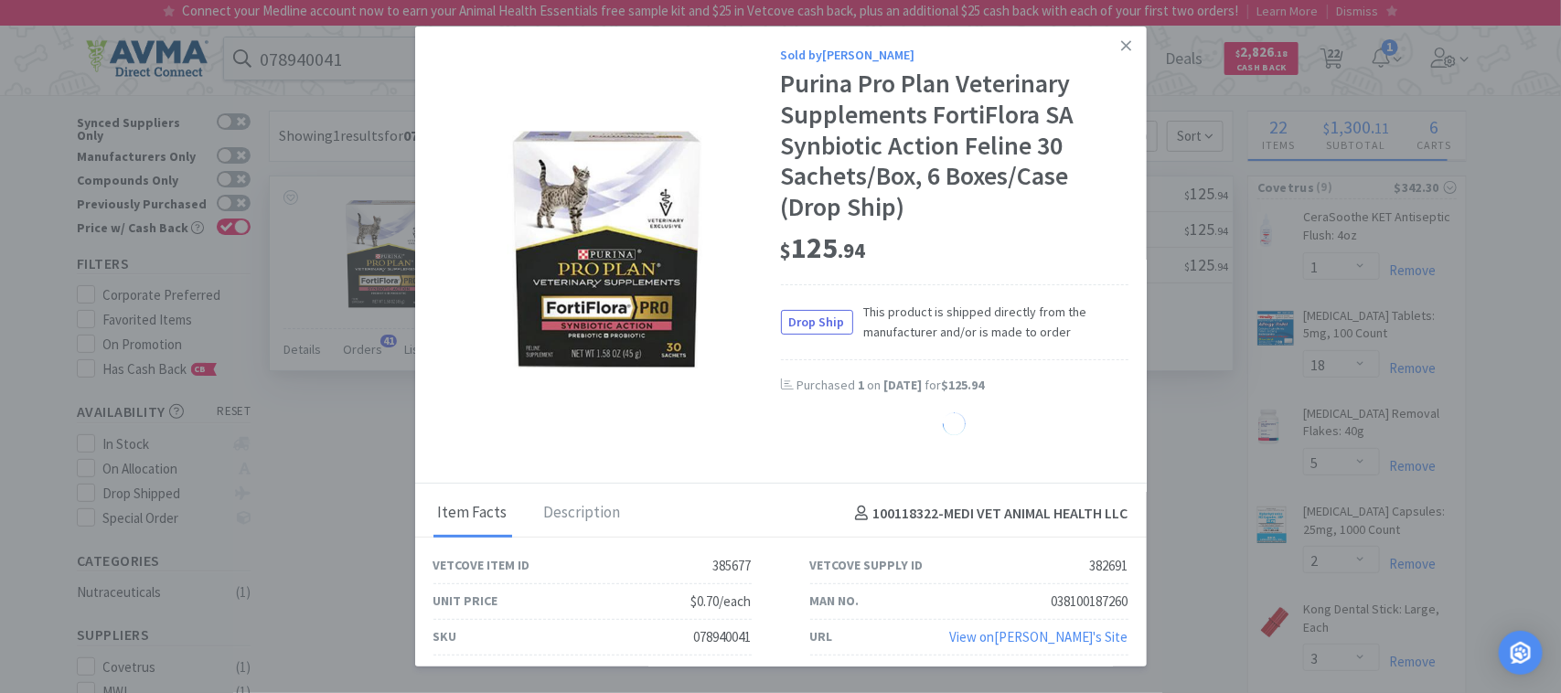
select select "1"
select select "3"
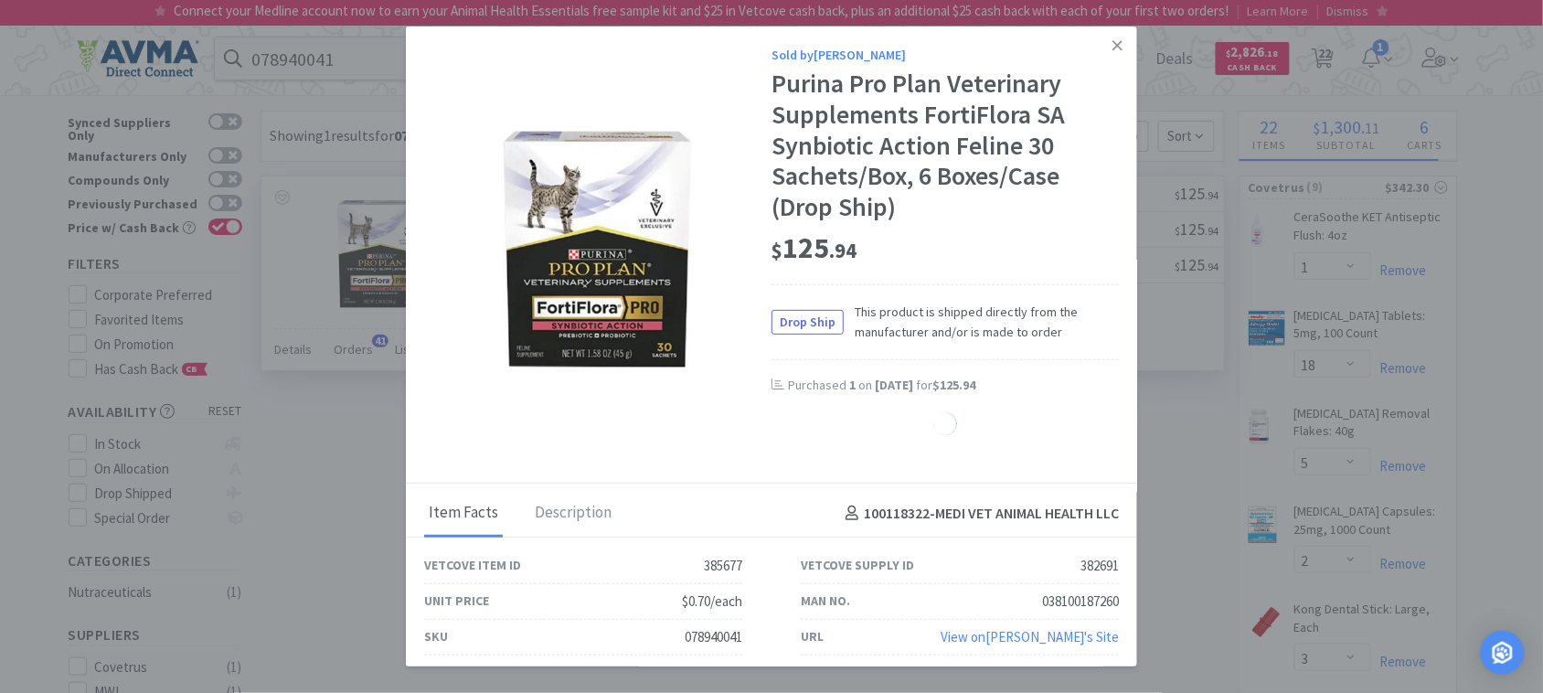
select select "1"
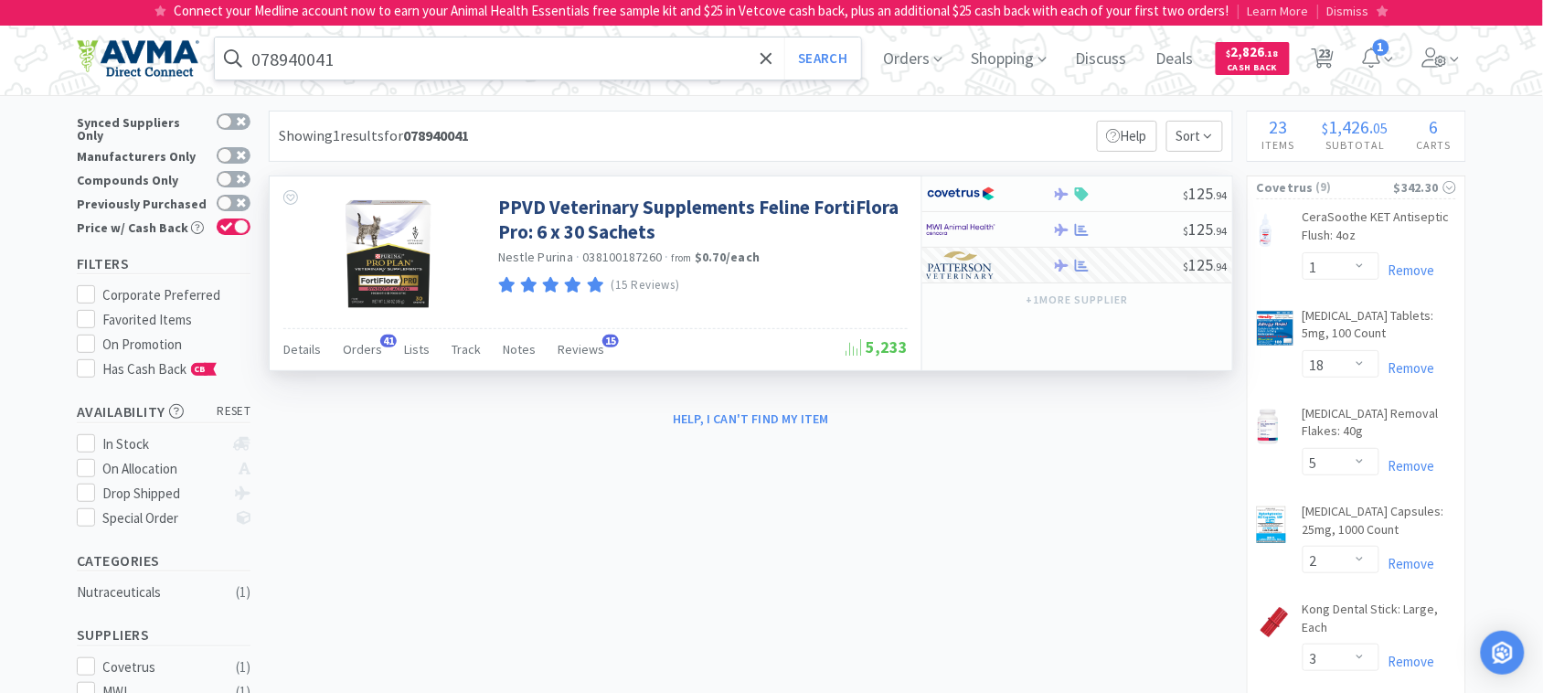
click at [293, 65] on input "078940041" at bounding box center [538, 58] width 646 height 42
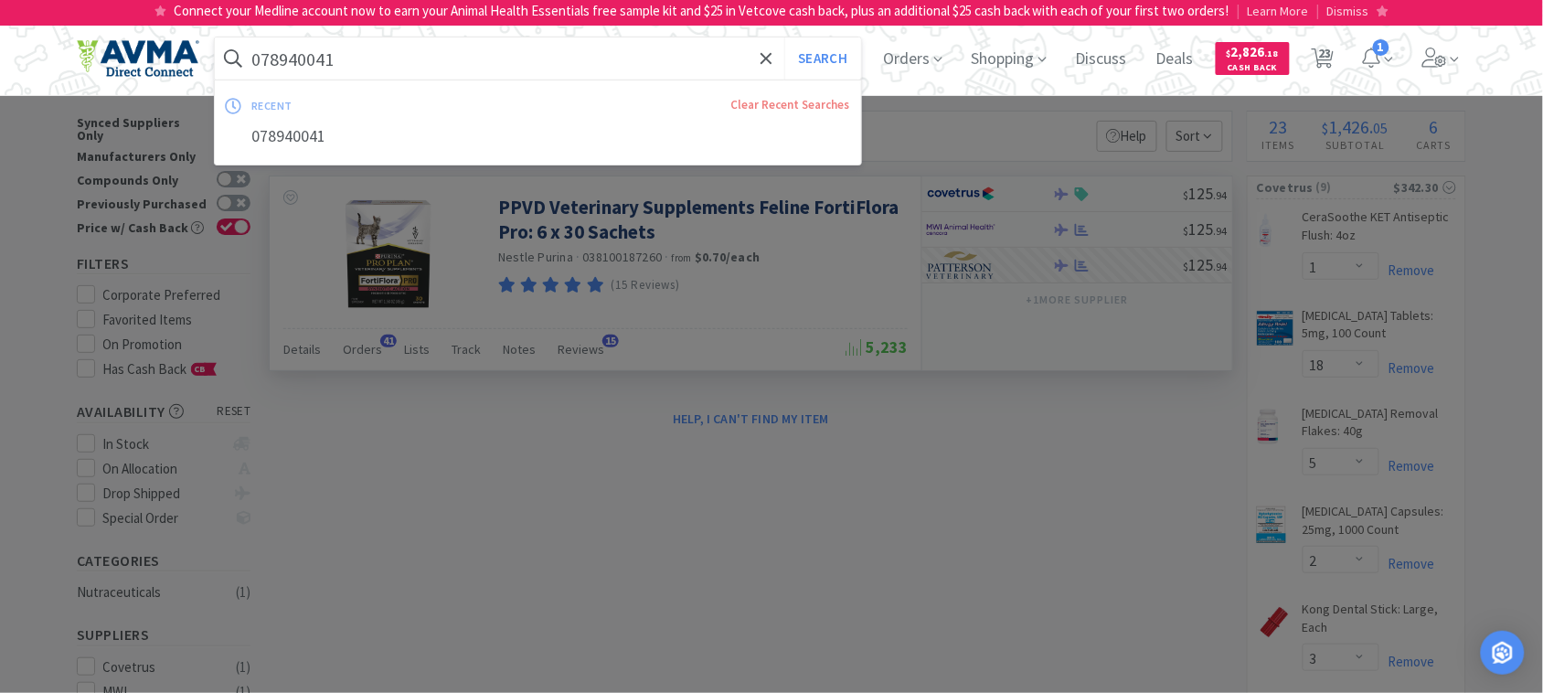
paste input "881119"
type input "078881119"
click at [827, 57] on button "Search" at bounding box center [822, 58] width 76 height 42
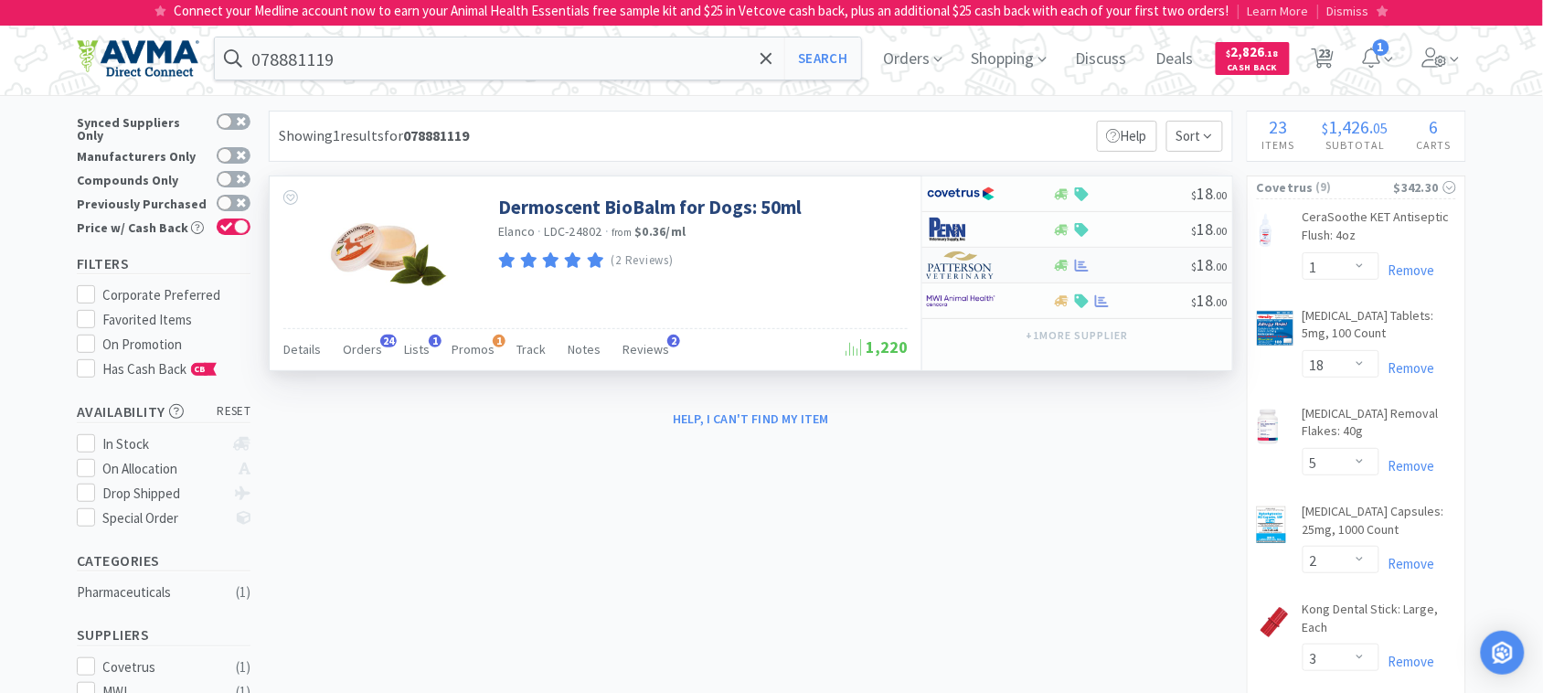
click at [965, 267] on img at bounding box center [961, 264] width 69 height 27
select select "1"
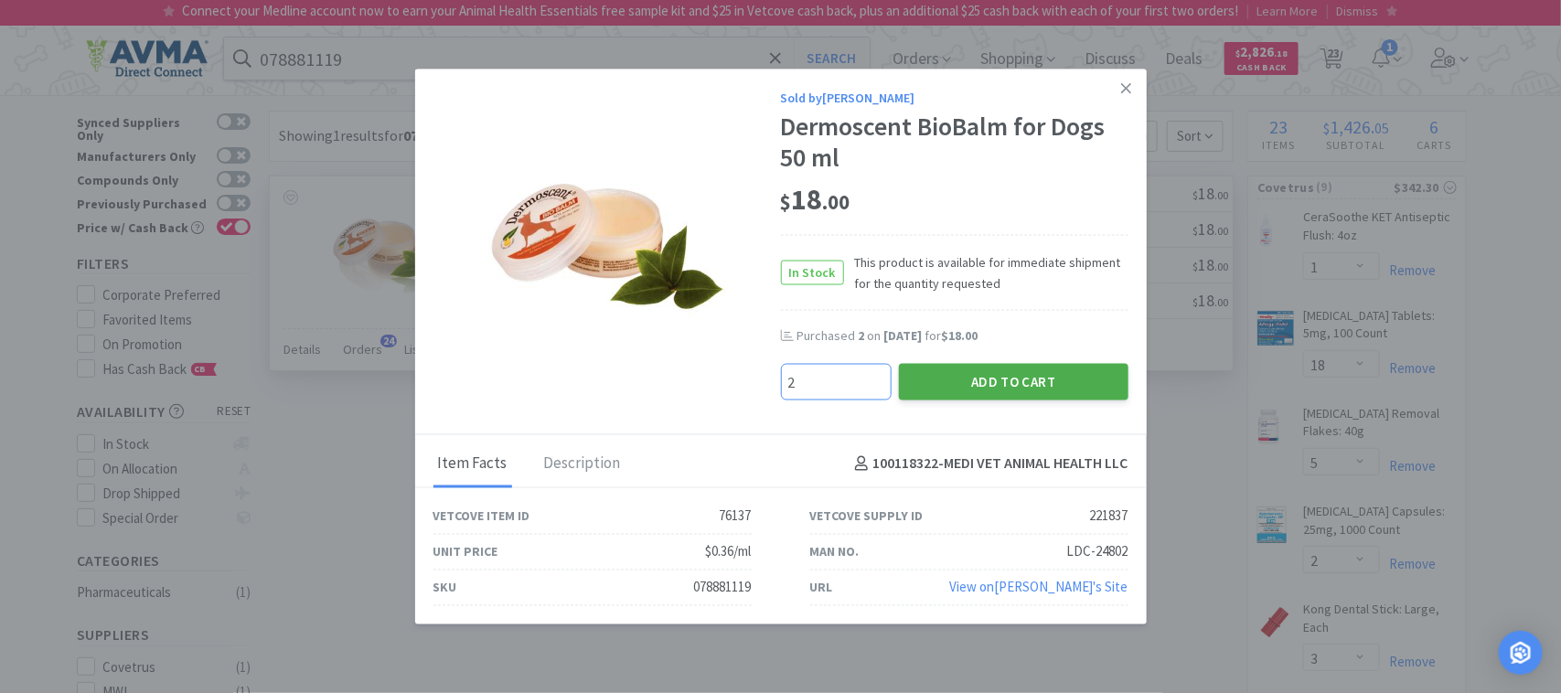
type input "2"
click at [1024, 373] on button "Add to Cart" at bounding box center [1013, 381] width 229 height 37
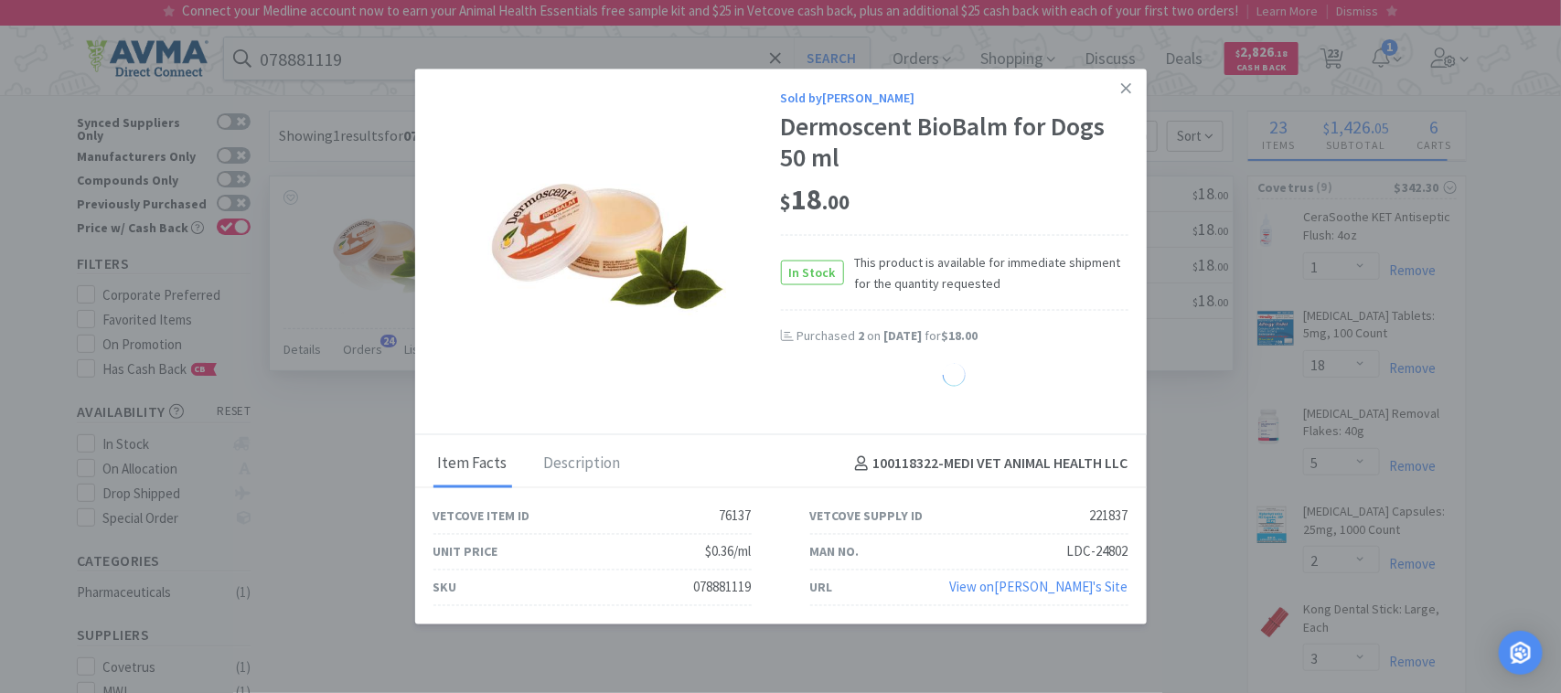
select select "2"
select select "1"
select select "3"
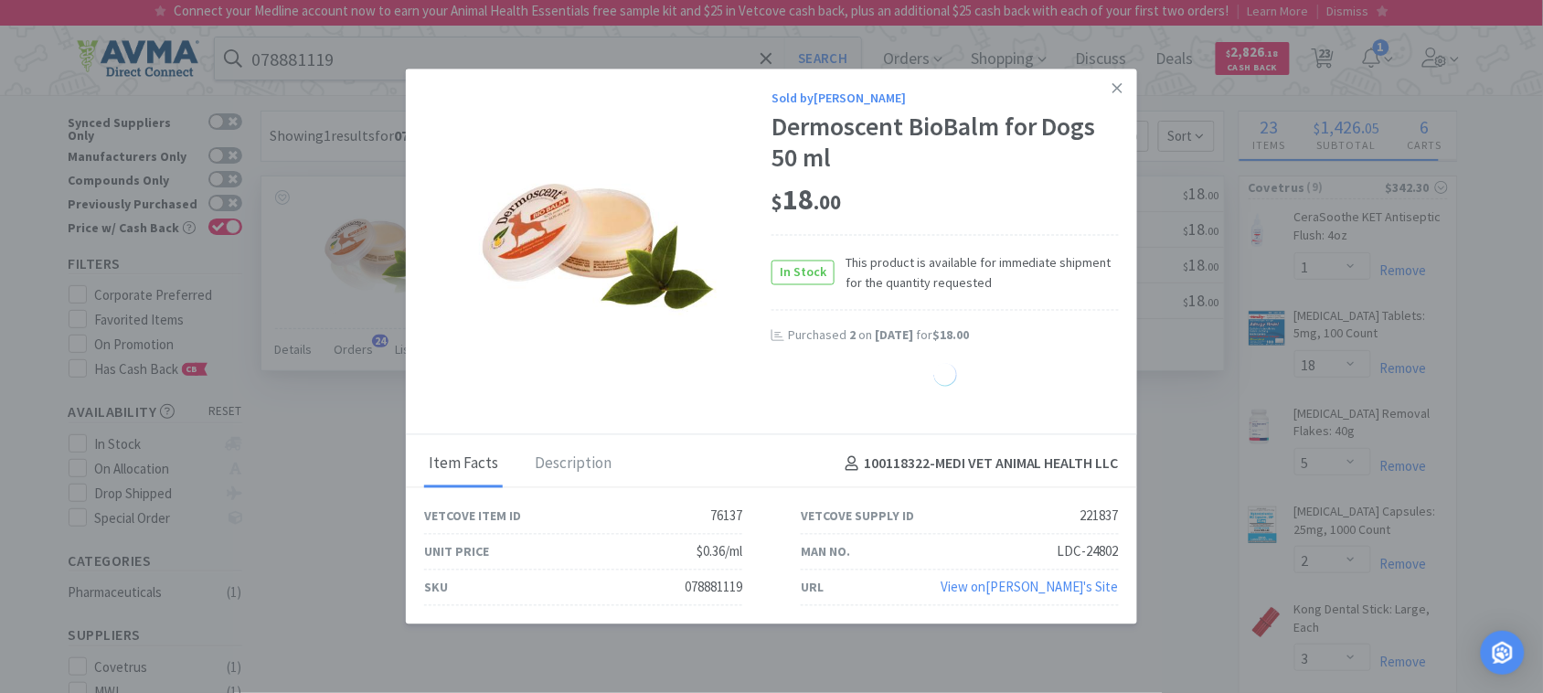
select select "1"
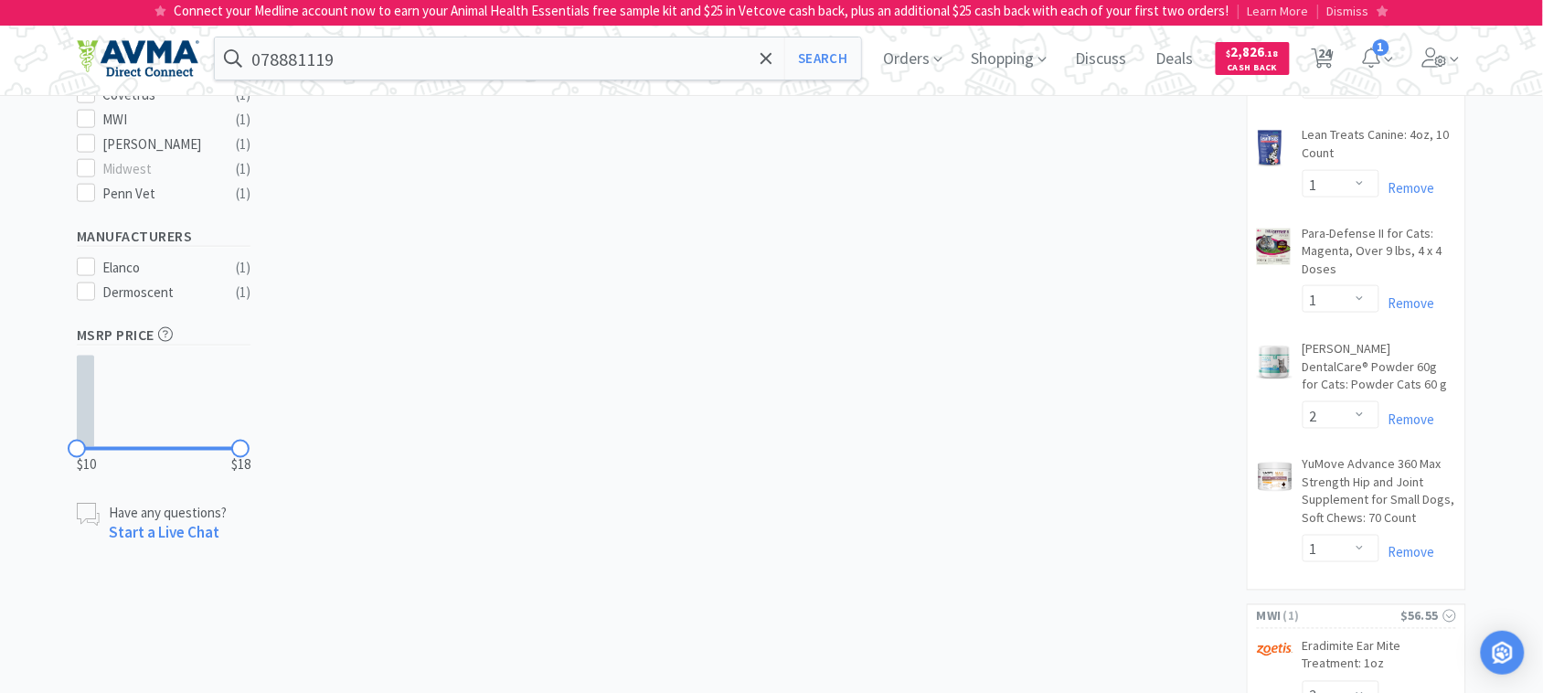
scroll to position [571, 0]
click at [1331, 52] on span "24" at bounding box center [1324, 52] width 13 height 73
select select "1"
select select "18"
select select "5"
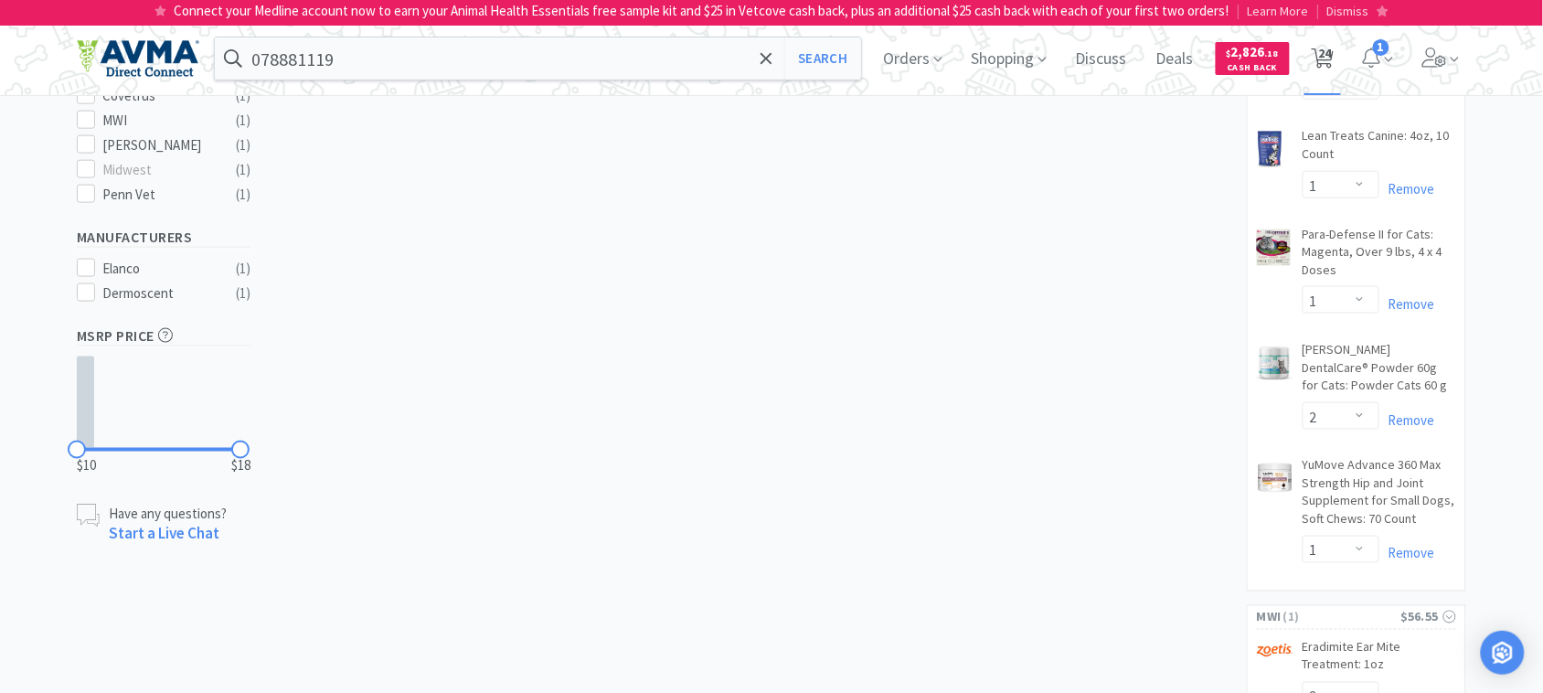
select select "2"
select select "3"
select select "1"
select select "2"
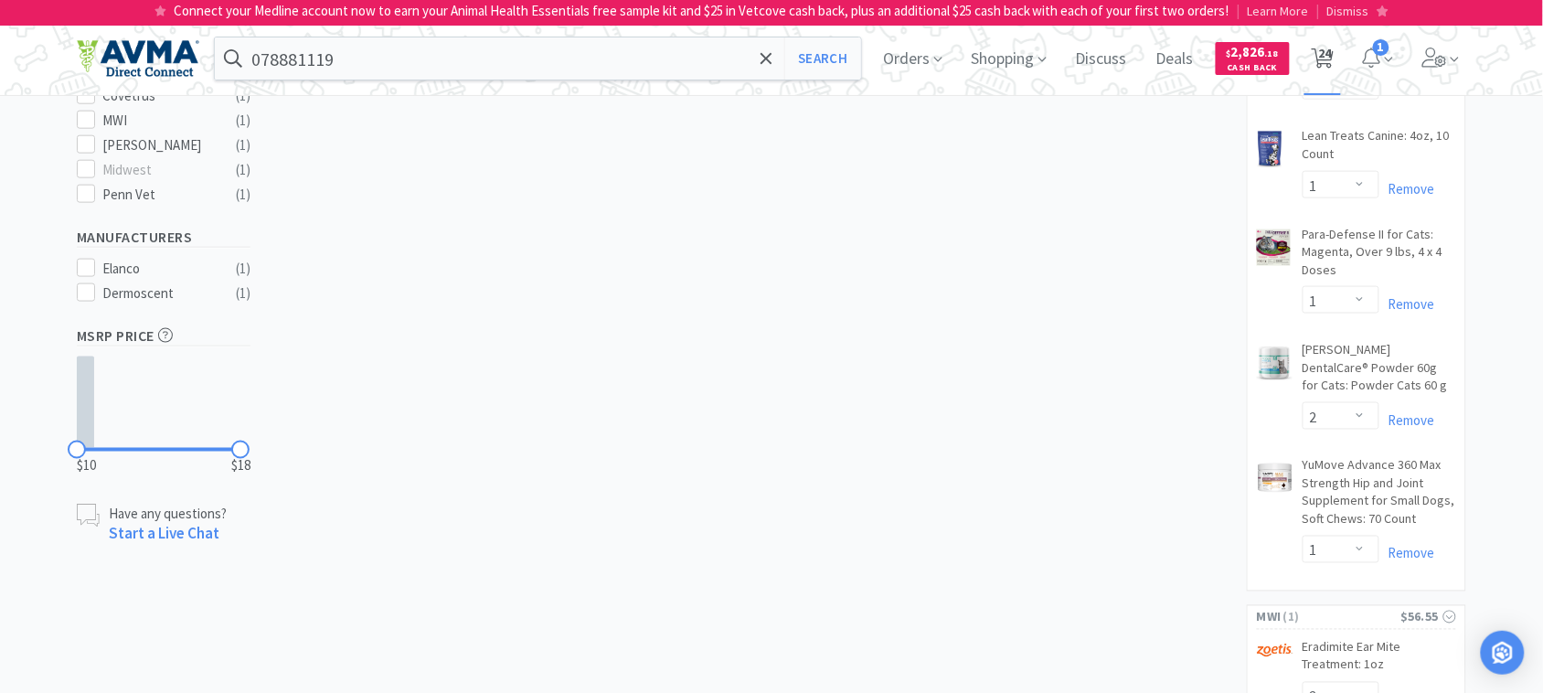
select select "1"
select select "3"
select select "2"
select select "1"
select select "2"
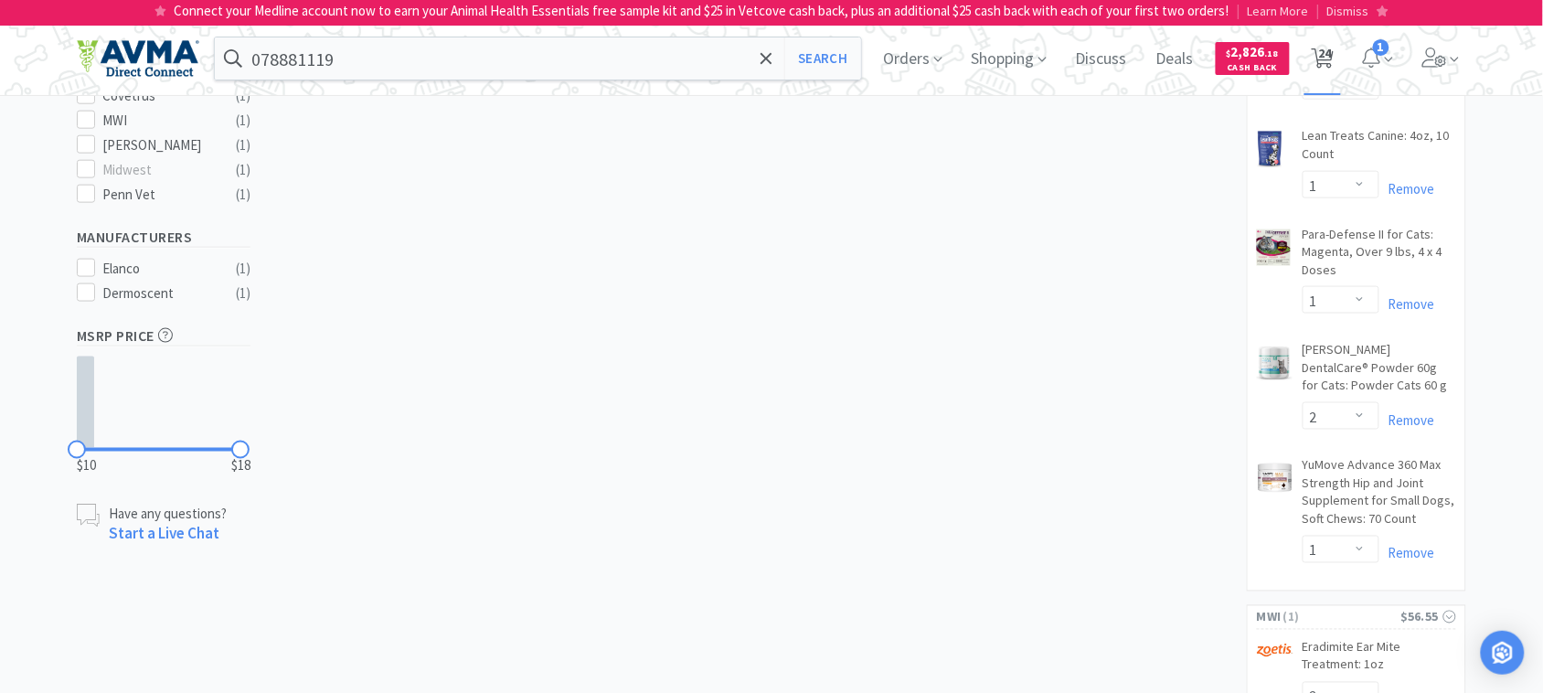
select select "1"
select select "3"
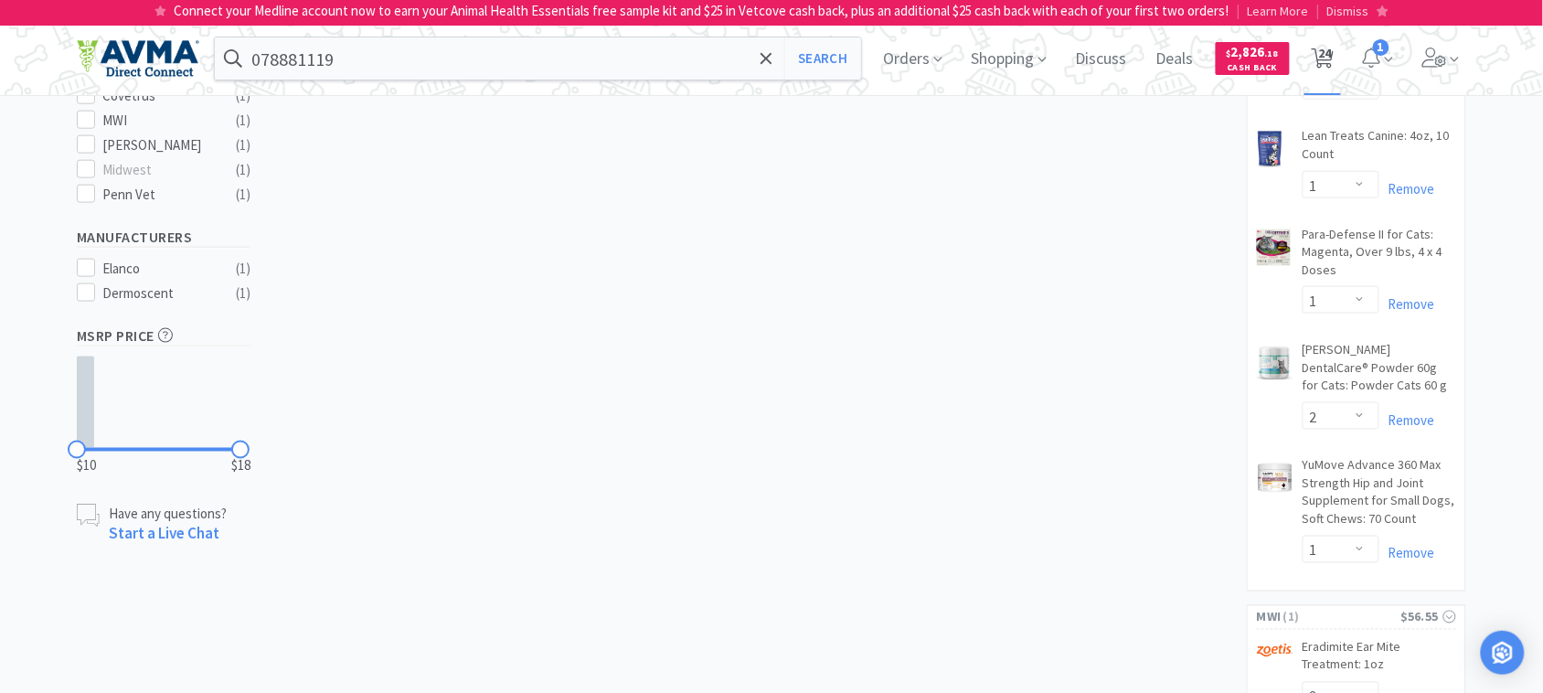
select select "1"
select select "5"
select select "3"
select select "12"
select select "3"
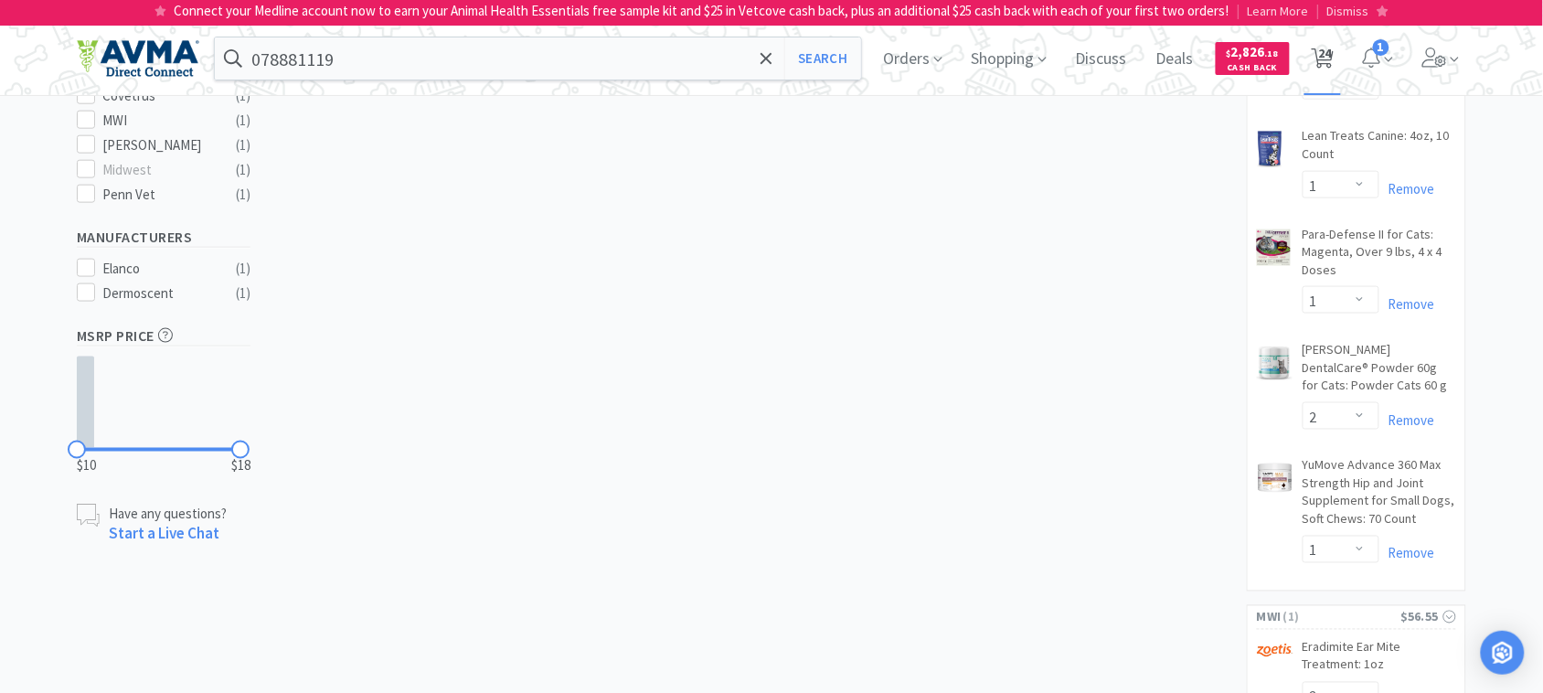
select select "1"
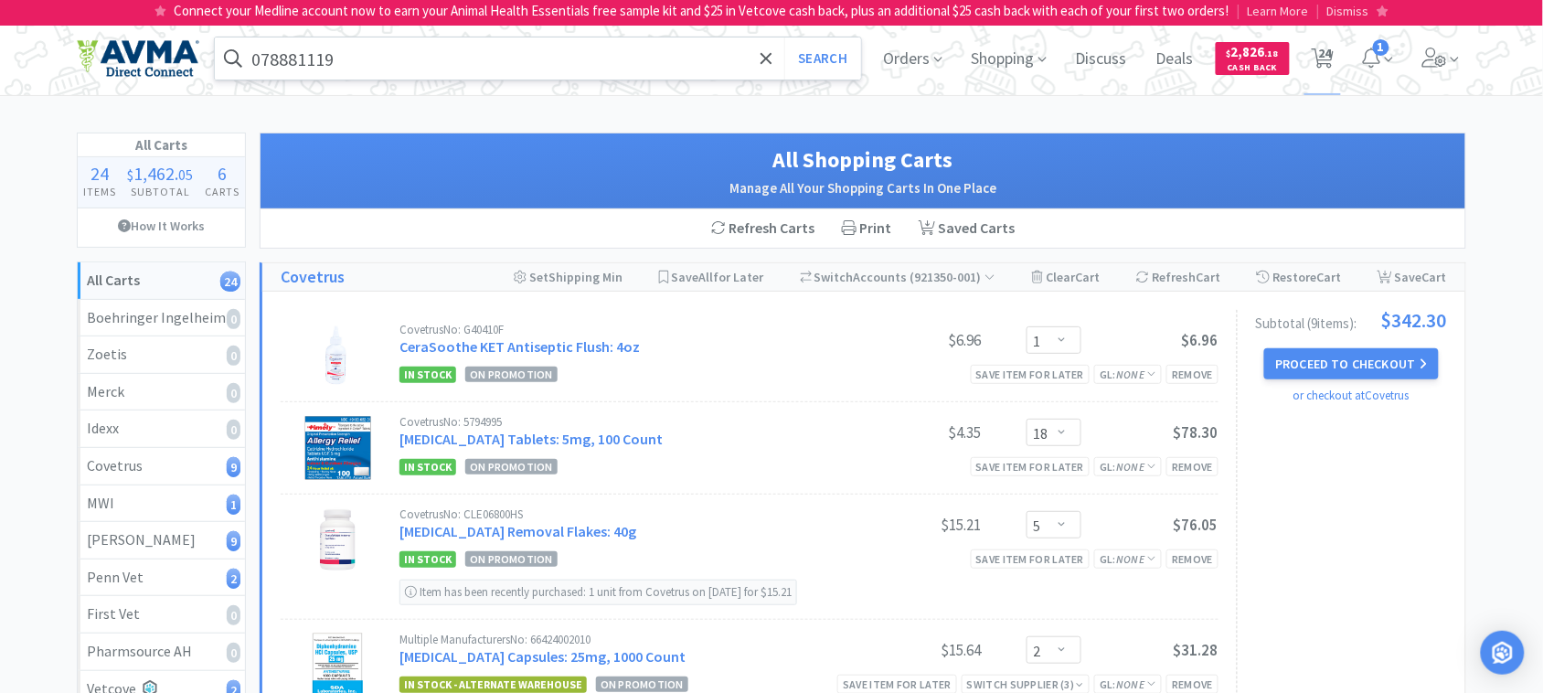
click at [377, 53] on input "078881119" at bounding box center [538, 58] width 646 height 42
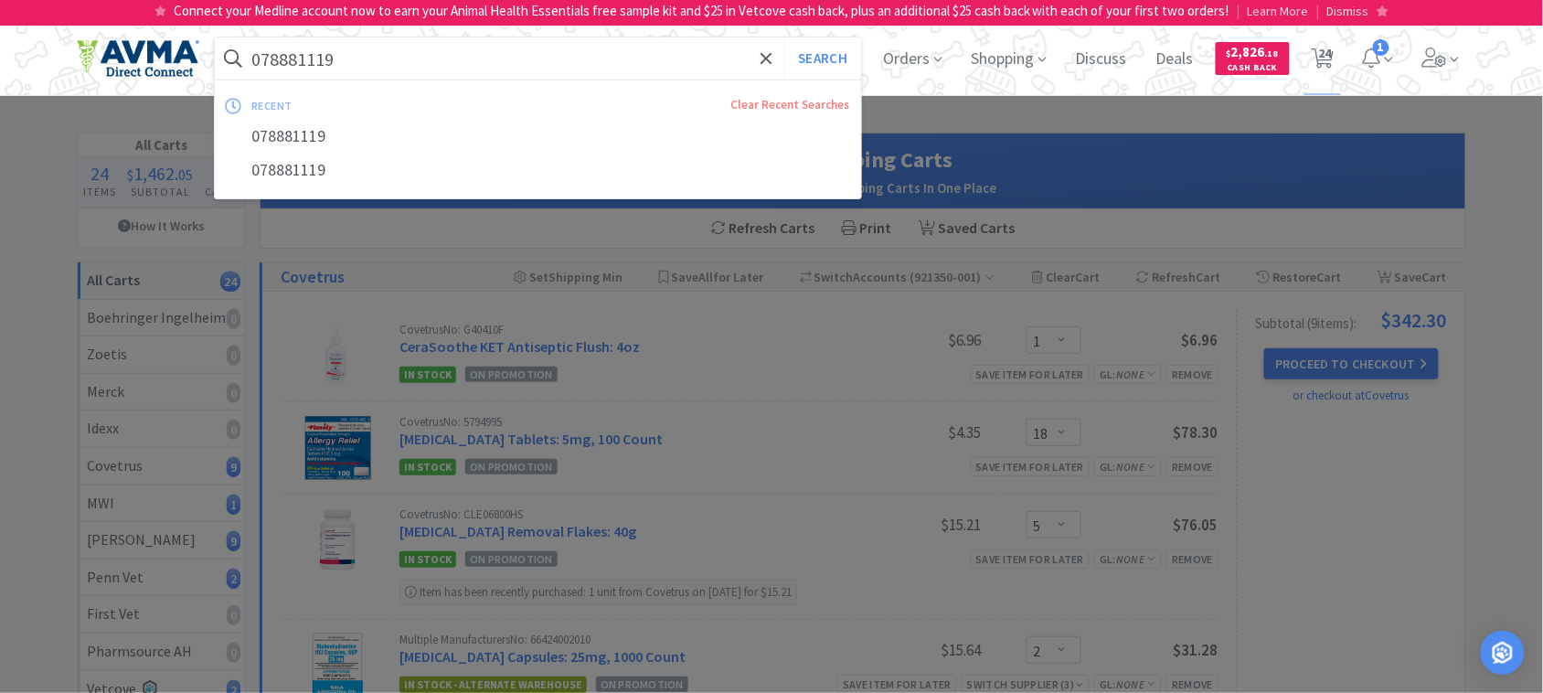
paste input "124319"
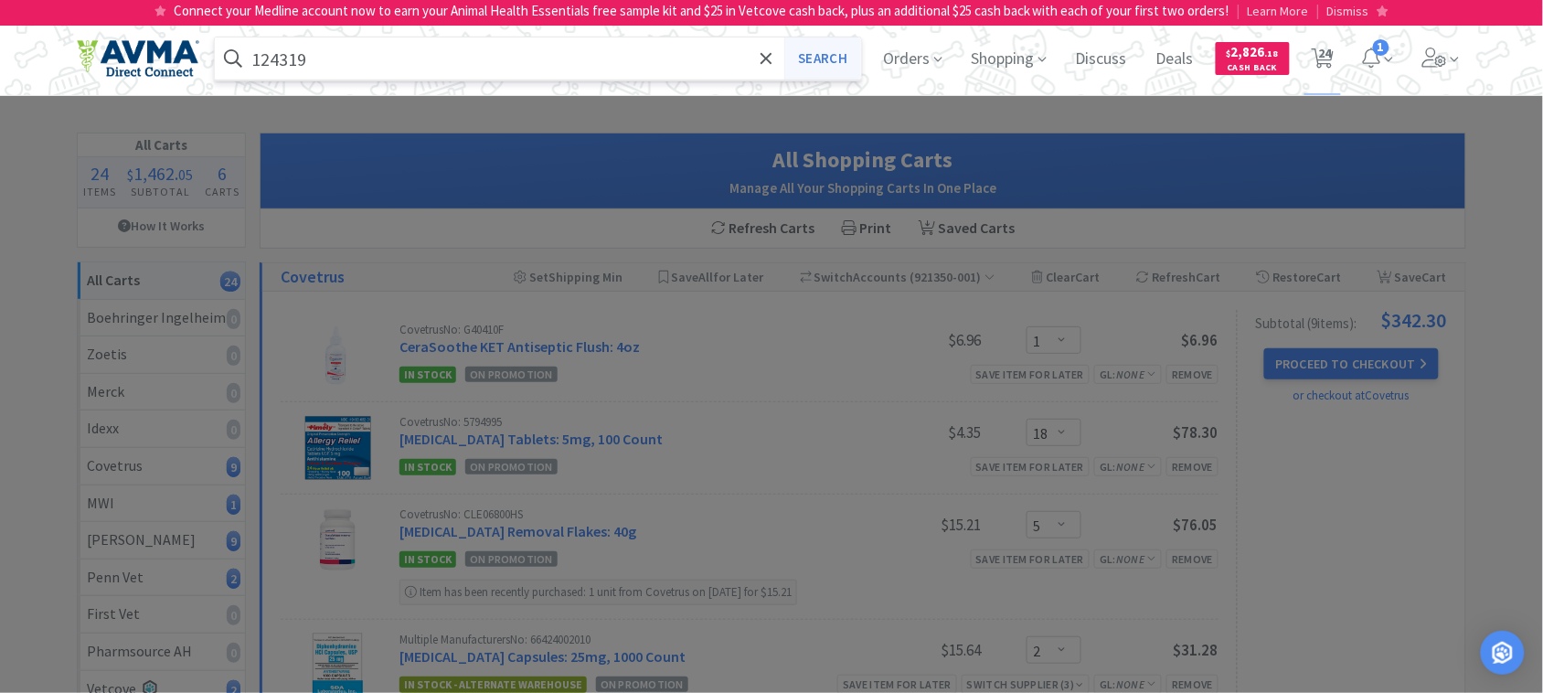
type input "124319"
click at [823, 59] on button "Search" at bounding box center [822, 58] width 76 height 42
select select "1"
select select "18"
select select "5"
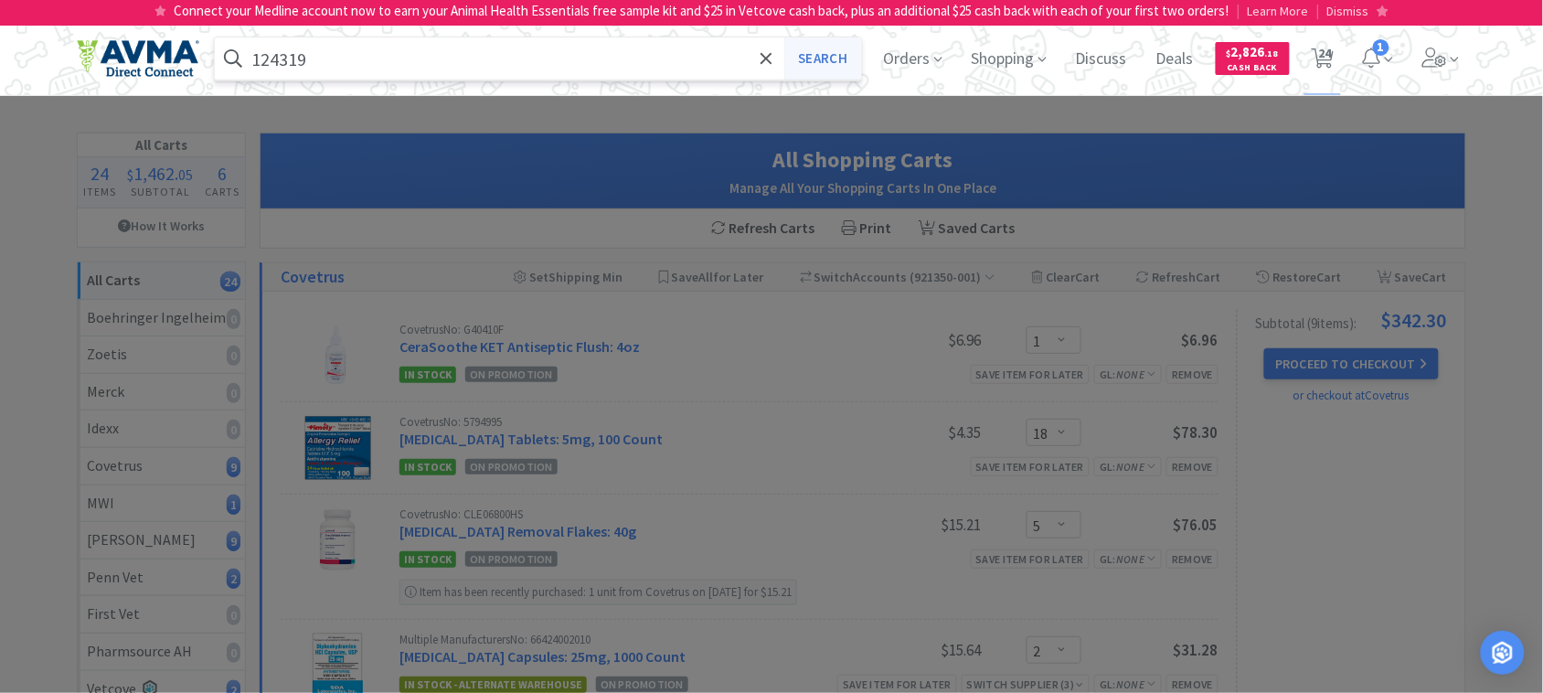
select select "2"
select select "3"
select select "1"
select select "2"
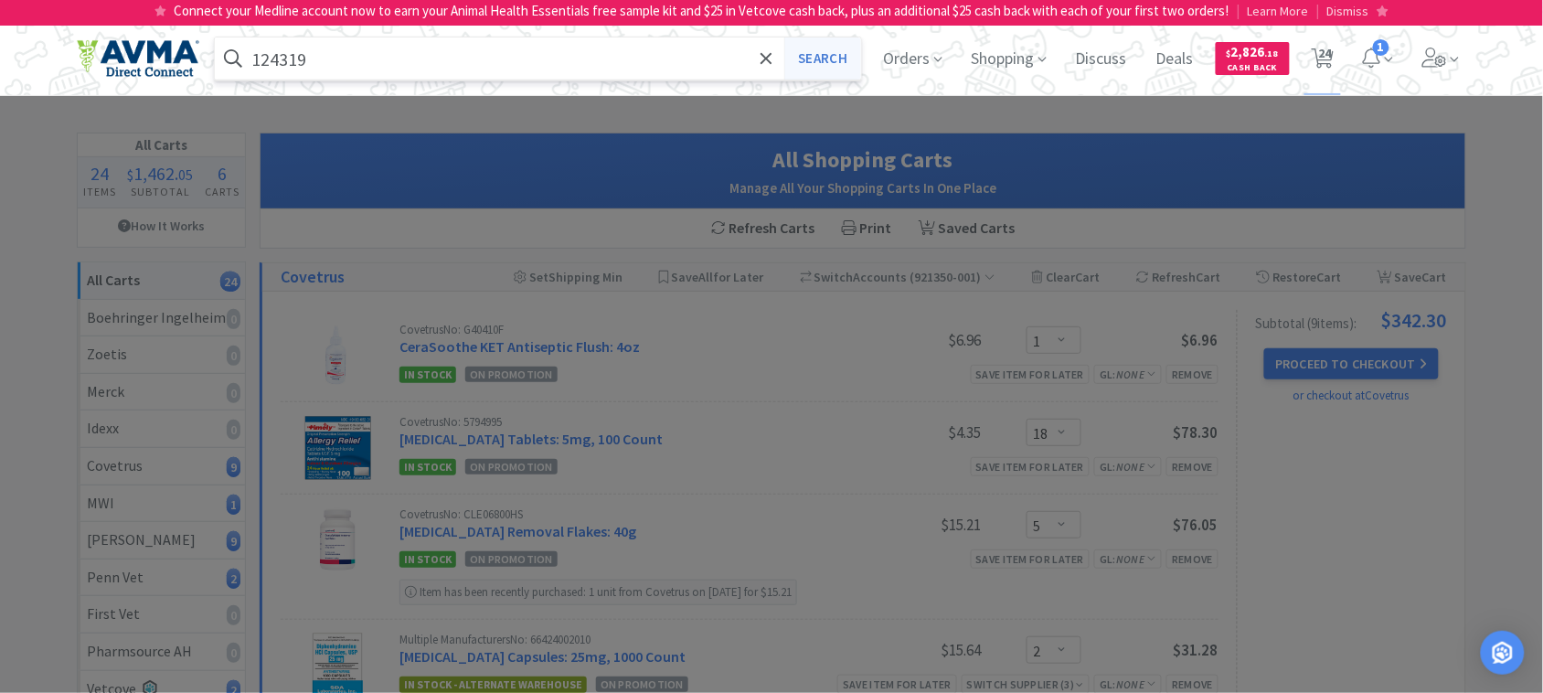
select select "1"
select select "3"
select select "2"
select select "1"
select select "2"
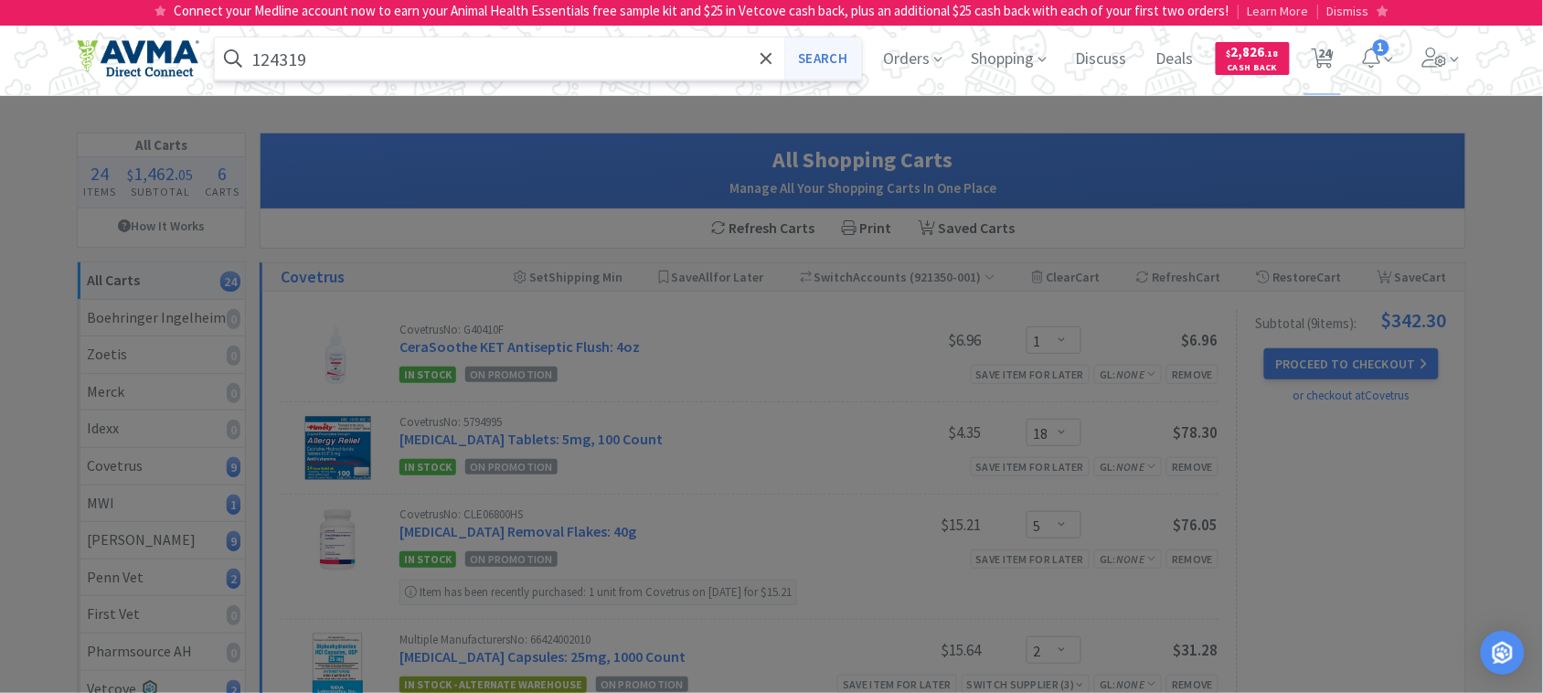
select select "1"
select select "3"
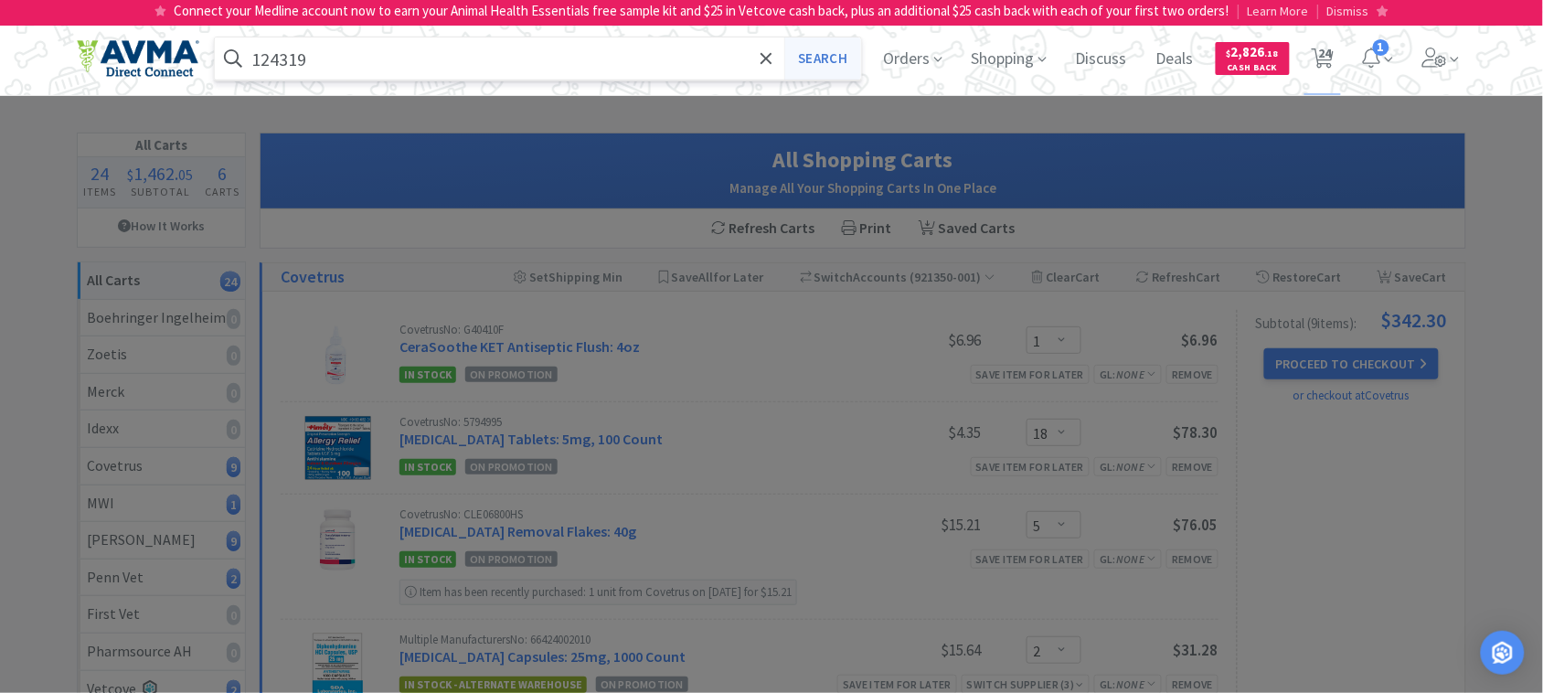
select select "1"
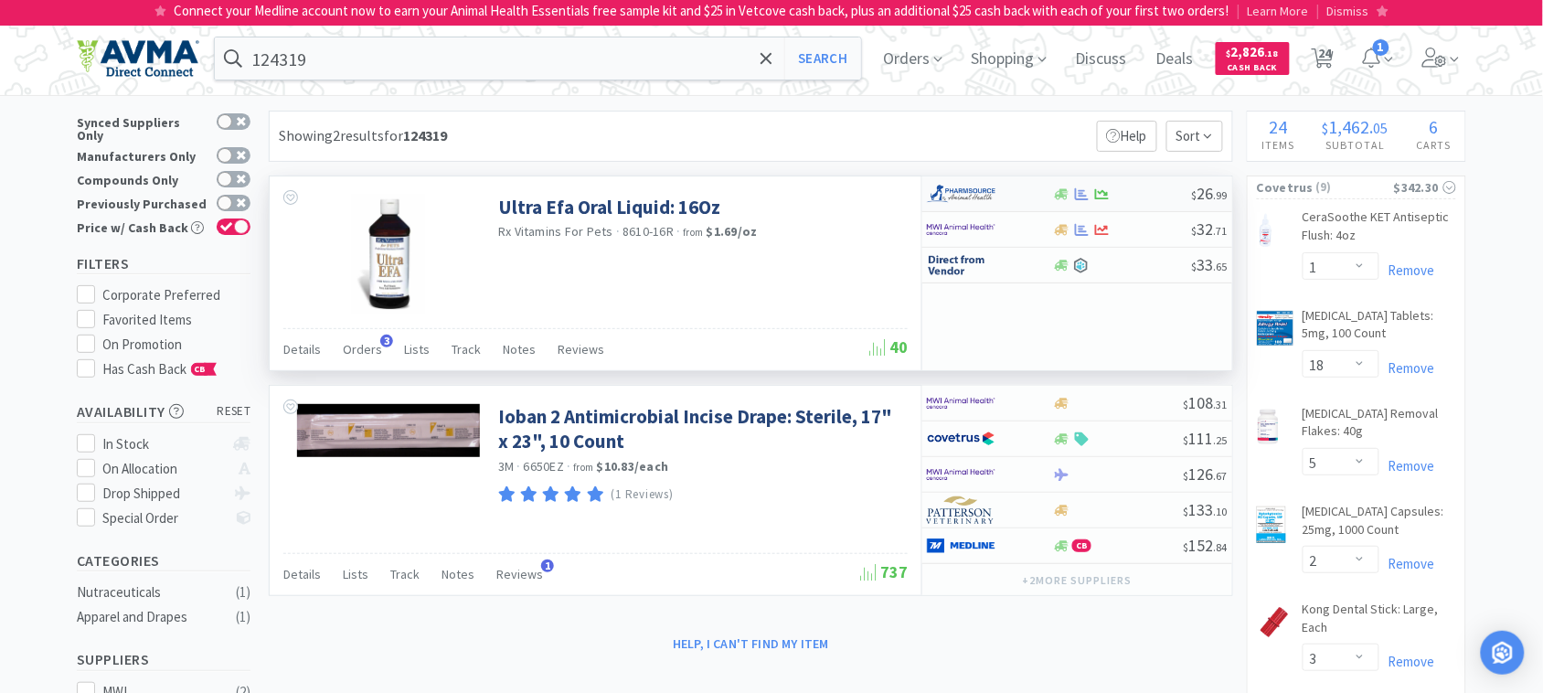
click at [975, 195] on img at bounding box center [961, 193] width 69 height 27
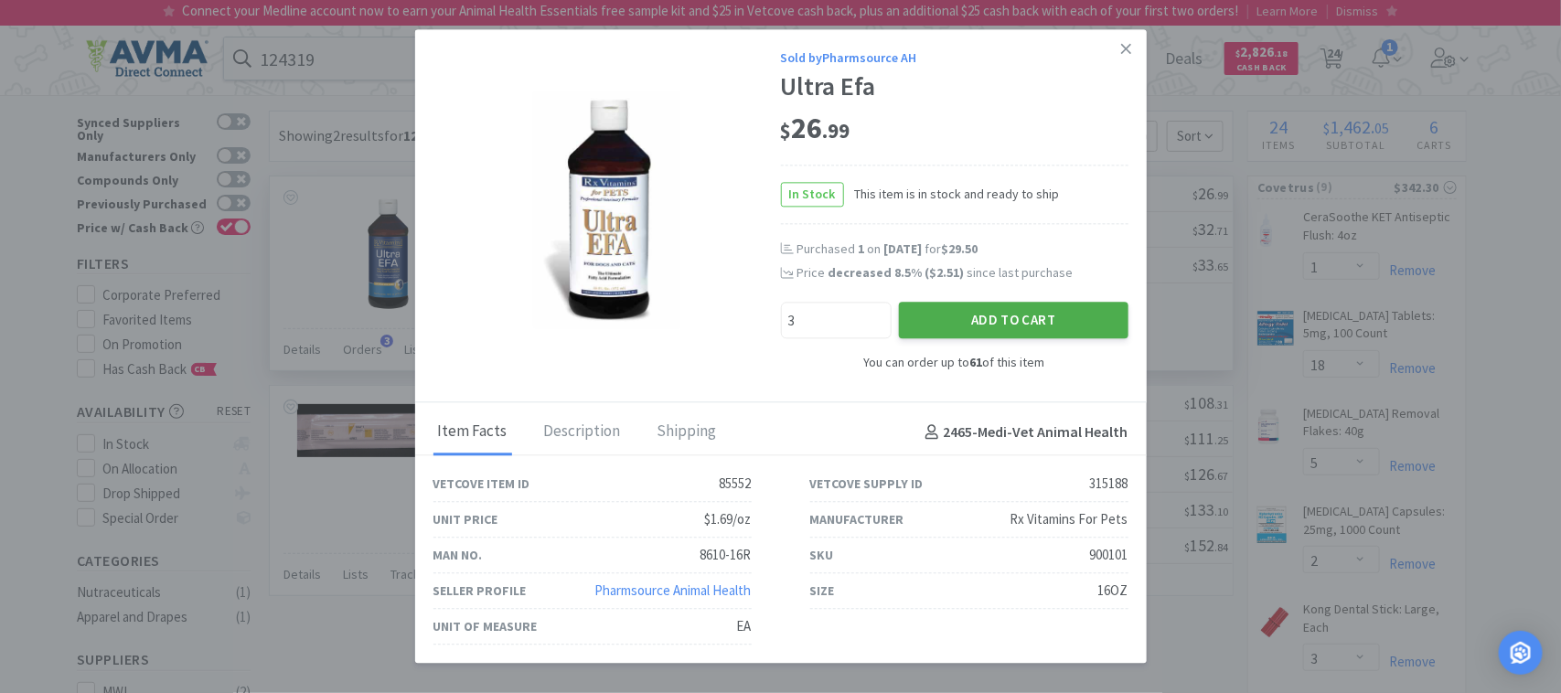
click at [1030, 312] on button "Add to Cart" at bounding box center [1013, 320] width 229 height 37
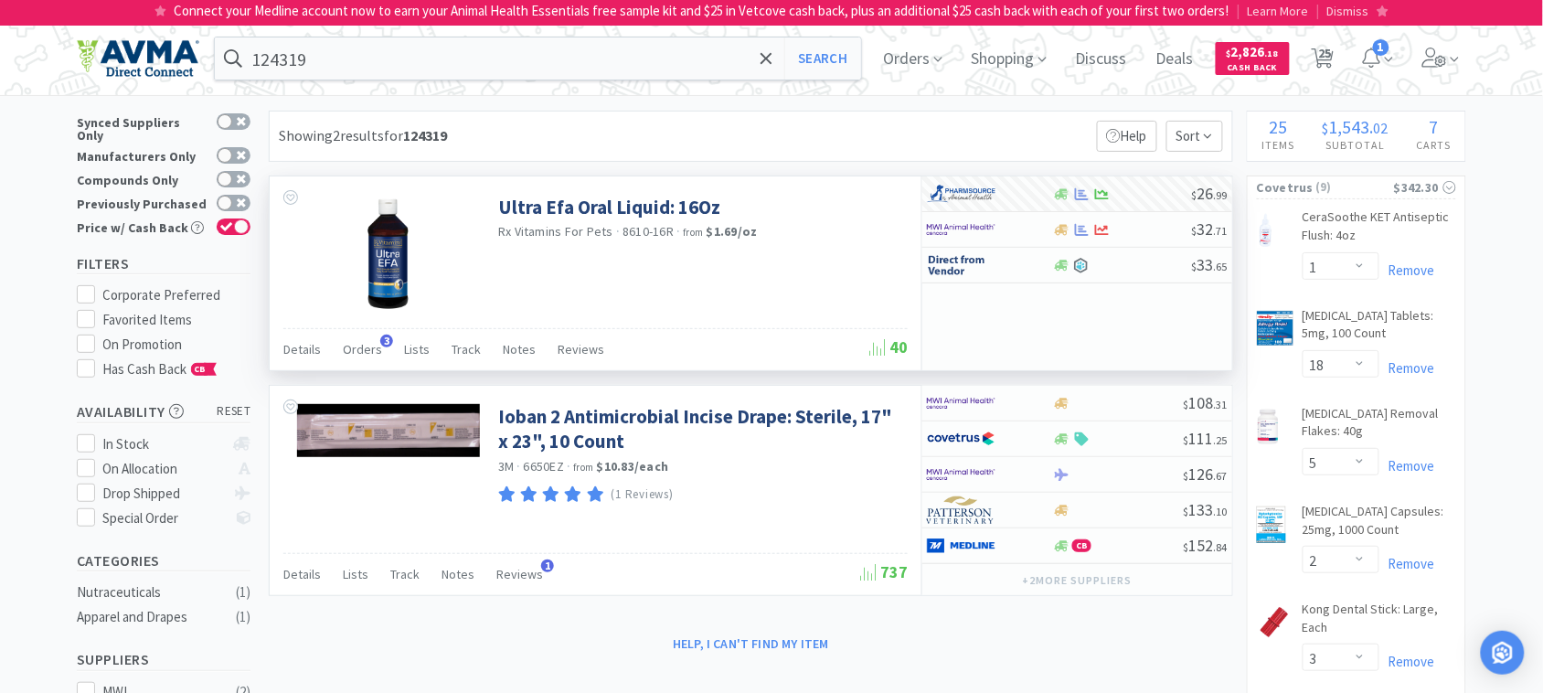
click at [774, 262] on div "Ultra Efa Oral Liquid: 16Oz Rx Vitamins For Pets · 8610-16R · from $1.69 / oz" at bounding box center [596, 252] width 652 height 152
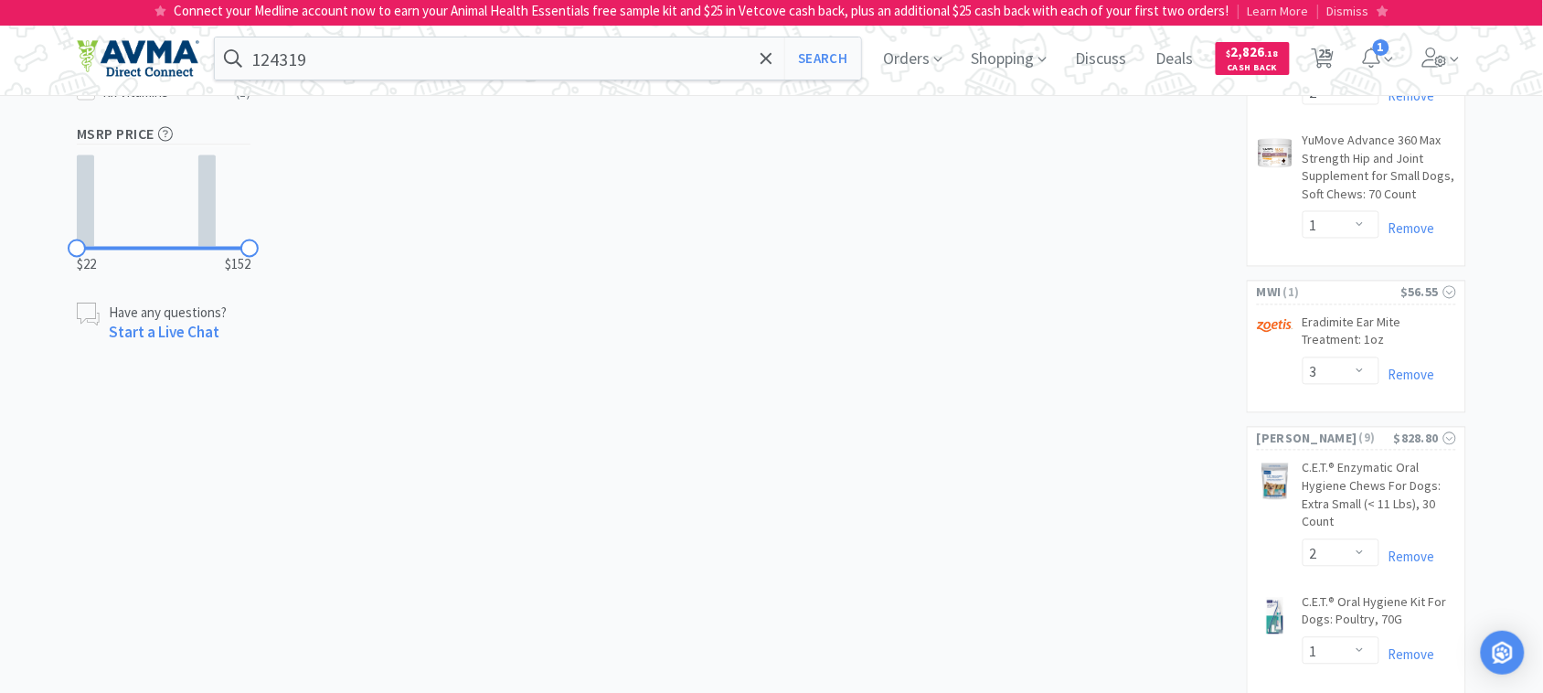
scroll to position [856, 0]
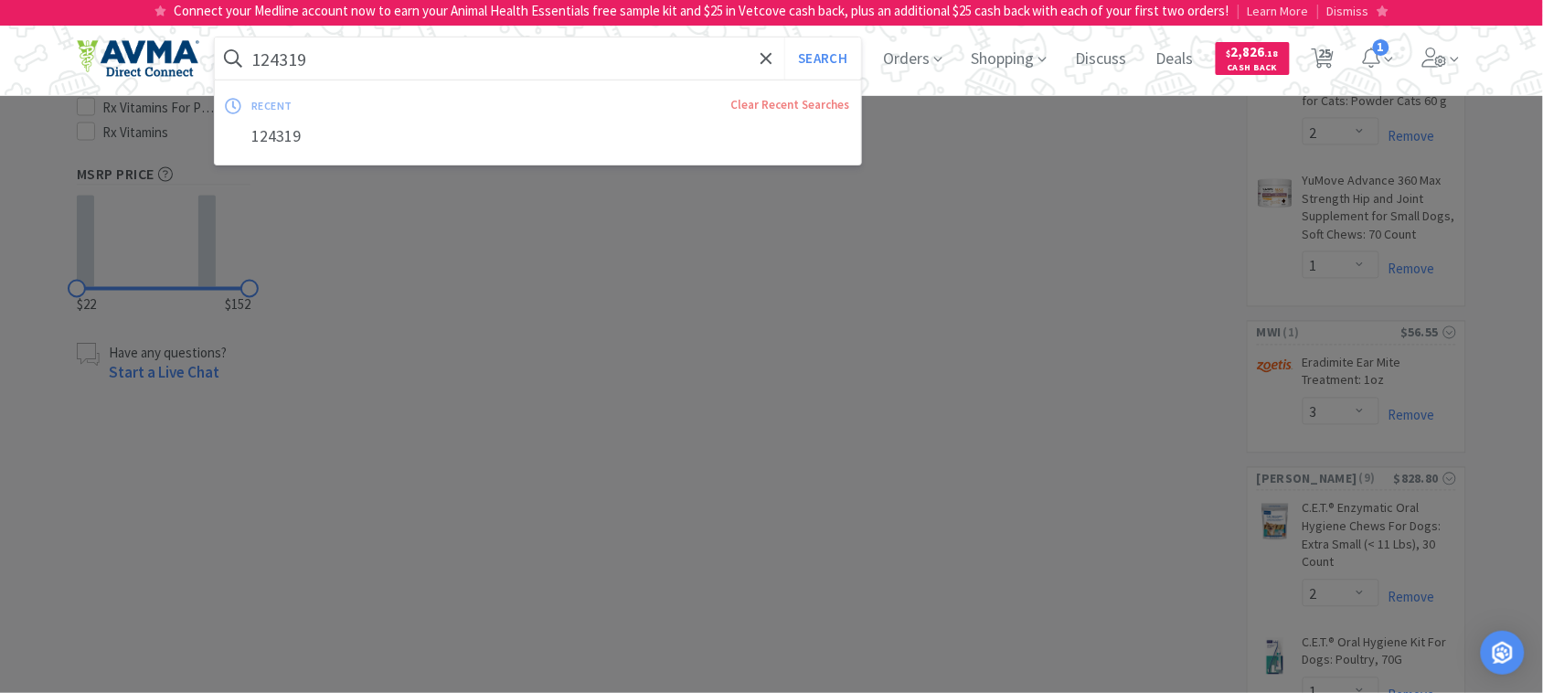
click at [430, 62] on input "124319" at bounding box center [538, 58] width 646 height 42
paste input "035862"
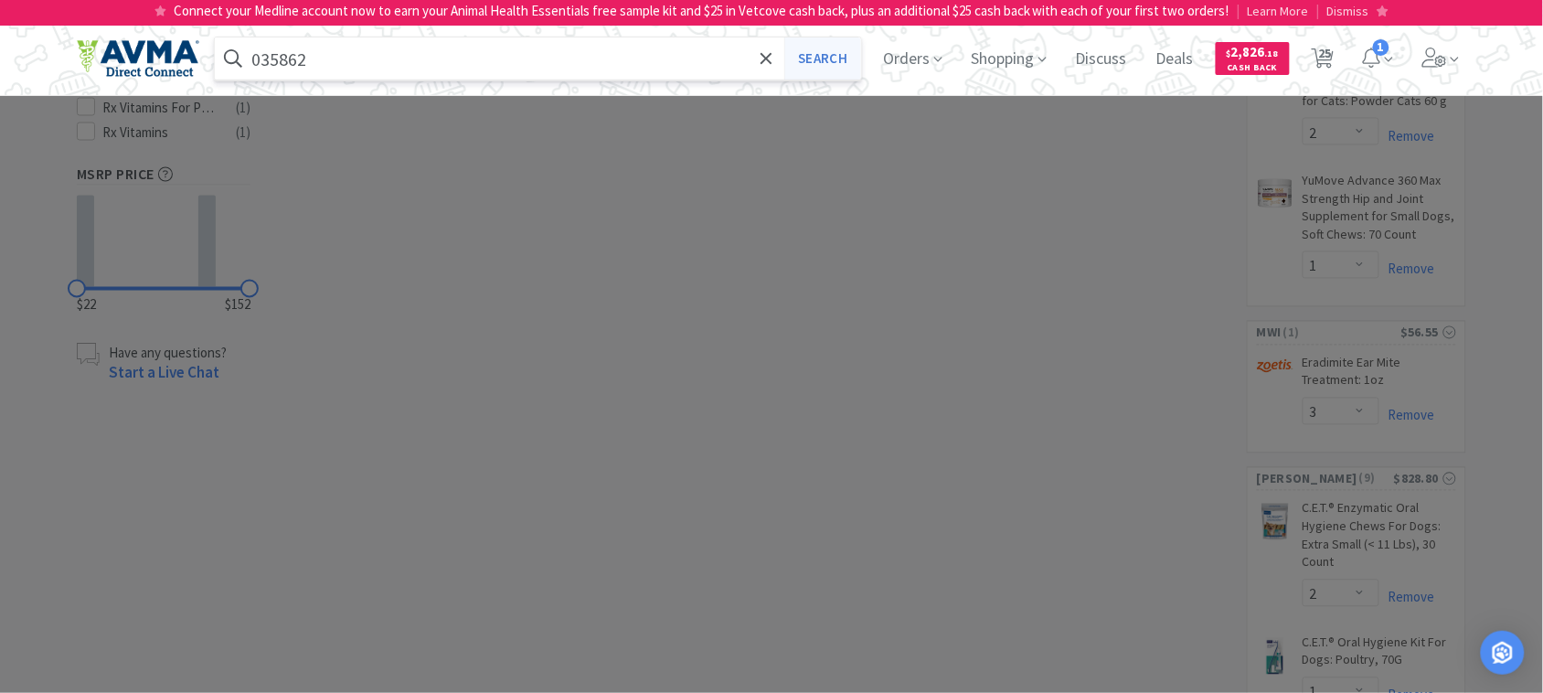
click at [833, 53] on button "Search" at bounding box center [822, 58] width 76 height 42
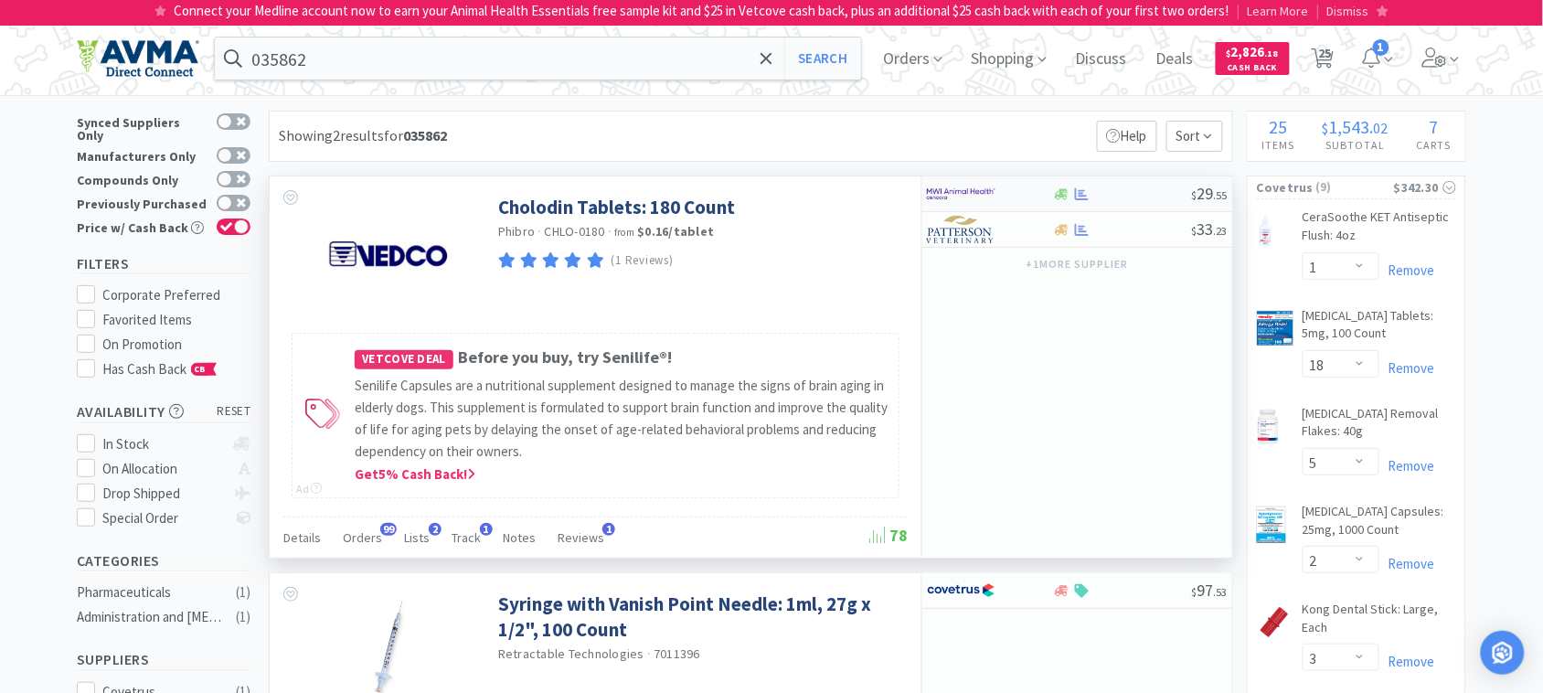
click at [955, 193] on img at bounding box center [961, 193] width 69 height 27
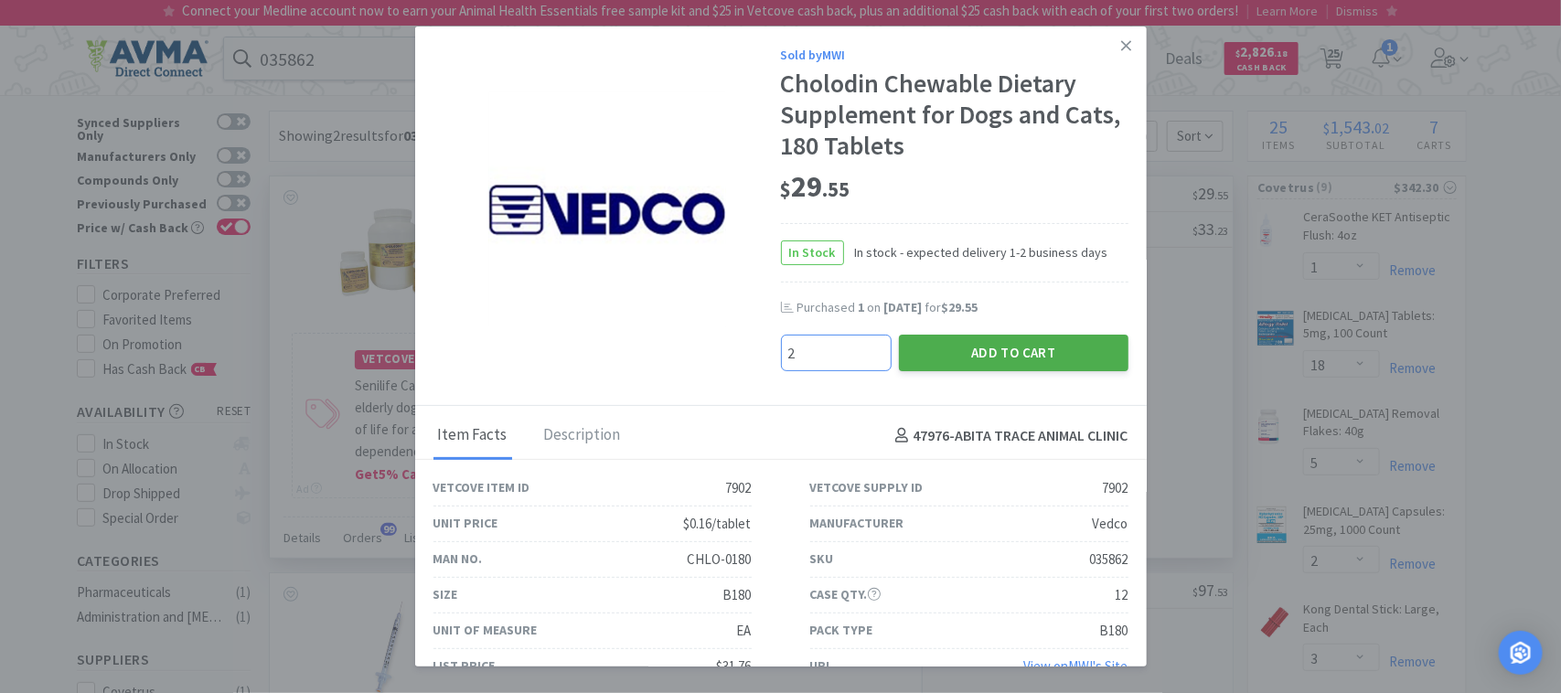
click at [983, 345] on button "Add to Cart" at bounding box center [1013, 353] width 229 height 37
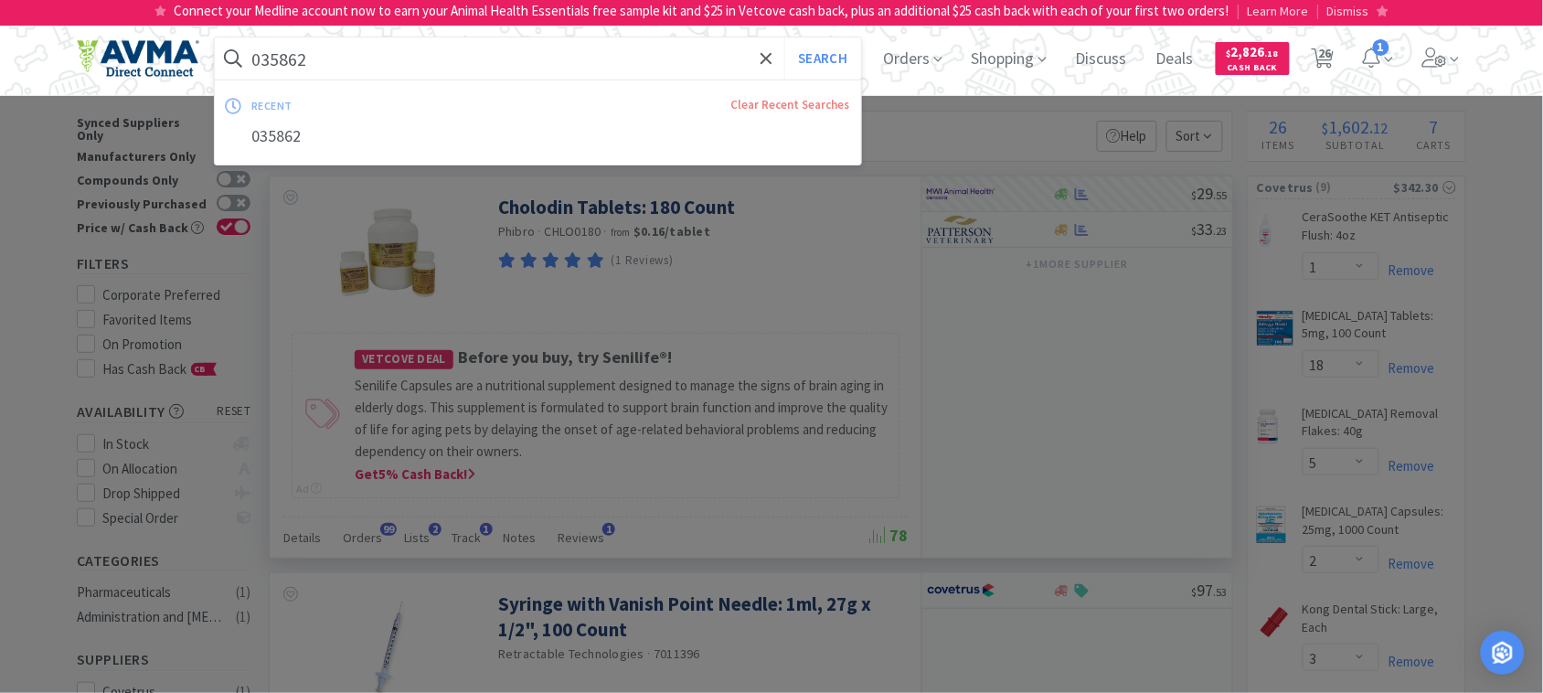
click at [396, 71] on input "035862" at bounding box center [538, 58] width 646 height 42
paste input "56111"
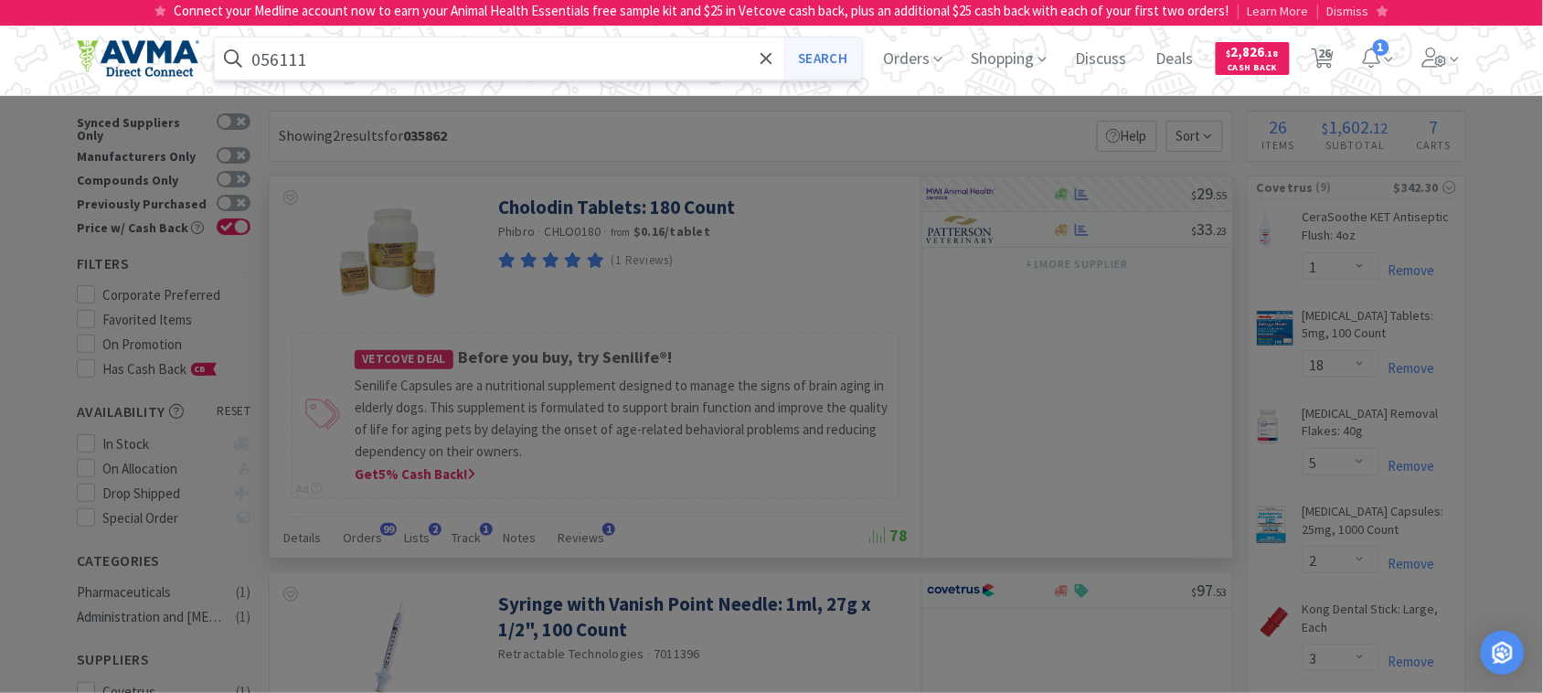
click at [812, 58] on button "Search" at bounding box center [822, 58] width 76 height 42
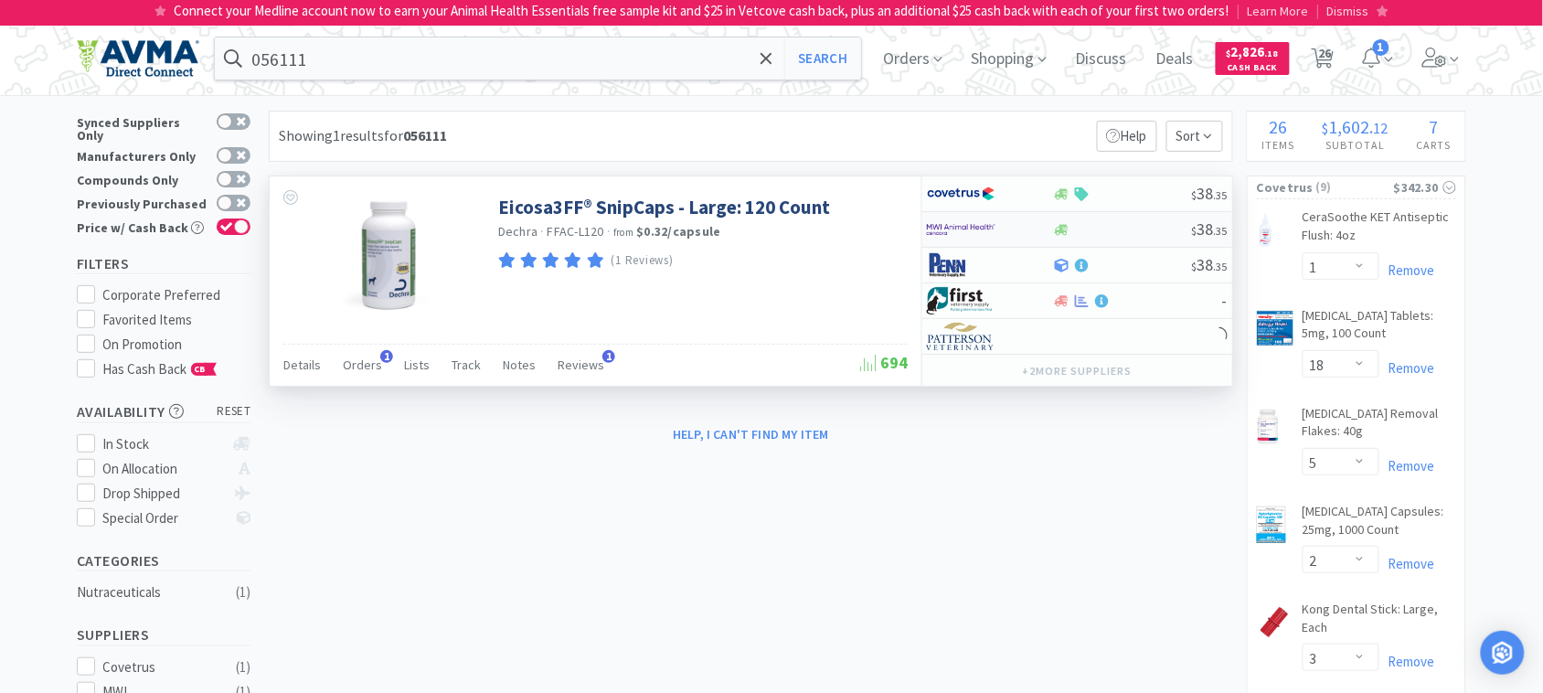
click at [967, 226] on img at bounding box center [961, 229] width 69 height 27
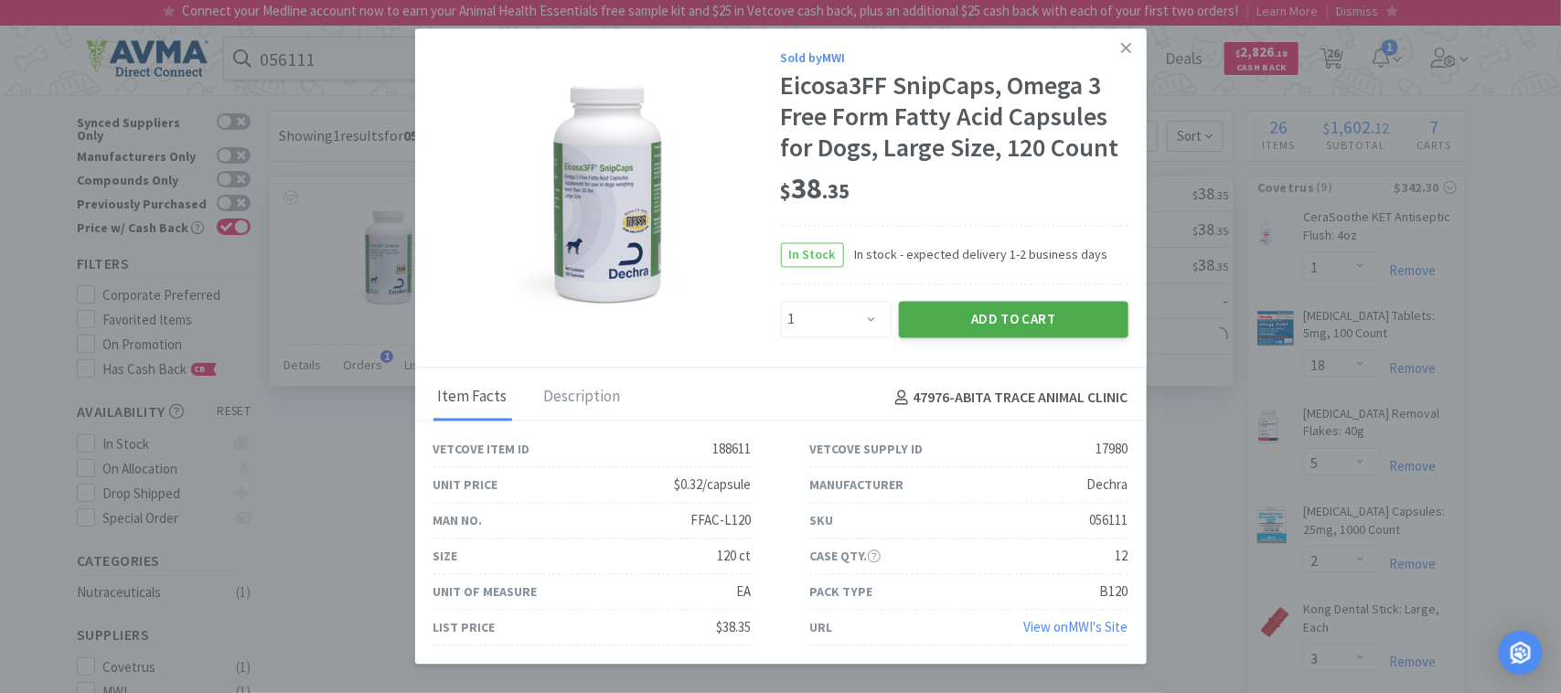
click at [1011, 311] on button "Add to Cart" at bounding box center [1013, 319] width 229 height 37
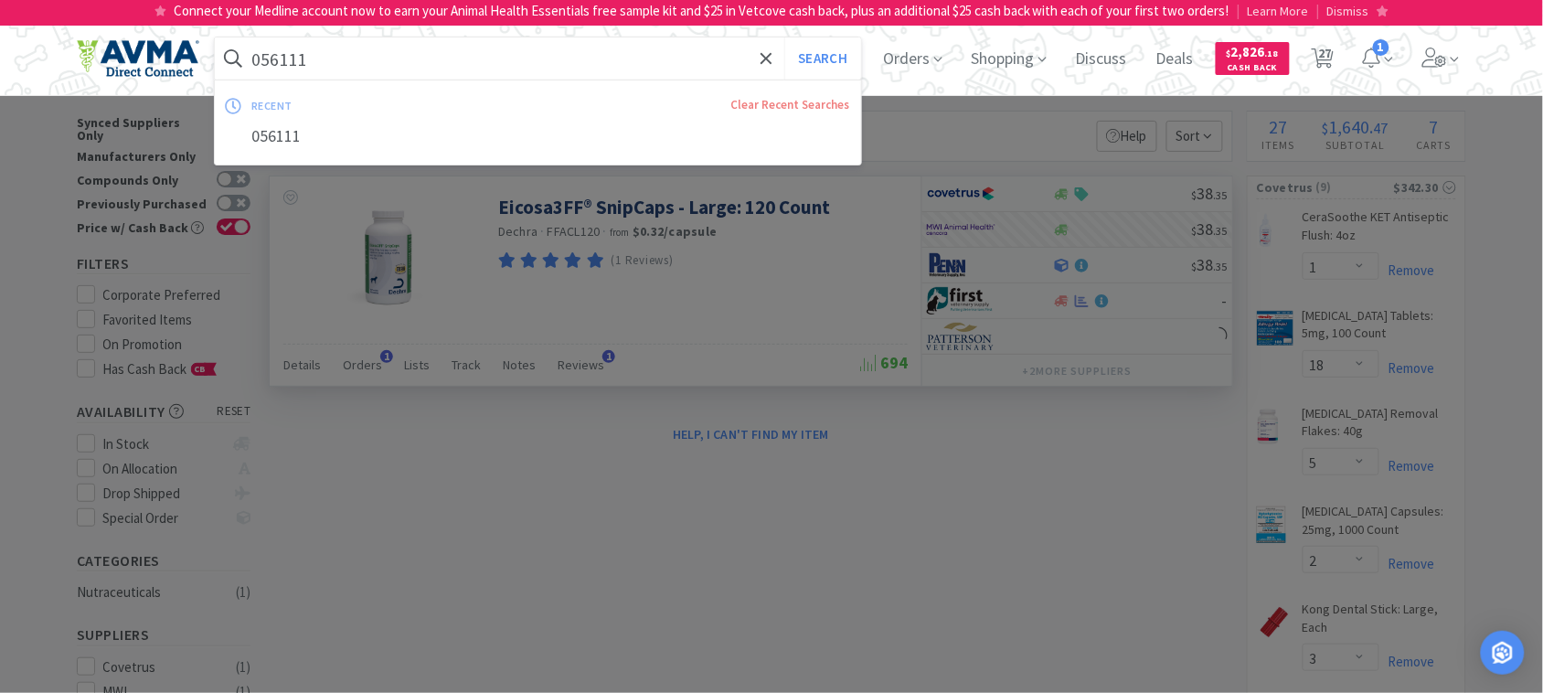
click at [307, 66] on input "056111" at bounding box center [538, 58] width 646 height 42
paste input "03976"
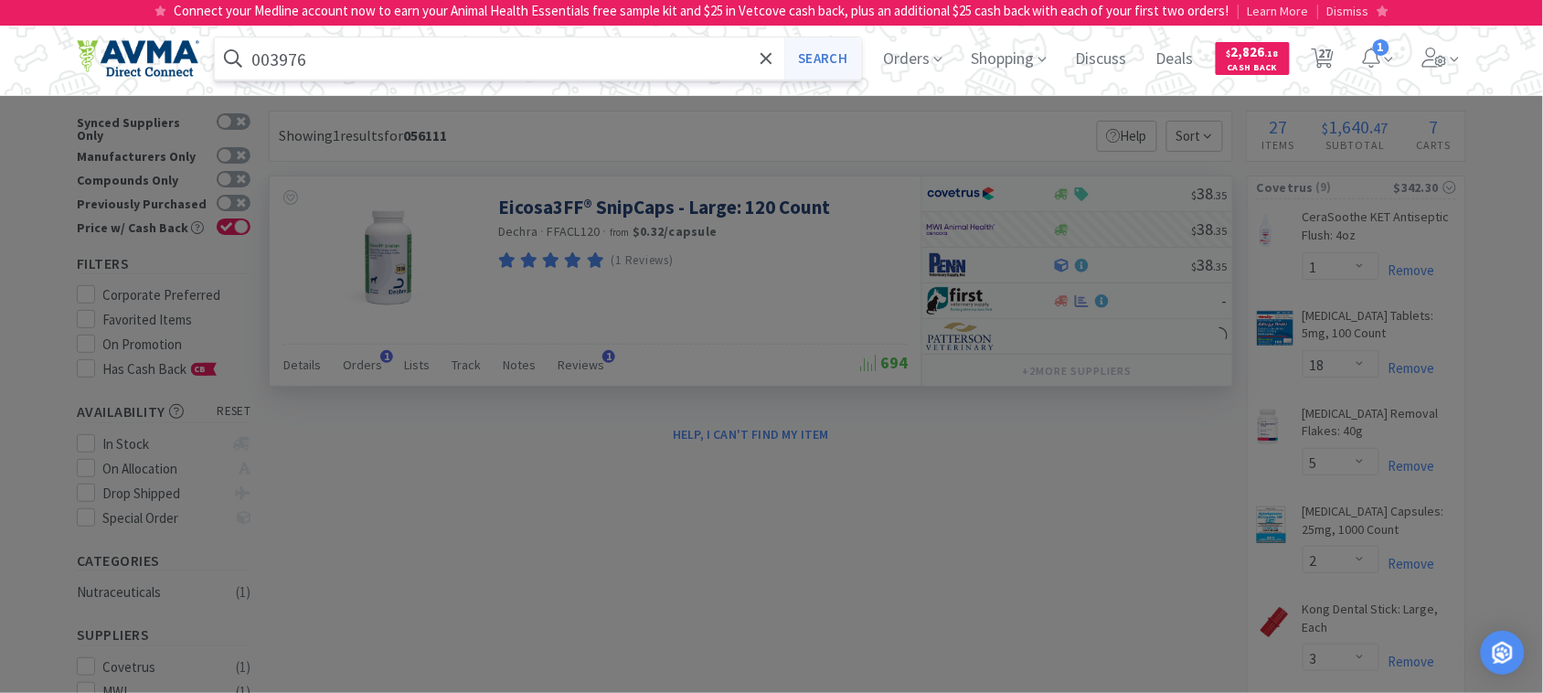
click at [818, 59] on button "Search" at bounding box center [822, 58] width 76 height 42
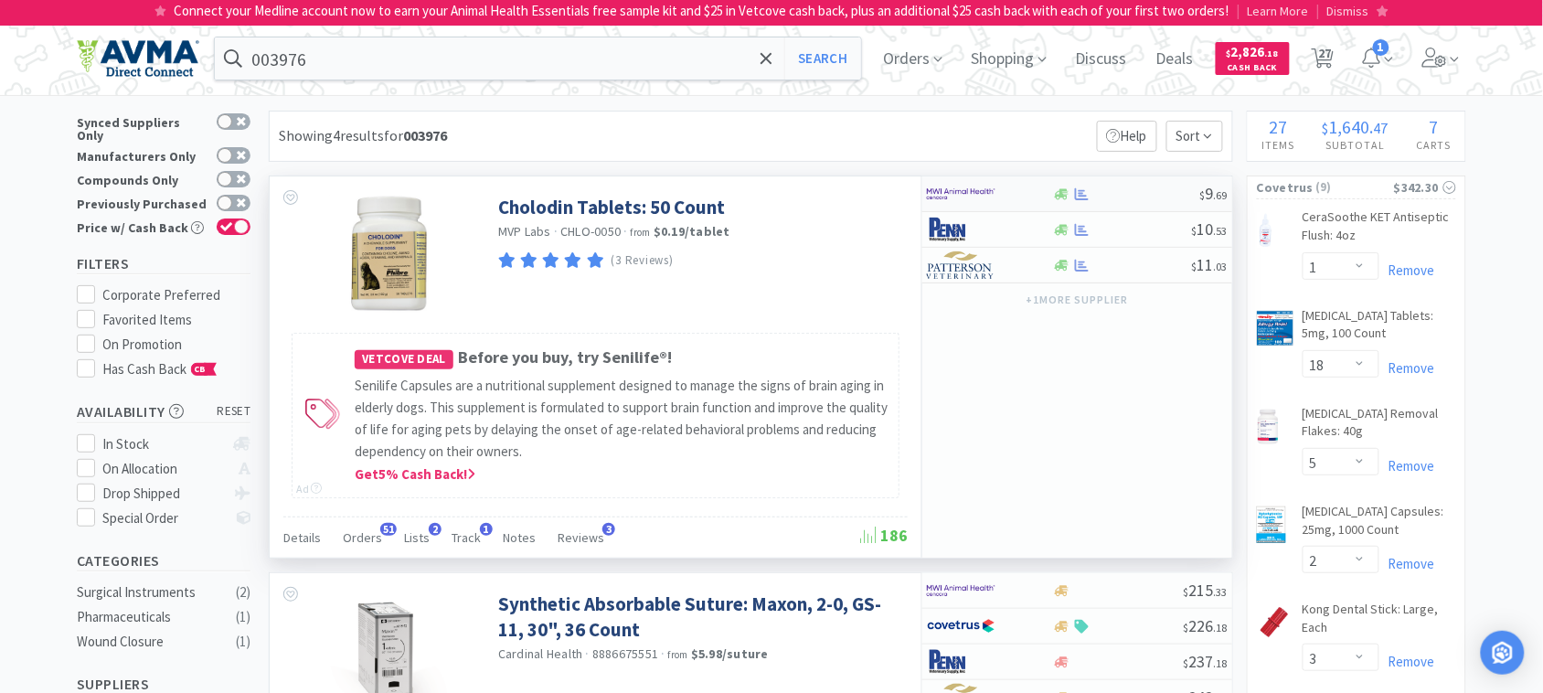
click at [946, 202] on img at bounding box center [961, 193] width 69 height 27
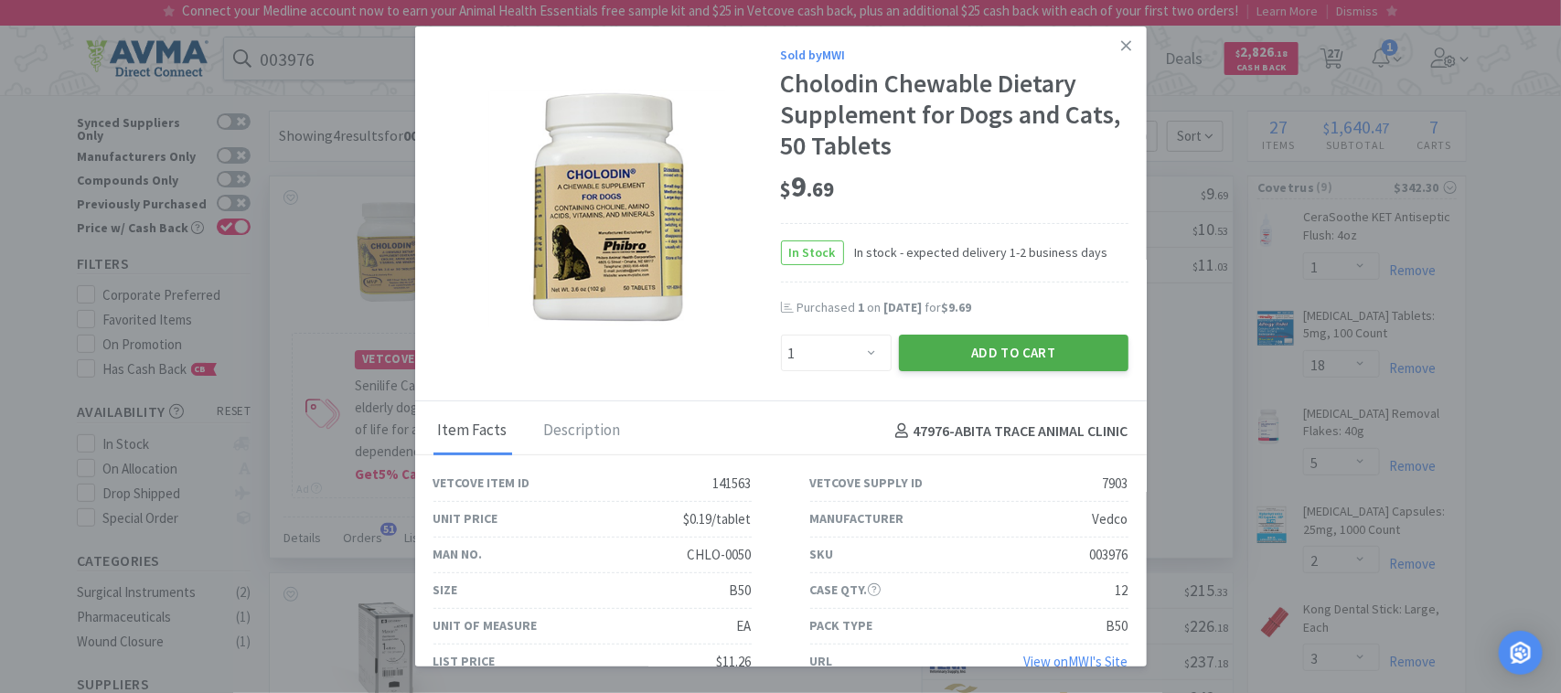
click at [1061, 348] on button "Add to Cart" at bounding box center [1013, 353] width 229 height 37
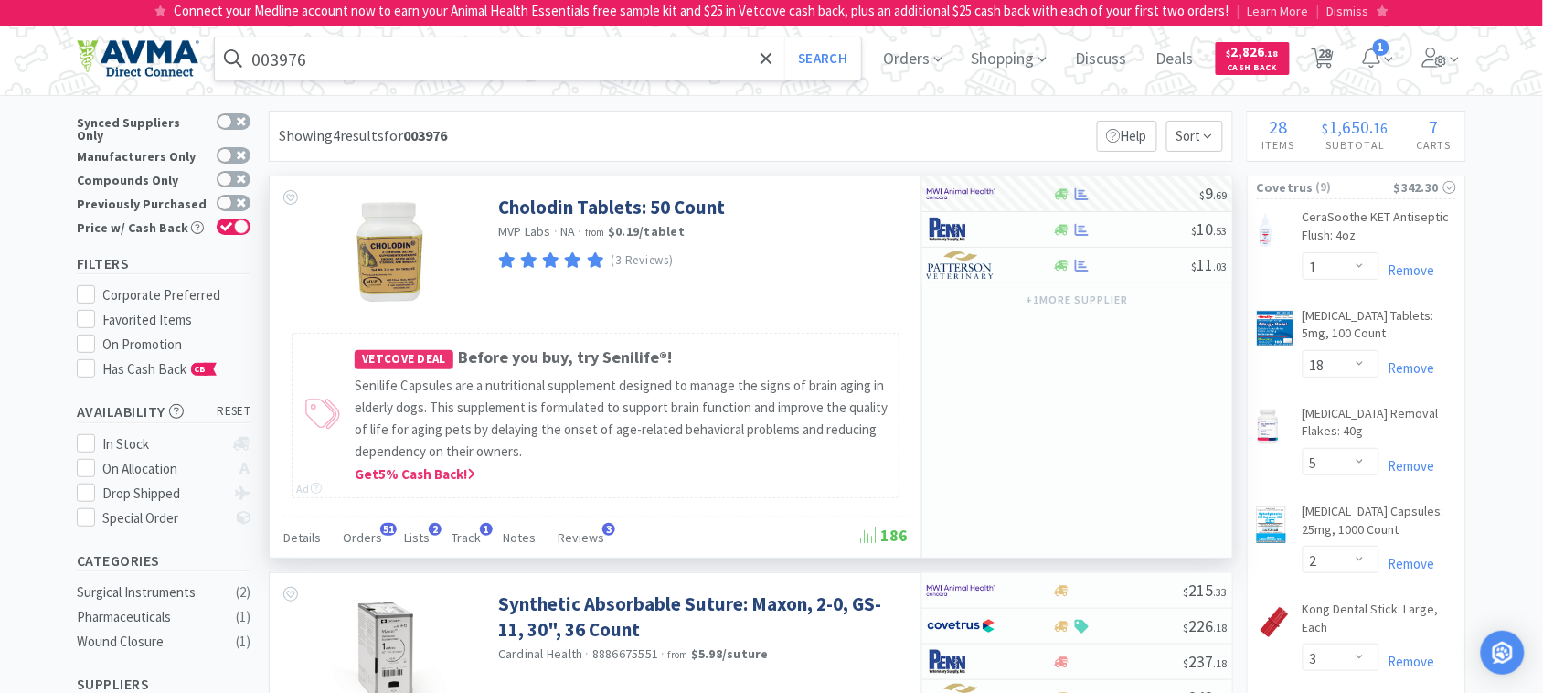
click at [304, 67] on input "003976" at bounding box center [538, 58] width 646 height 42
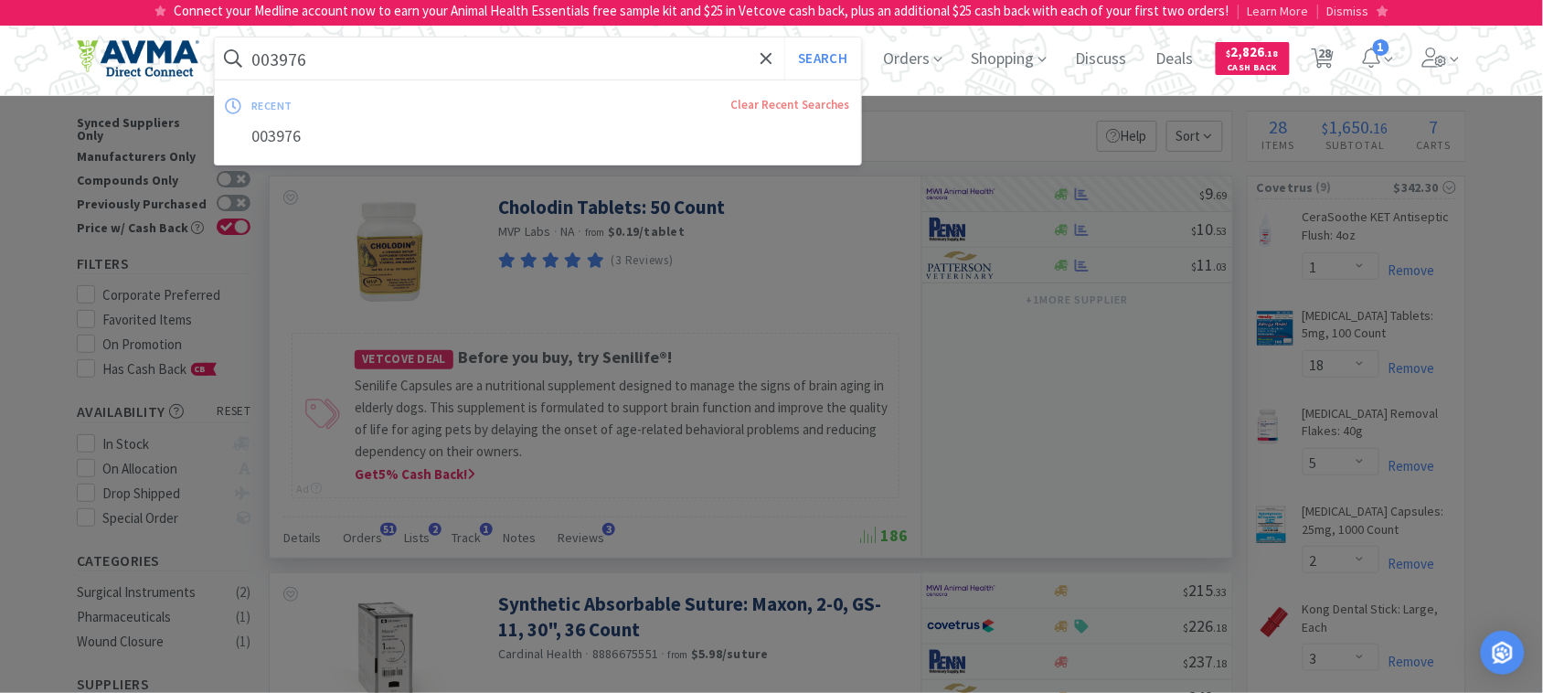
paste input "1172"
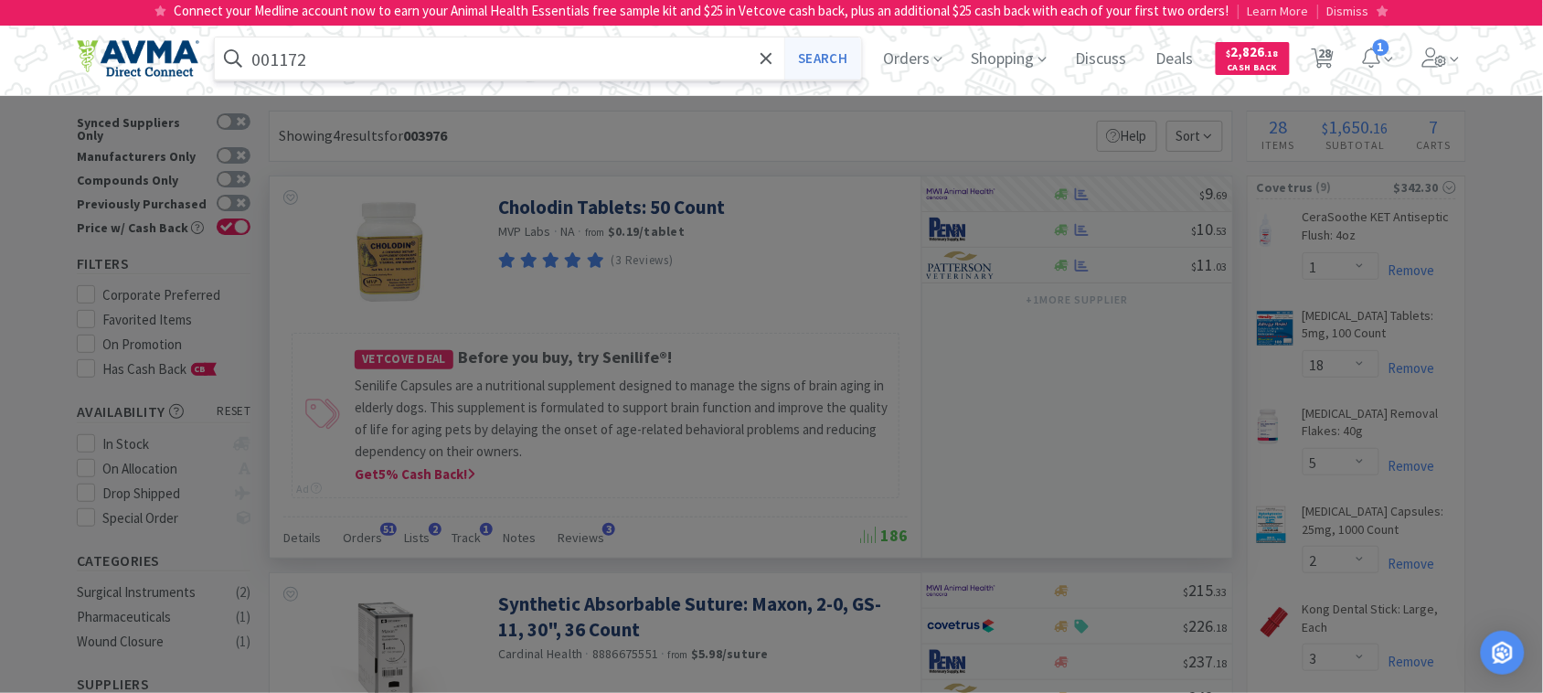
click at [827, 65] on button "Search" at bounding box center [822, 58] width 76 height 42
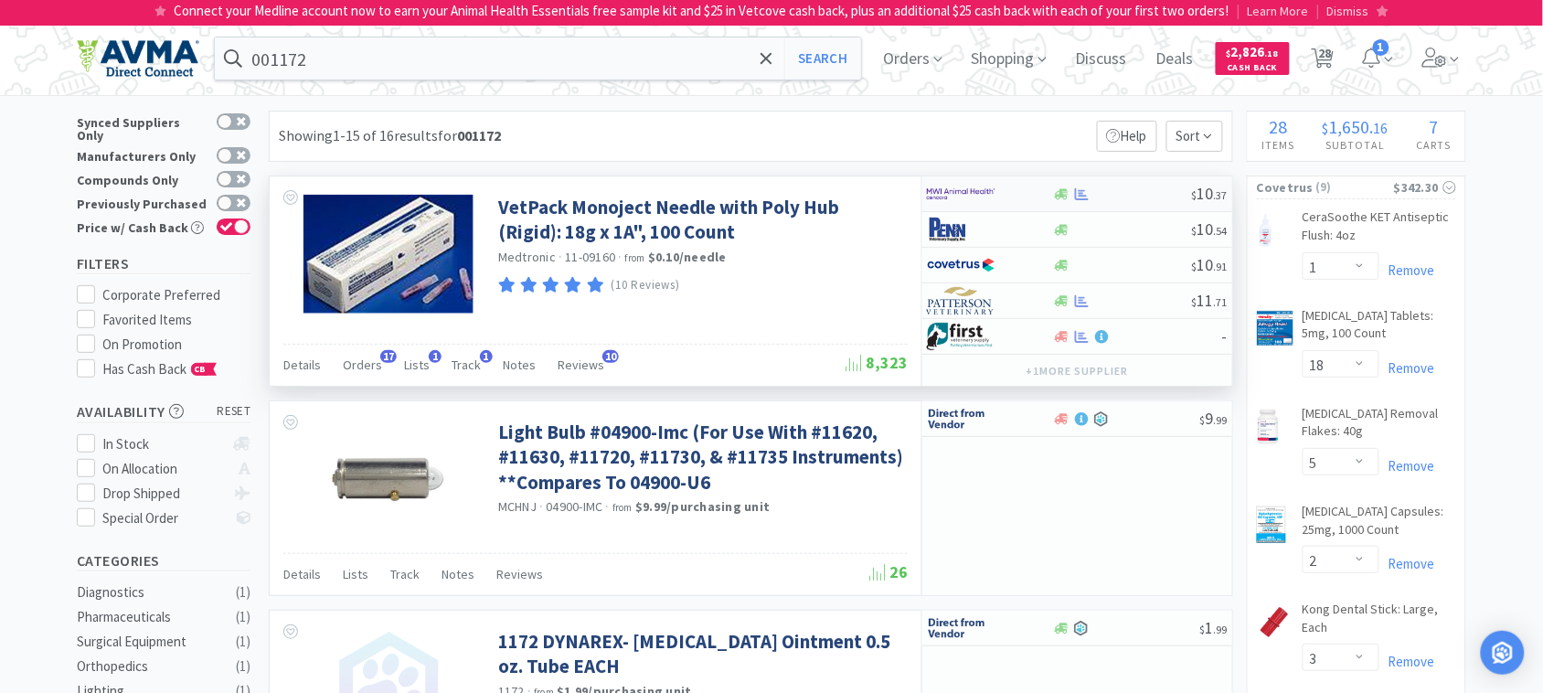
click at [958, 188] on img at bounding box center [961, 193] width 69 height 27
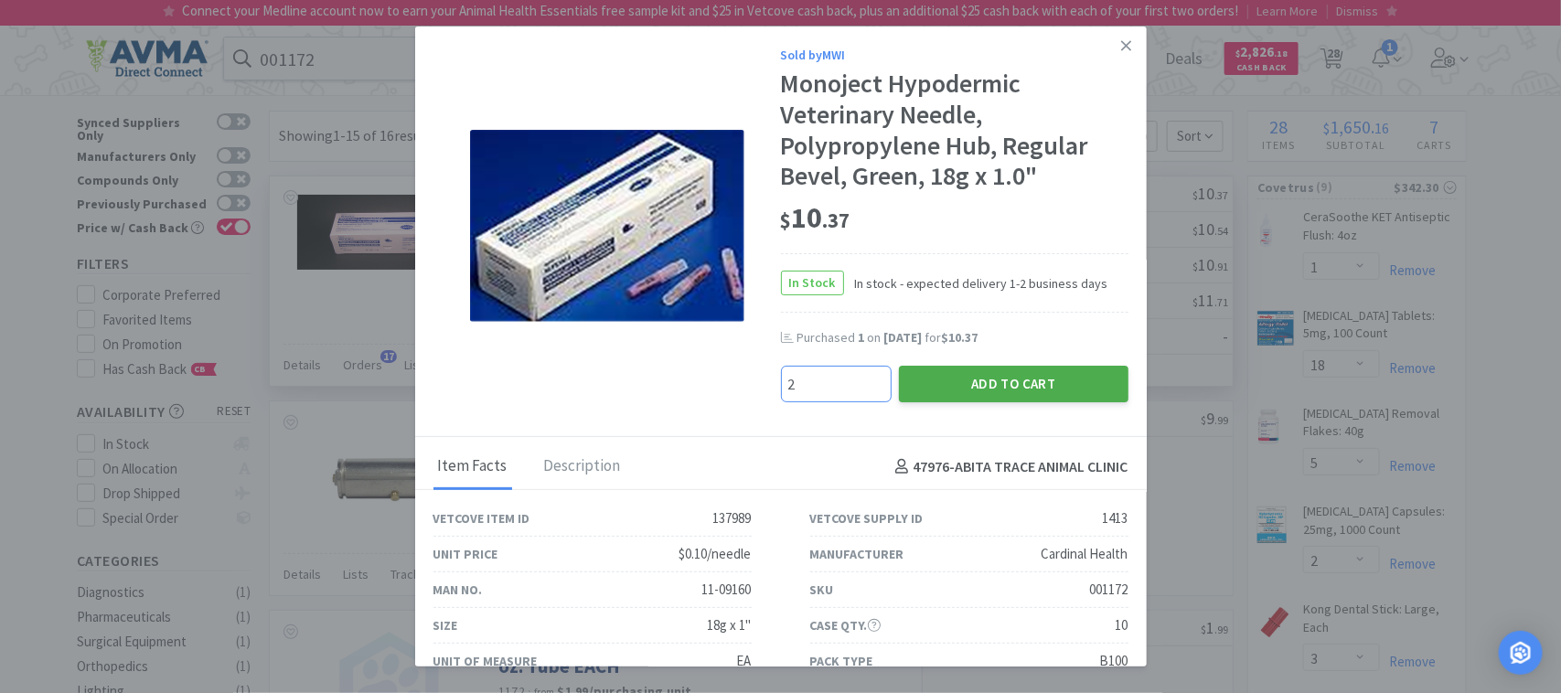
click at [1045, 389] on button "Add to Cart" at bounding box center [1013, 384] width 229 height 37
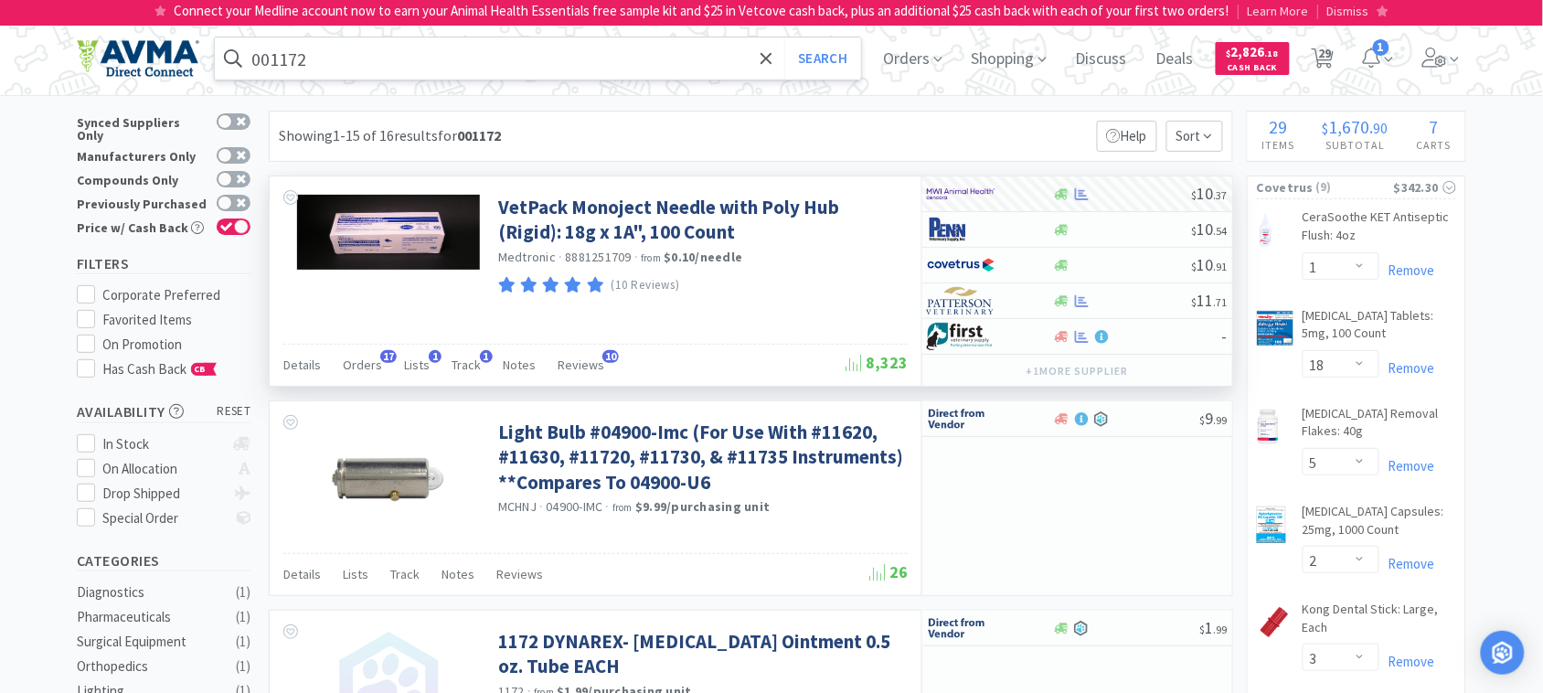
click at [272, 55] on input "001172" at bounding box center [538, 58] width 646 height 42
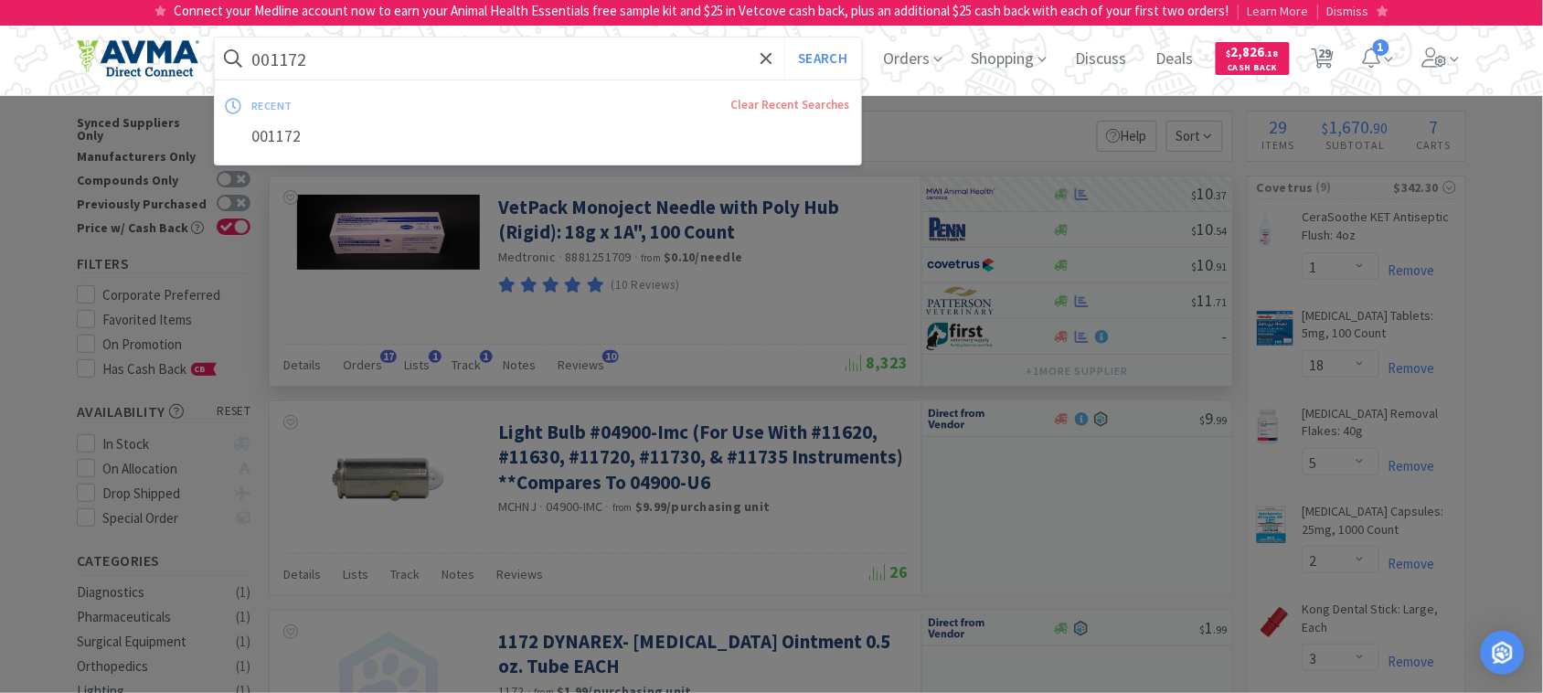
paste input "33927"
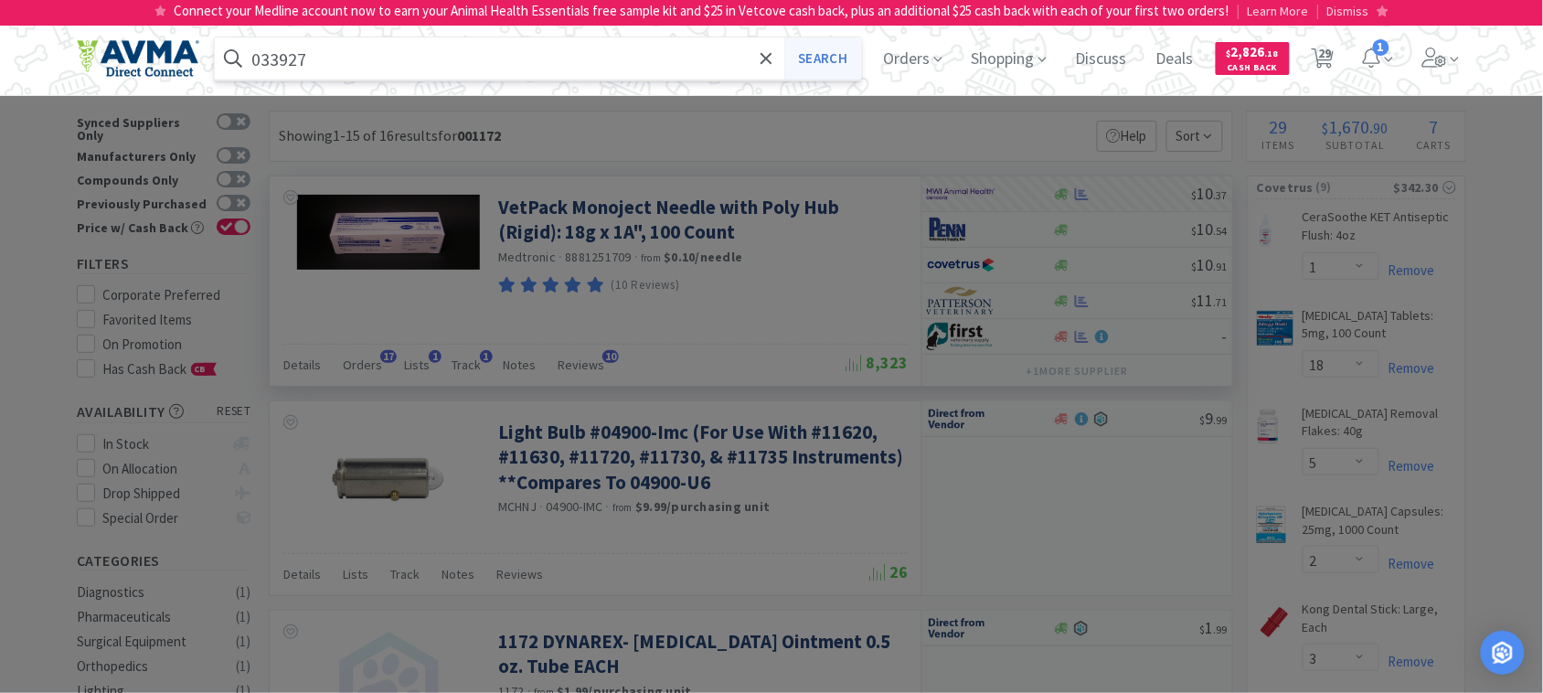
click at [841, 53] on button "Search" at bounding box center [822, 58] width 76 height 42
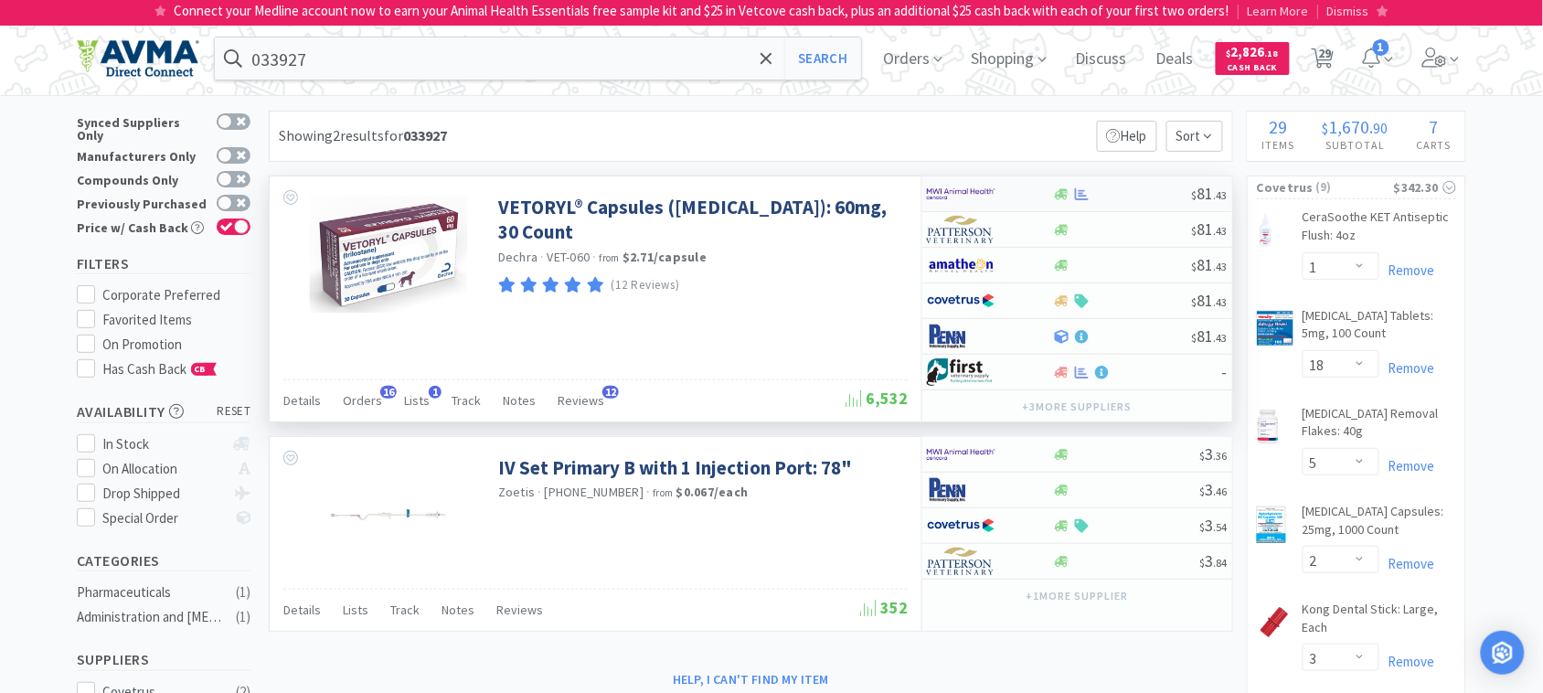
click at [948, 192] on img at bounding box center [961, 193] width 69 height 27
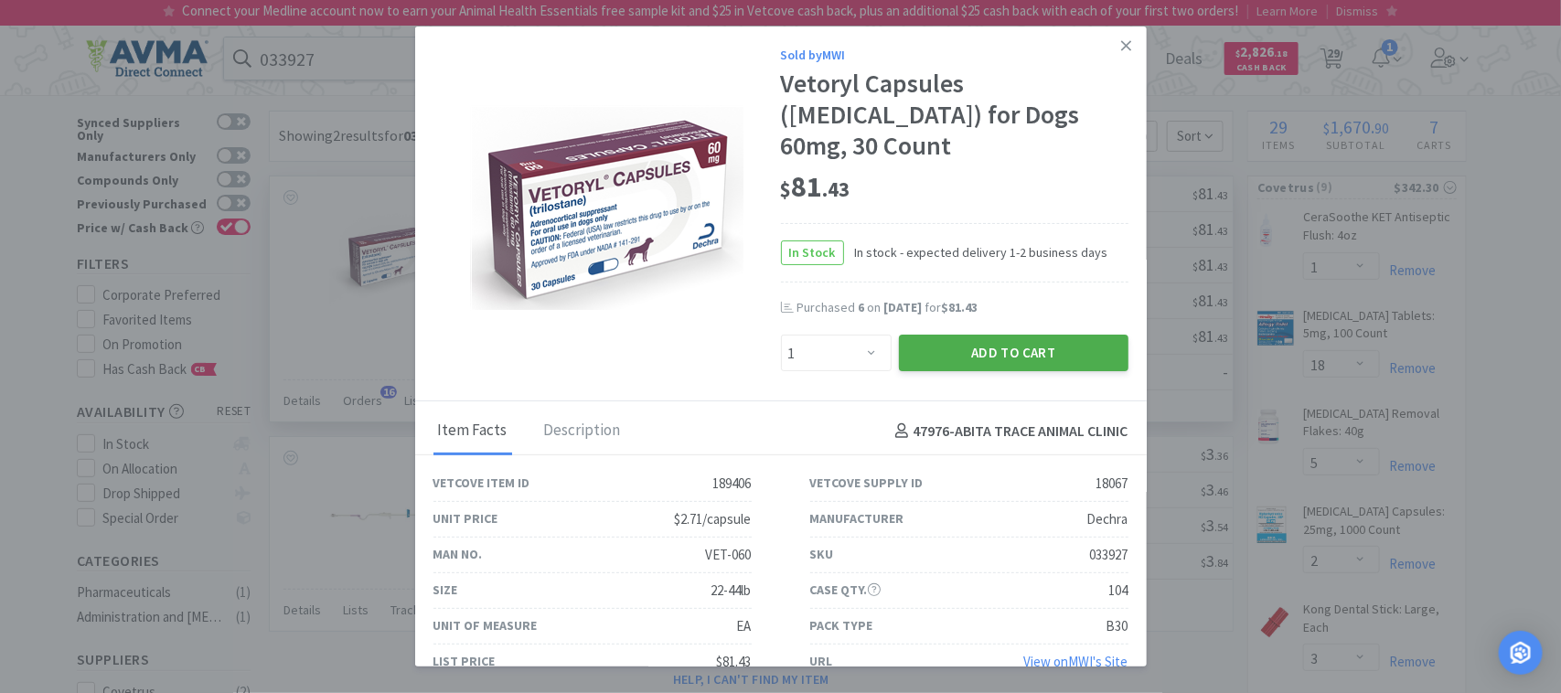
click at [980, 335] on button "Add to Cart" at bounding box center [1013, 353] width 229 height 37
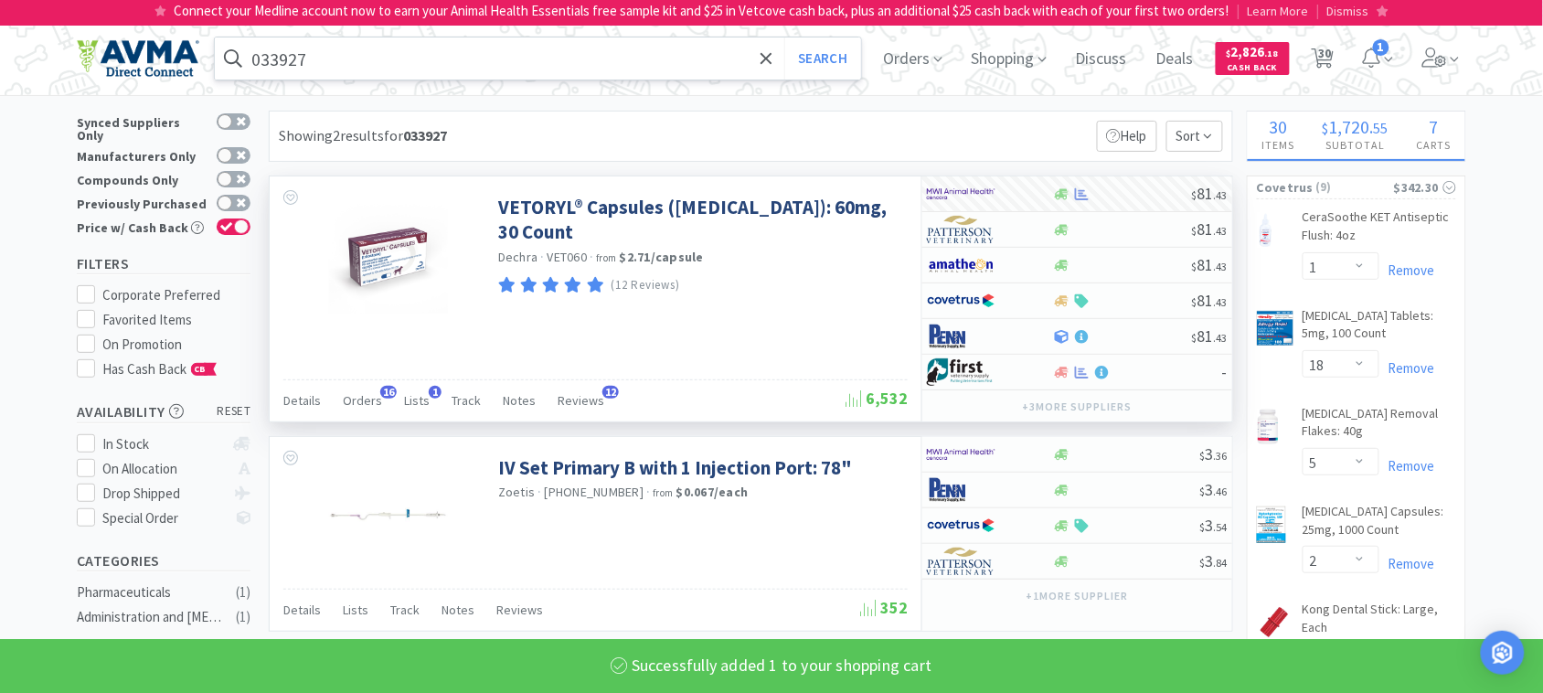
click at [300, 65] on input "033927" at bounding box center [538, 58] width 646 height 42
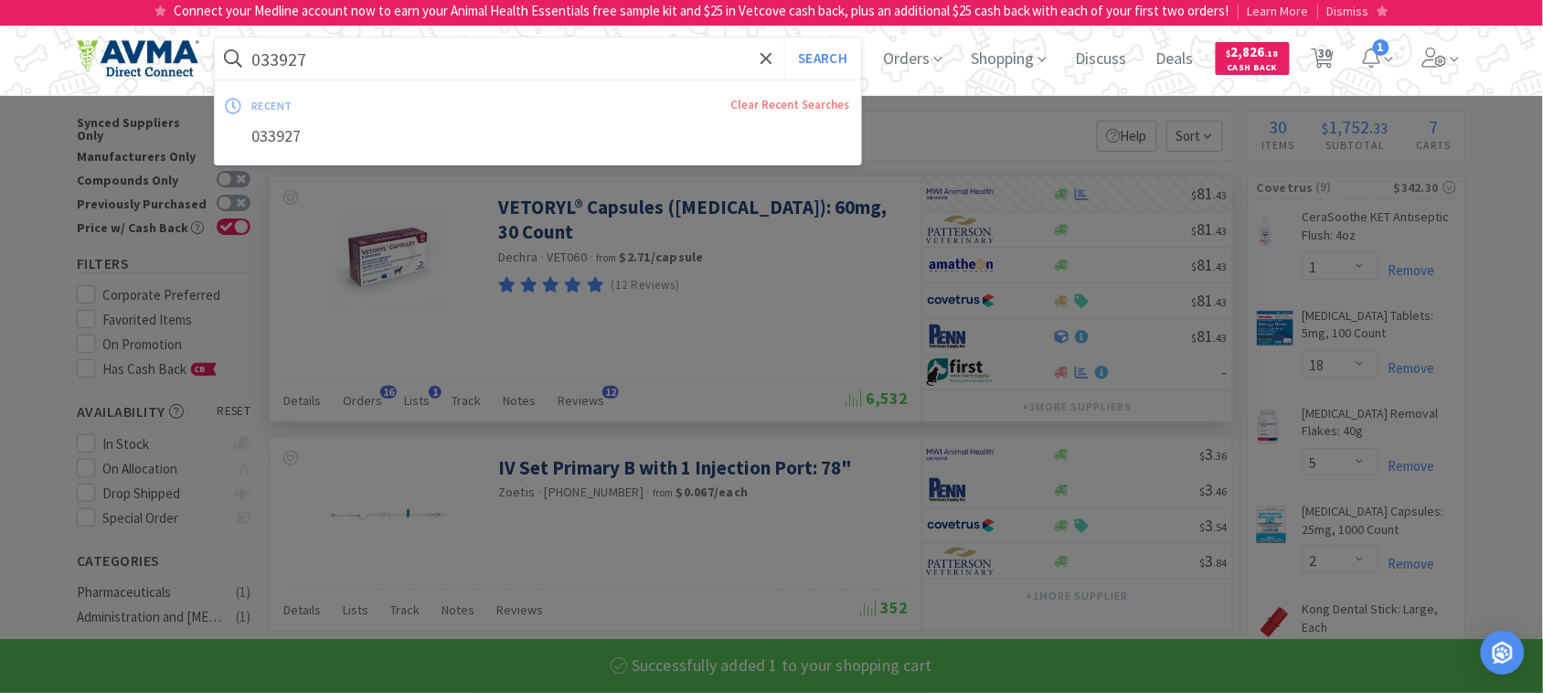
paste input "65366"
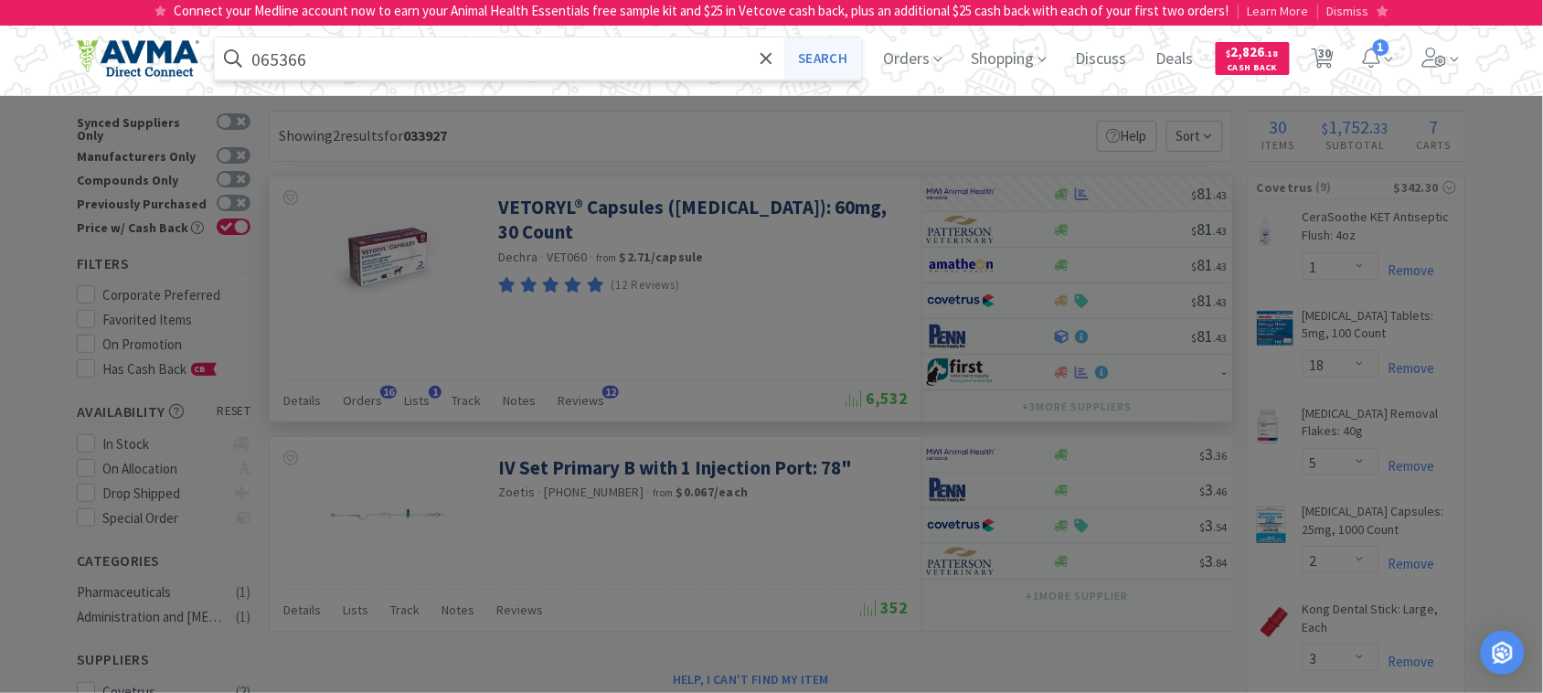
click at [812, 61] on button "Search" at bounding box center [822, 58] width 76 height 42
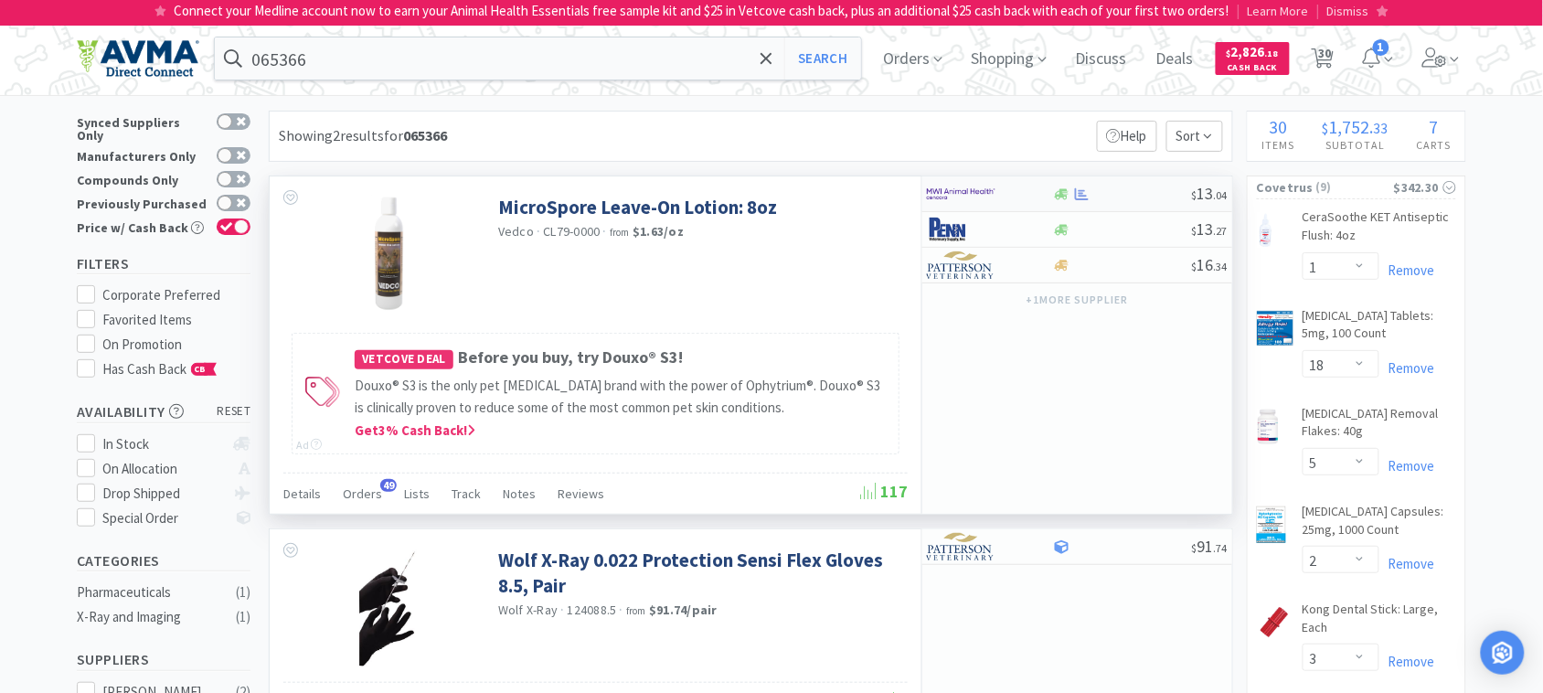
click at [958, 192] on img at bounding box center [961, 193] width 69 height 27
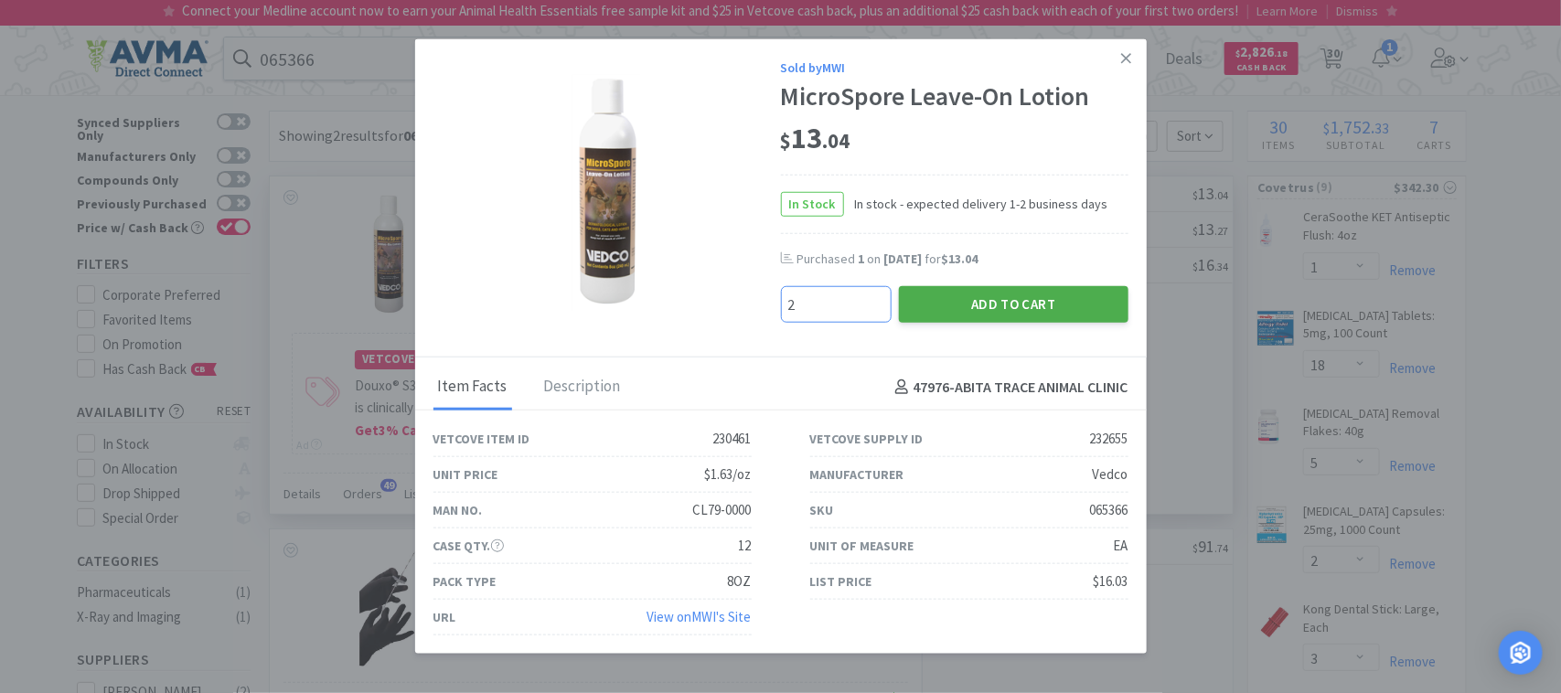
click at [1007, 295] on button "Add to Cart" at bounding box center [1013, 304] width 229 height 37
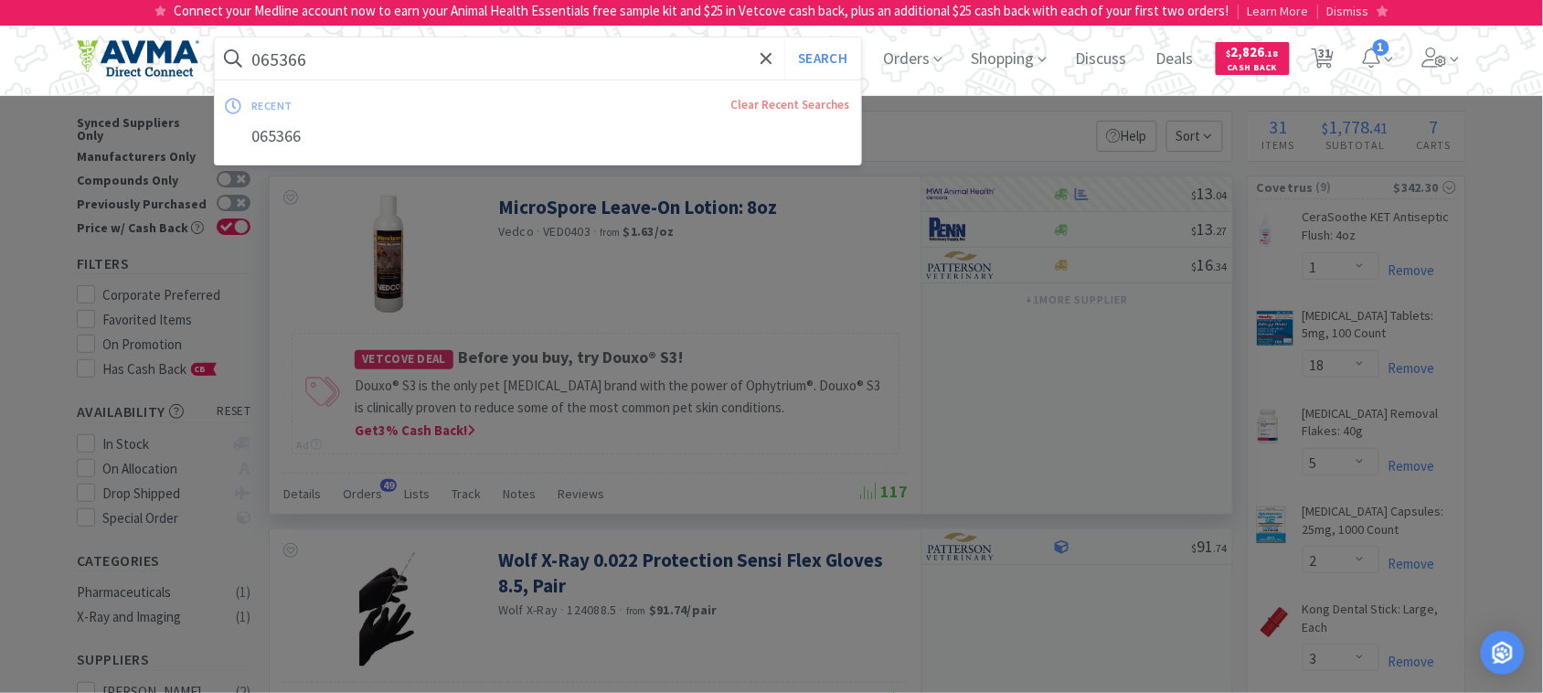
click at [311, 64] on input "065366" at bounding box center [538, 58] width 646 height 42
paste input "124307"
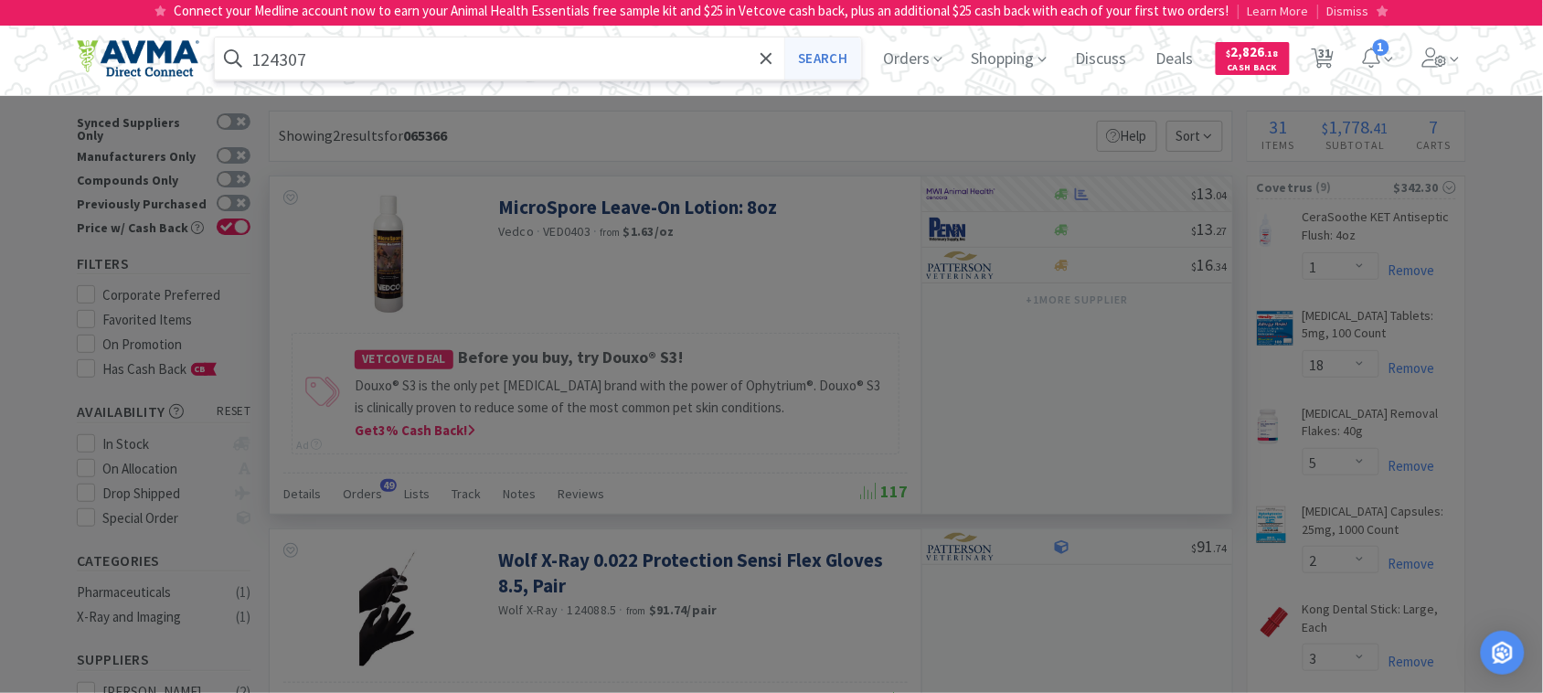
click at [814, 65] on button "Search" at bounding box center [822, 58] width 76 height 42
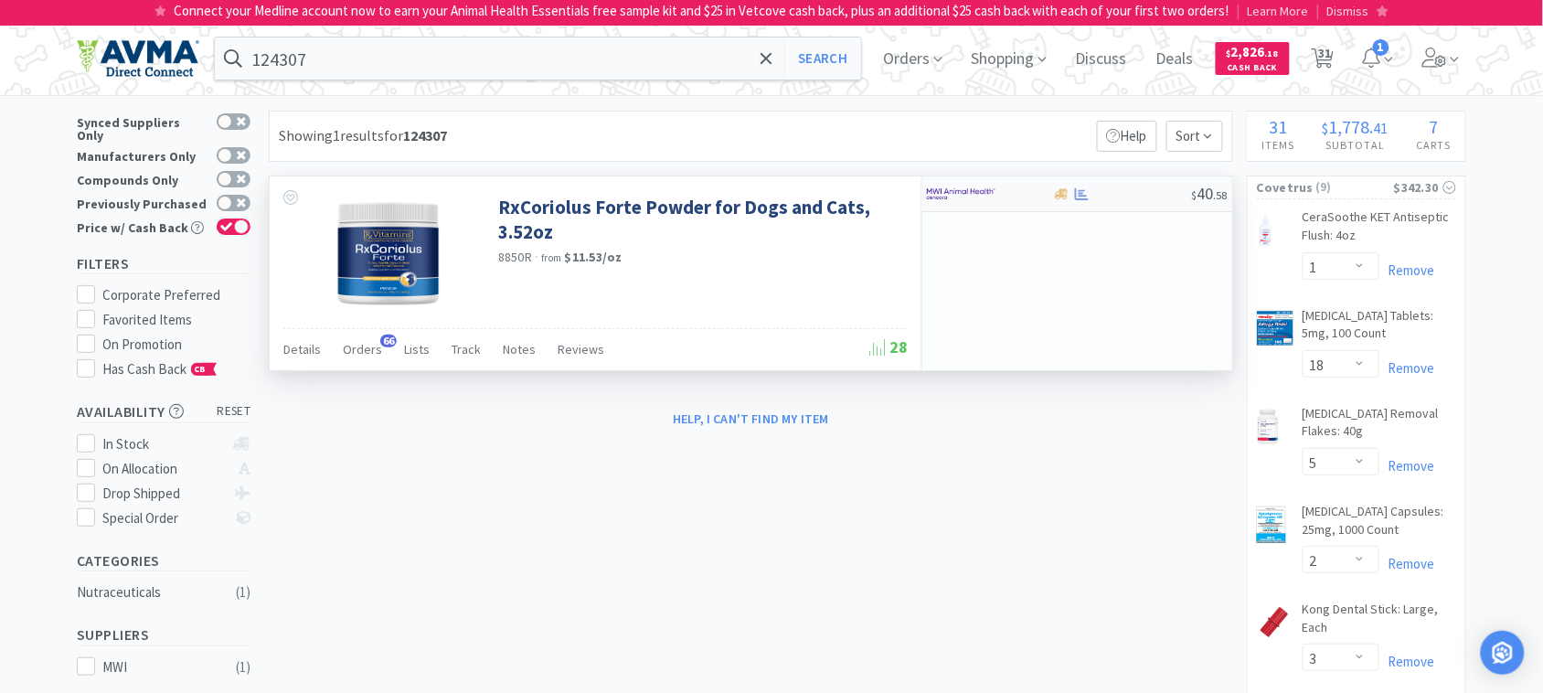
click at [965, 194] on img at bounding box center [961, 193] width 69 height 27
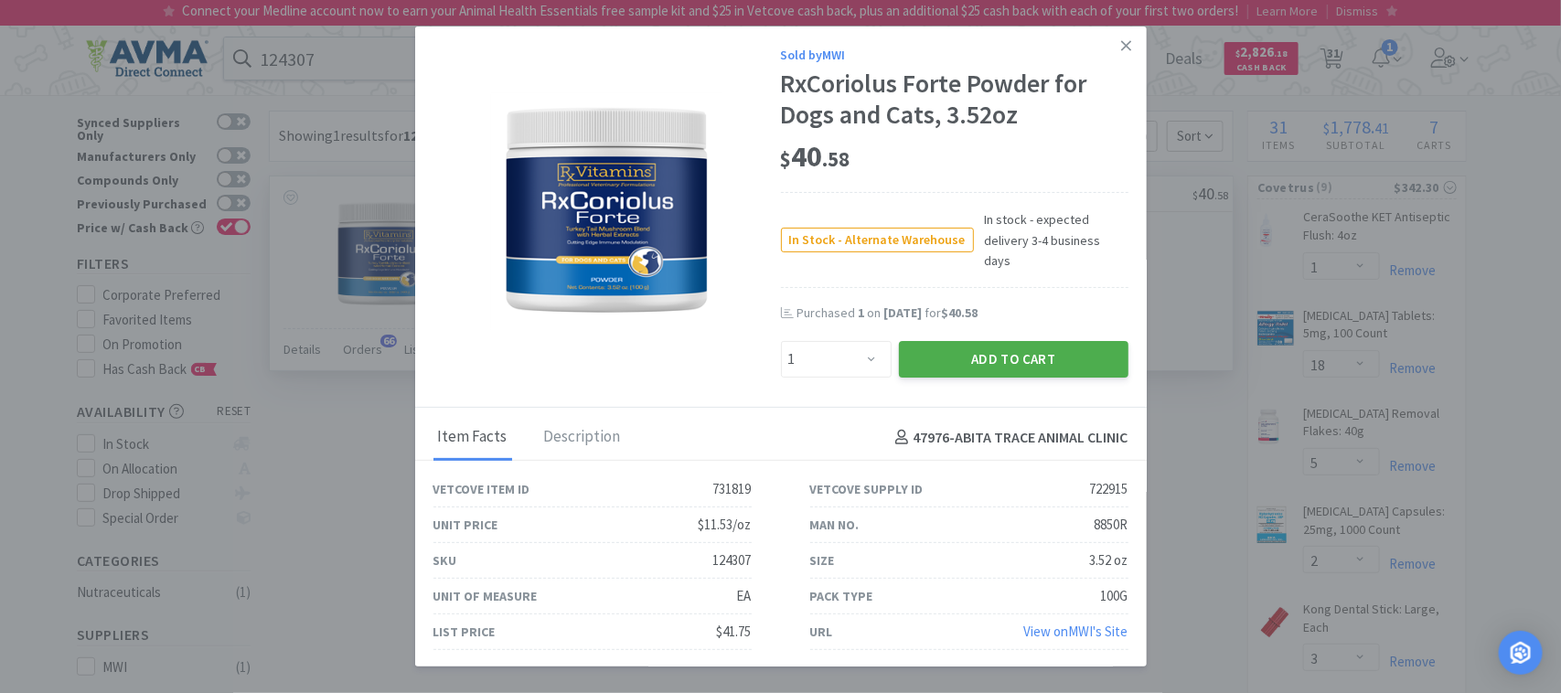
click at [1008, 350] on button "Add to Cart" at bounding box center [1013, 359] width 229 height 37
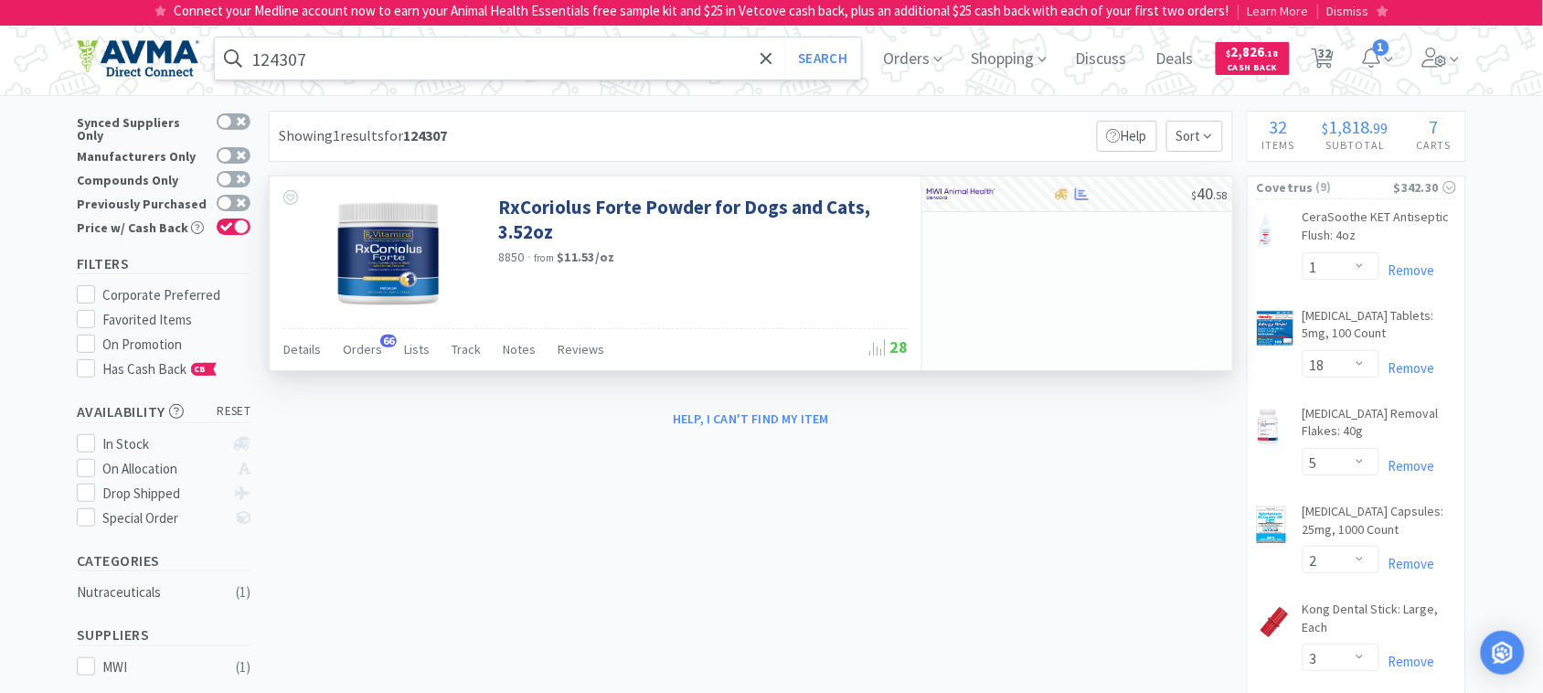
click at [293, 66] on input "124307" at bounding box center [538, 58] width 646 height 42
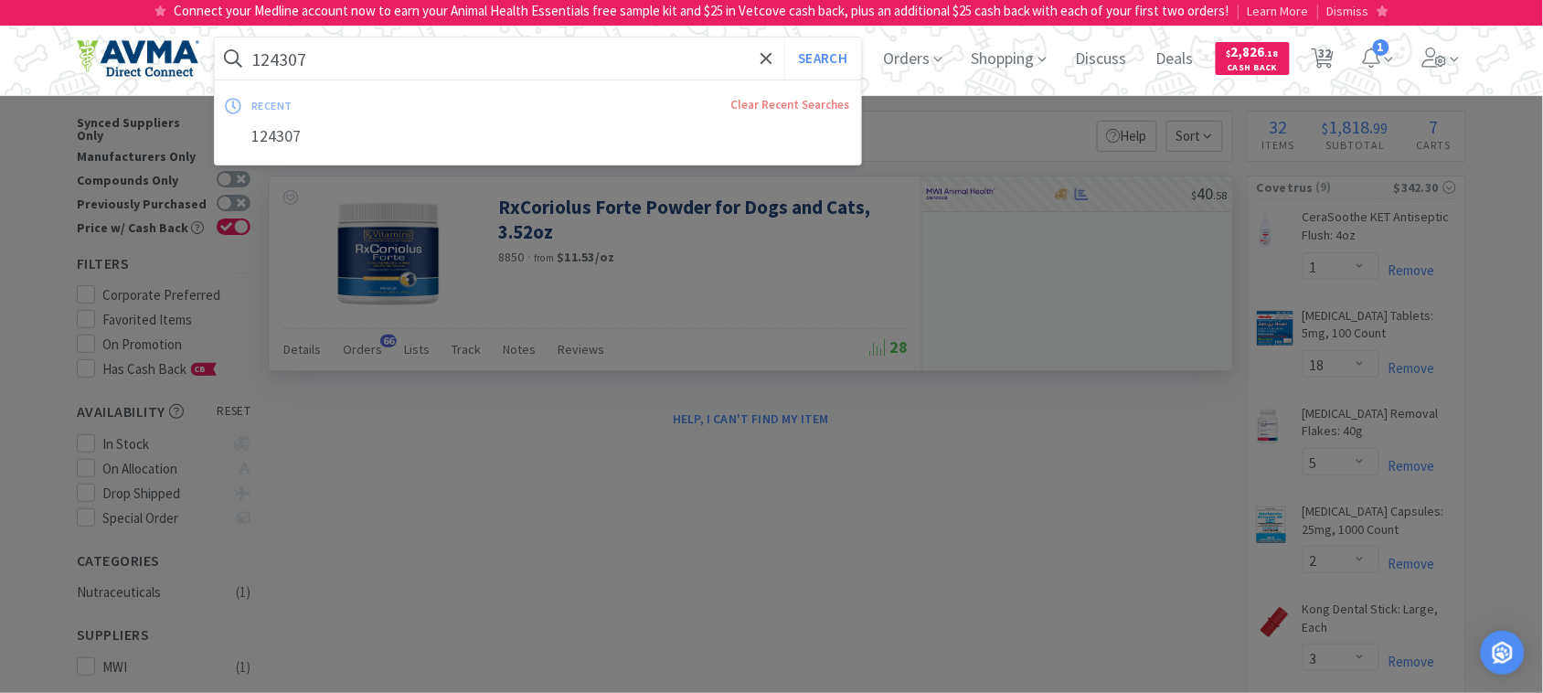
paste input "046630"
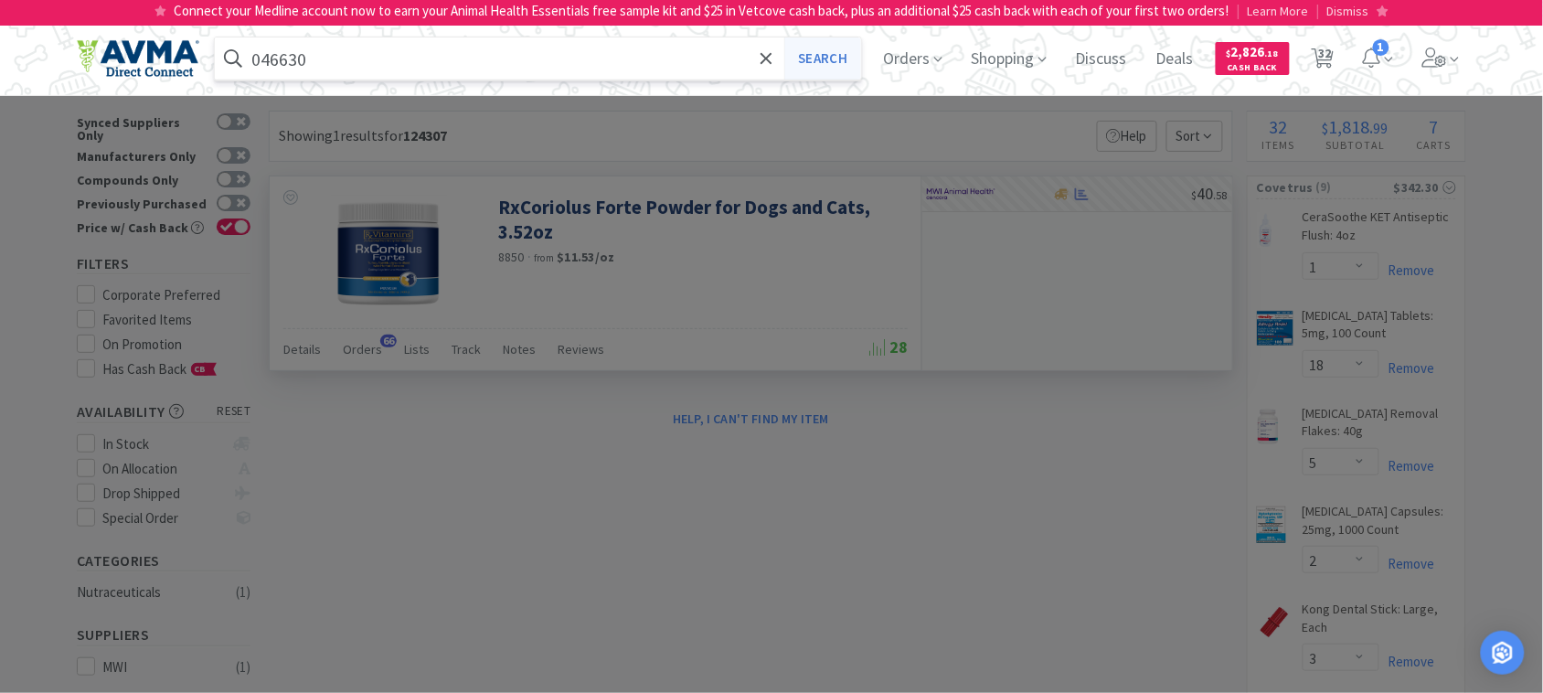
click at [805, 67] on button "Search" at bounding box center [822, 58] width 76 height 42
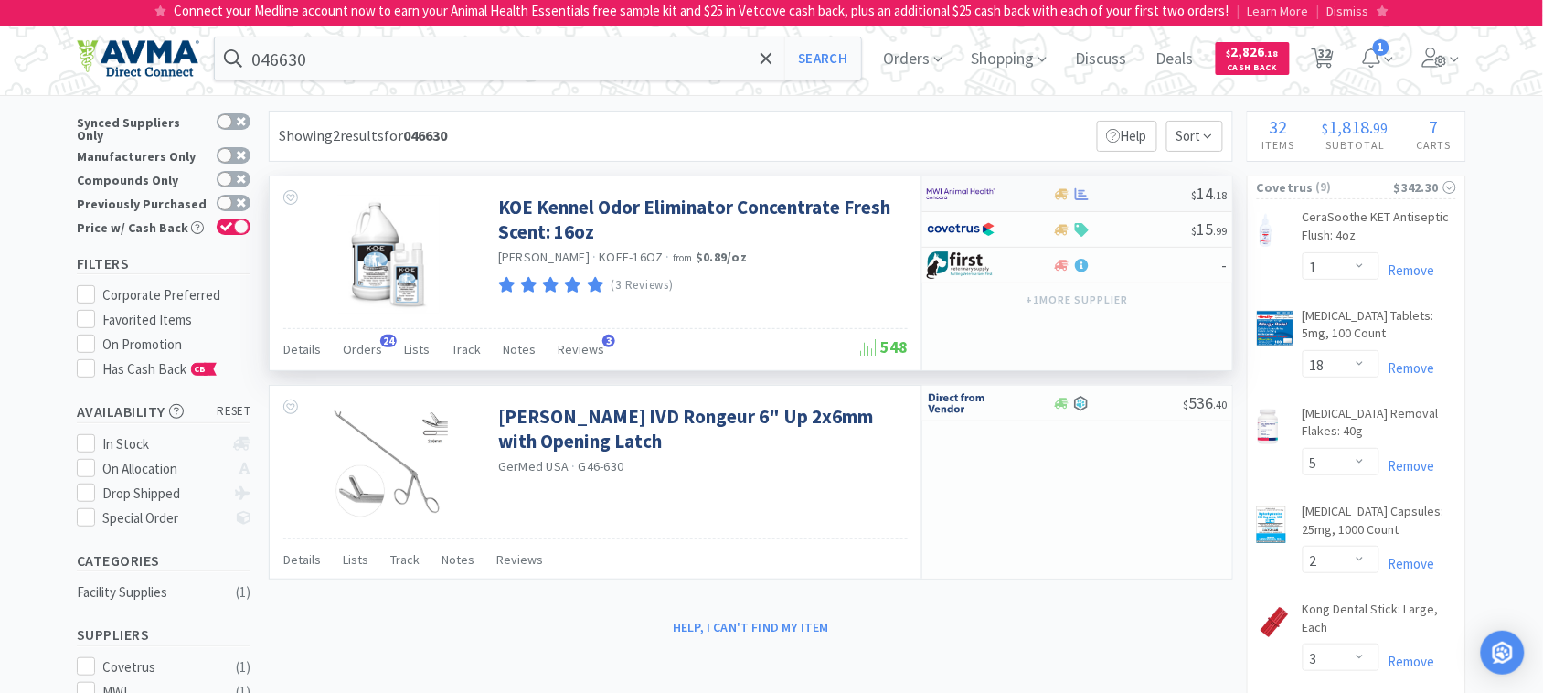
click at [962, 193] on img at bounding box center [961, 193] width 69 height 27
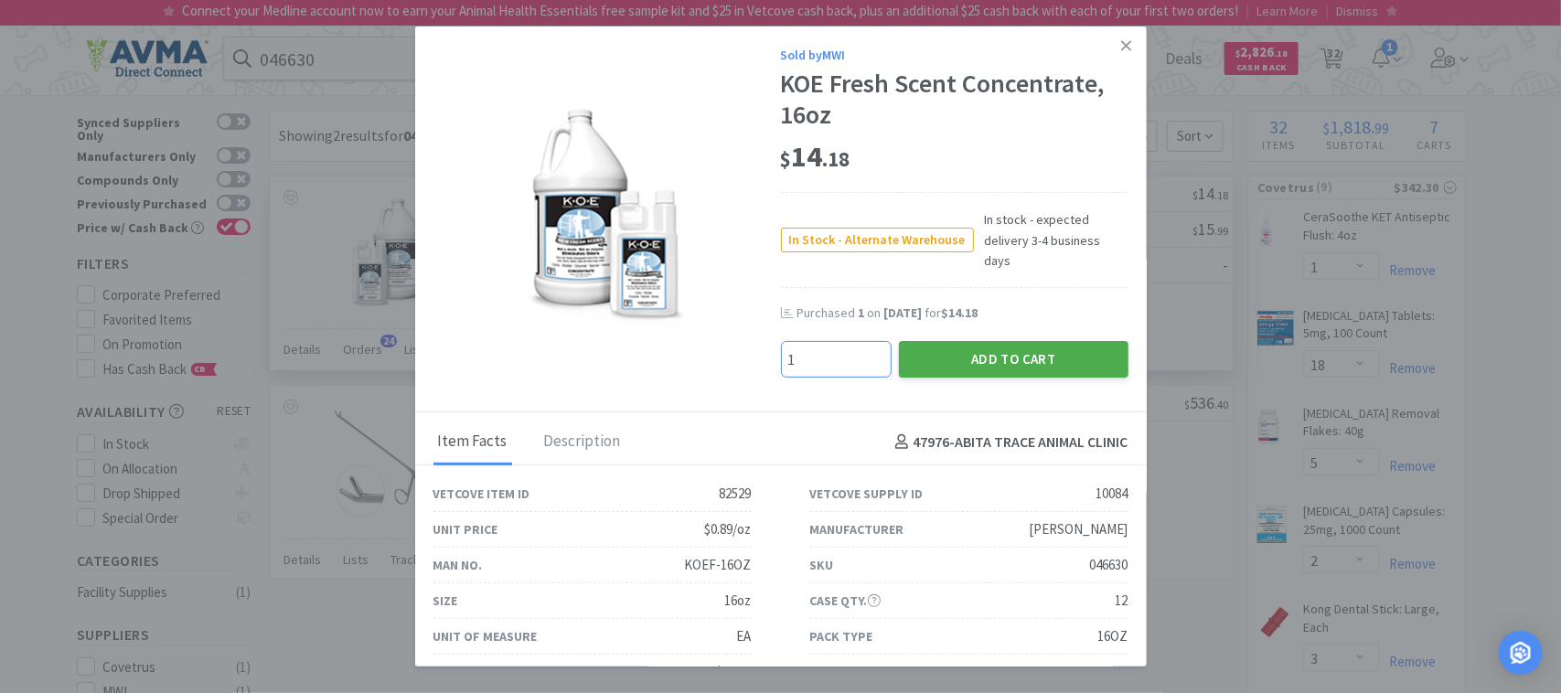
click at [1010, 341] on button "Add to Cart" at bounding box center [1013, 359] width 229 height 37
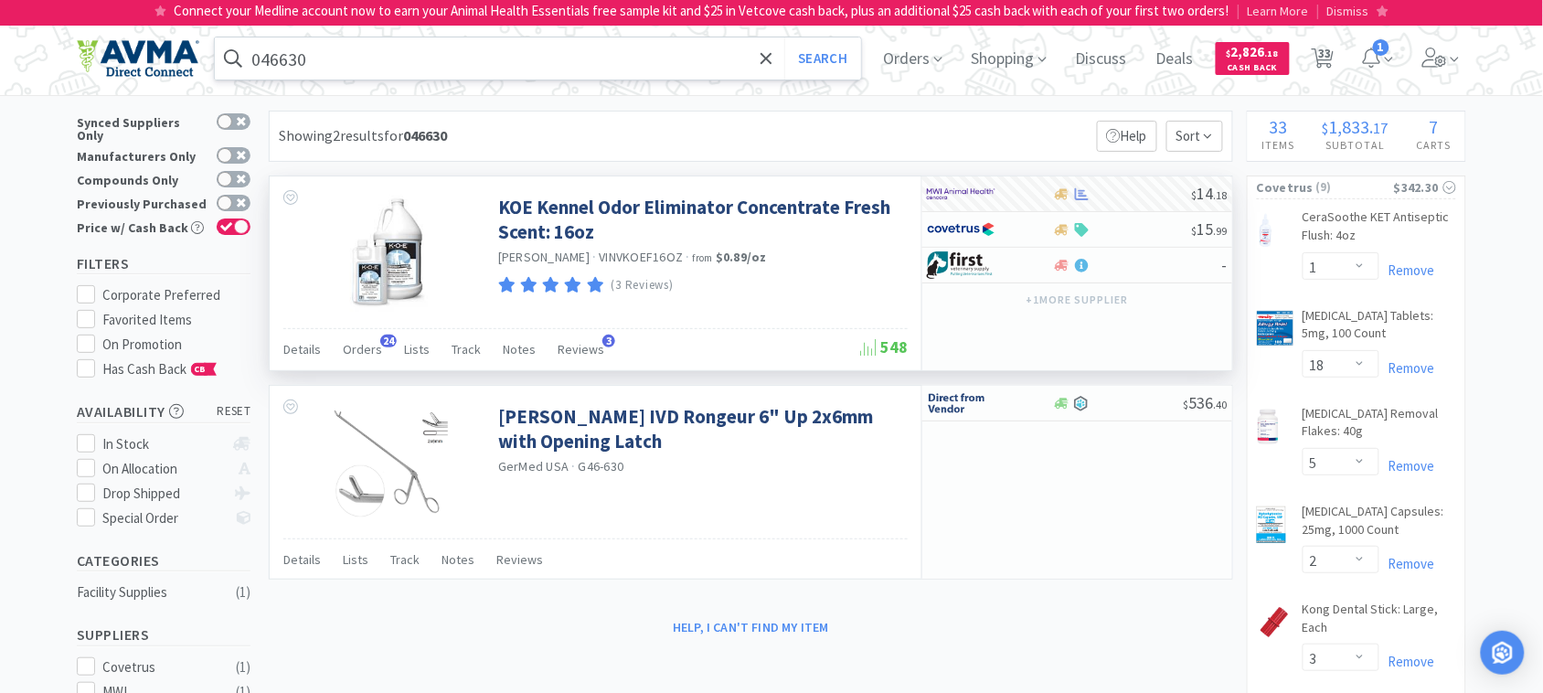
click at [304, 66] on input "046630" at bounding box center [538, 58] width 646 height 42
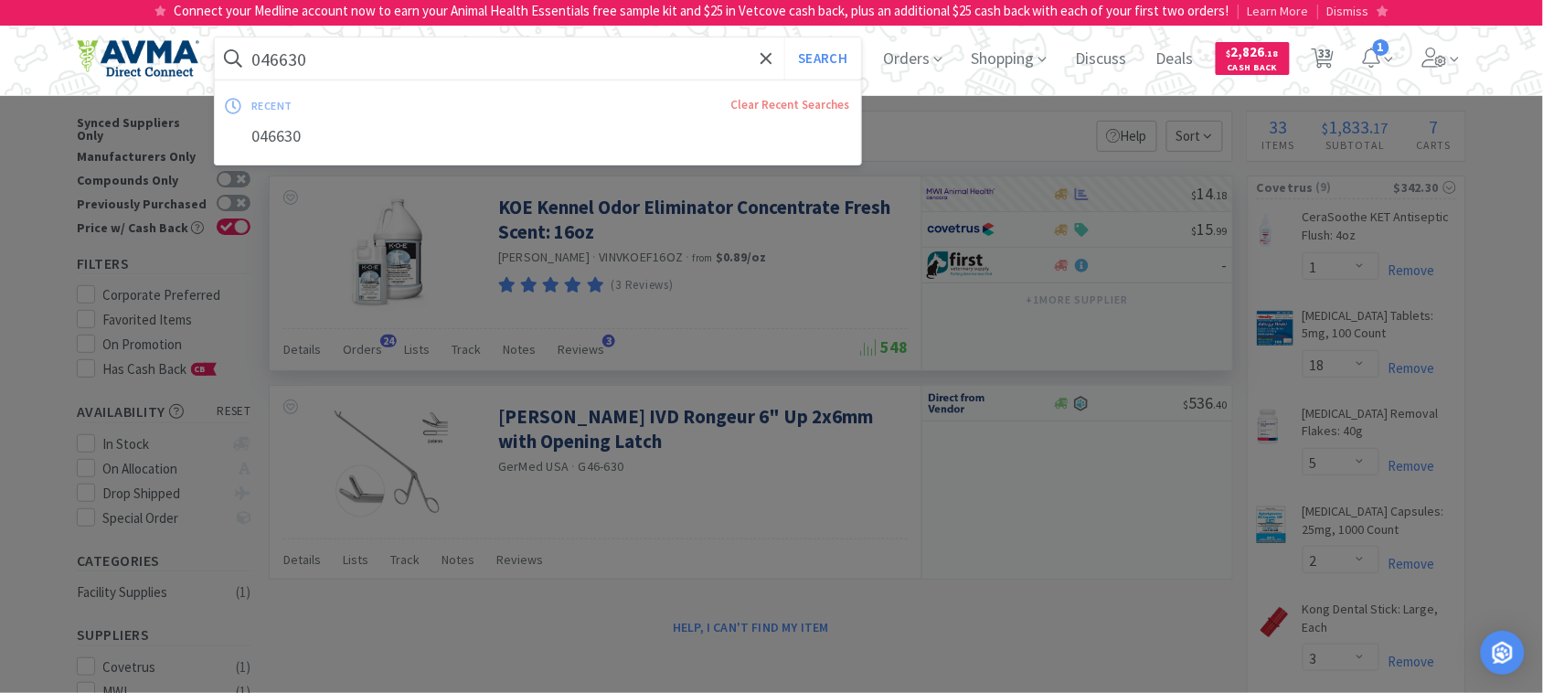
paste input "510054"
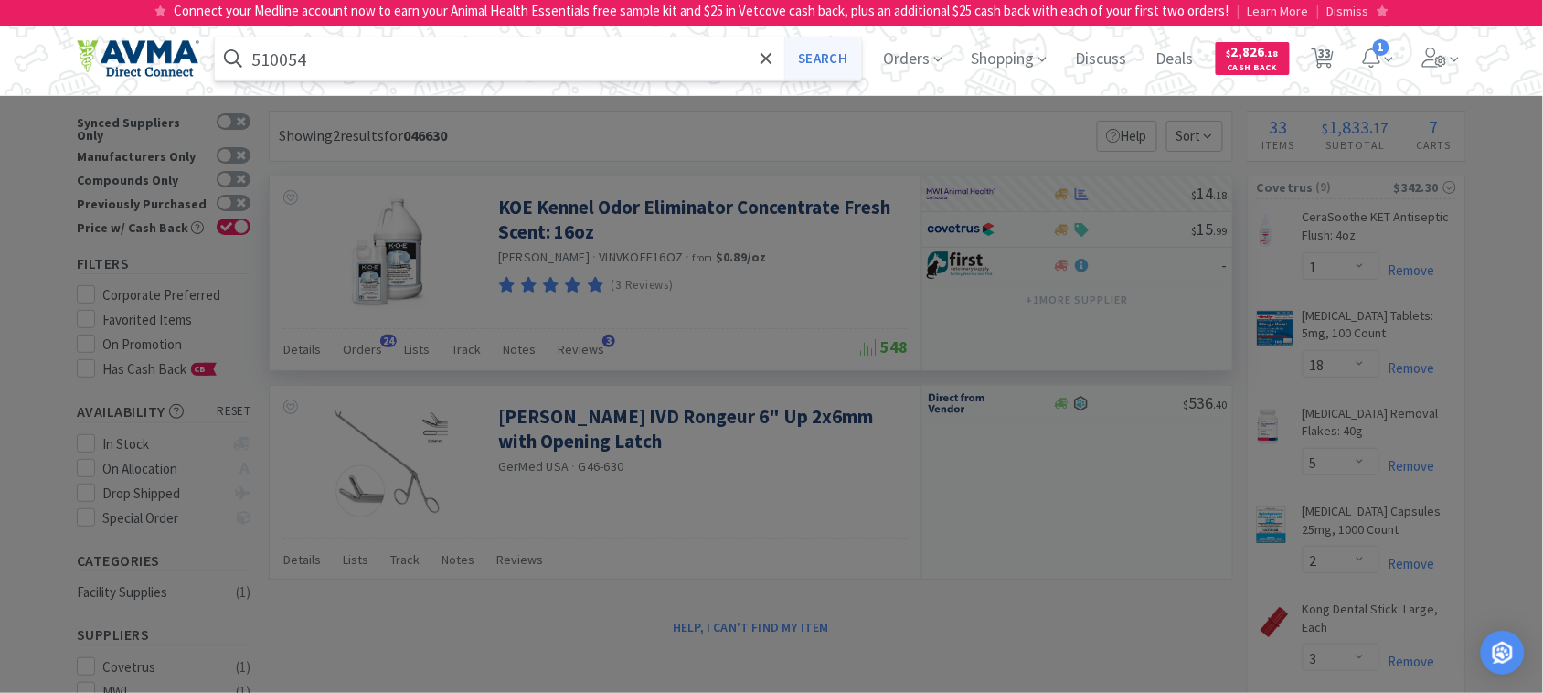
click at [830, 59] on button "Search" at bounding box center [822, 58] width 76 height 42
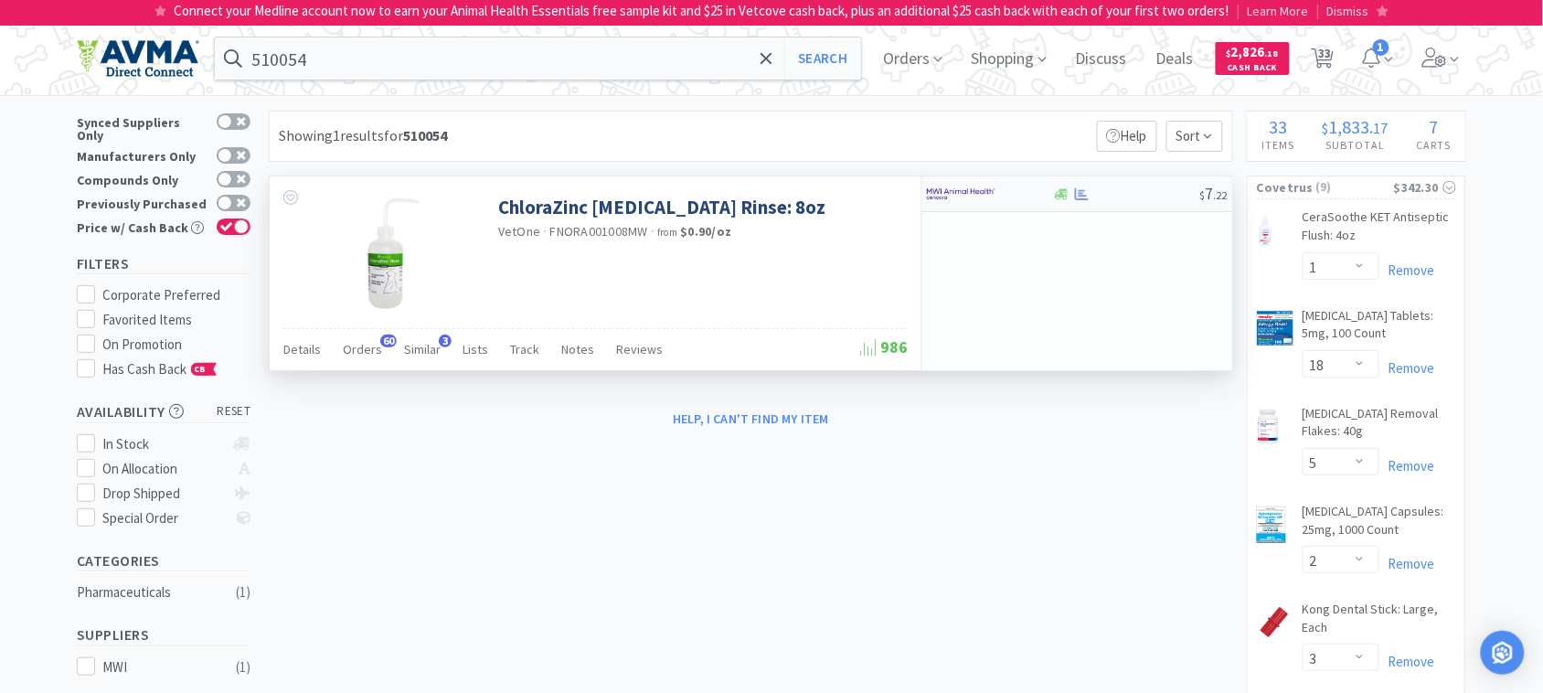
click at [963, 190] on img at bounding box center [961, 193] width 69 height 27
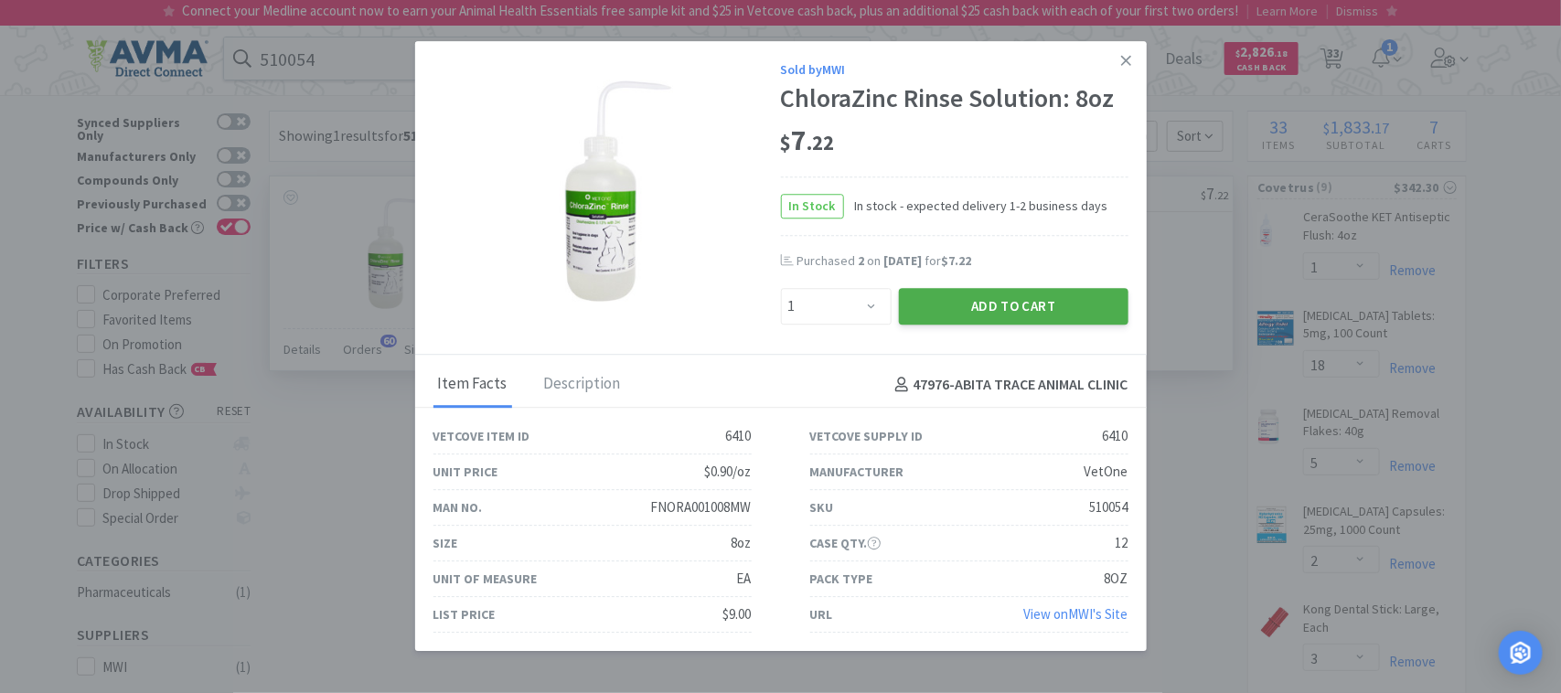
click at [963, 307] on button "Add to Cart" at bounding box center [1013, 306] width 229 height 37
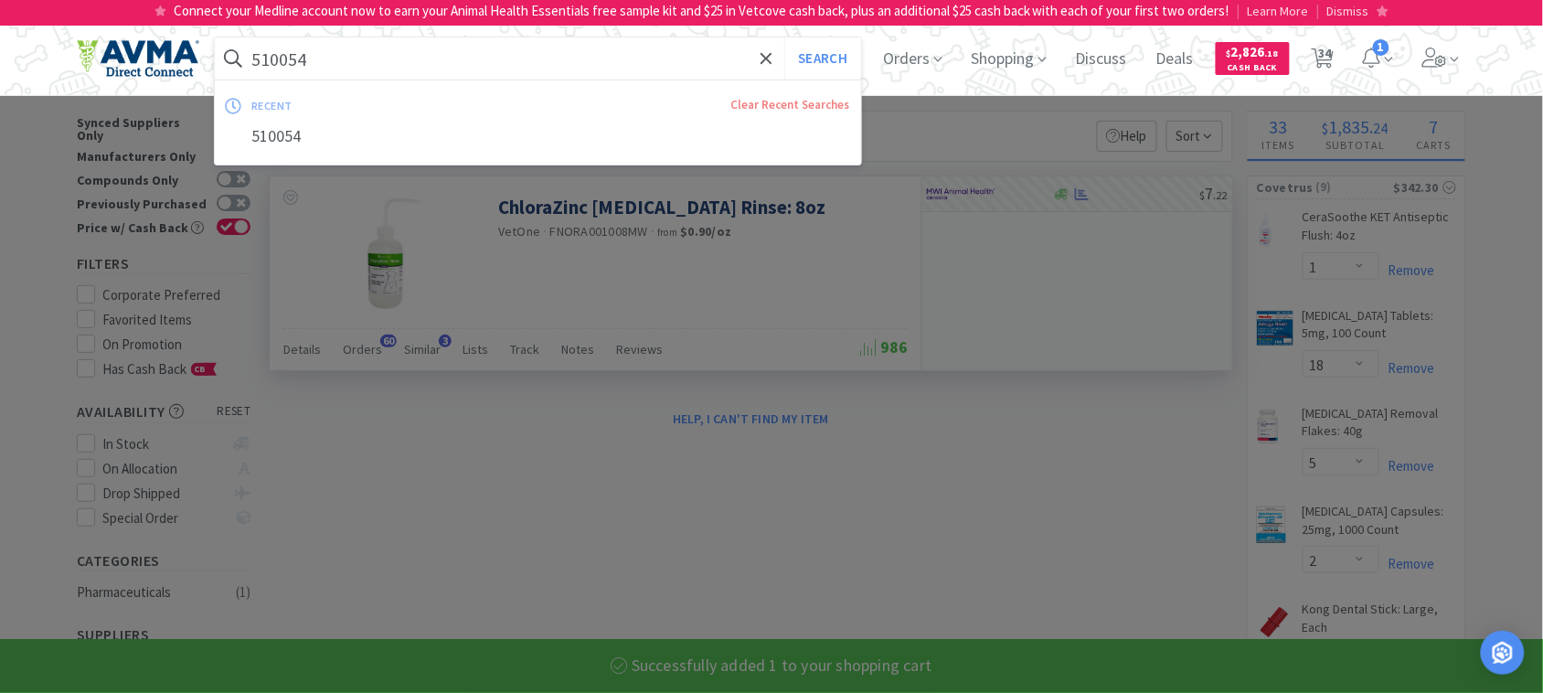
click at [293, 69] on input "510054" at bounding box center [538, 58] width 646 height 42
paste input "01109"
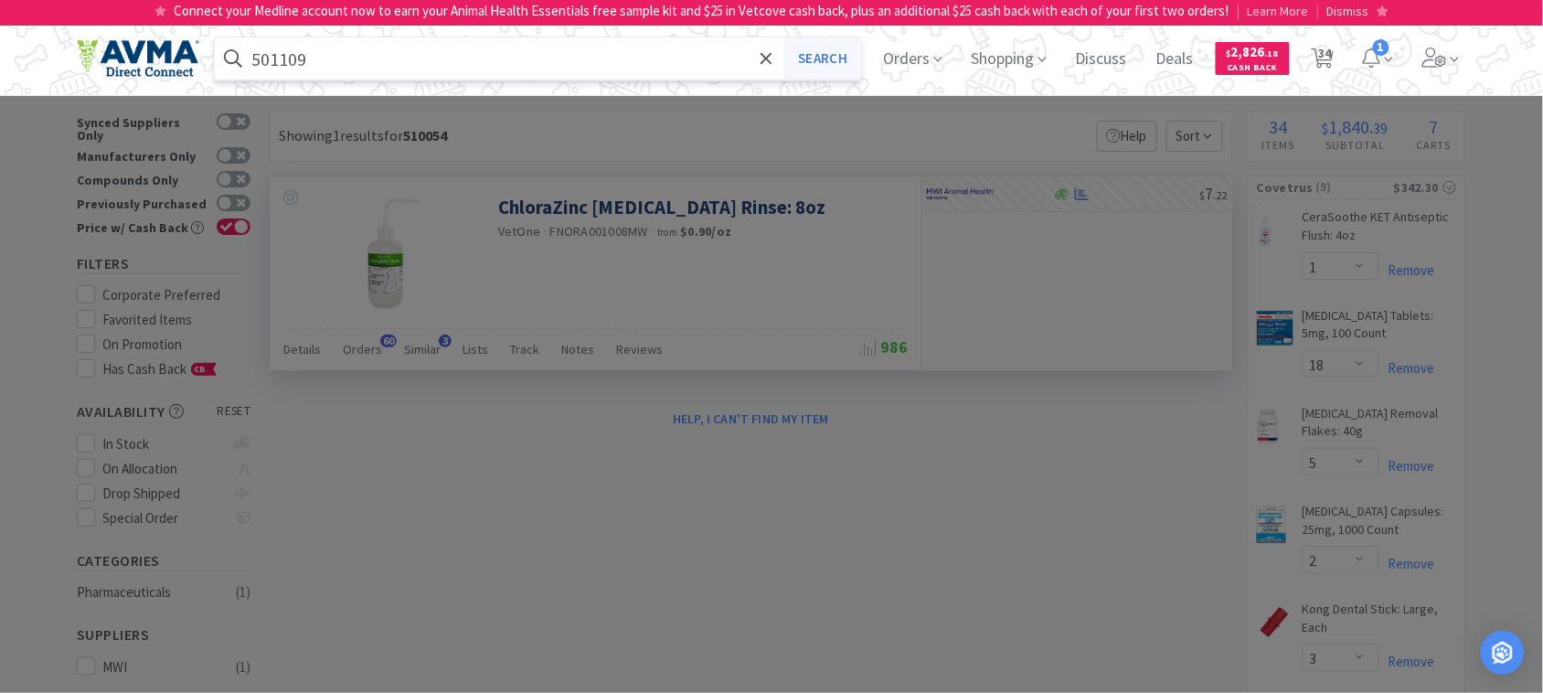
click at [835, 60] on button "Search" at bounding box center [822, 58] width 76 height 42
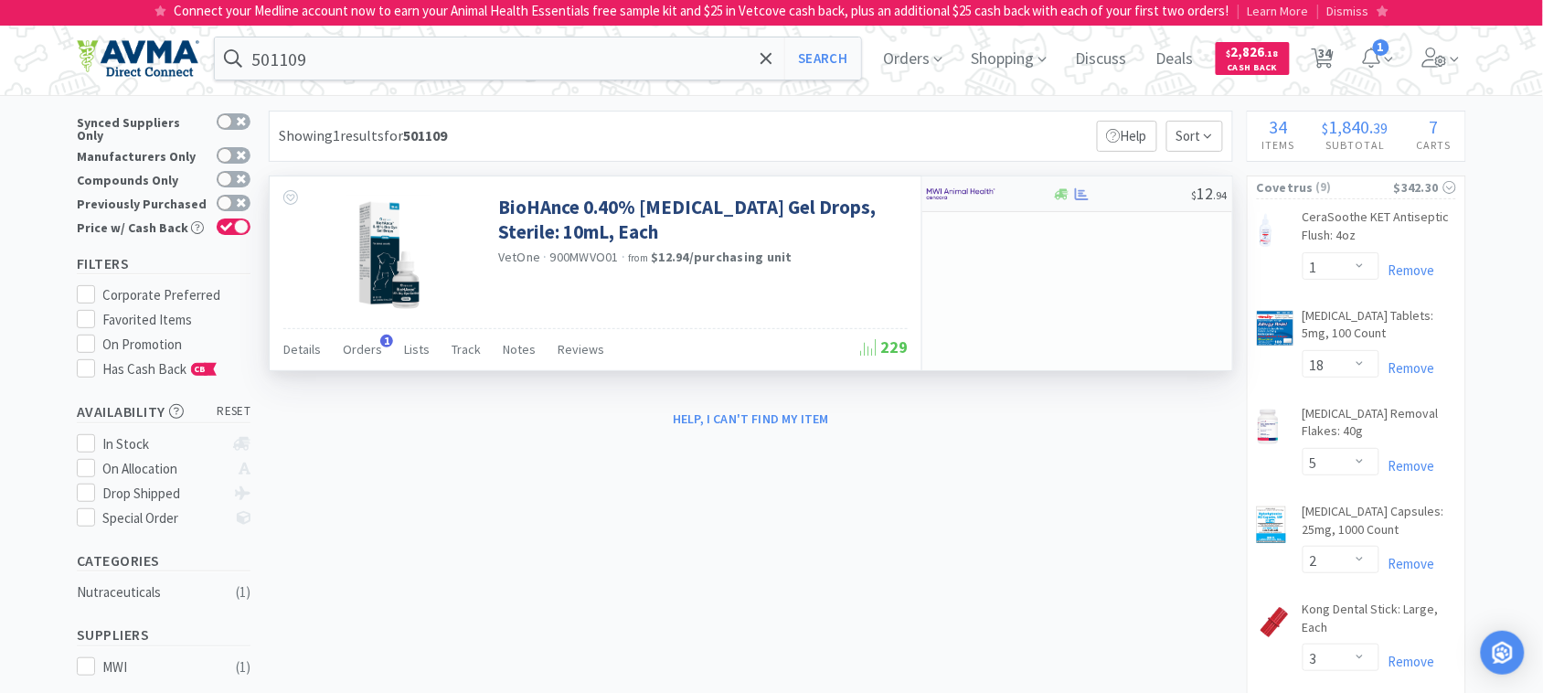
click at [980, 188] on img at bounding box center [961, 193] width 69 height 27
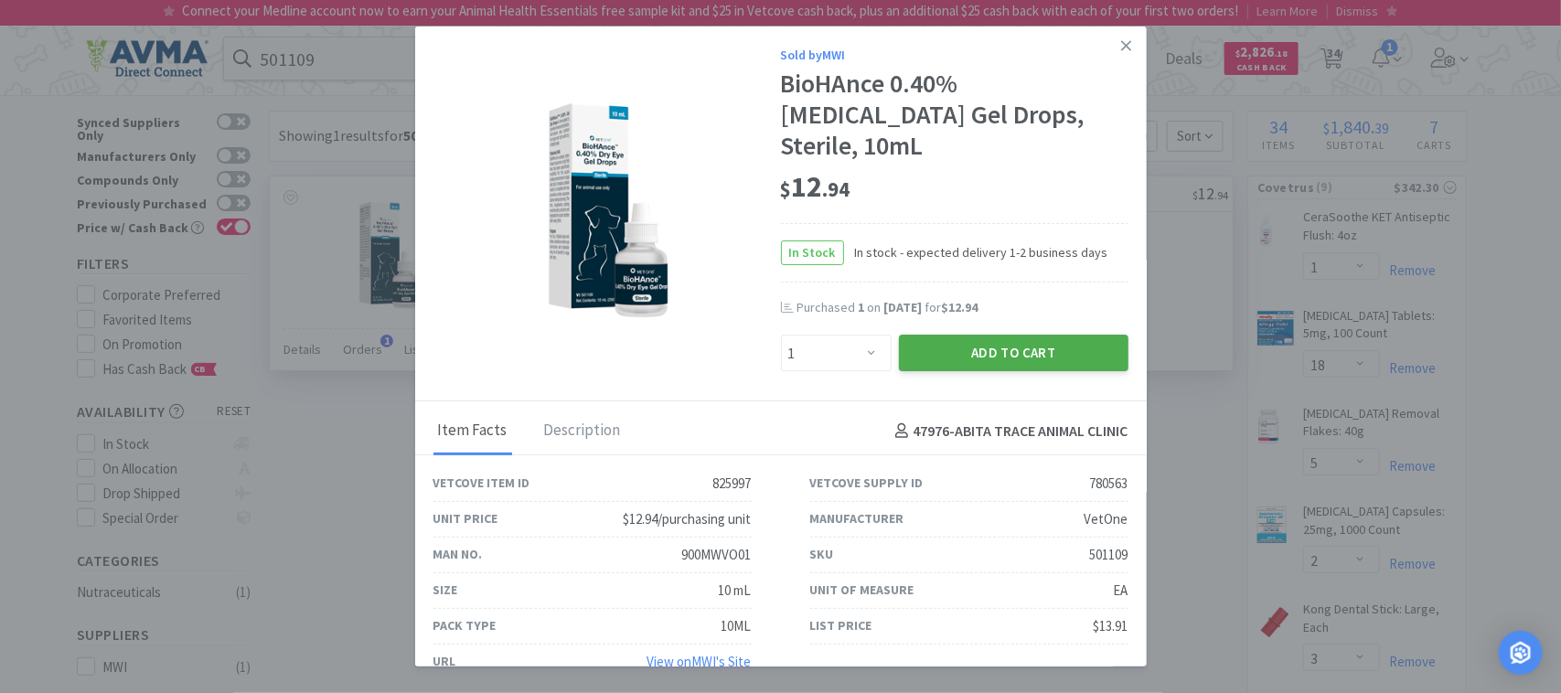
click at [997, 335] on button "Add to Cart" at bounding box center [1013, 353] width 229 height 37
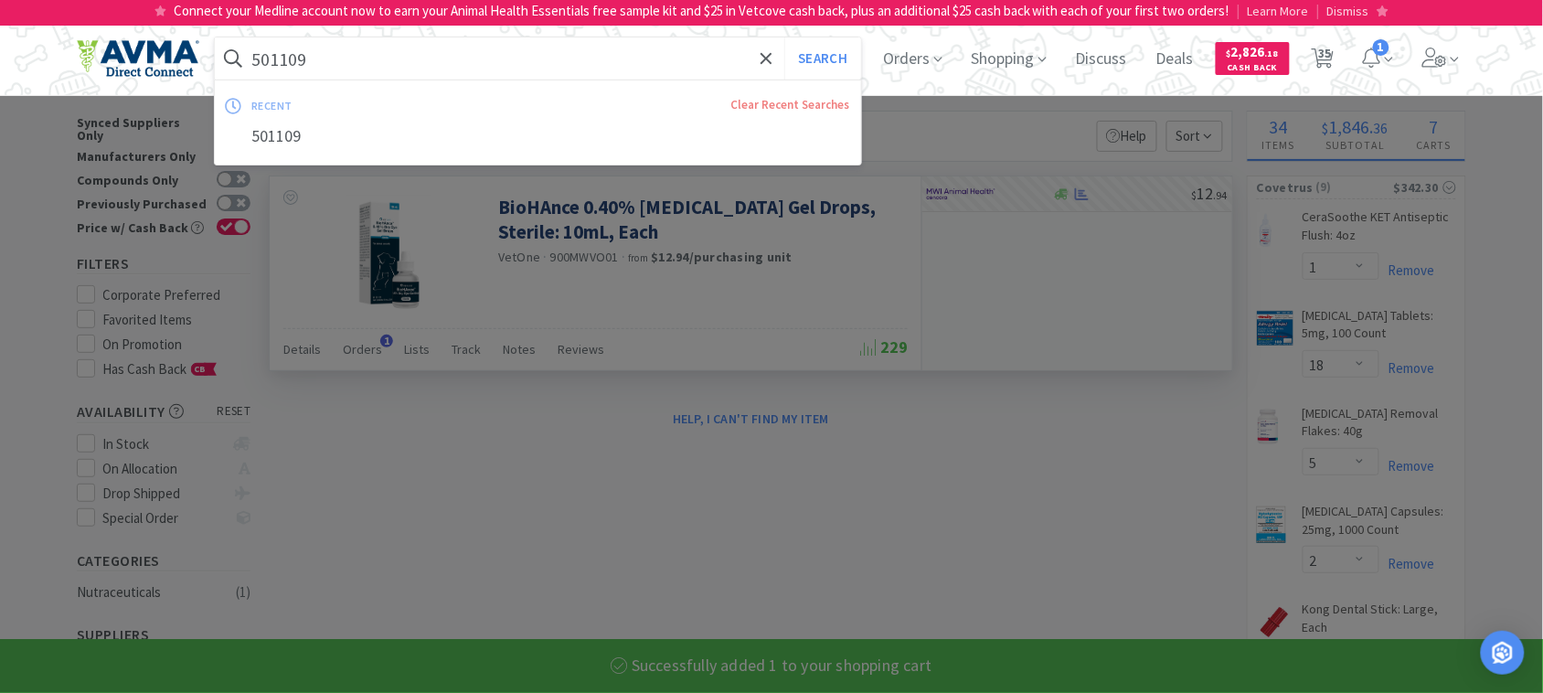
click at [308, 53] on input "501109" at bounding box center [538, 58] width 646 height 42
paste input "050123"
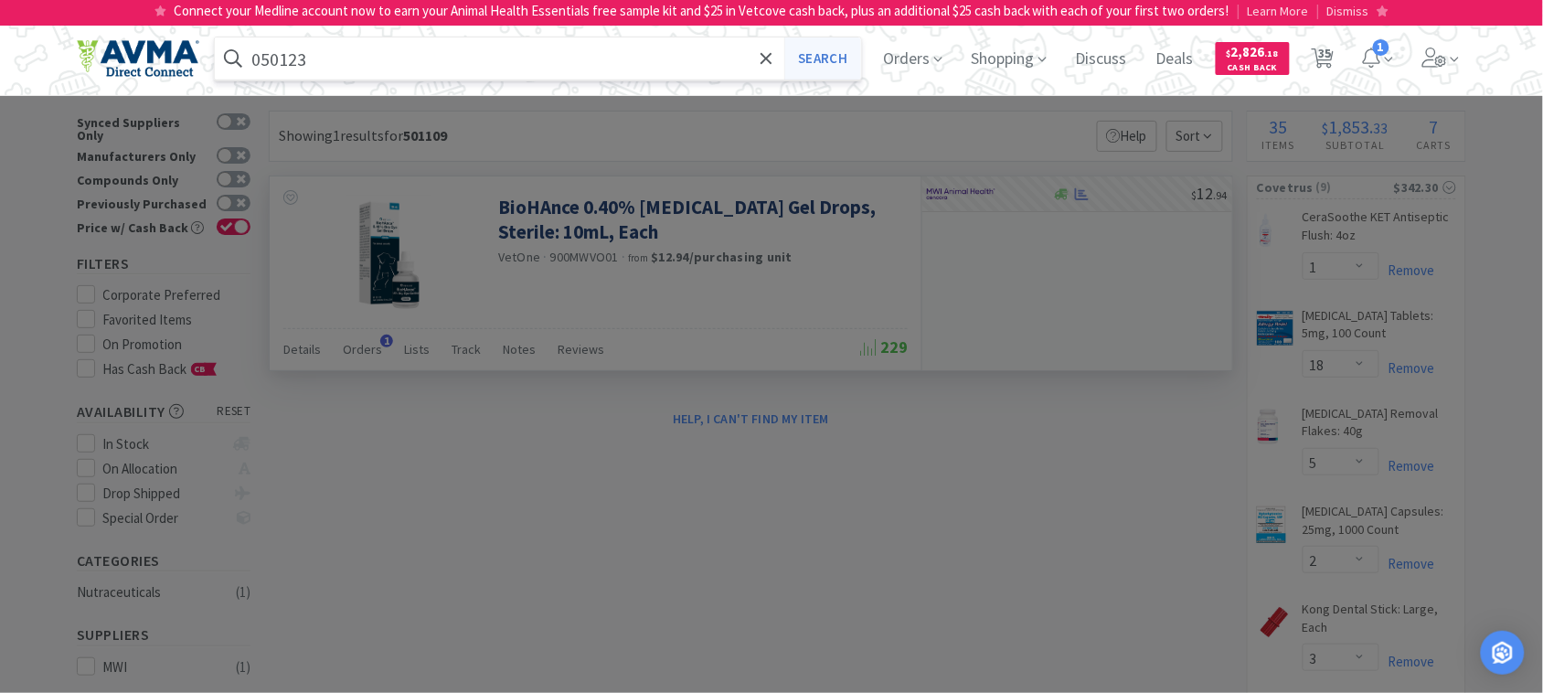
click at [824, 48] on button "Search" at bounding box center [822, 58] width 76 height 42
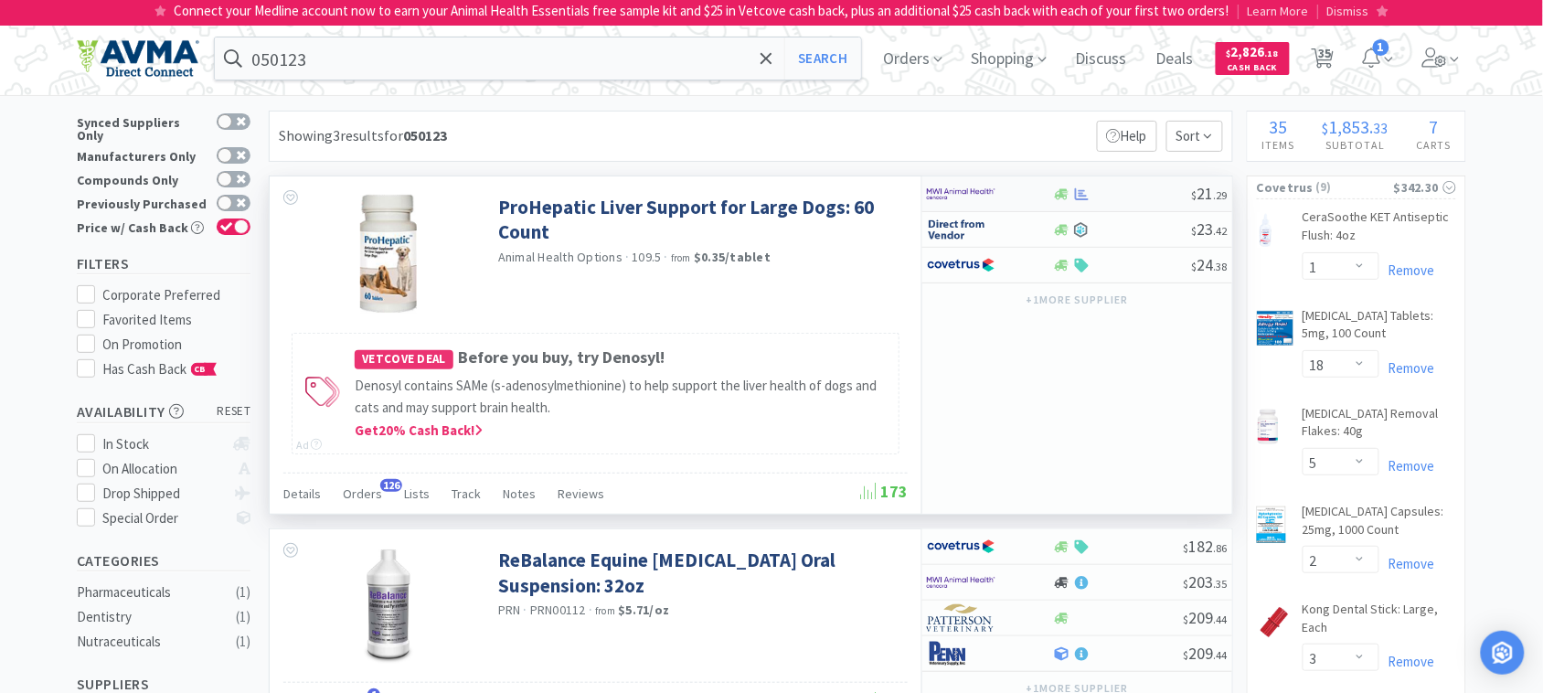
click at [967, 187] on img at bounding box center [961, 193] width 69 height 27
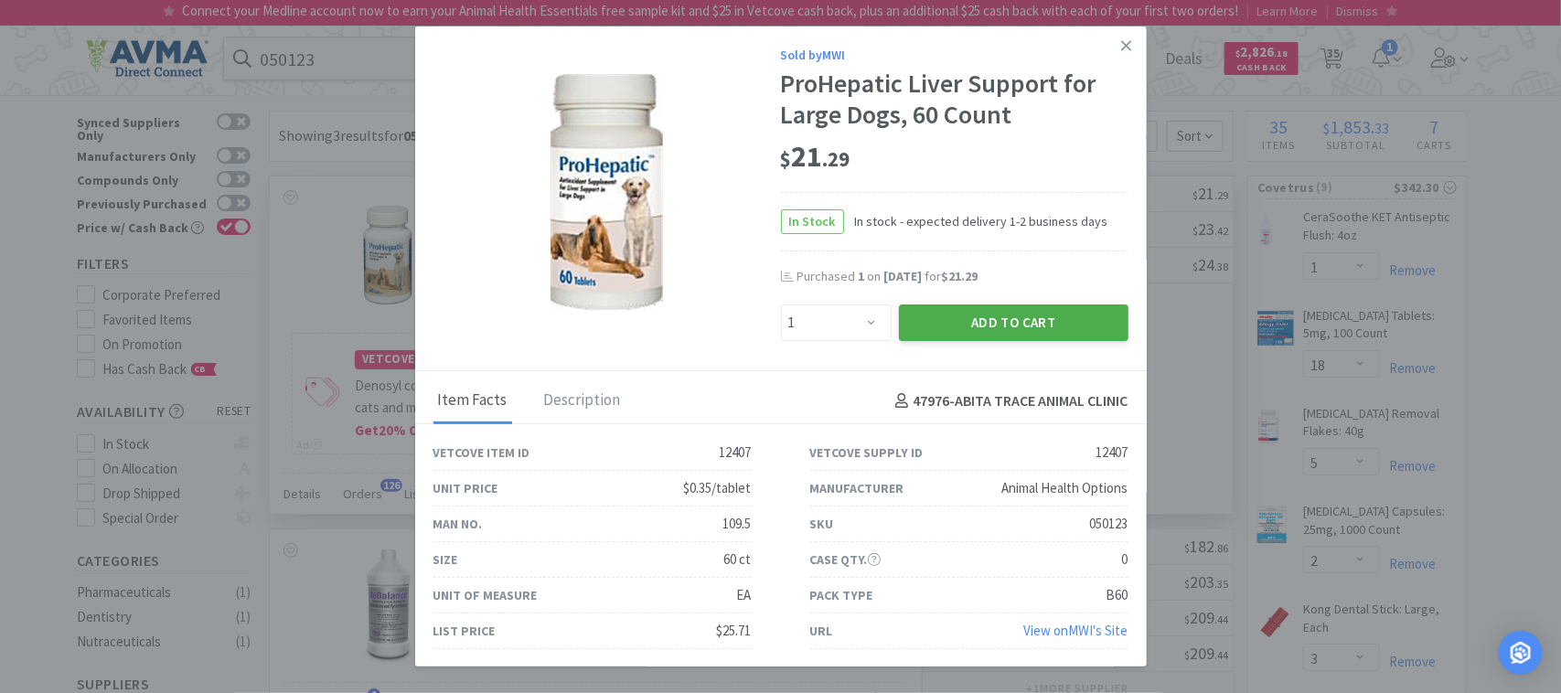
click at [1029, 326] on button "Add to Cart" at bounding box center [1013, 322] width 229 height 37
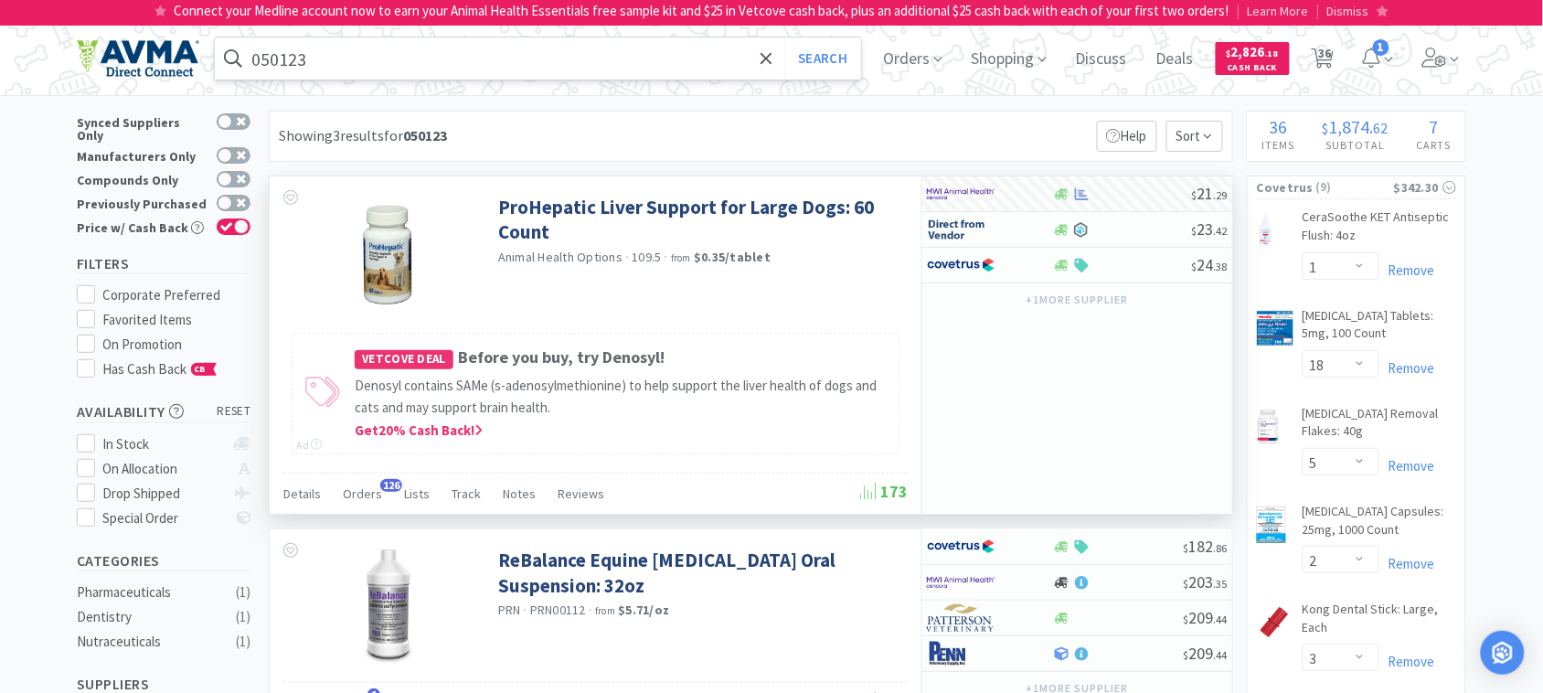
click at [391, 51] on input "050123" at bounding box center [538, 58] width 646 height 42
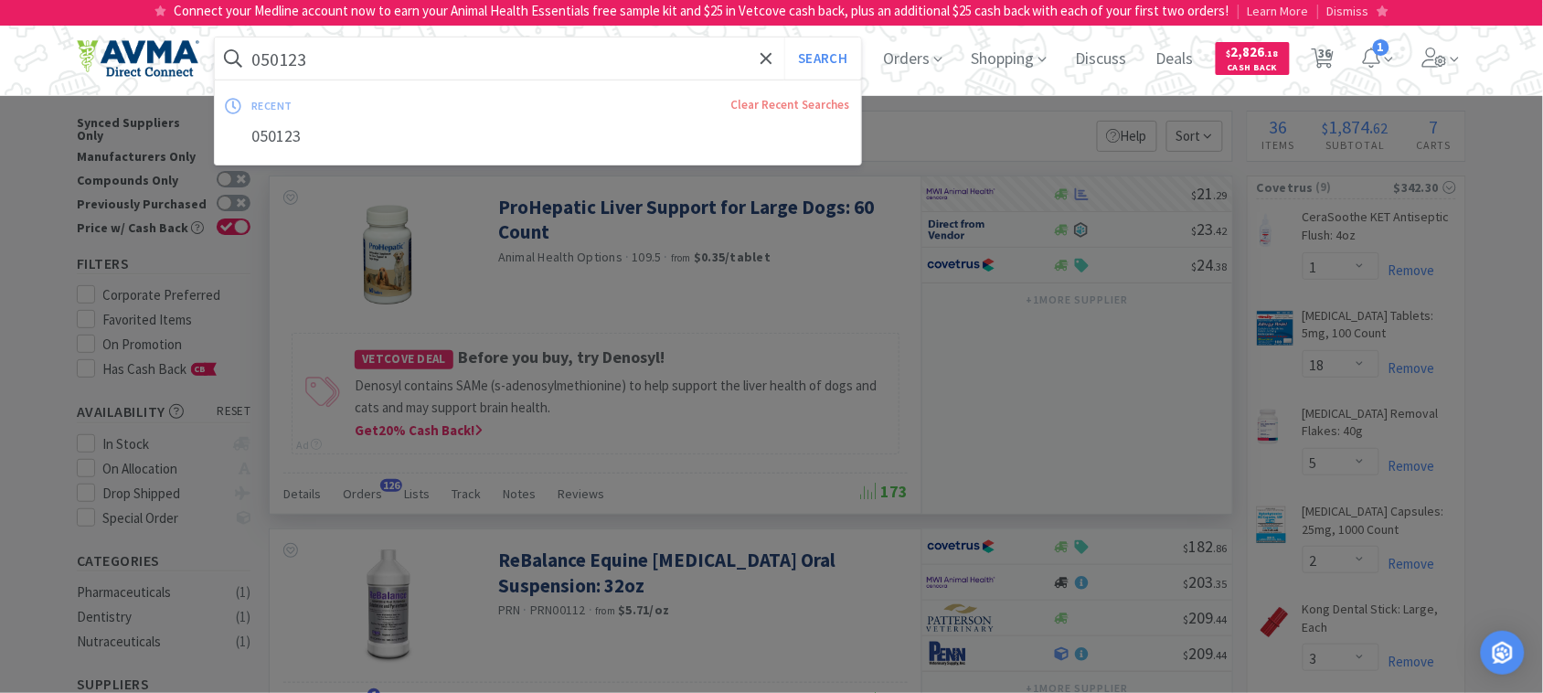
paste input "09150"
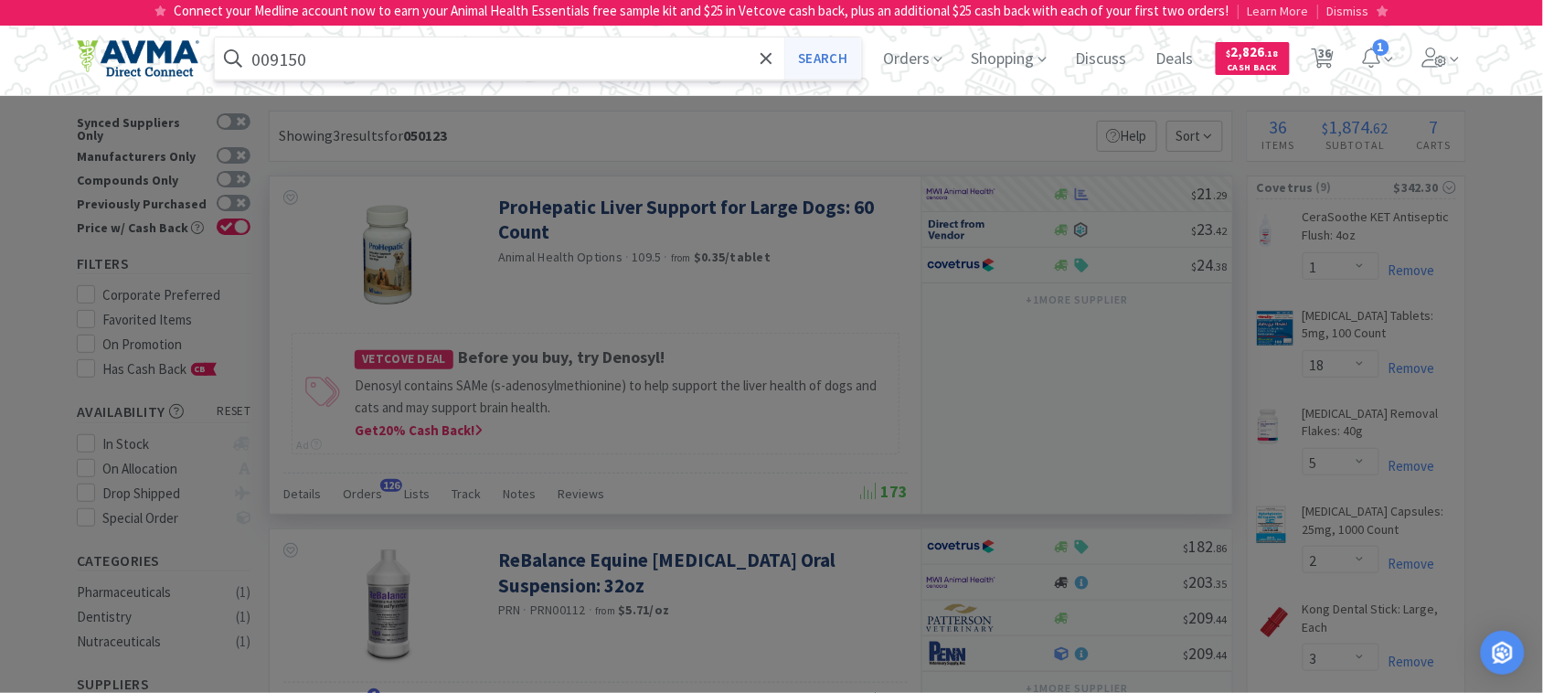
click at [833, 62] on button "Search" at bounding box center [822, 58] width 76 height 42
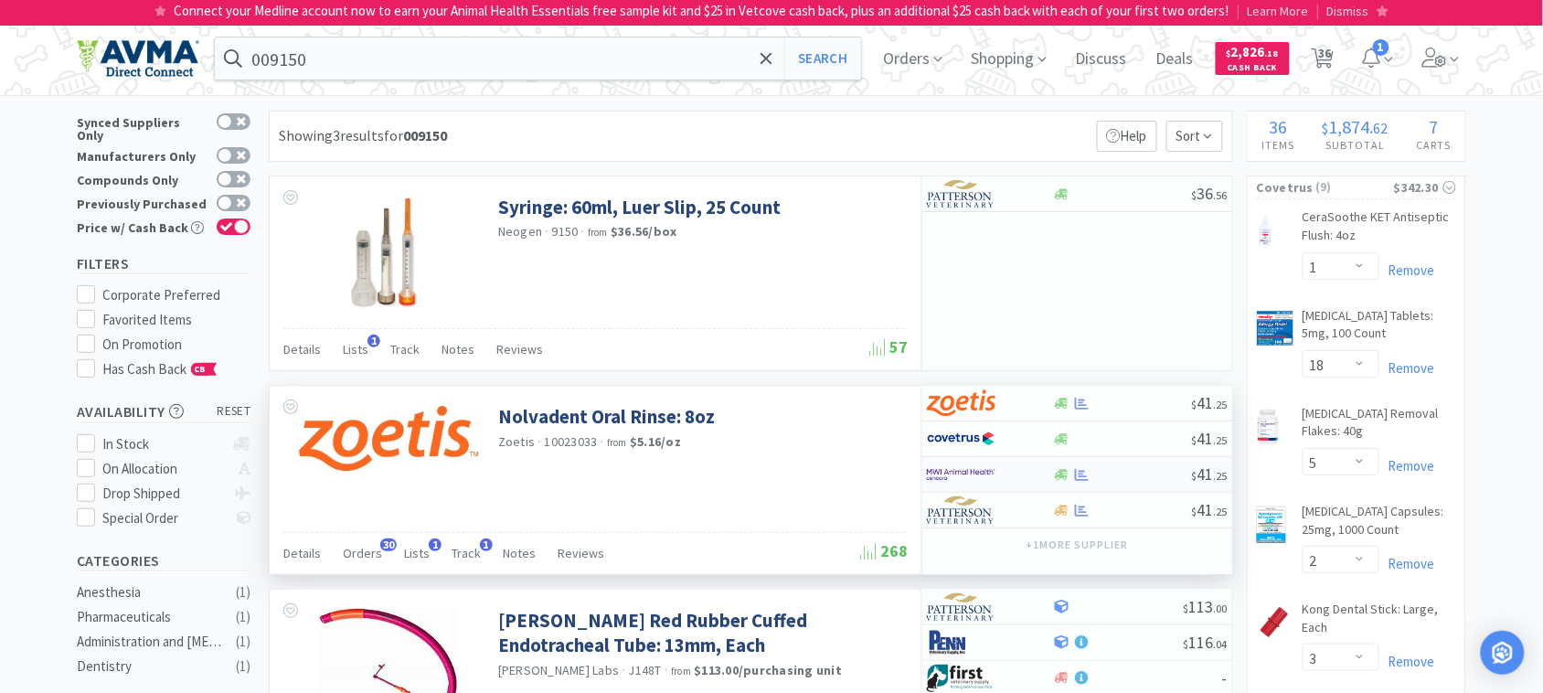
click at [967, 477] on img at bounding box center [961, 474] width 69 height 27
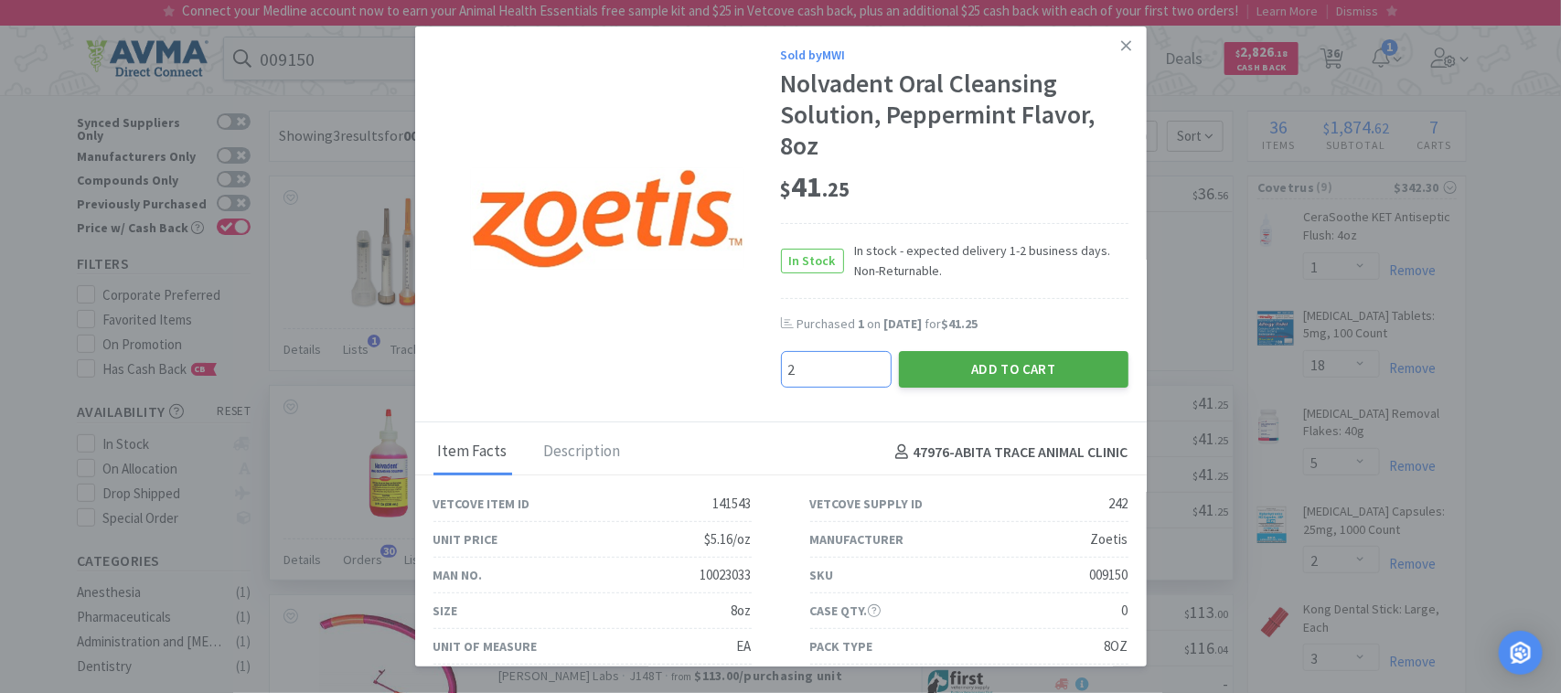
click at [988, 378] on button "Add to Cart" at bounding box center [1013, 369] width 229 height 37
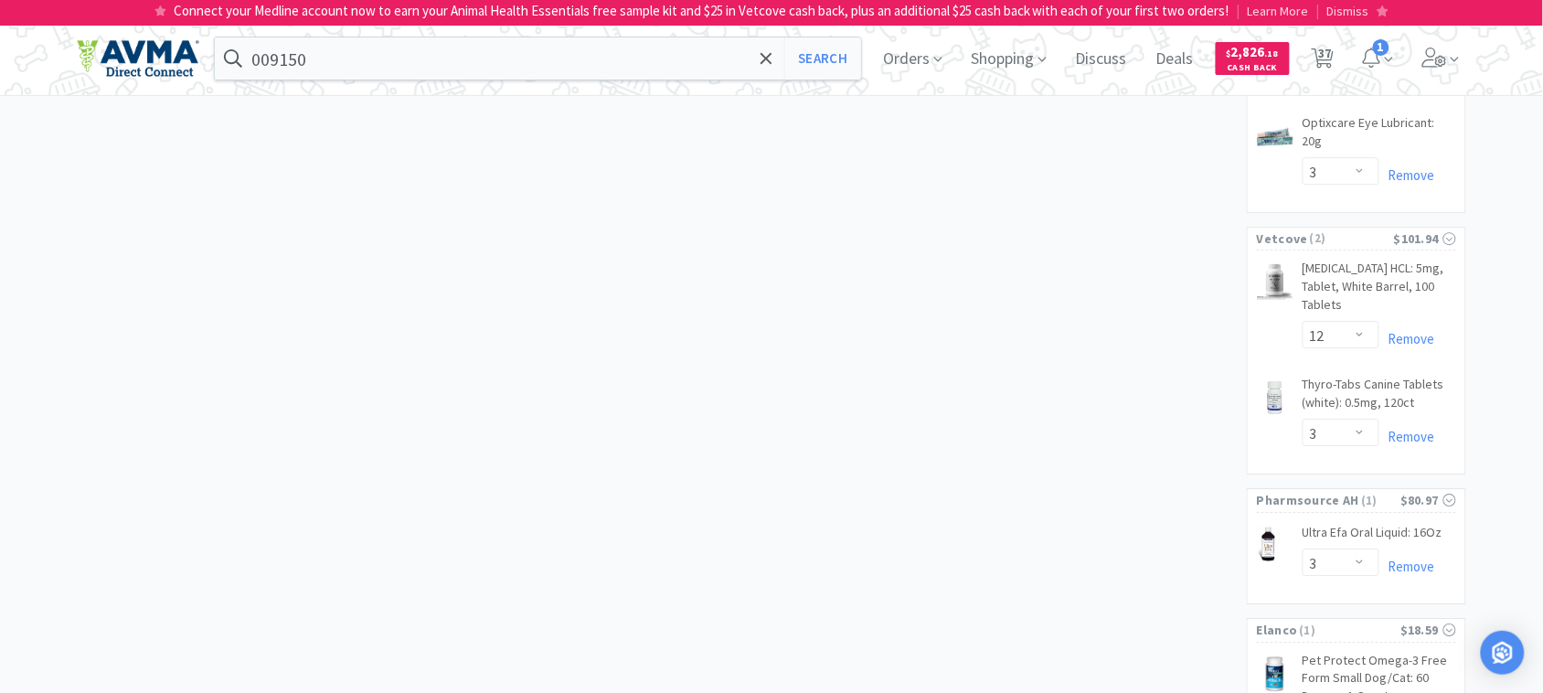
scroll to position [3428, 0]
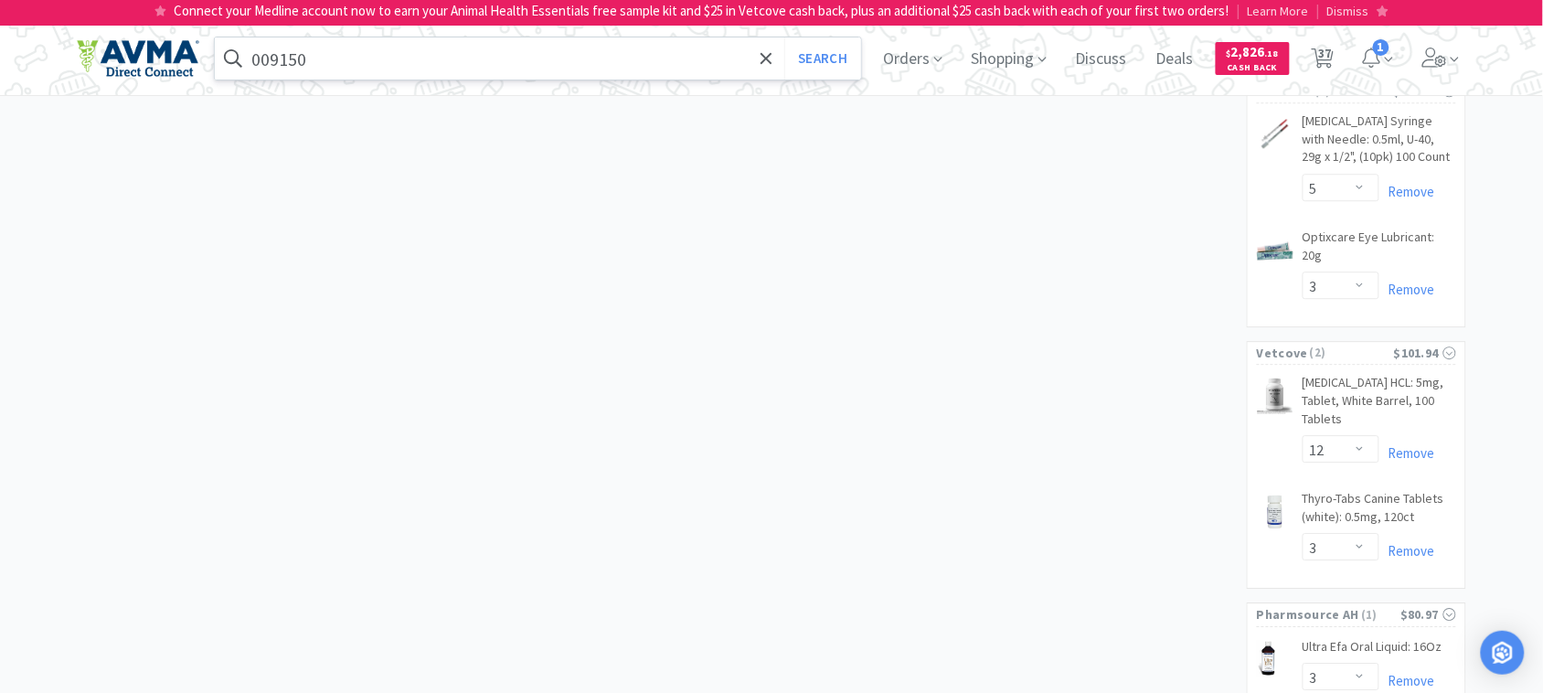
click at [410, 66] on input "009150" at bounding box center [538, 58] width 646 height 42
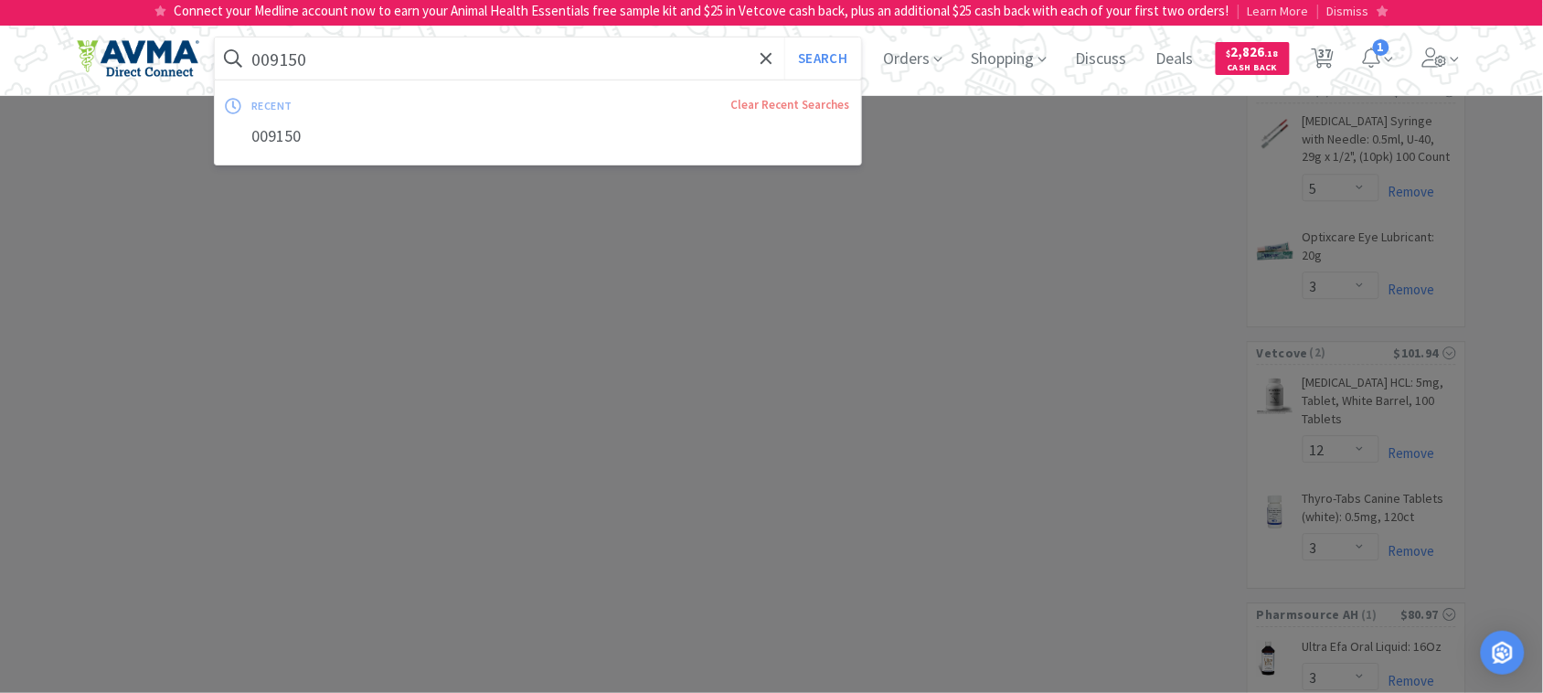
paste input "19270"
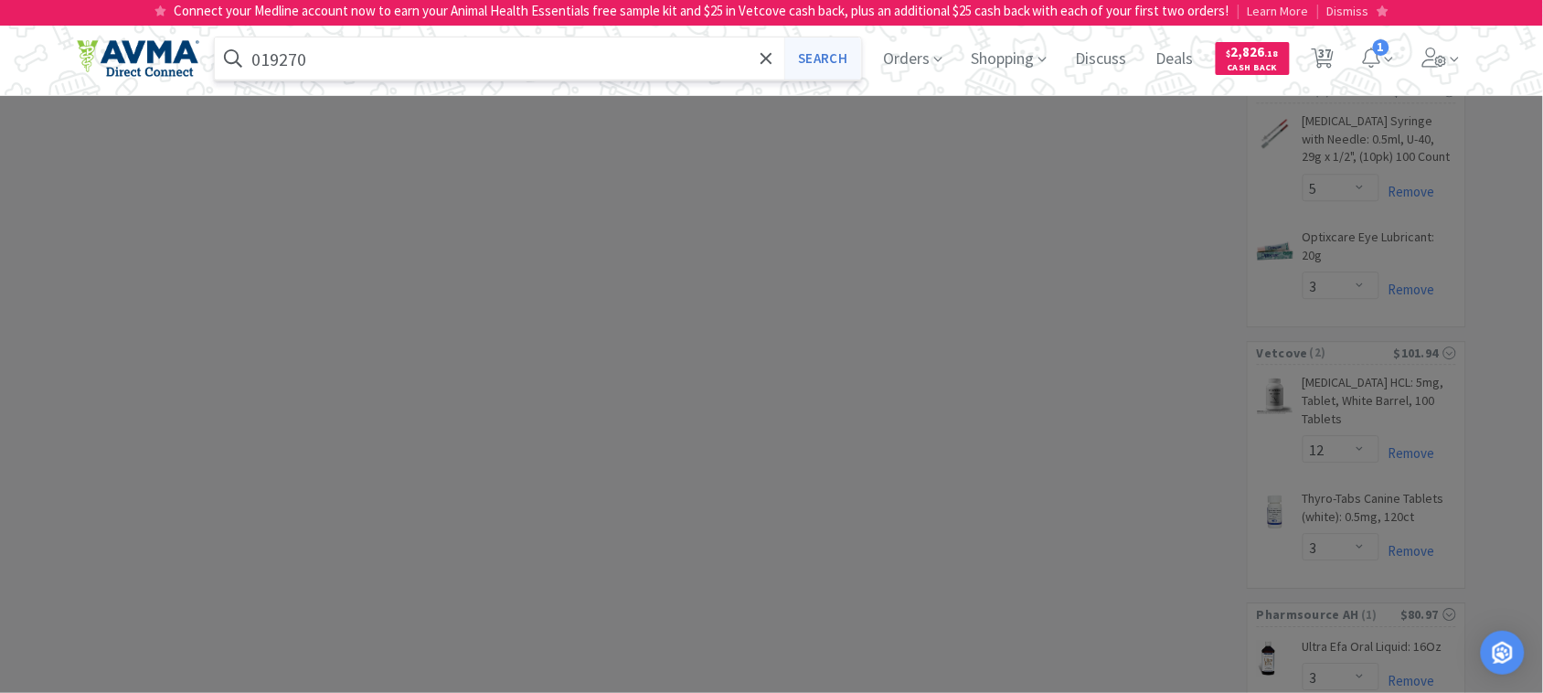
click at [835, 55] on button "Search" at bounding box center [822, 58] width 76 height 42
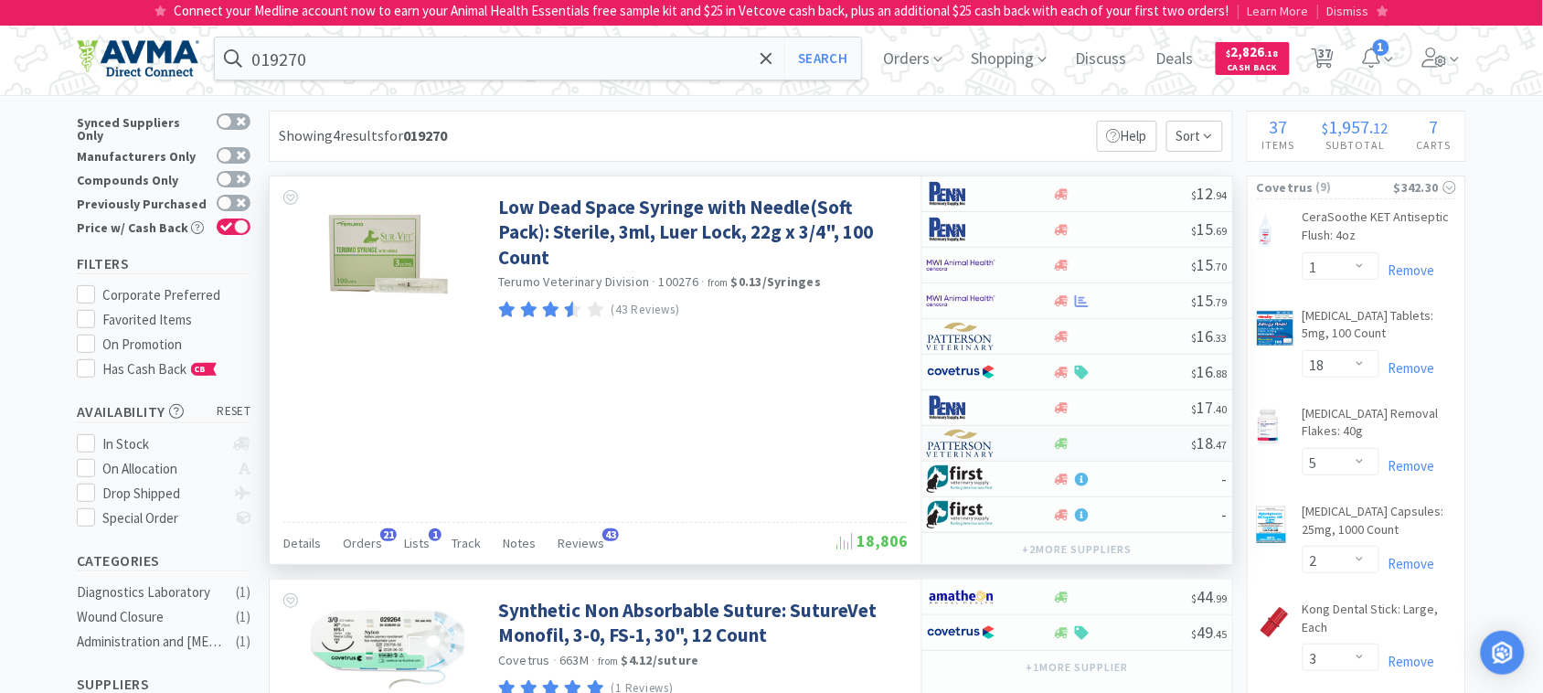
click at [972, 445] on img at bounding box center [961, 443] width 69 height 27
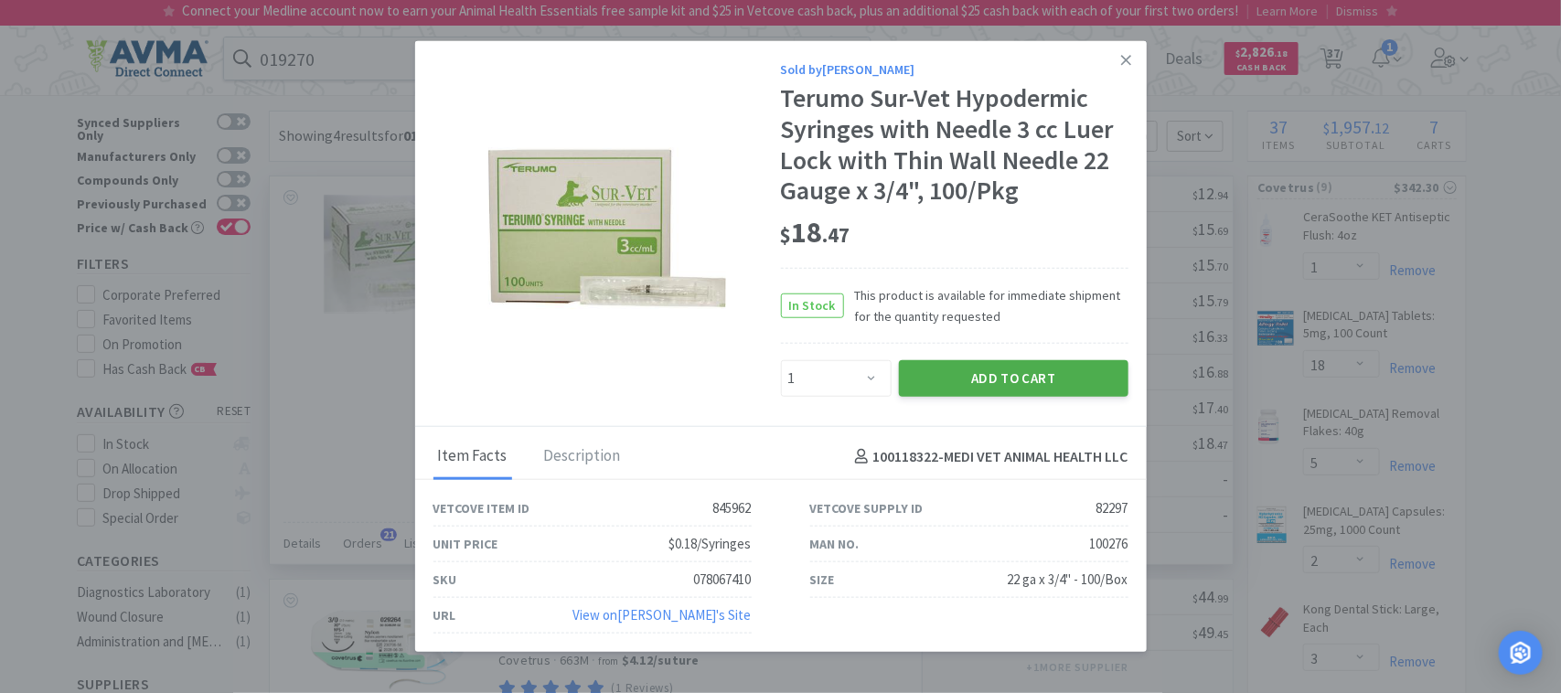
click at [1030, 381] on button "Add to Cart" at bounding box center [1013, 378] width 229 height 37
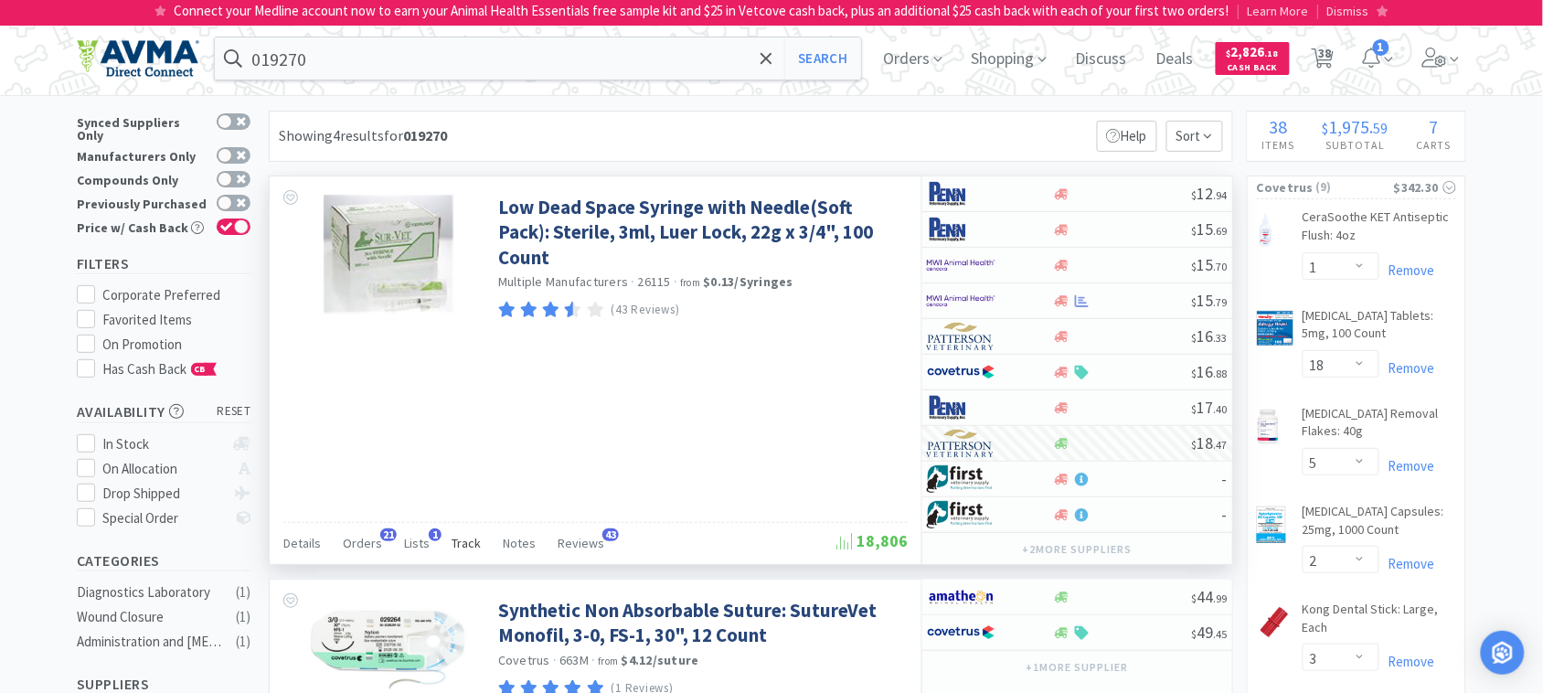
click at [458, 540] on span "Track" at bounding box center [466, 543] width 29 height 16
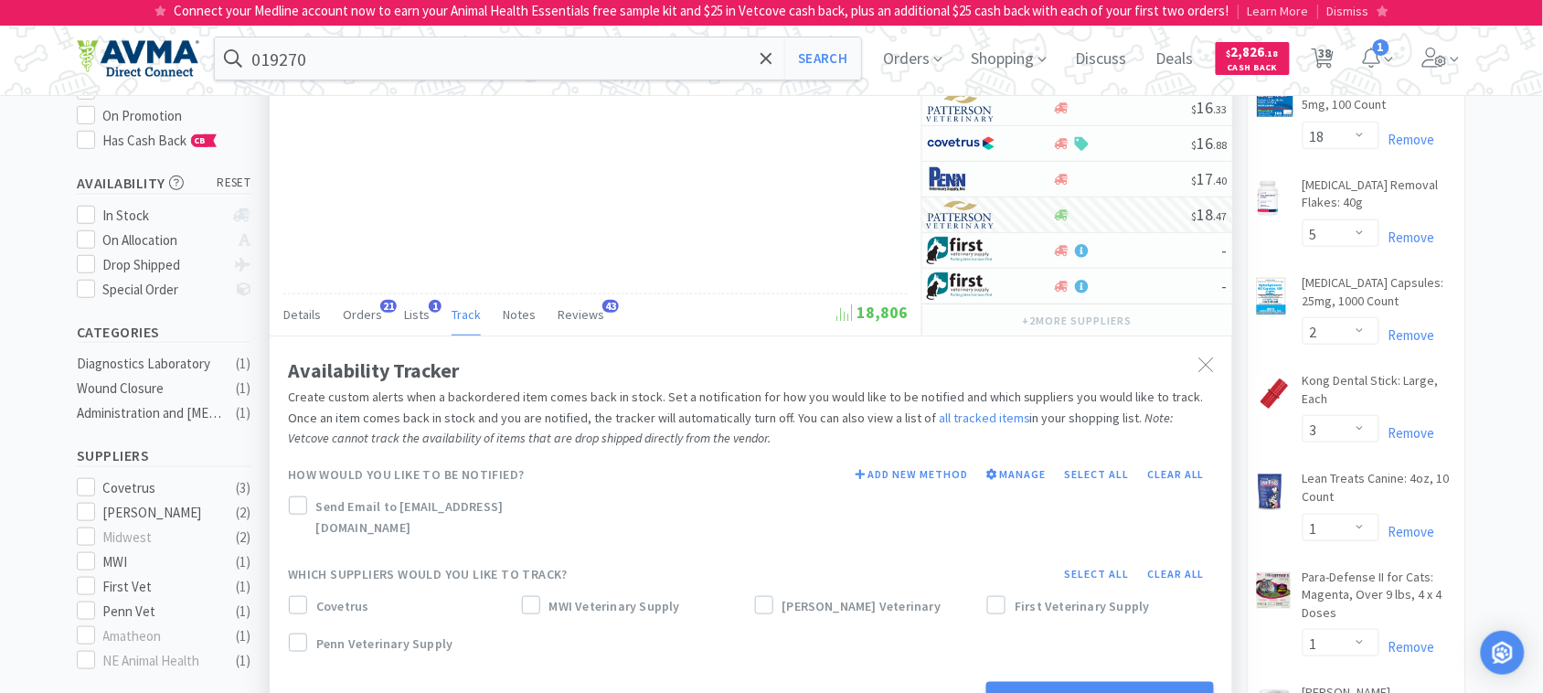
scroll to position [343, 0]
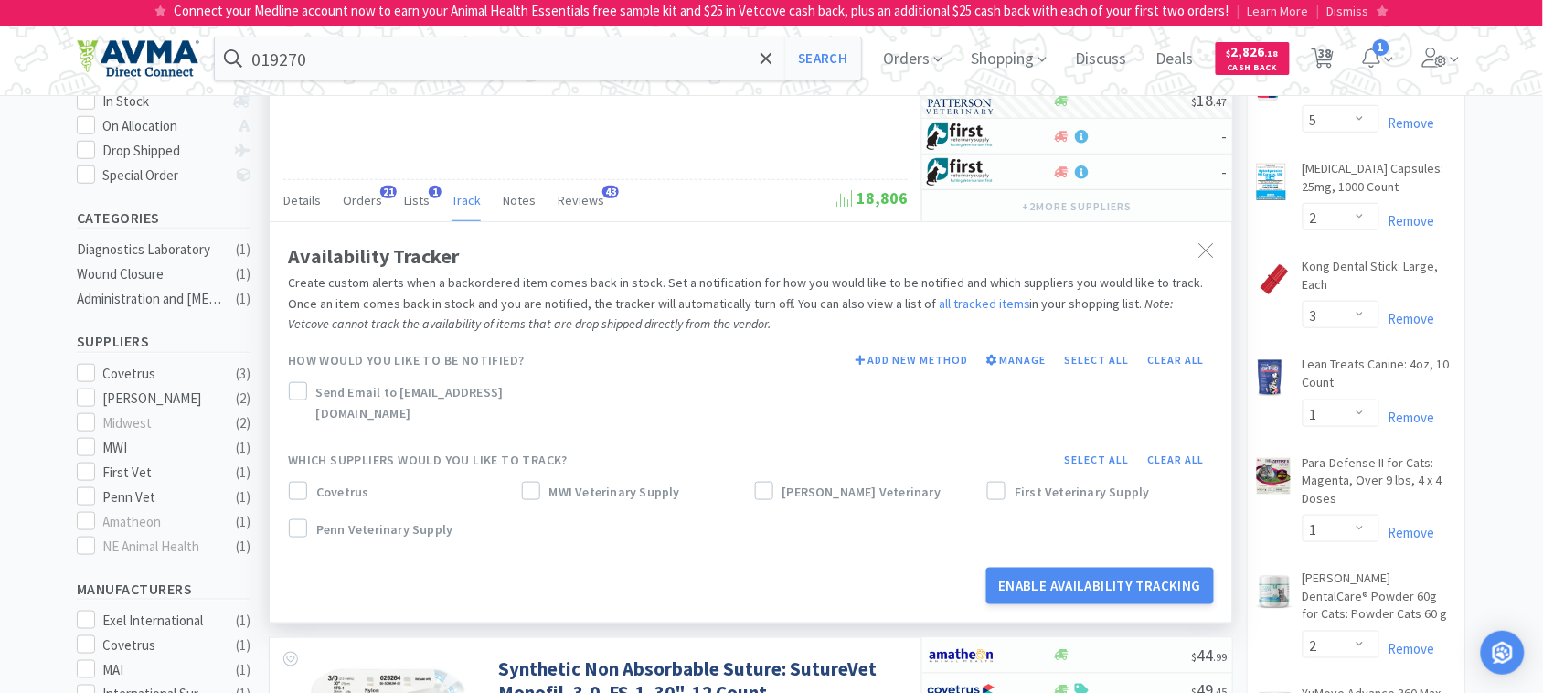
click at [1052, 447] on span "Which suppliers would you like to track? Select all Clear all" at bounding box center [751, 460] width 926 height 26
click at [1114, 447] on button "Select all" at bounding box center [1097, 460] width 83 height 26
click at [994, 485] on icon at bounding box center [996, 491] width 13 height 13
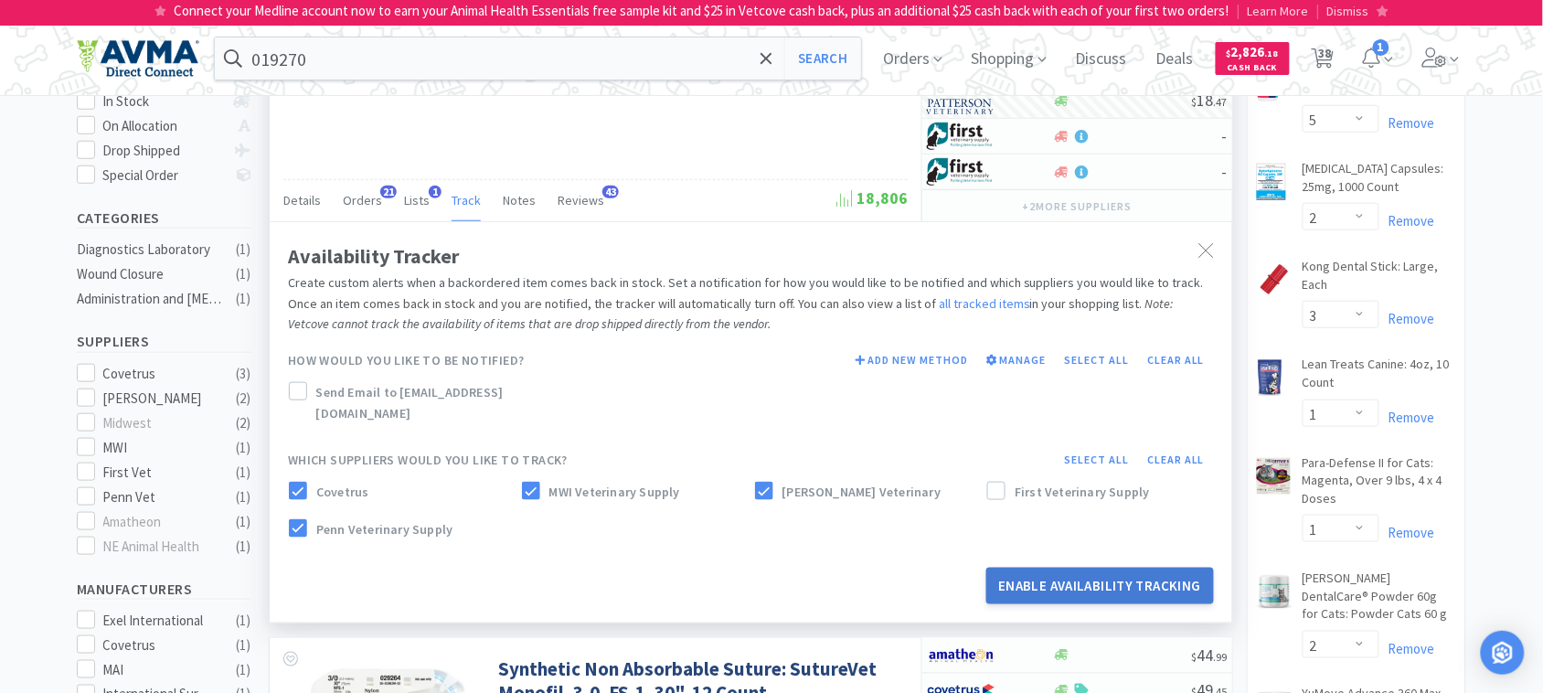
click at [1098, 572] on button "Enable Availability Tracking" at bounding box center [1100, 586] width 229 height 37
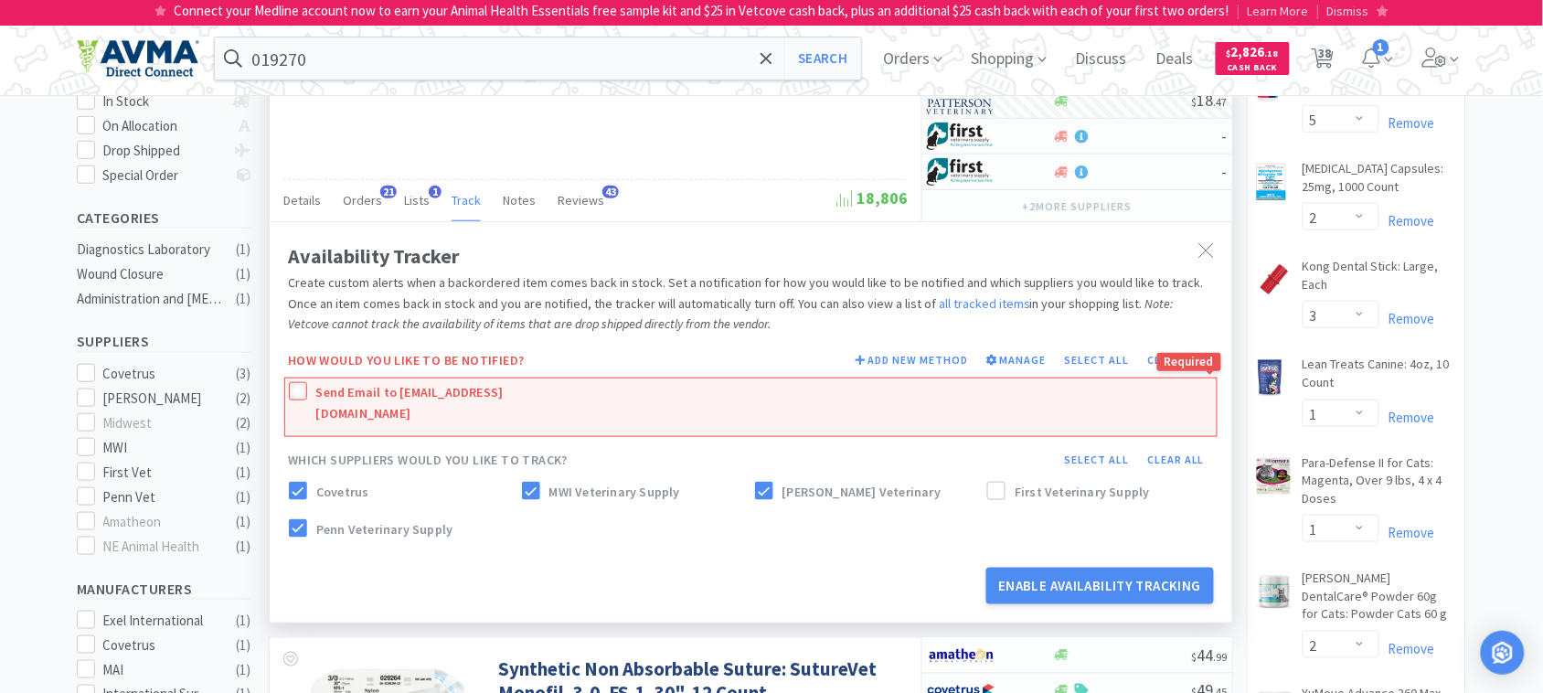
click at [302, 398] on icon at bounding box center [298, 392] width 13 height 13
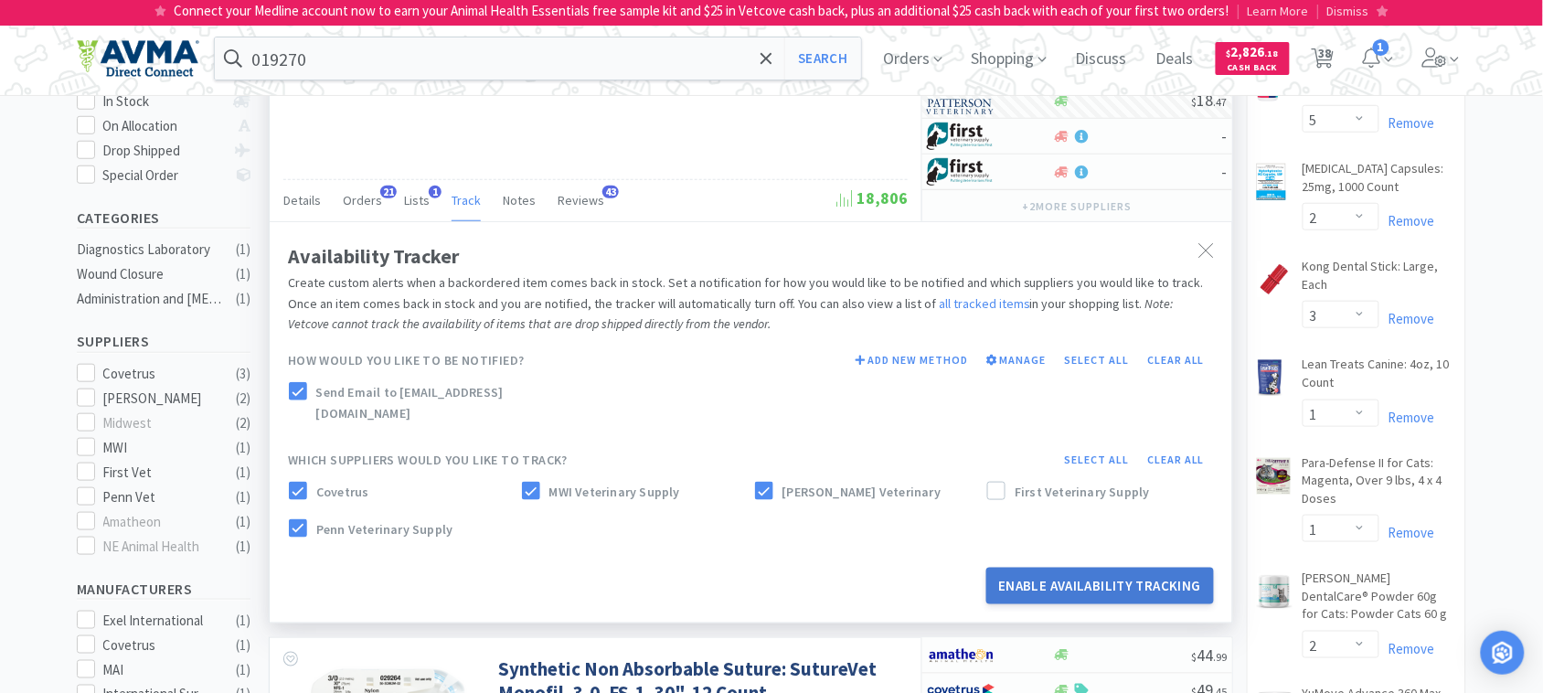
click at [1056, 568] on button "Enable Availability Tracking" at bounding box center [1100, 586] width 229 height 37
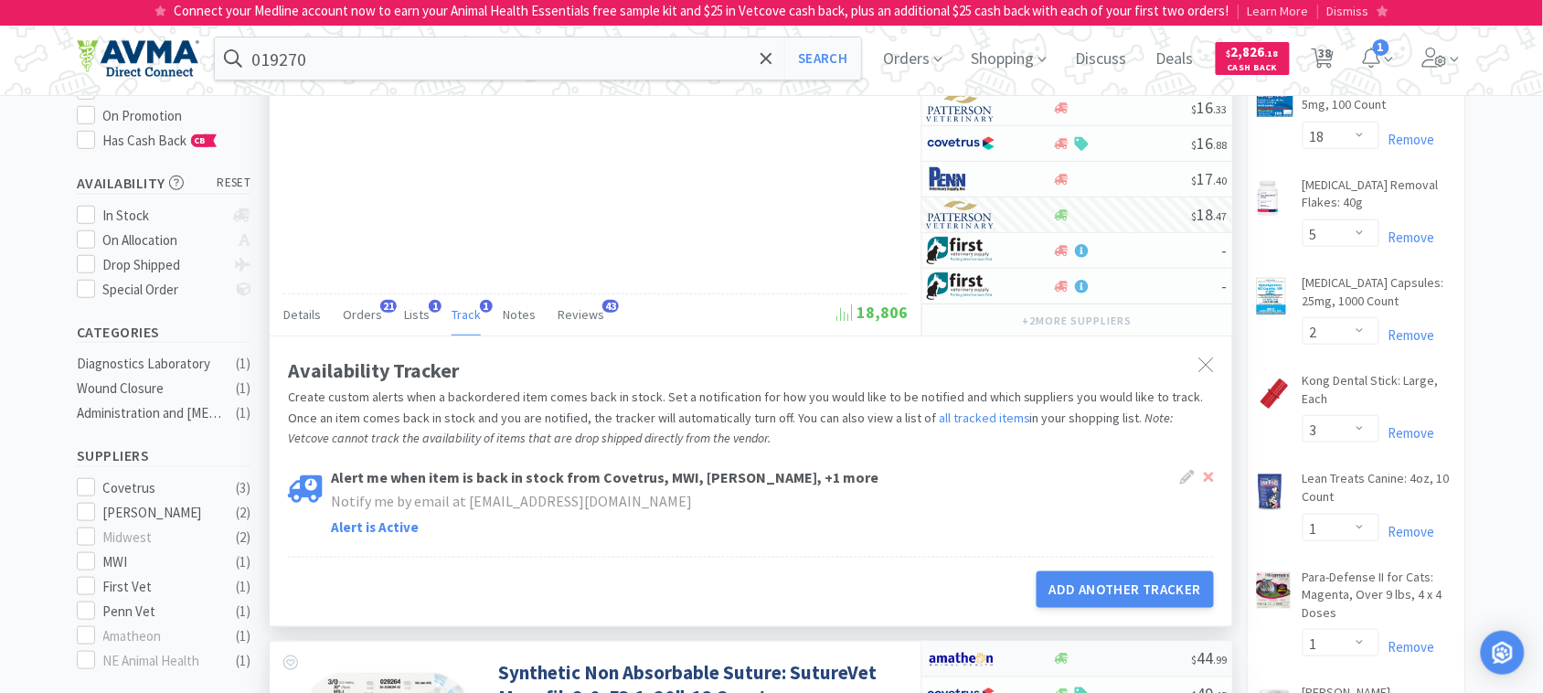
scroll to position [0, 0]
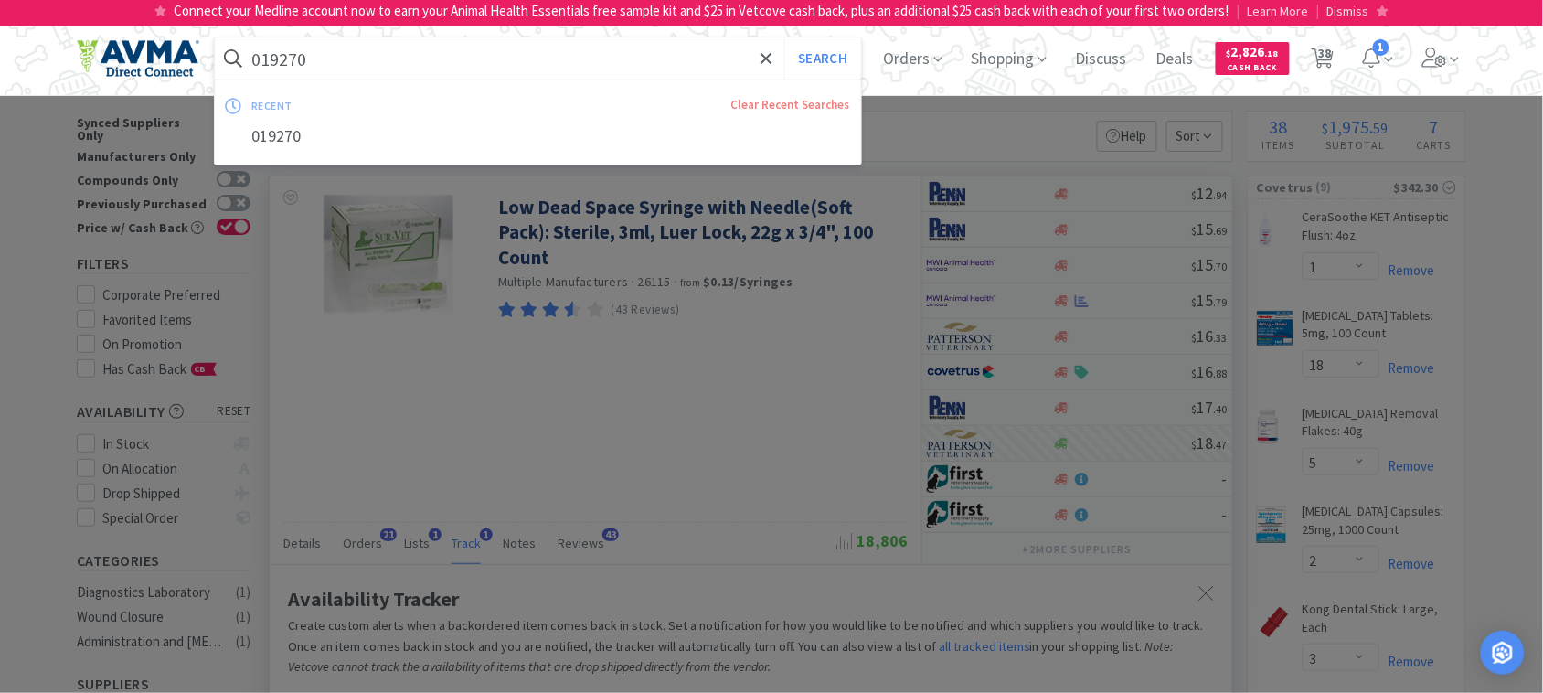
click at [379, 69] on input "019270" at bounding box center [538, 58] width 646 height 42
paste input "78009721"
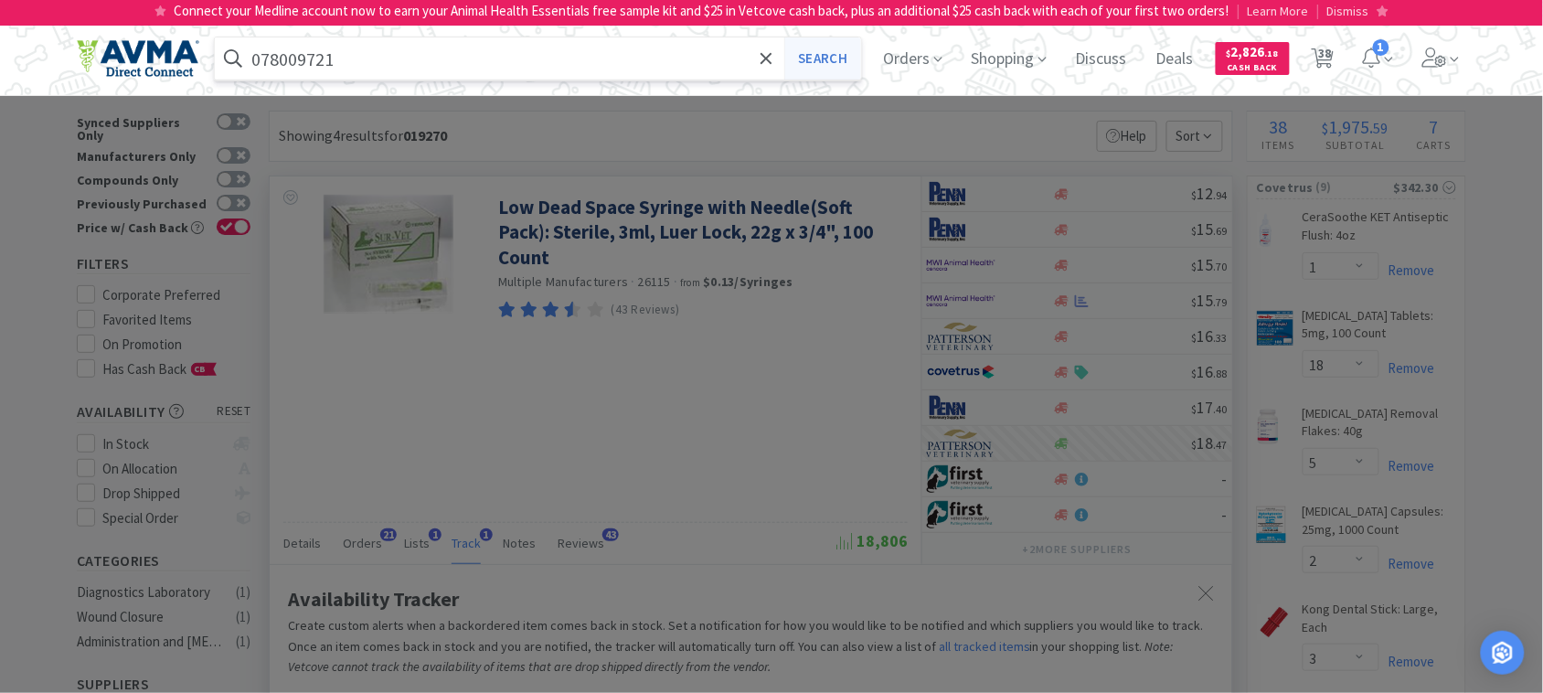
click at [815, 62] on button "Search" at bounding box center [822, 58] width 76 height 42
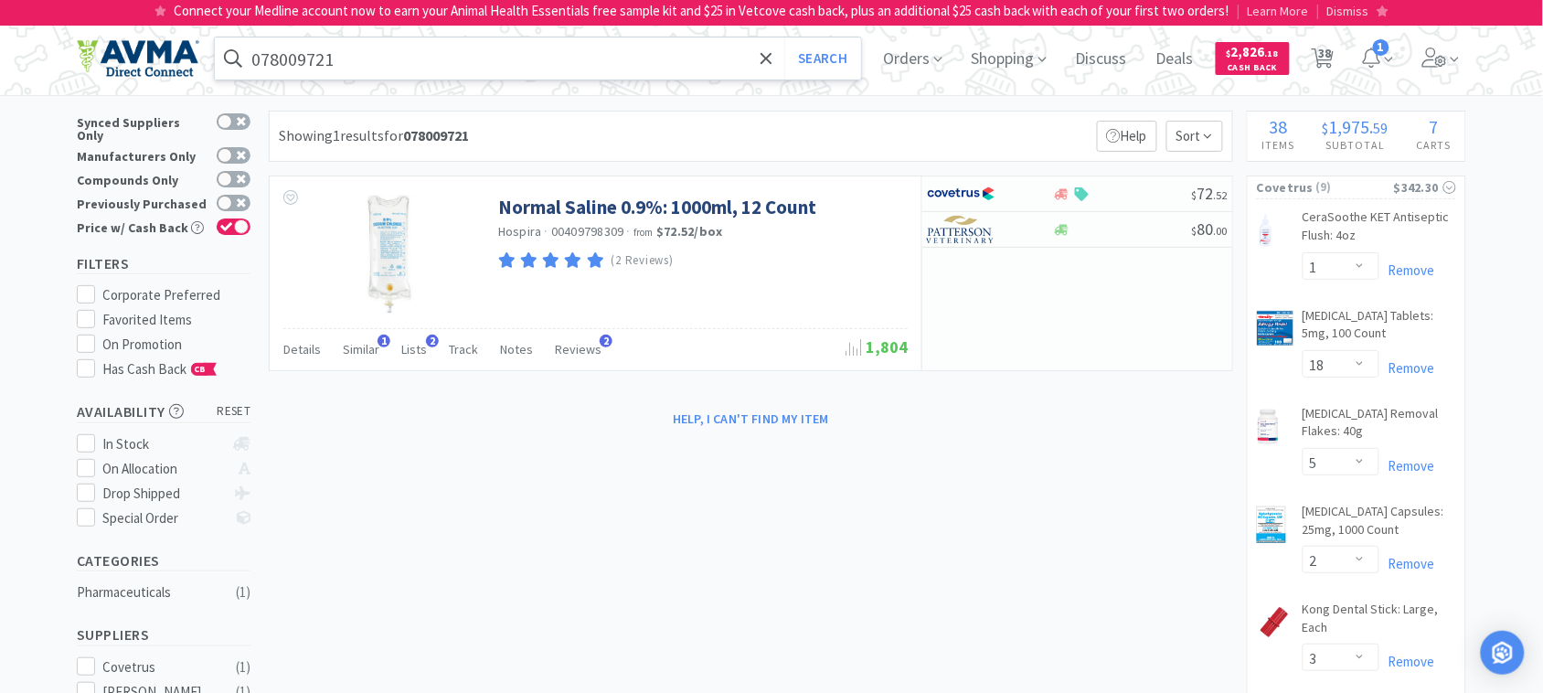
click at [354, 62] on input "078009721" at bounding box center [538, 58] width 646 height 42
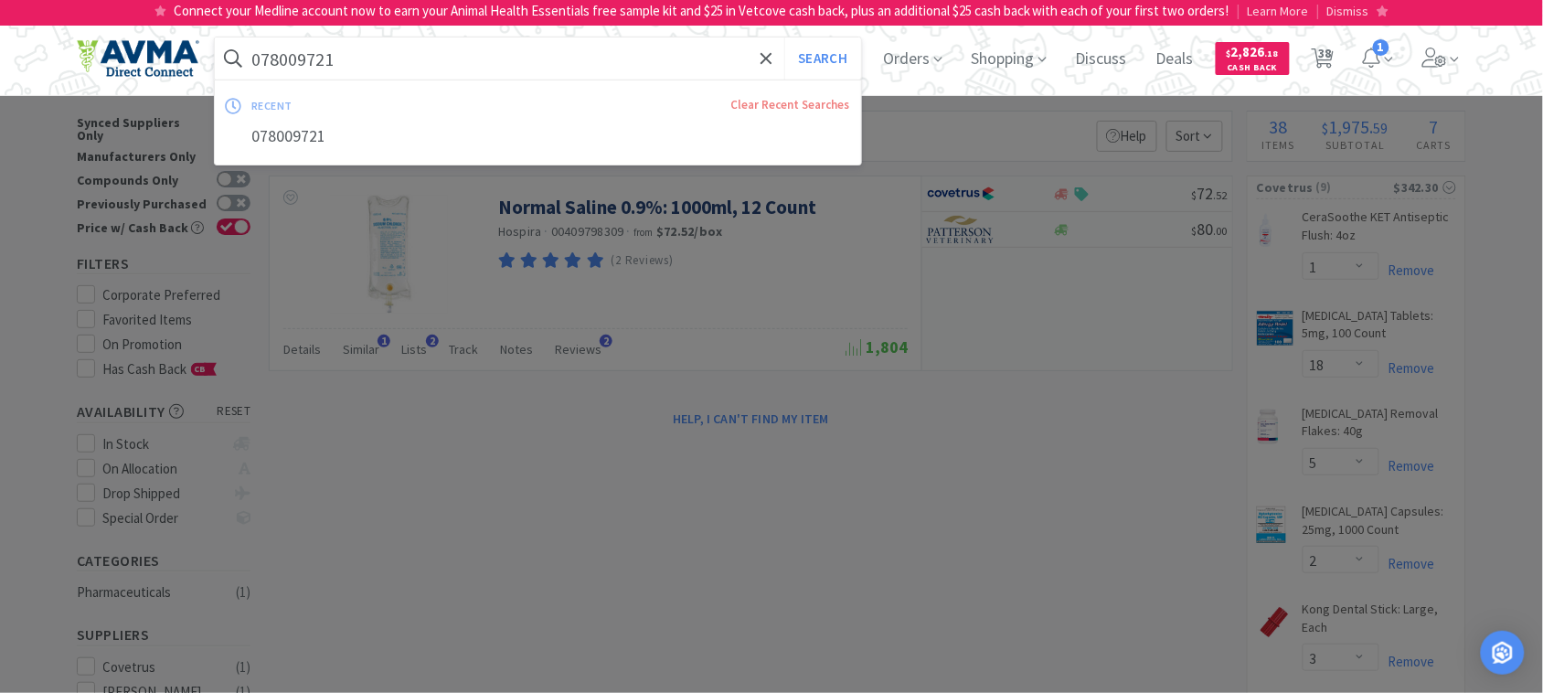
paste input "606073"
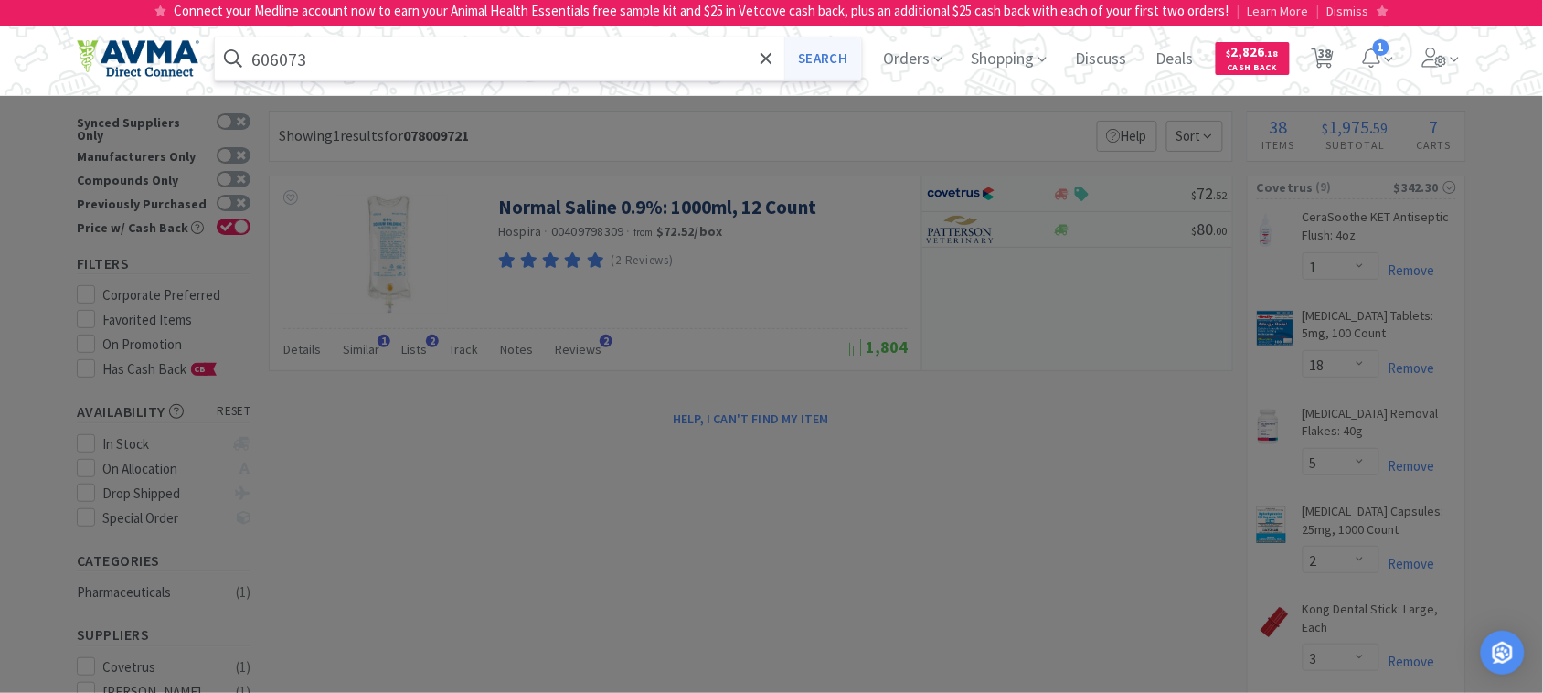
click at [818, 57] on button "Search" at bounding box center [822, 58] width 76 height 42
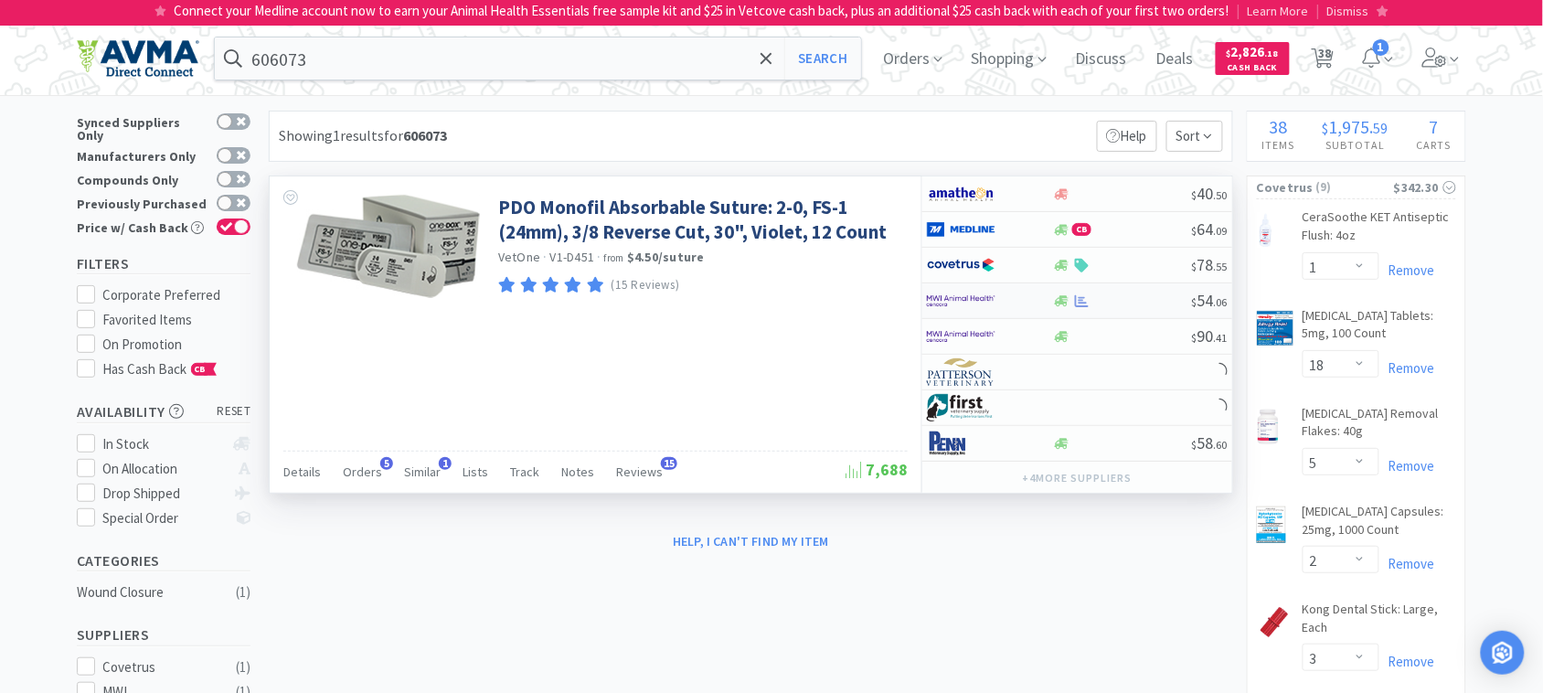
click at [953, 302] on img at bounding box center [961, 300] width 69 height 27
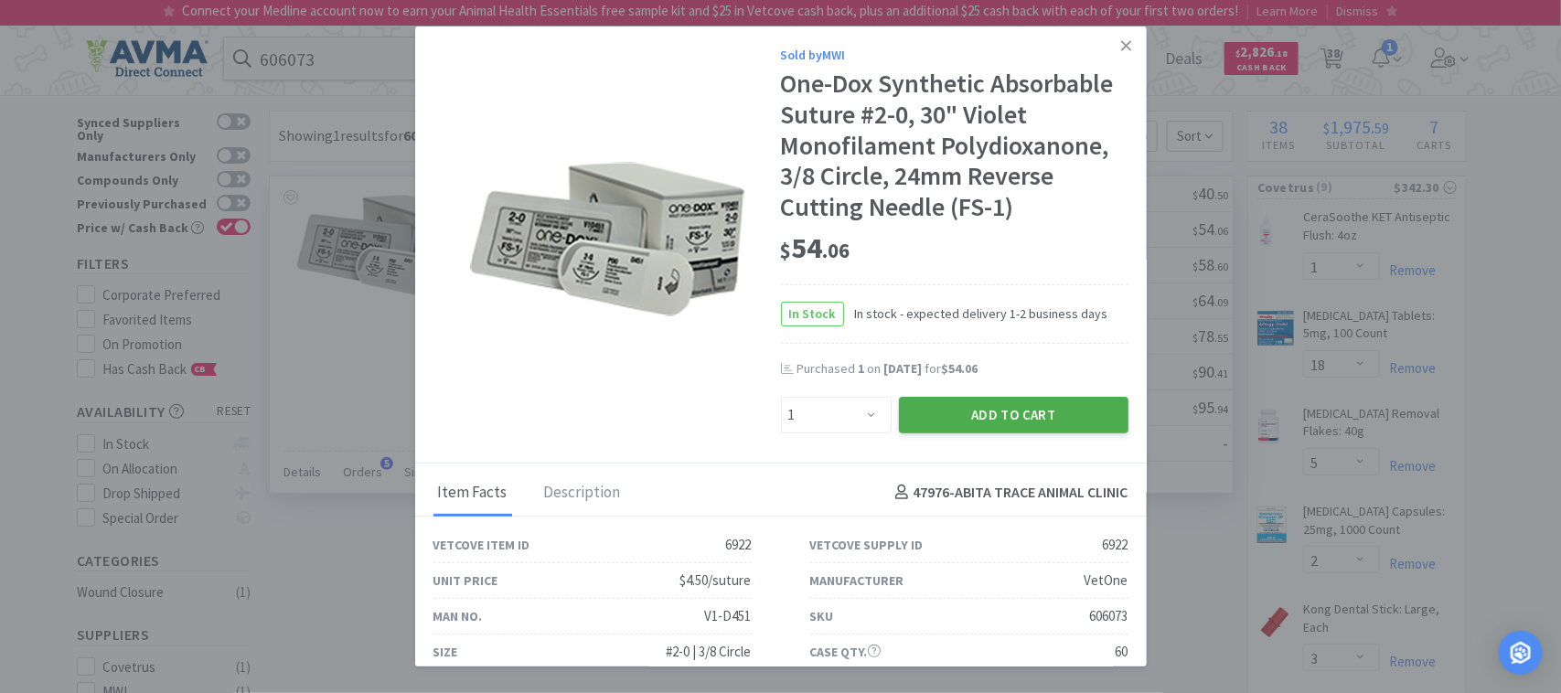
click at [997, 416] on button "Add to Cart" at bounding box center [1013, 415] width 229 height 37
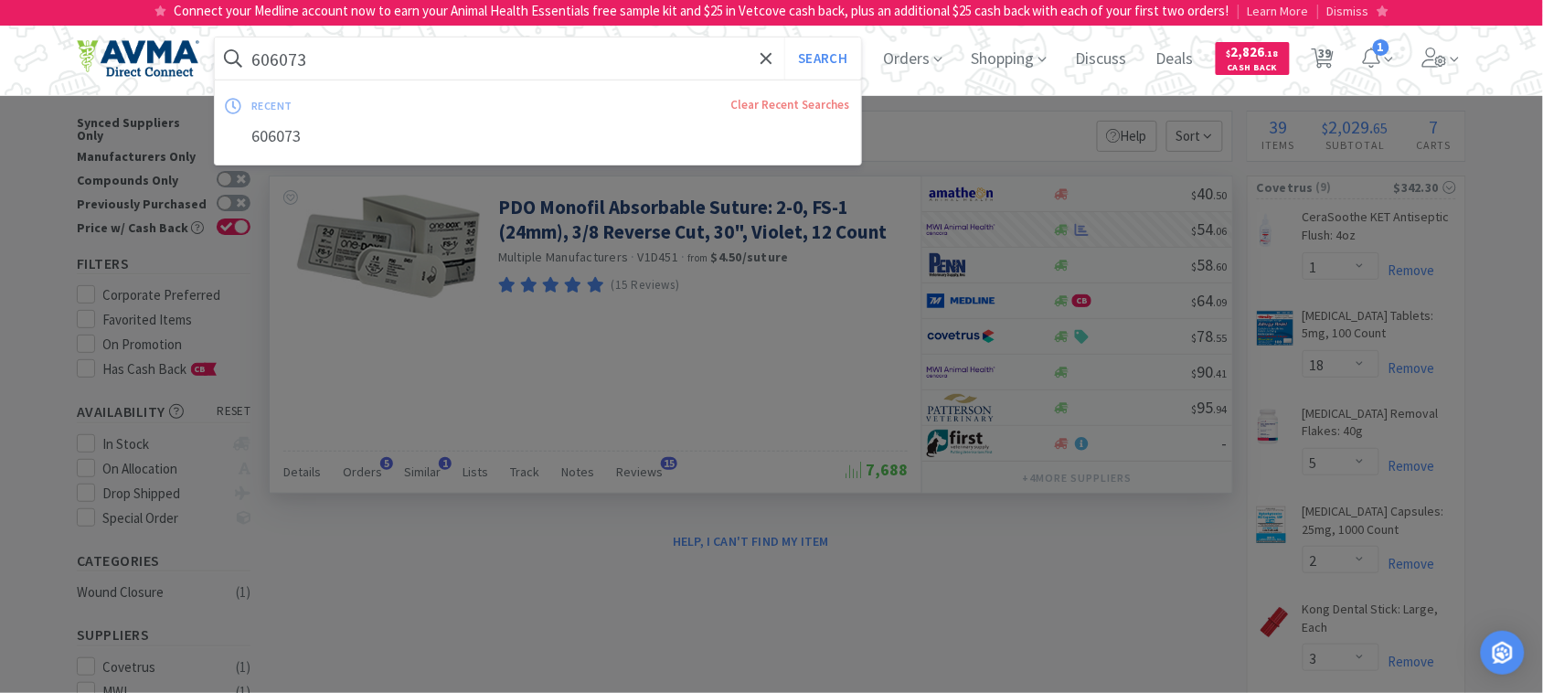
click at [477, 66] on input "606073" at bounding box center [538, 58] width 646 height 42
paste input "014479"
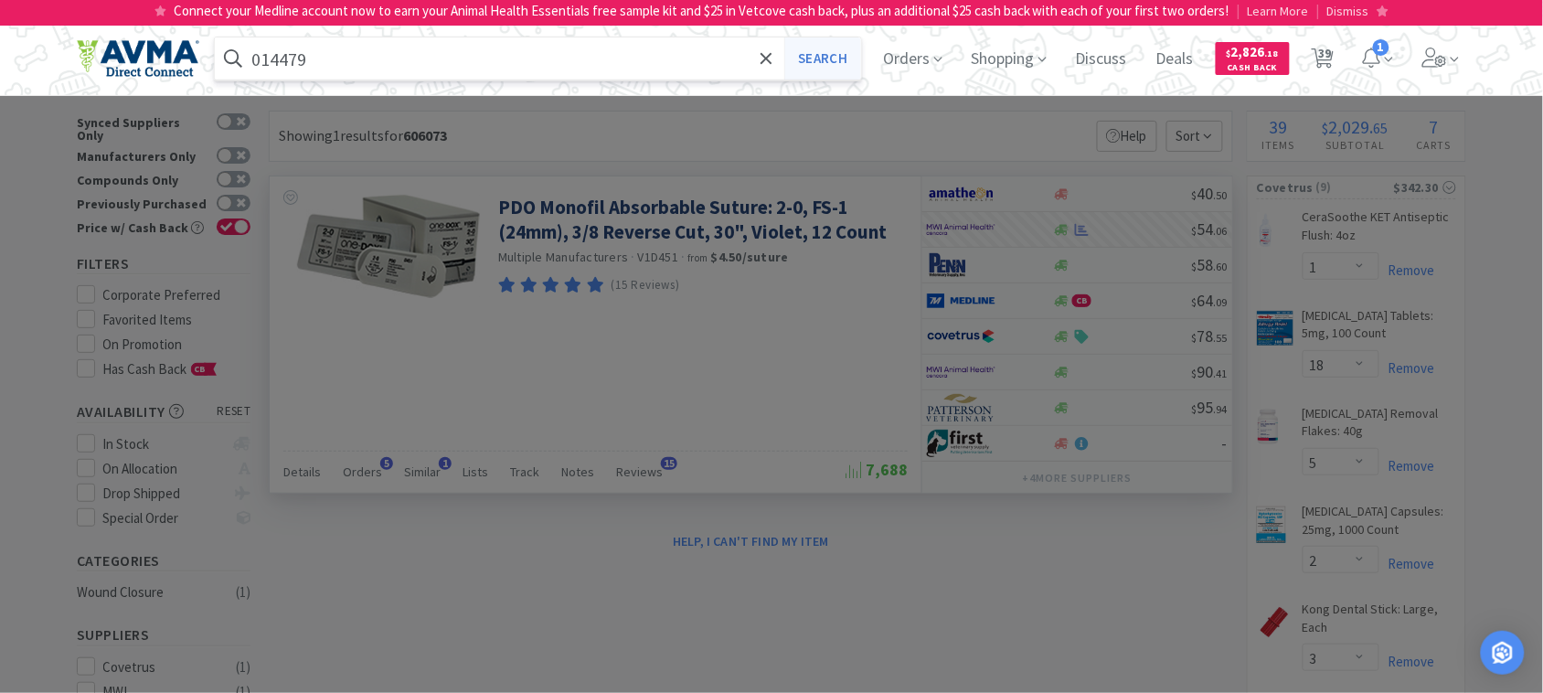
click at [843, 55] on button "Search" at bounding box center [822, 58] width 76 height 42
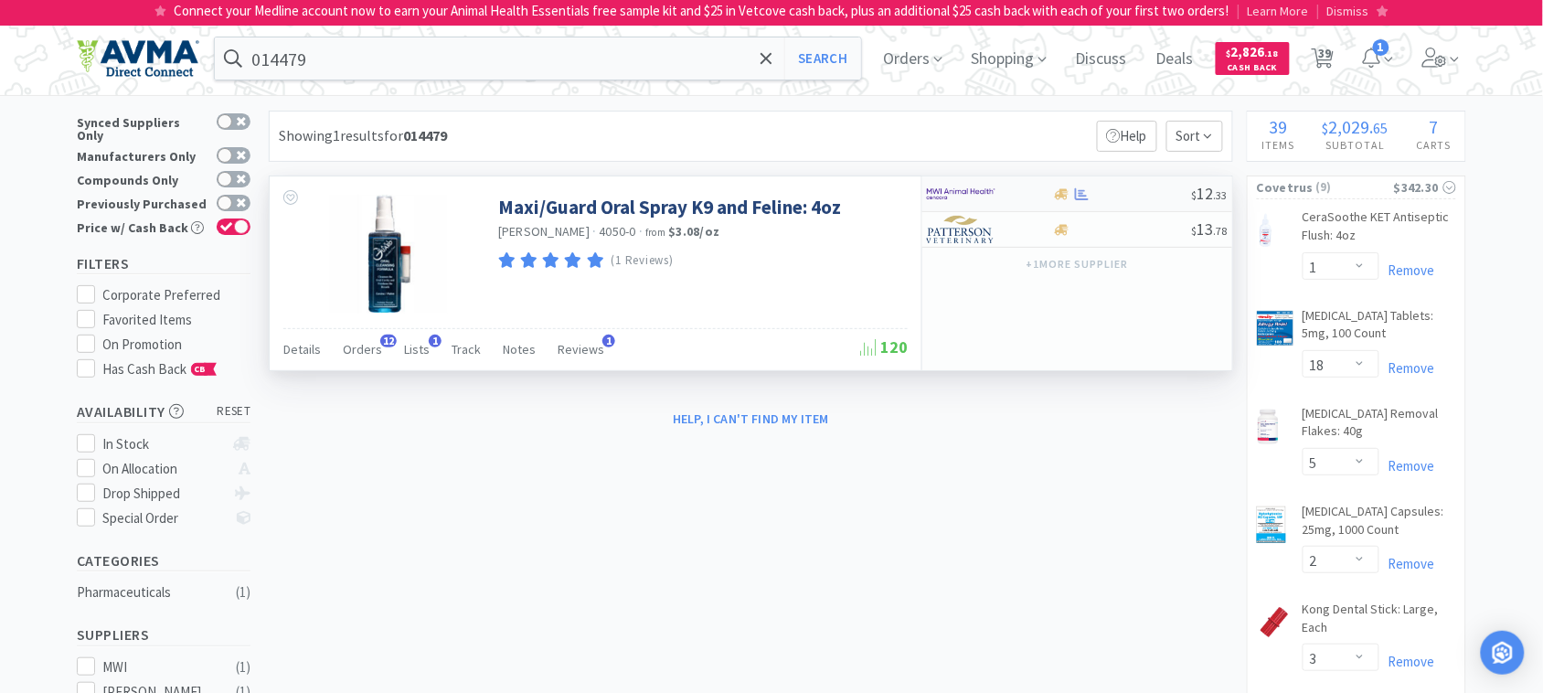
click at [946, 194] on img at bounding box center [961, 193] width 69 height 27
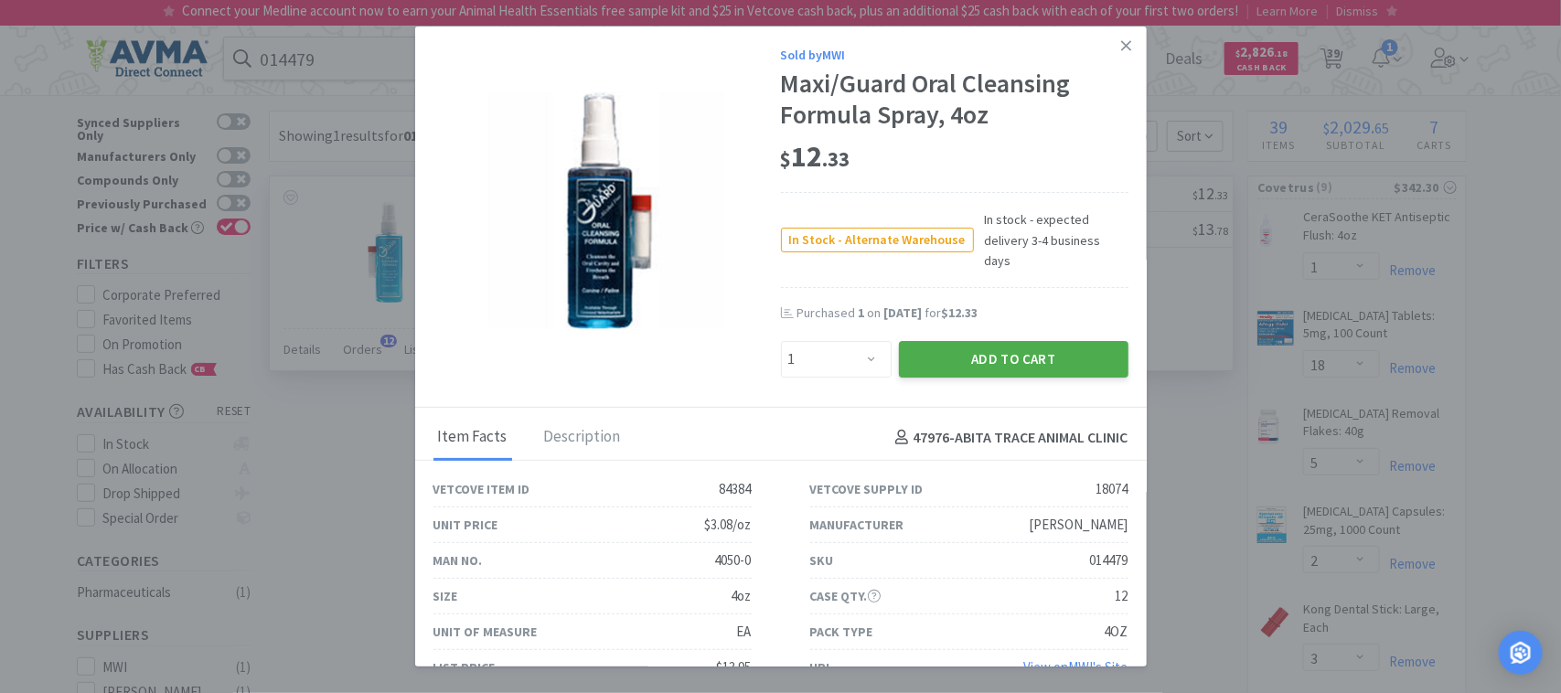
click at [958, 341] on button "Add to Cart" at bounding box center [1013, 359] width 229 height 37
